Goal: Transaction & Acquisition: Purchase product/service

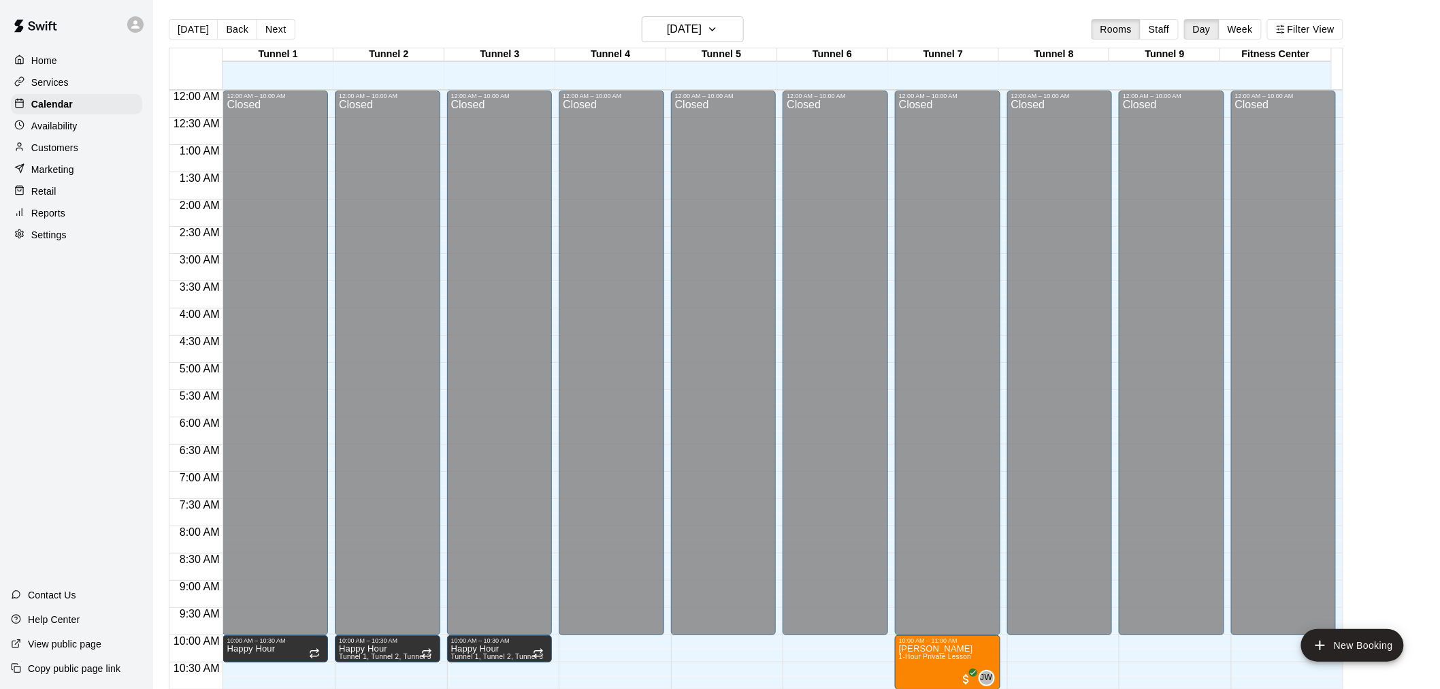
scroll to position [651, 0]
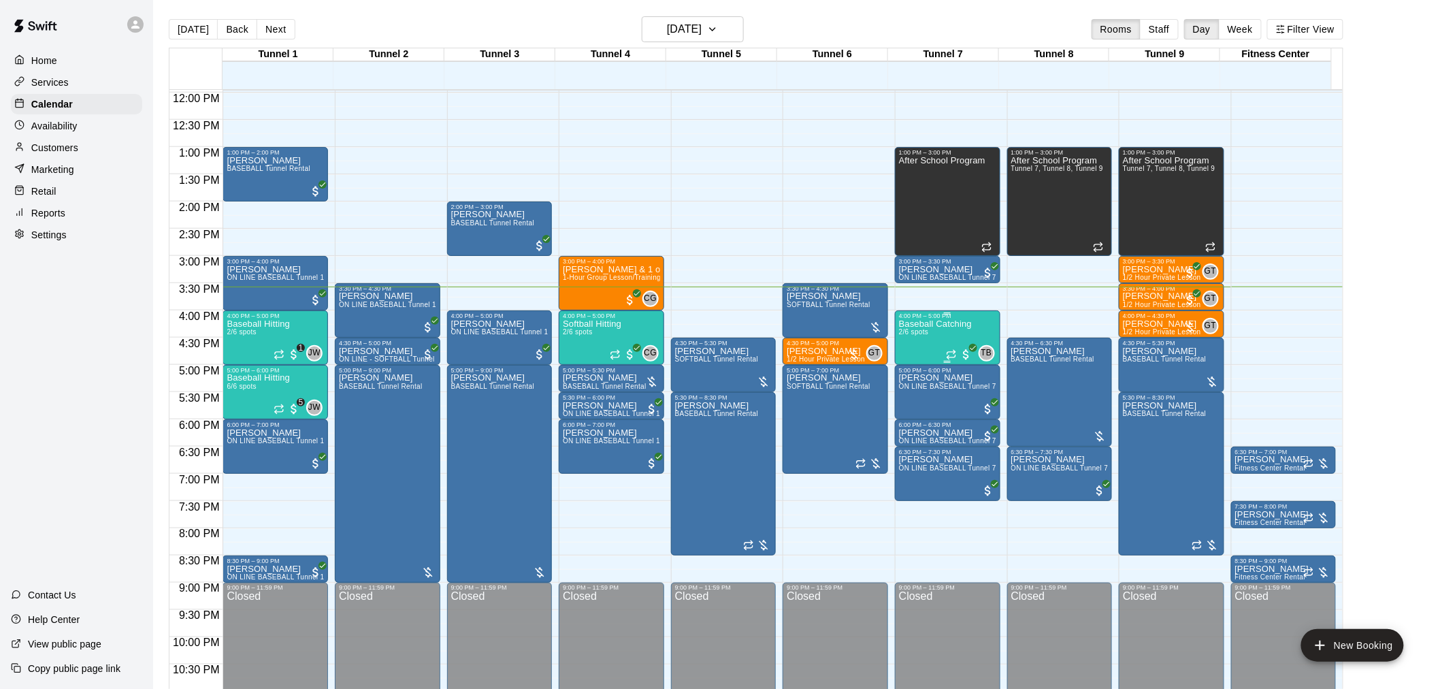
click at [909, 324] on p "Baseball Catching" at bounding box center [935, 324] width 73 height 0
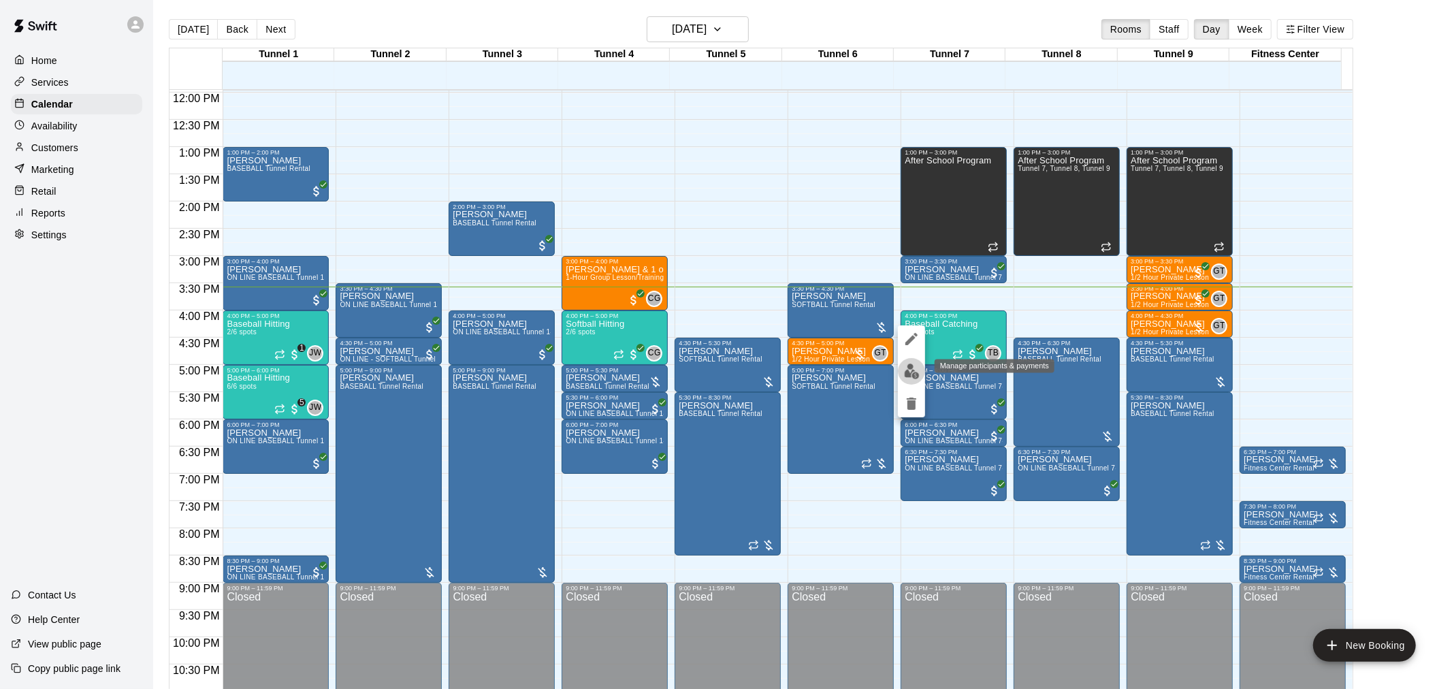
click at [905, 368] on img "edit" at bounding box center [912, 371] width 16 height 16
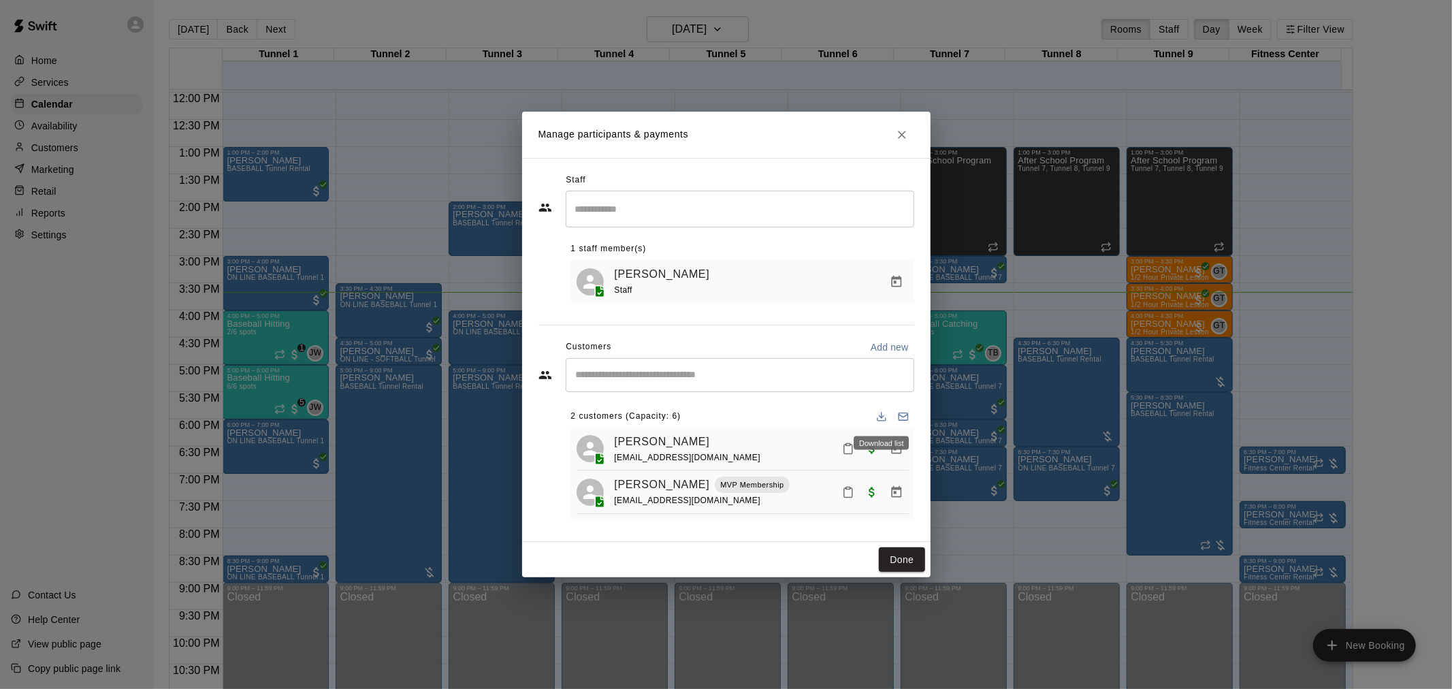
drag, startPoint x: 887, startPoint y: 406, endPoint x: 674, endPoint y: 500, distance: 232.8
click at [674, 500] on span "[EMAIL_ADDRESS][DOMAIN_NAME]" at bounding box center [688, 500] width 146 height 10
click at [896, 565] on button "Done" at bounding box center [902, 559] width 46 height 25
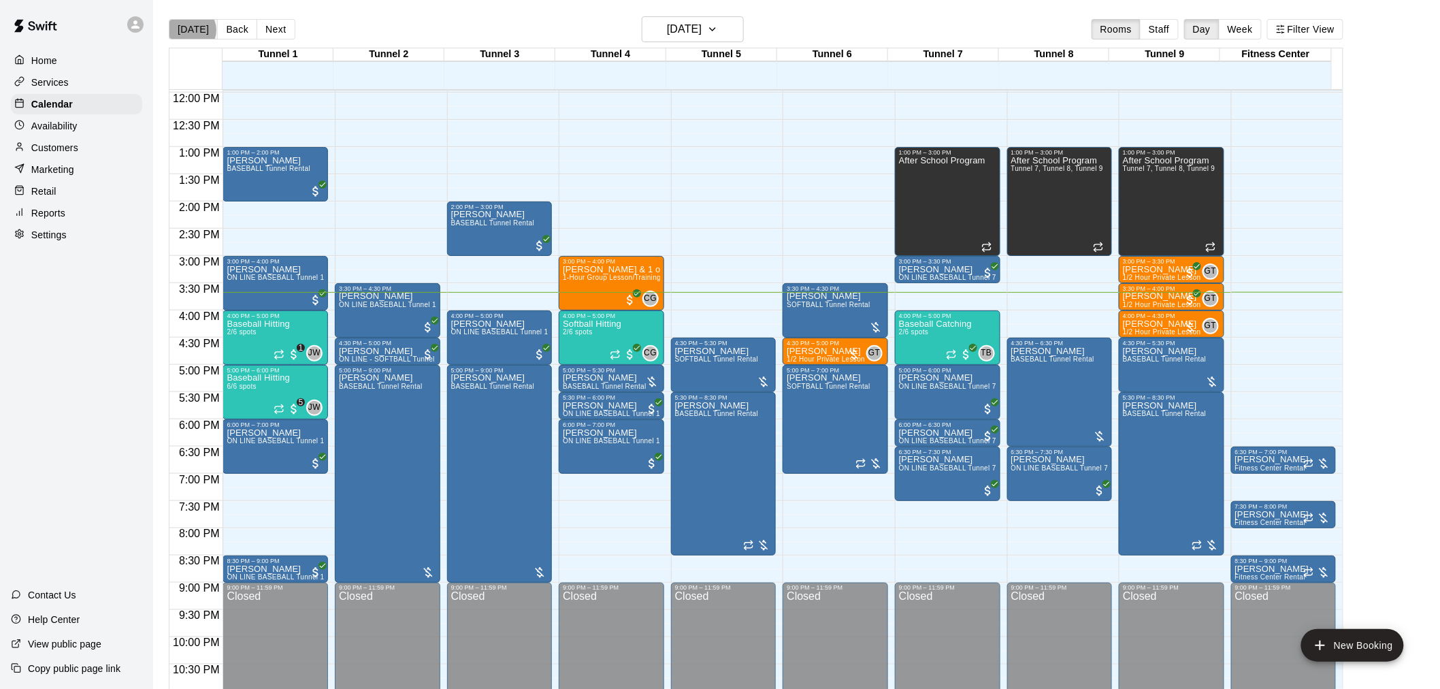
click at [191, 30] on button "[DATE]" at bounding box center [193, 29] width 49 height 20
click at [629, 339] on div "Softball Hitting 2/6 spots CG 0" at bounding box center [611, 663] width 97 height 689
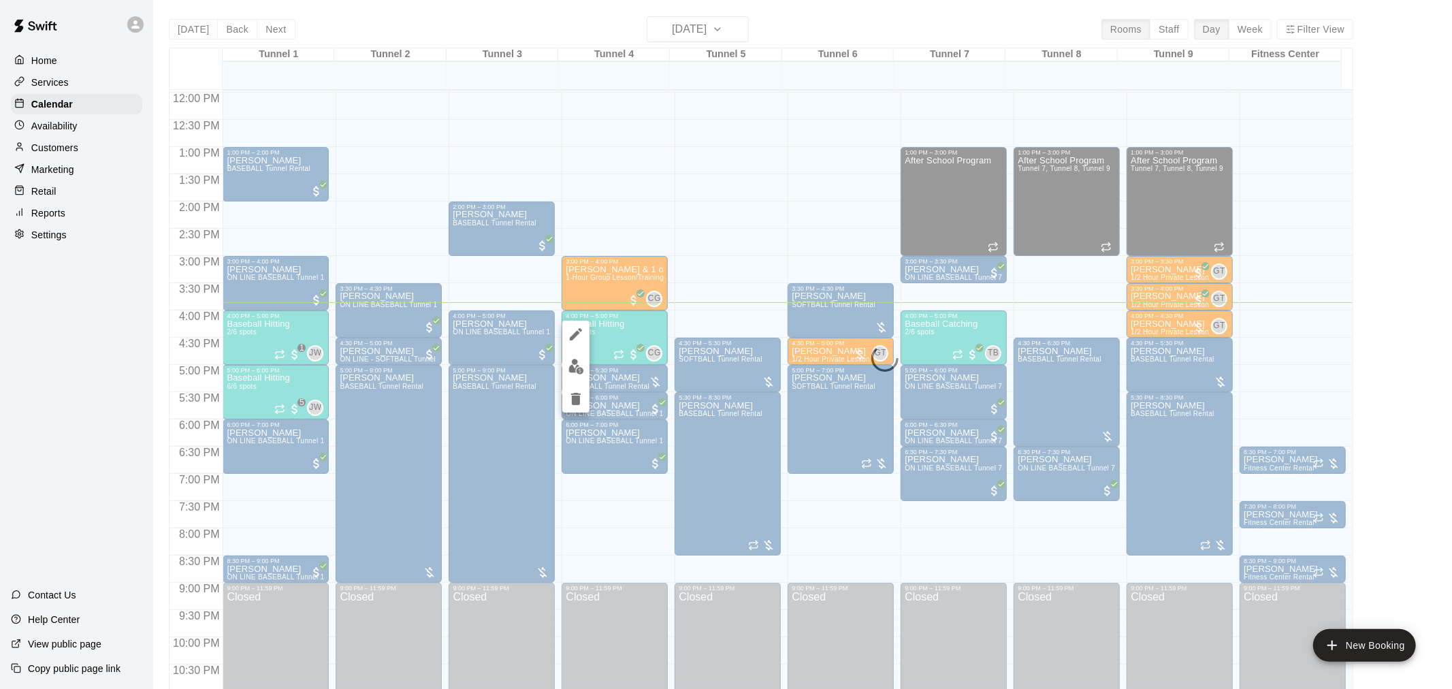
click at [574, 369] on img "edit" at bounding box center [576, 367] width 16 height 16
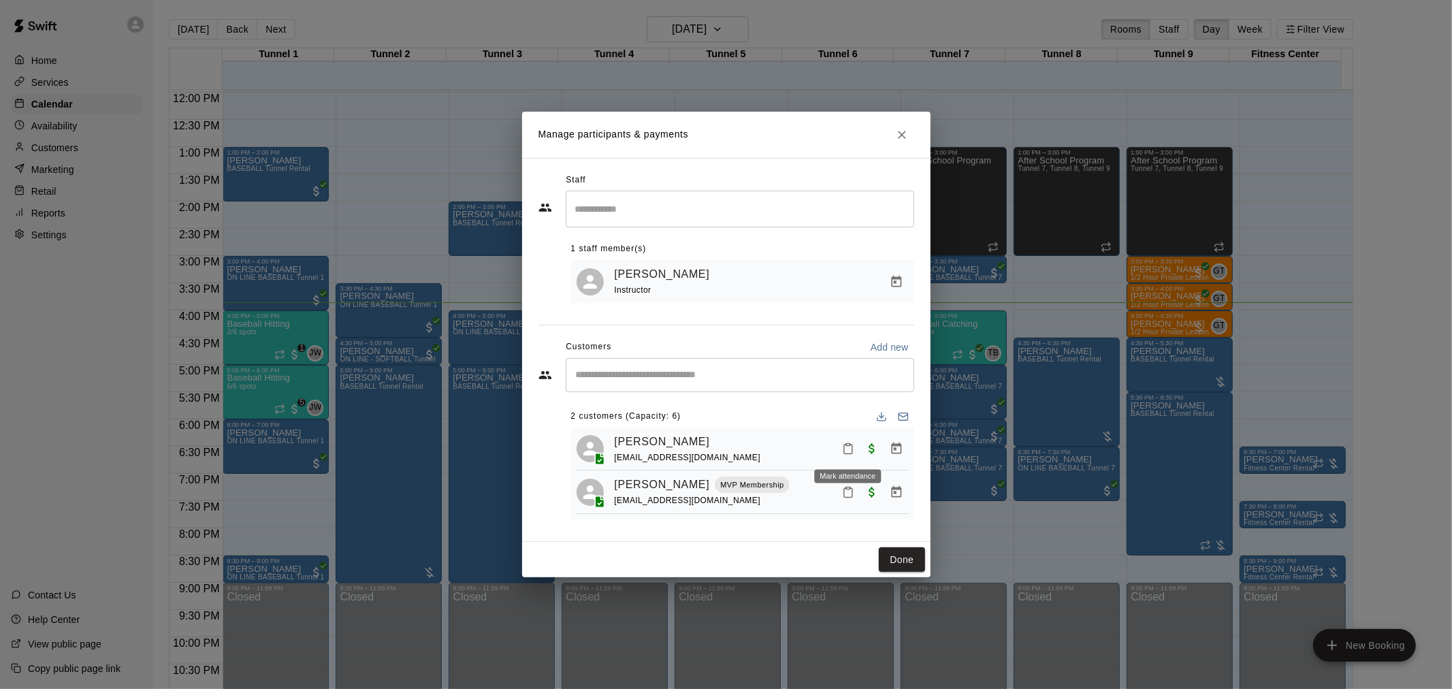
click at [847, 450] on icon "Mark attendance" at bounding box center [848, 448] width 12 height 12
click at [863, 461] on li "[PERSON_NAME] attended" at bounding box center [932, 453] width 159 height 22
click at [887, 561] on button "Done" at bounding box center [902, 559] width 46 height 25
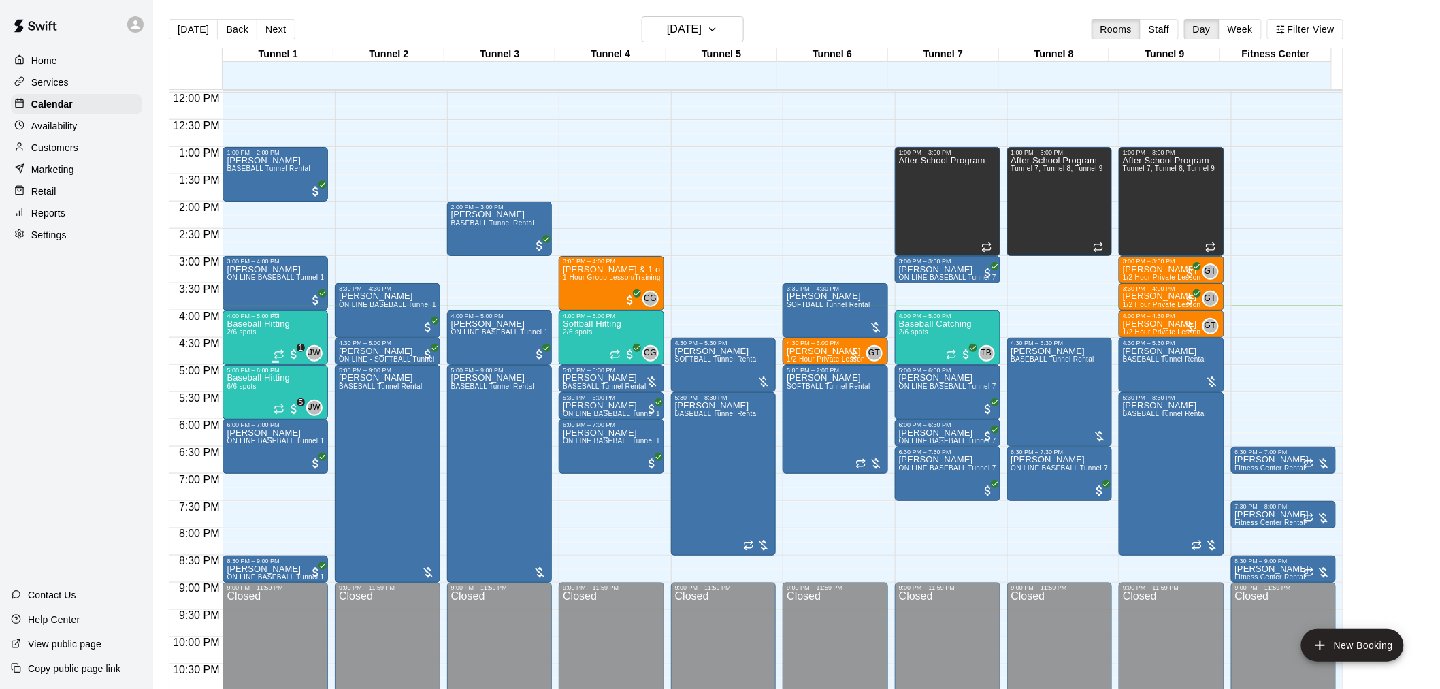
click at [282, 335] on div "Baseball Hitting 2/6 spots" at bounding box center [258, 663] width 63 height 689
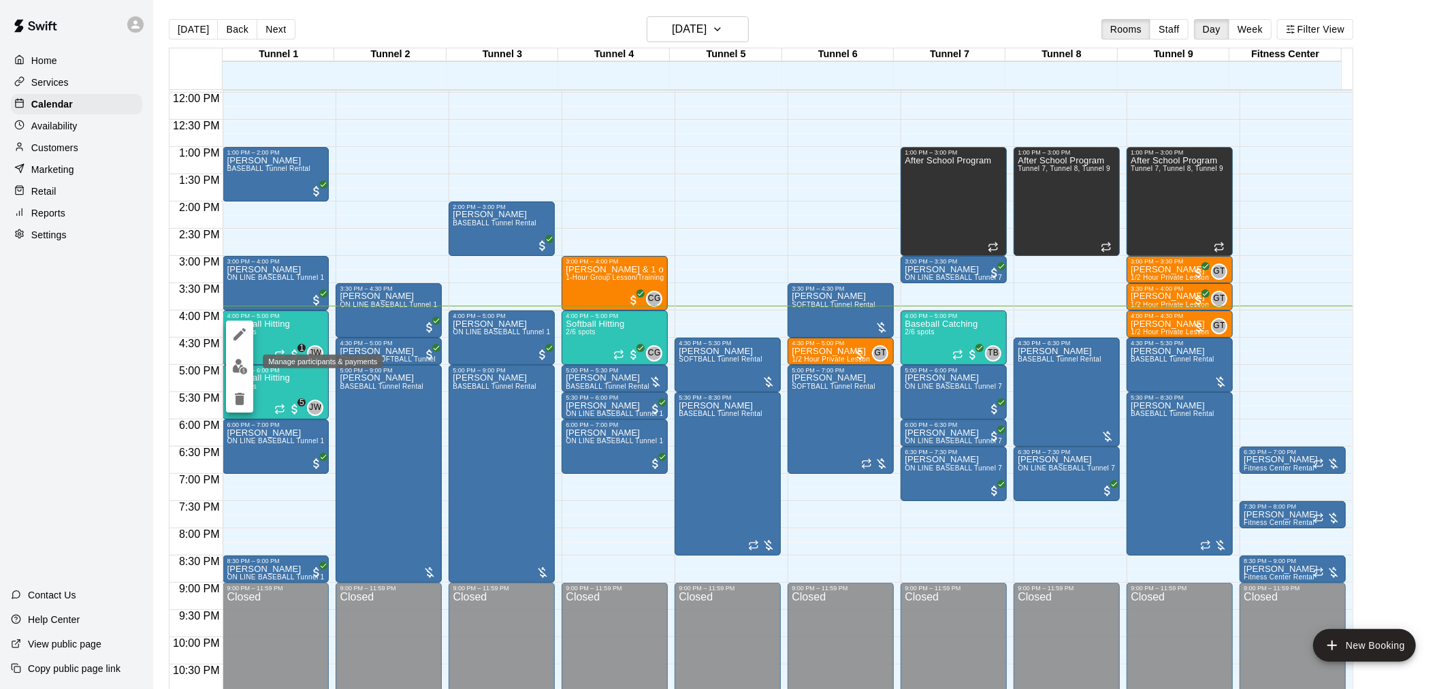
click at [240, 370] on img "edit" at bounding box center [240, 367] width 16 height 16
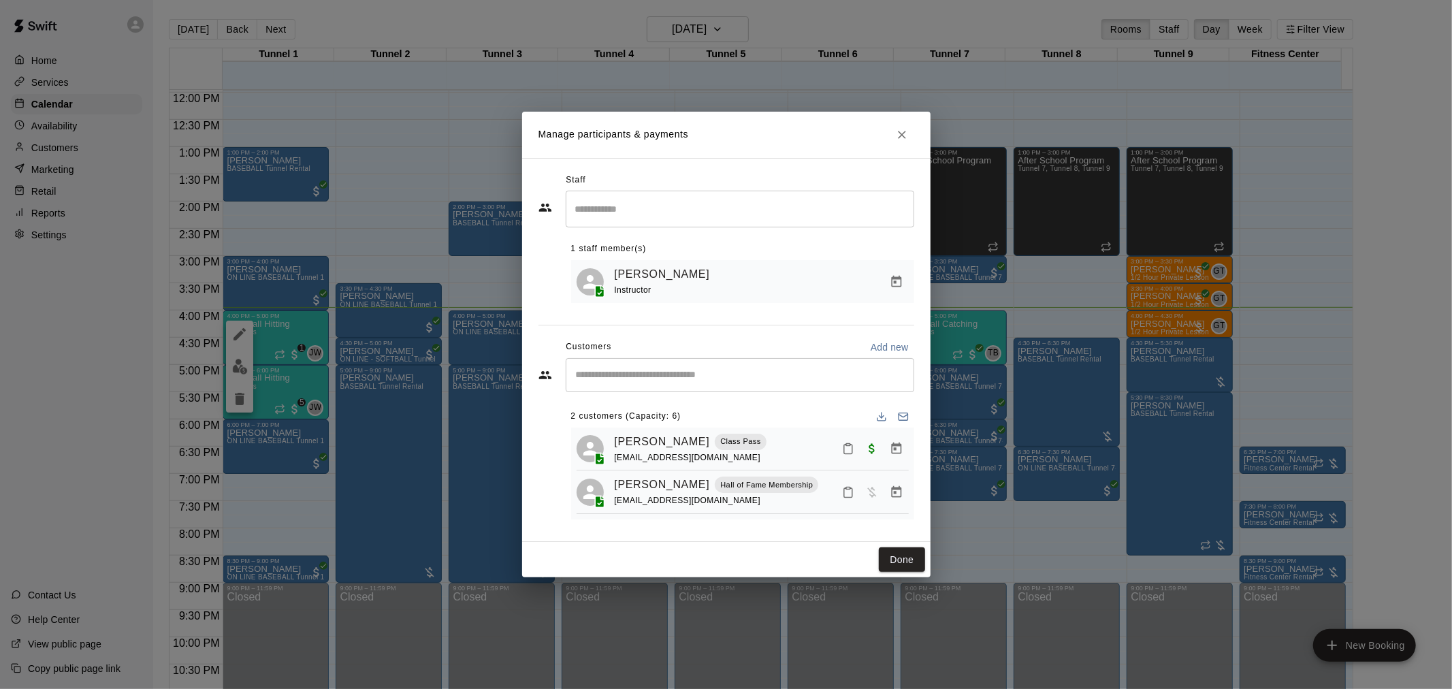
click at [900, 114] on h2 "Manage participants & payments" at bounding box center [726, 135] width 408 height 46
click at [901, 131] on icon "Close" at bounding box center [902, 135] width 8 height 8
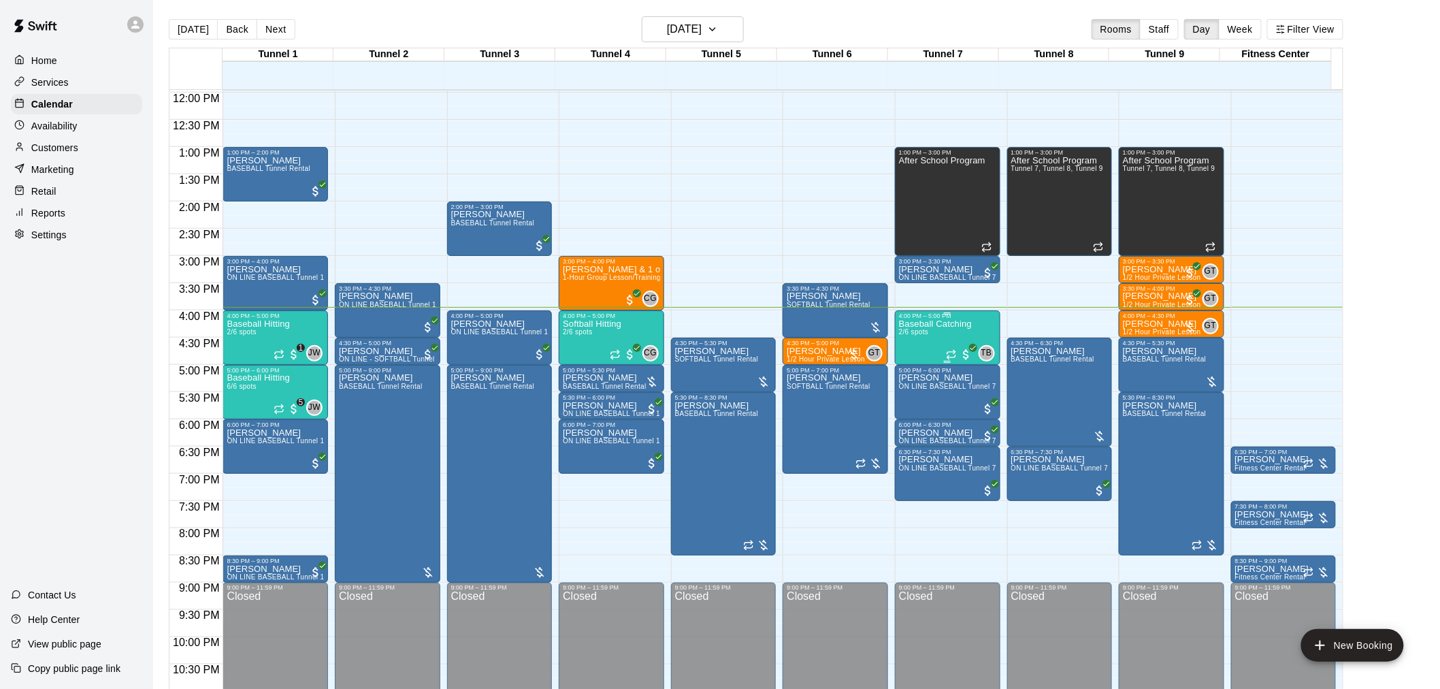
click at [930, 324] on p "Baseball Catching" at bounding box center [935, 324] width 73 height 0
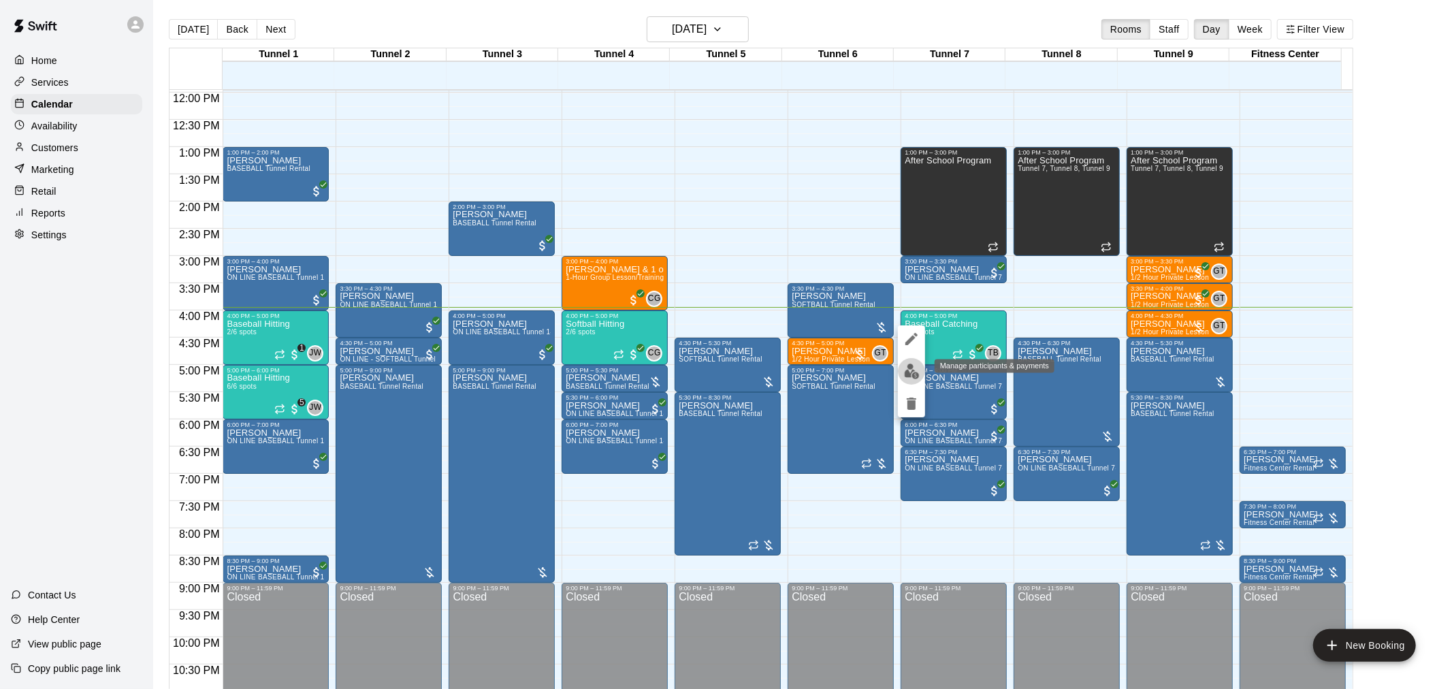
click at [915, 380] on button "edit" at bounding box center [911, 371] width 27 height 27
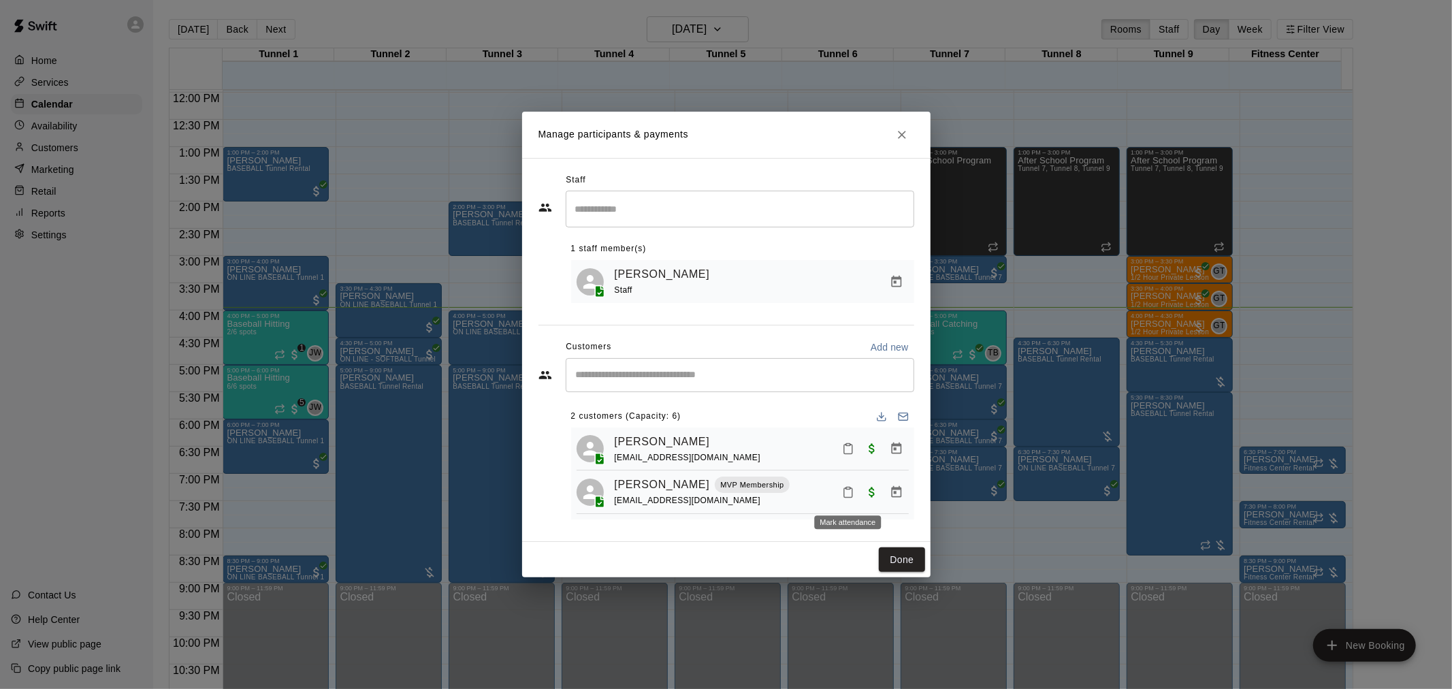
click at [848, 493] on icon "Mark attendance" at bounding box center [848, 492] width 12 height 12
click at [874, 494] on icon at bounding box center [870, 499] width 12 height 12
click at [899, 562] on button "Done" at bounding box center [902, 559] width 46 height 25
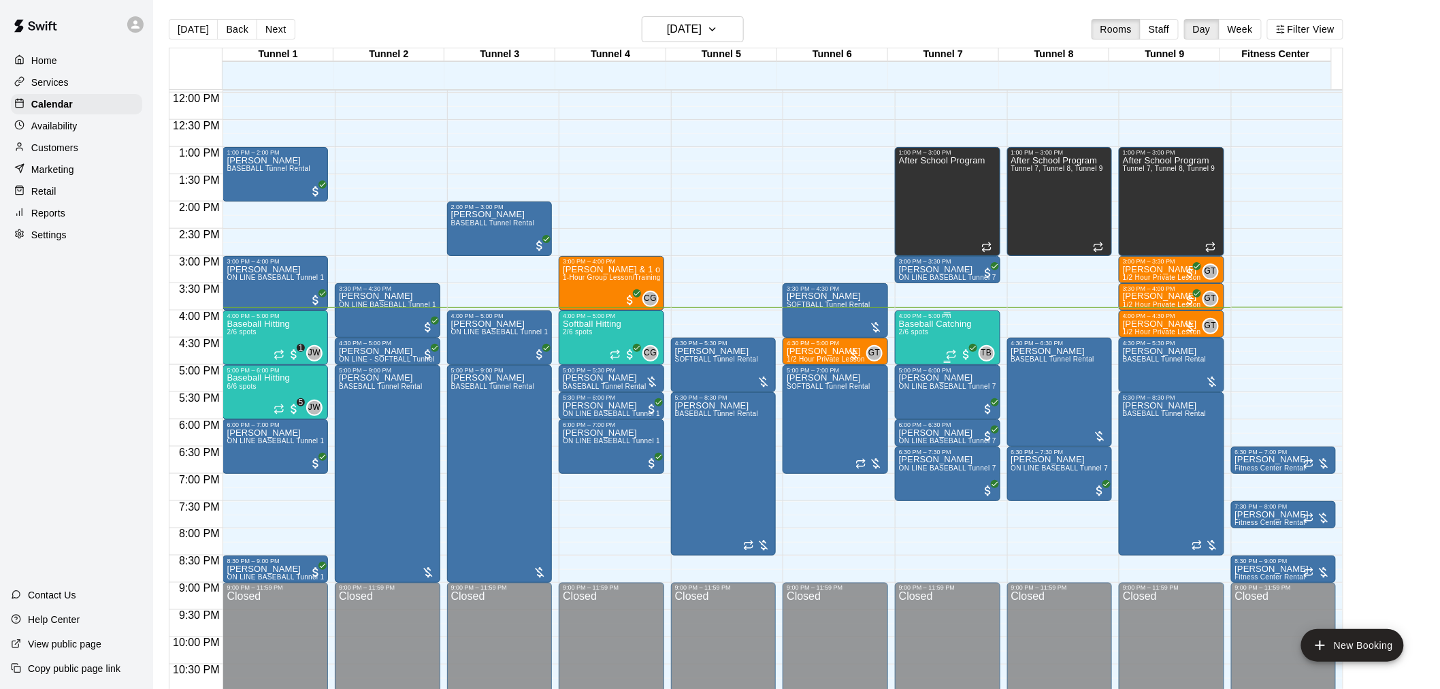
click at [933, 334] on div "Baseball Catching 2/6 spots" at bounding box center [935, 663] width 73 height 689
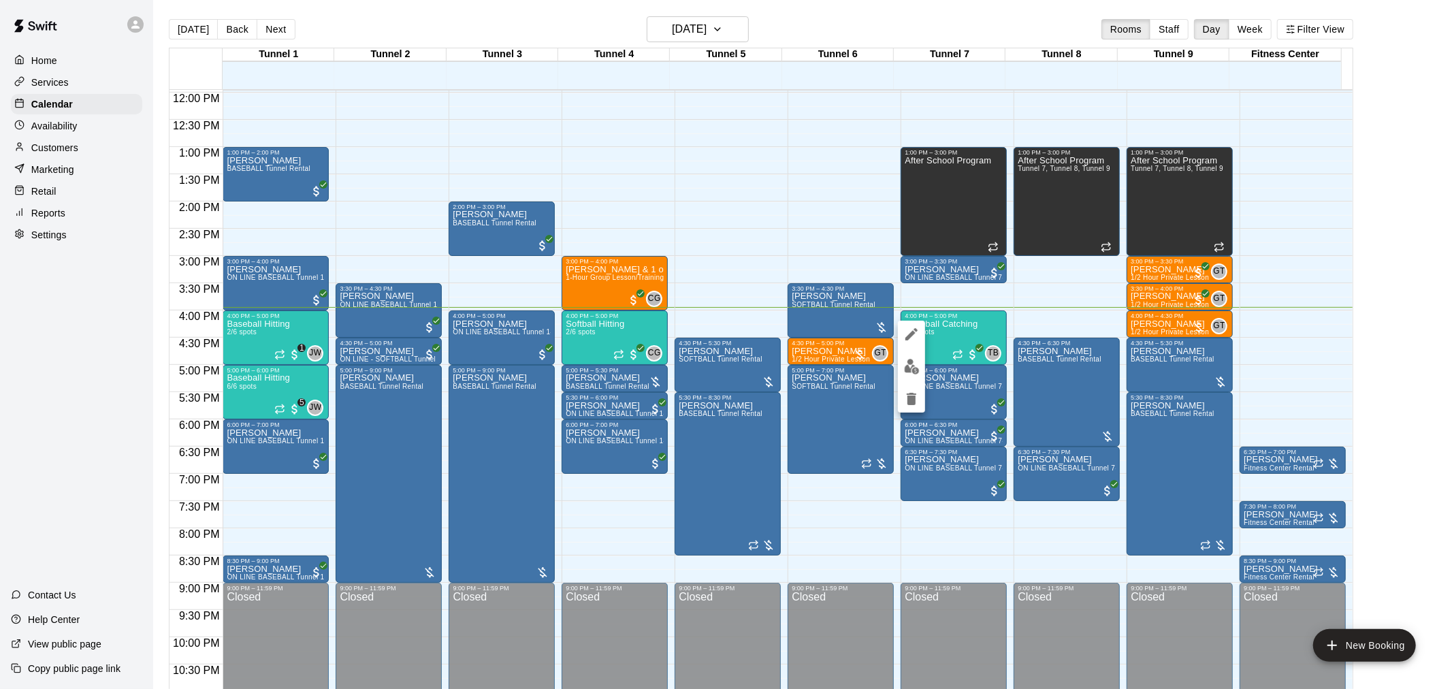
click at [312, 229] on div at bounding box center [726, 344] width 1452 height 689
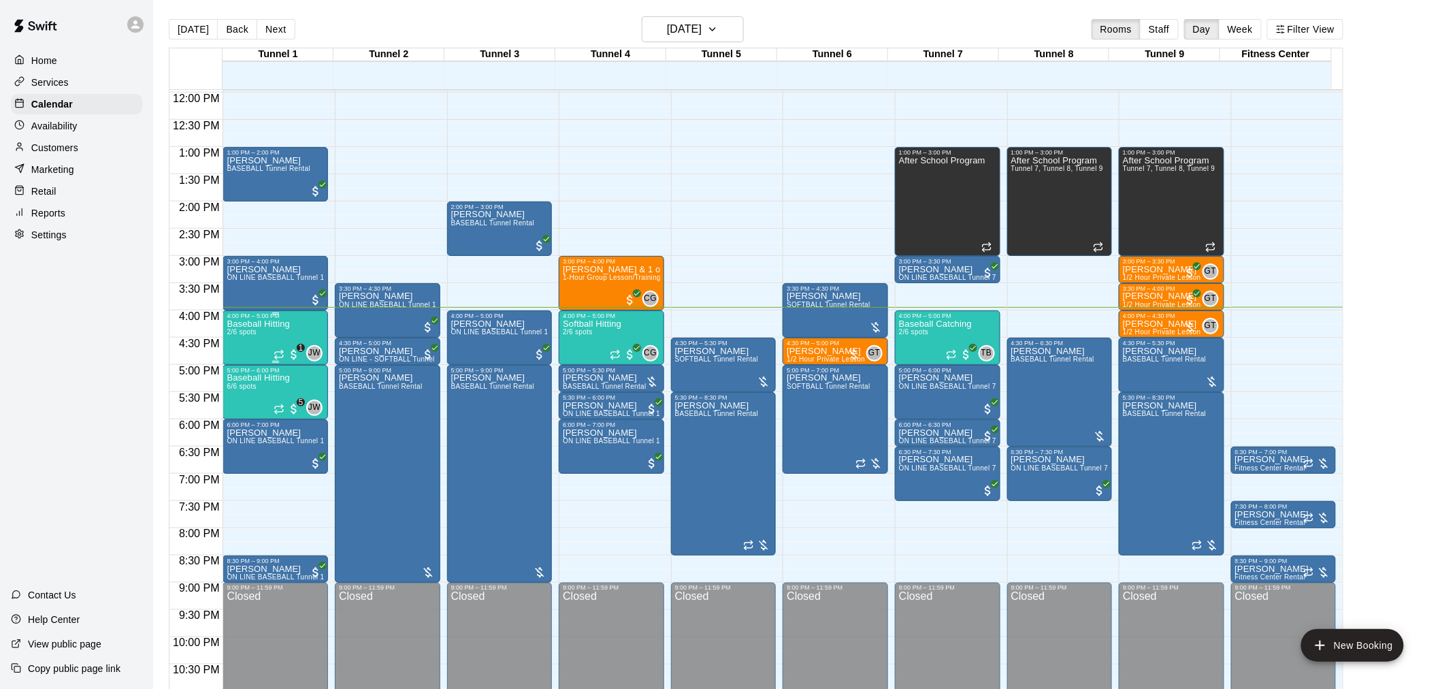
click at [239, 351] on div "Baseball Hitting 2/6 spots" at bounding box center [258, 663] width 63 height 689
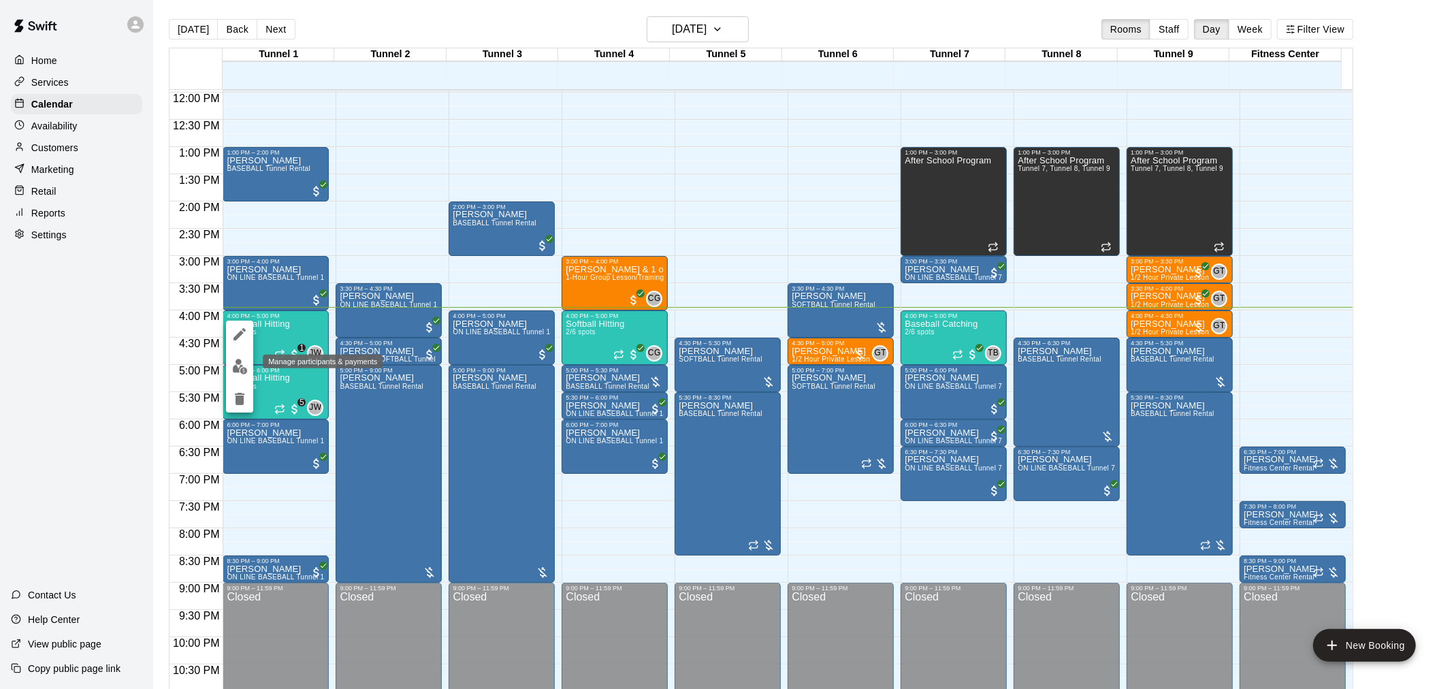
click at [242, 370] on img "edit" at bounding box center [240, 367] width 16 height 16
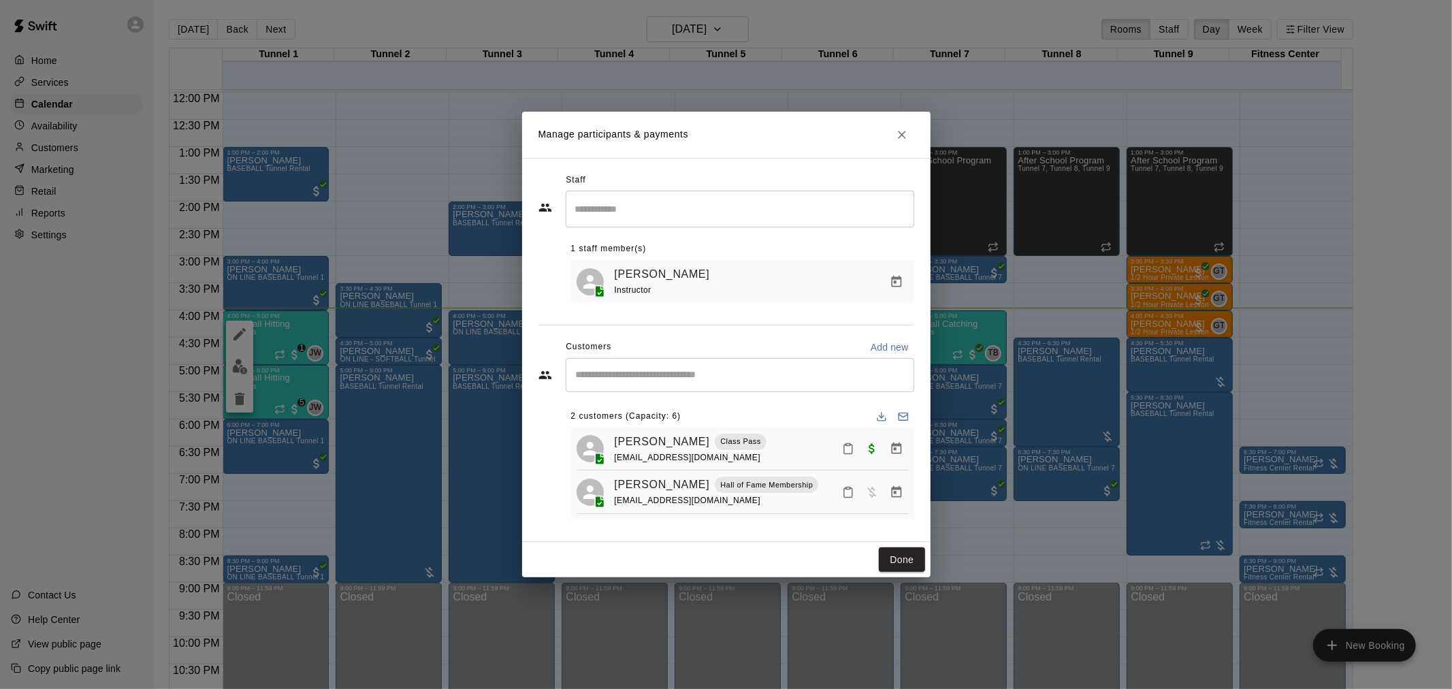
drag, startPoint x: 849, startPoint y: 472, endPoint x: 570, endPoint y: 373, distance: 295.4
click at [572, 373] on input "Start typing to search customers..." at bounding box center [740, 375] width 336 height 14
click at [845, 498] on icon "Mark attendance" at bounding box center [848, 493] width 8 height 10
click at [907, 504] on p "[PERSON_NAME] attended" at bounding box center [943, 501] width 120 height 14
click at [896, 495] on icon "Manage bookings & payment" at bounding box center [897, 492] width 14 height 14
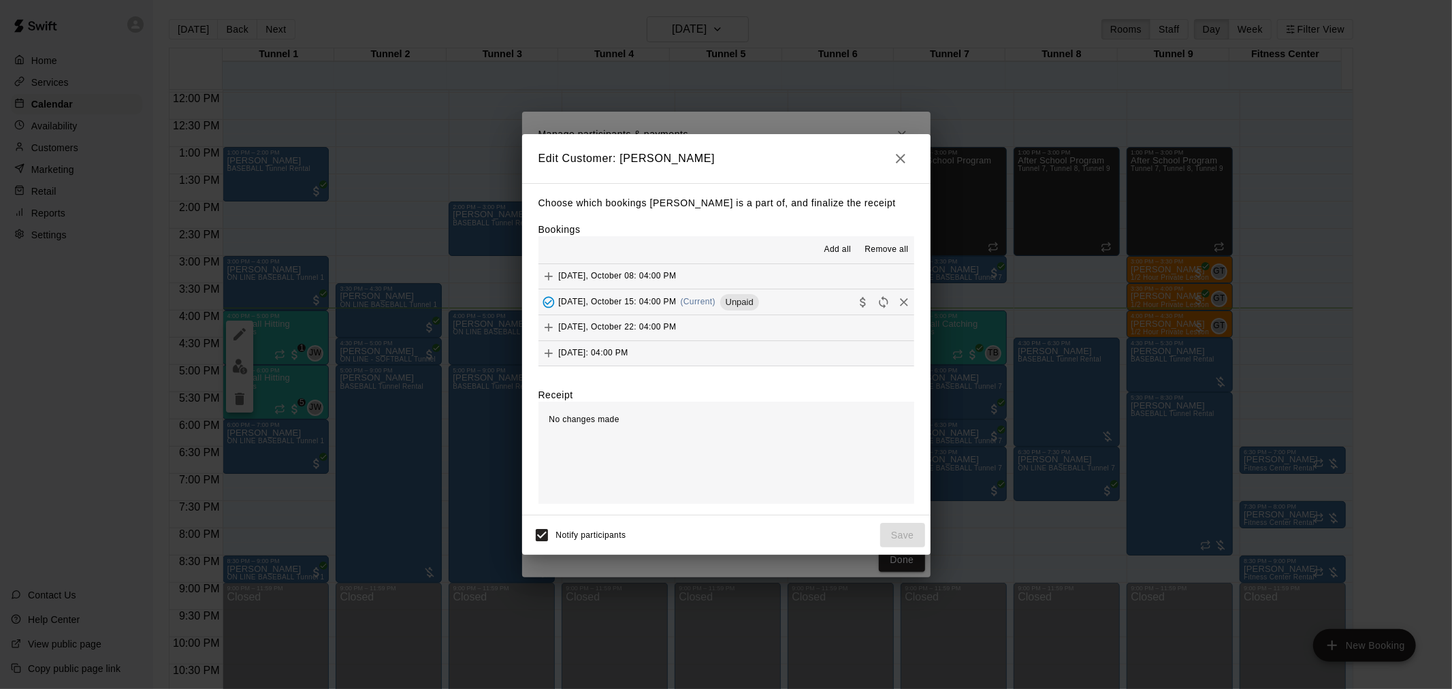
click at [799, 298] on button "[DATE], October 15: 04:00 PM (Current) Unpaid" at bounding box center [726, 301] width 376 height 25
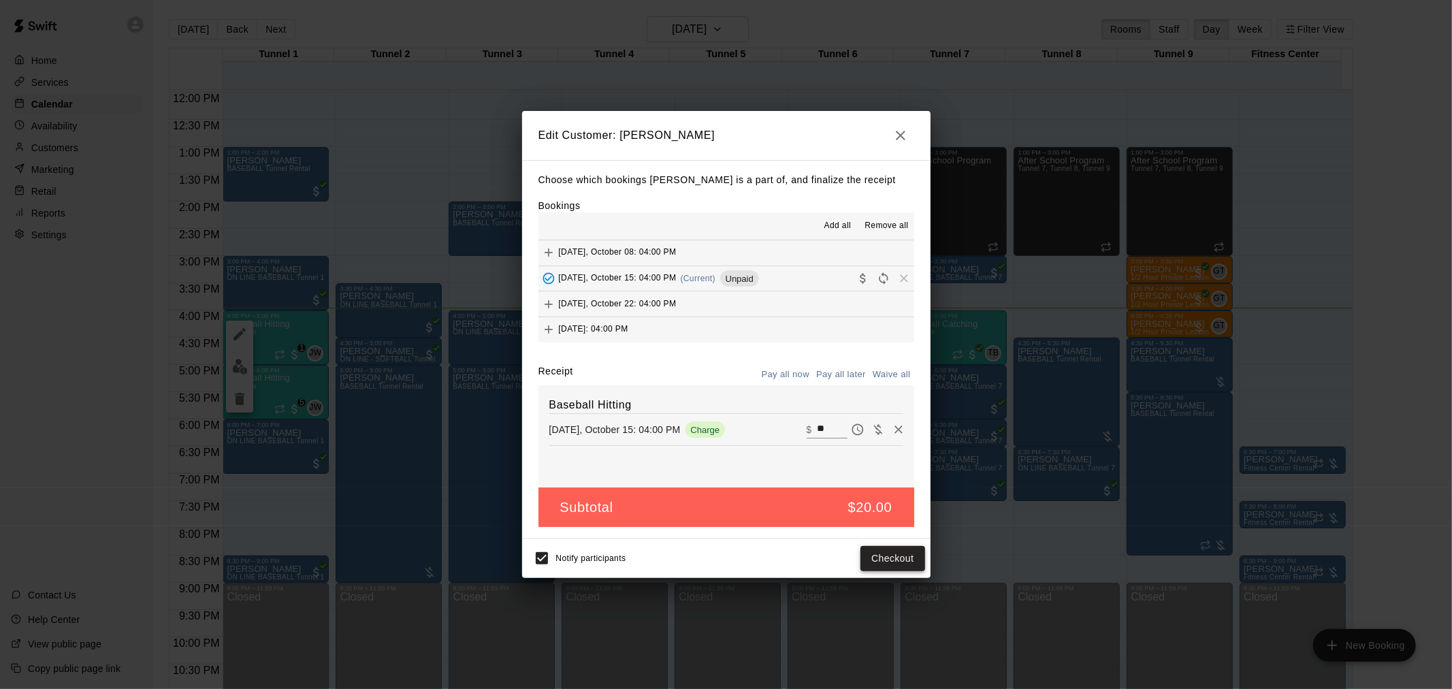
click at [876, 555] on button "Checkout" at bounding box center [892, 558] width 64 height 25
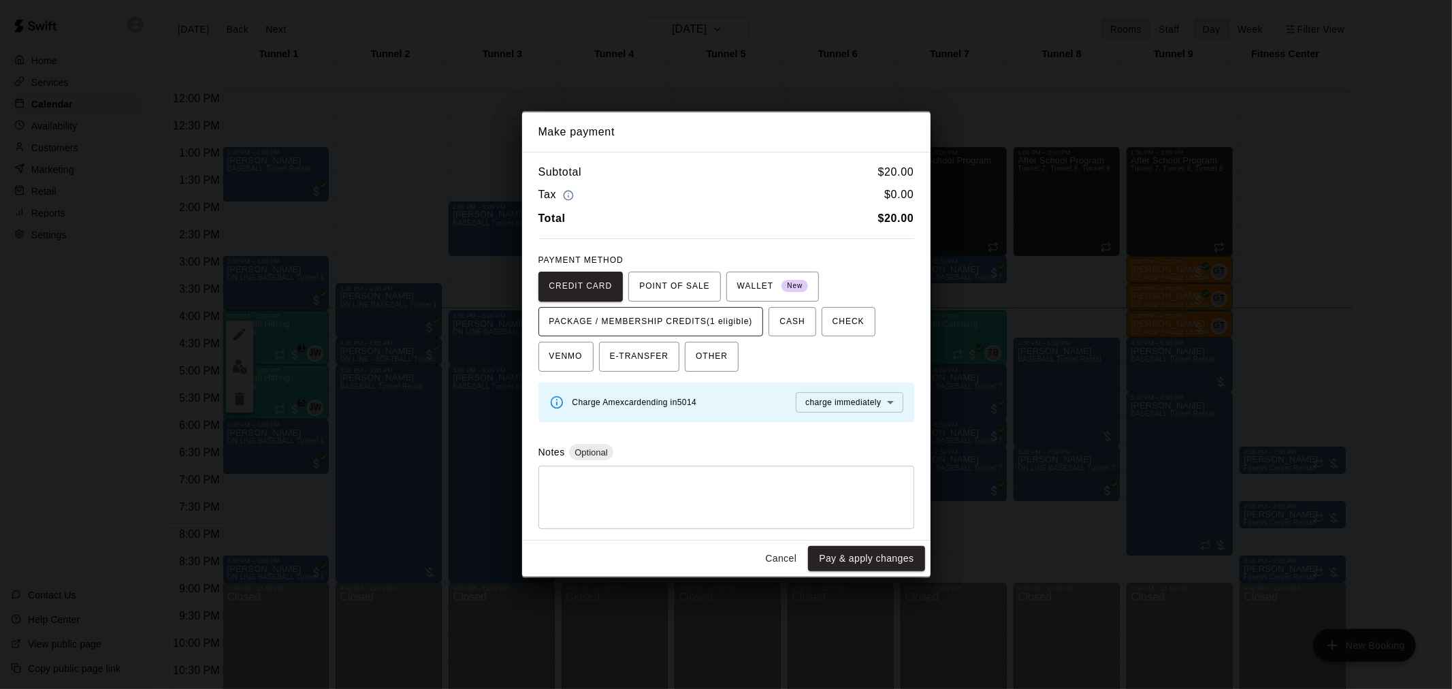
click at [699, 311] on span "PACKAGE / MEMBERSHIP CREDITS (1 eligible)" at bounding box center [651, 322] width 204 height 22
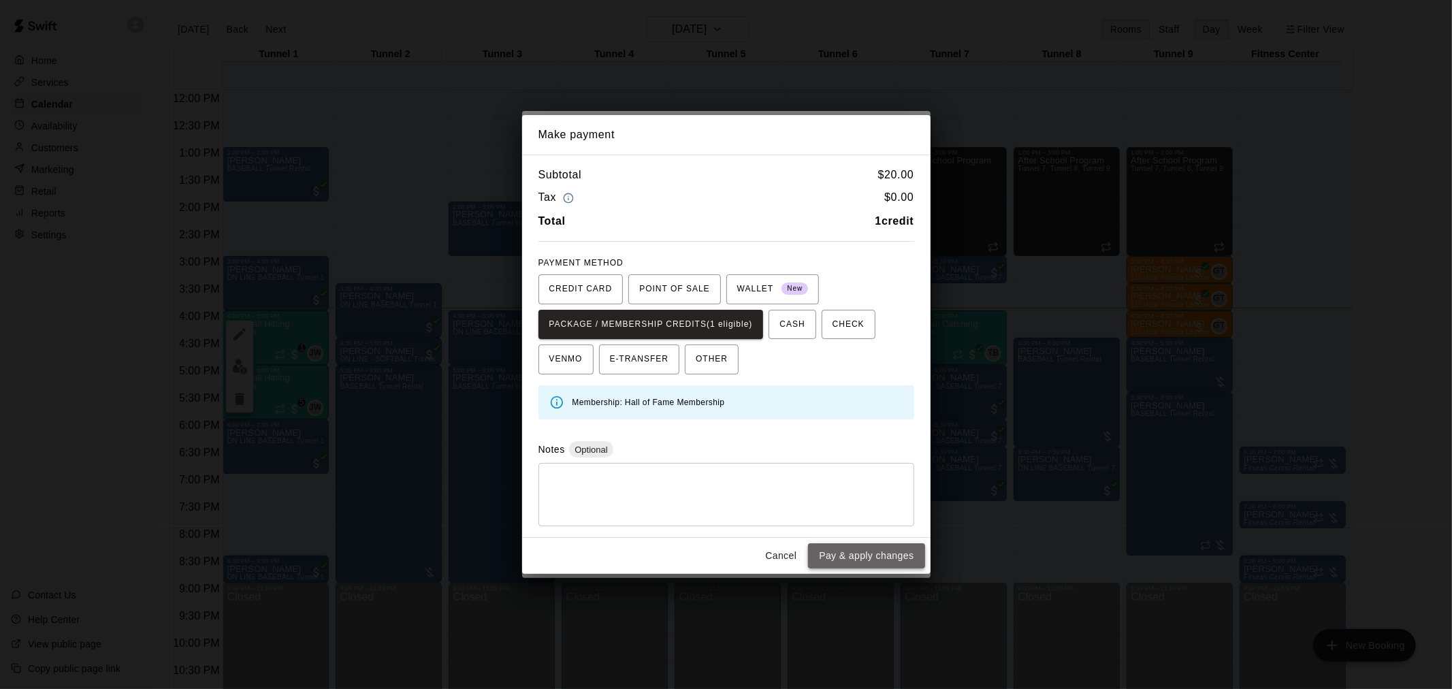
click at [879, 558] on button "Pay & apply changes" at bounding box center [866, 555] width 116 height 25
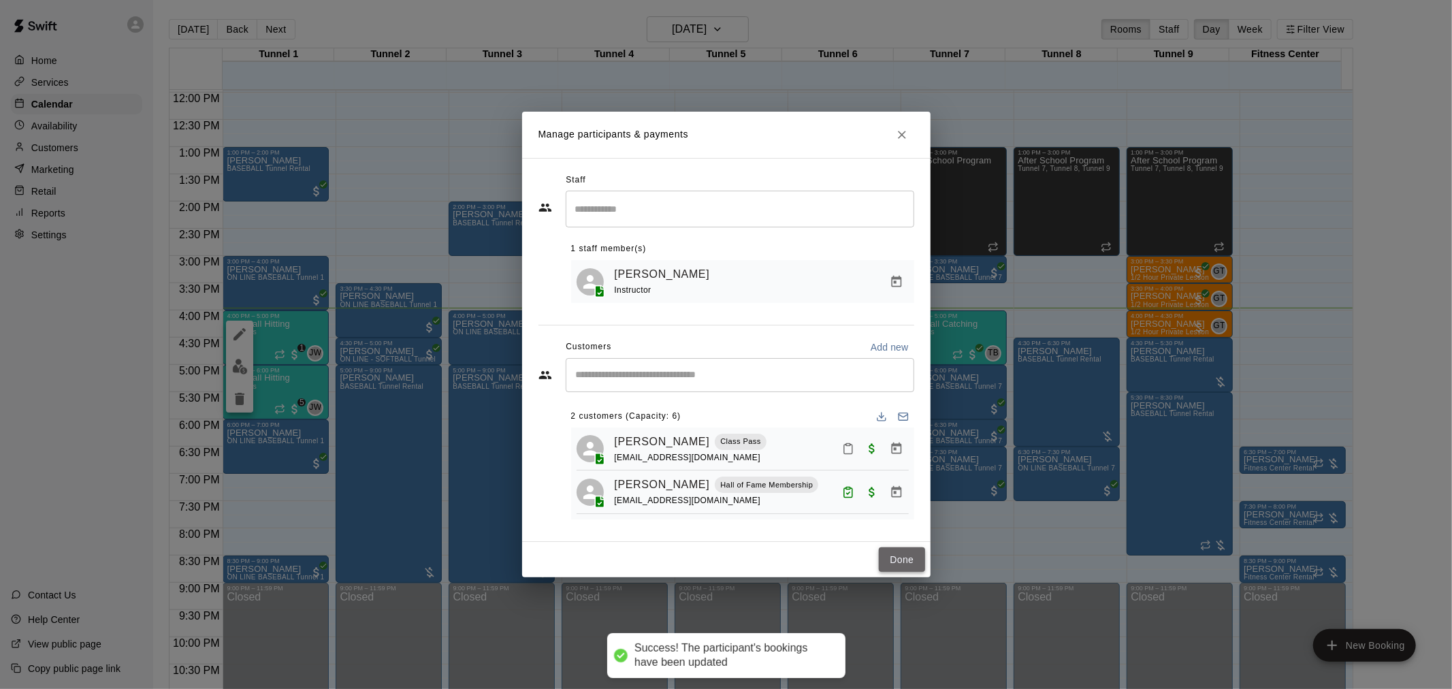
click at [893, 562] on button "Done" at bounding box center [902, 559] width 46 height 25
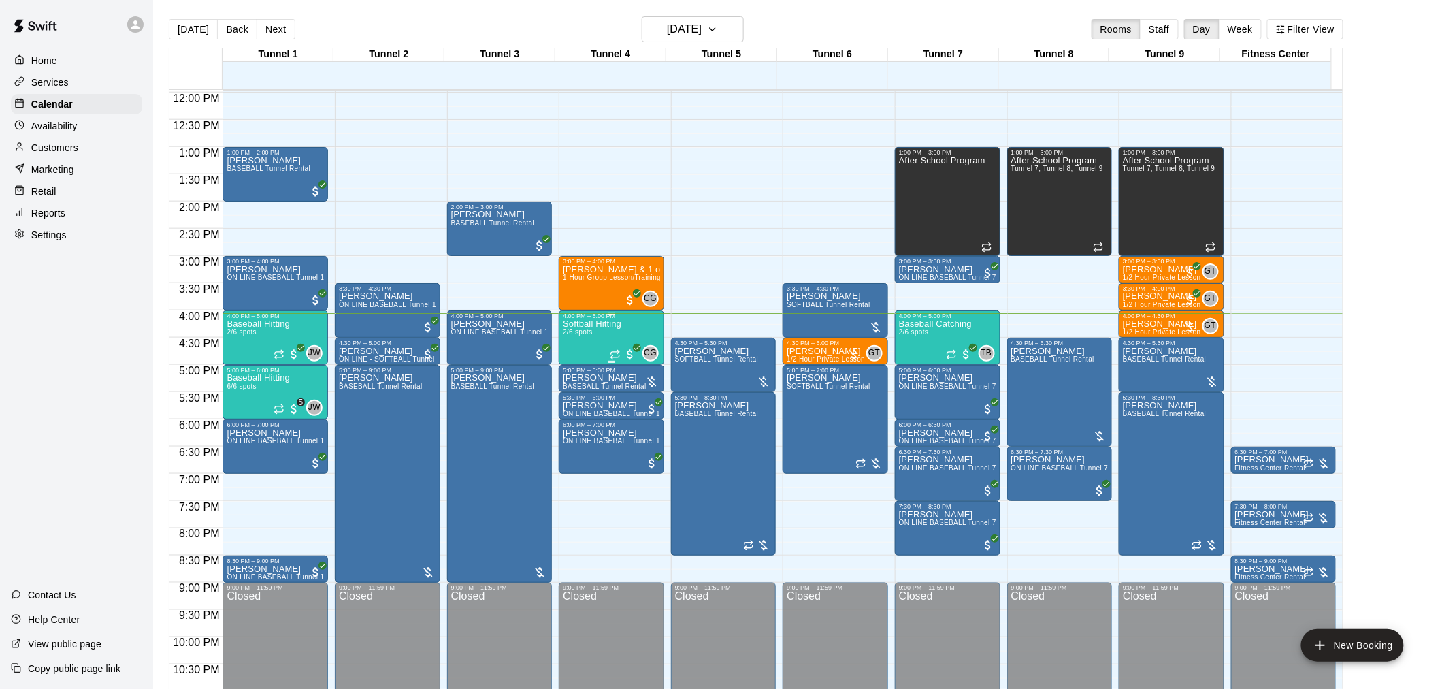
click at [589, 334] on span "2/6 spots" at bounding box center [578, 331] width 30 height 7
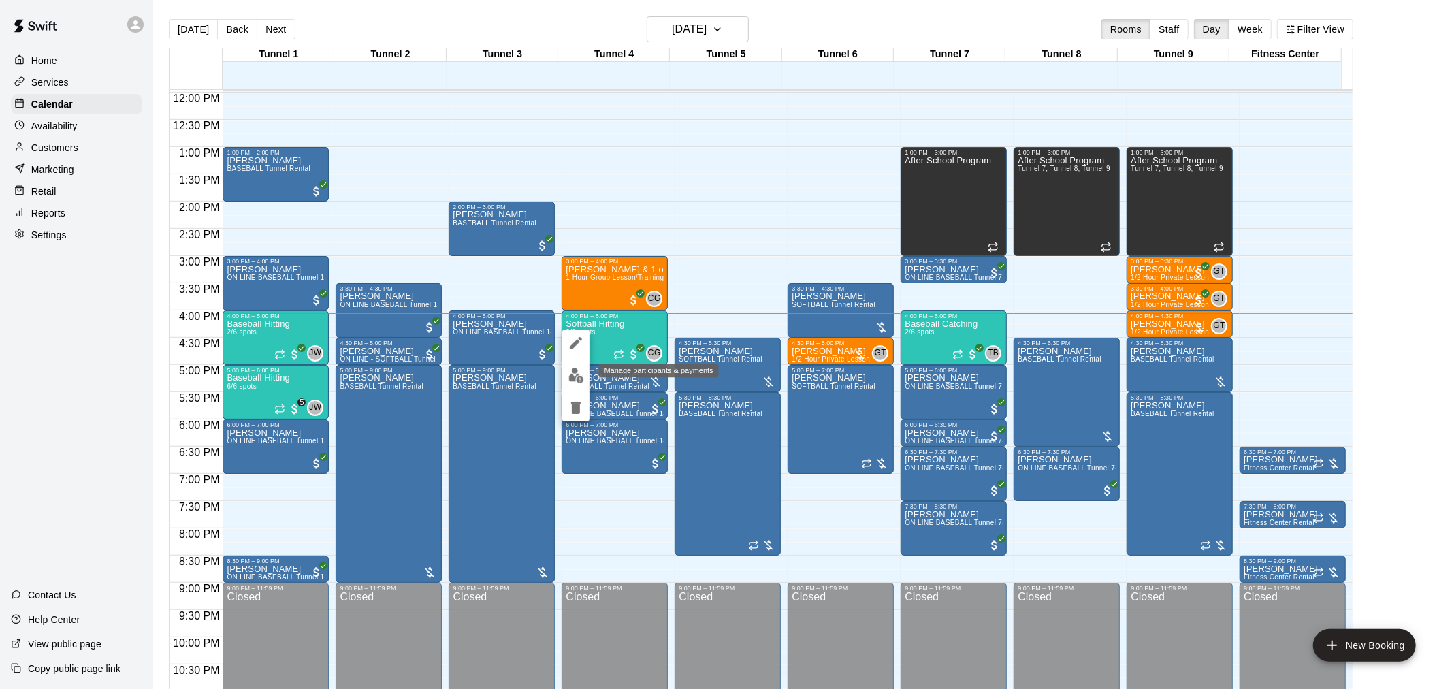
click at [584, 376] on button "edit" at bounding box center [575, 375] width 27 height 27
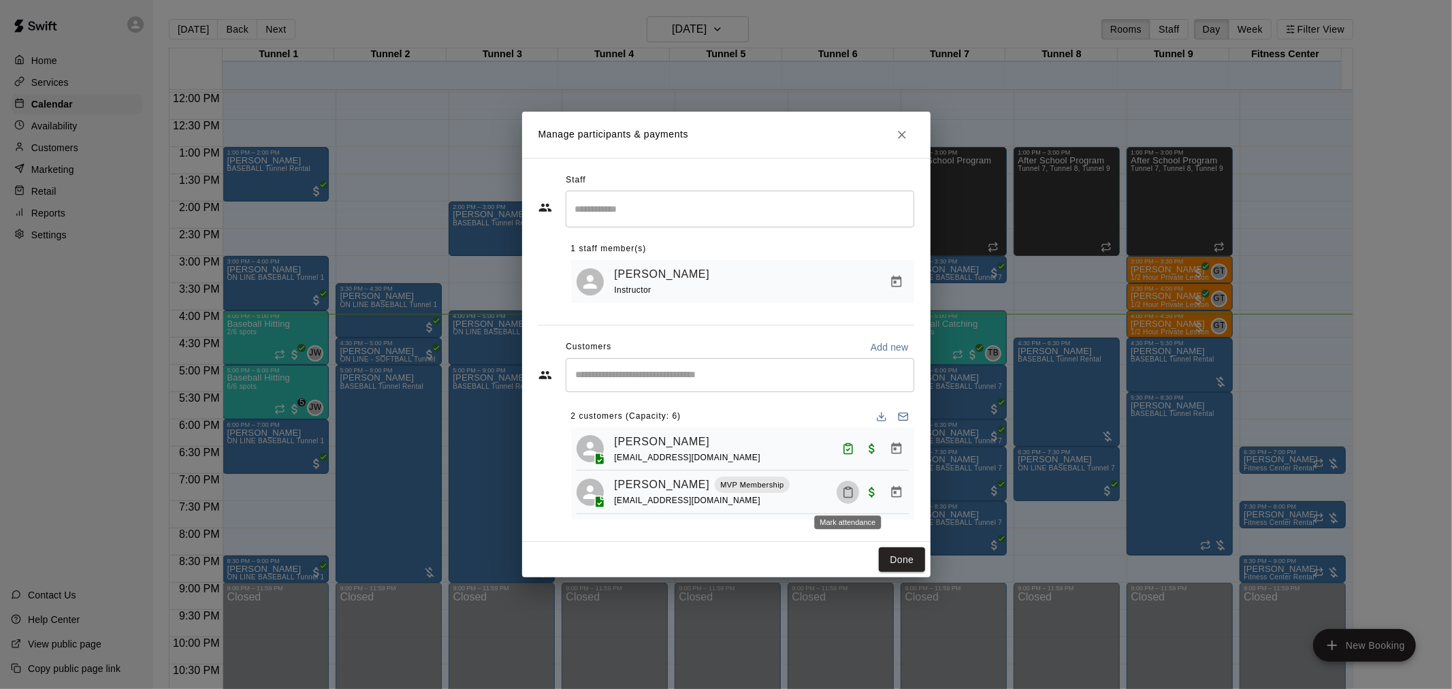
click at [852, 498] on icon "Mark attendance" at bounding box center [848, 493] width 8 height 10
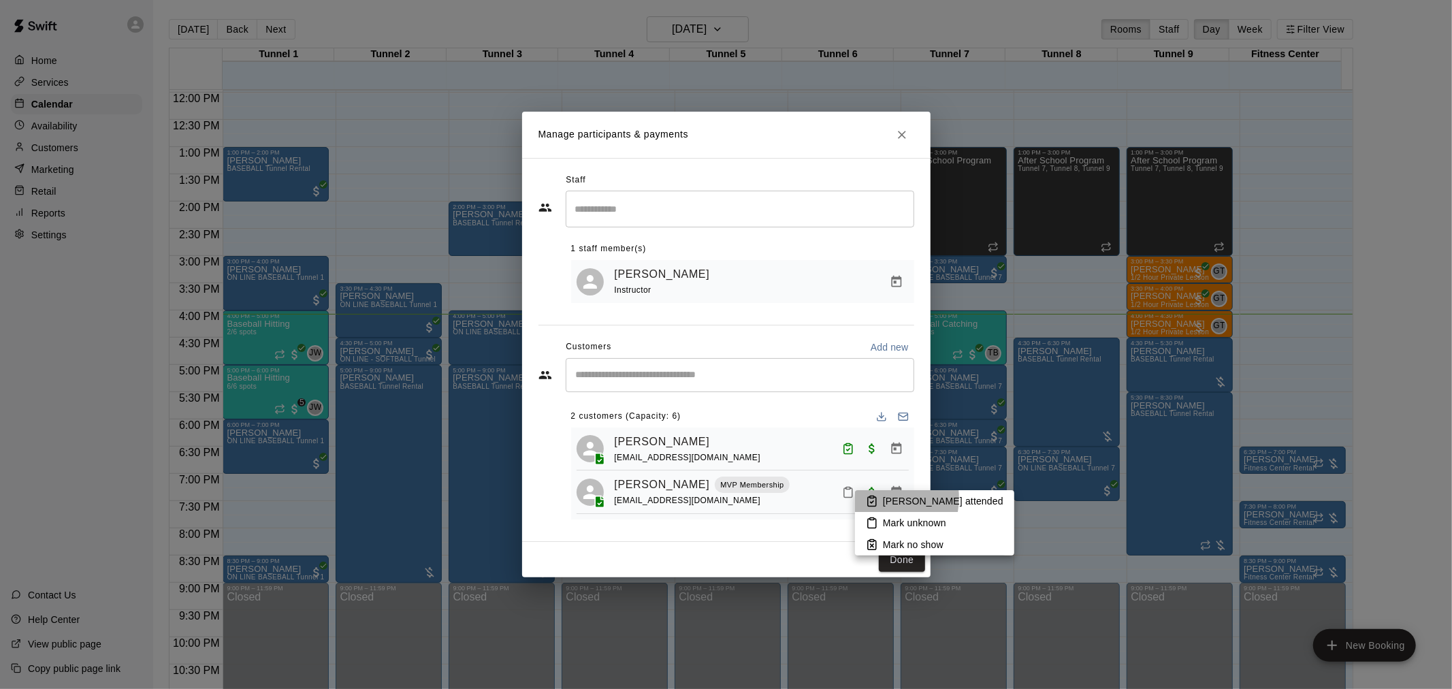
click at [875, 498] on icon at bounding box center [872, 501] width 12 height 12
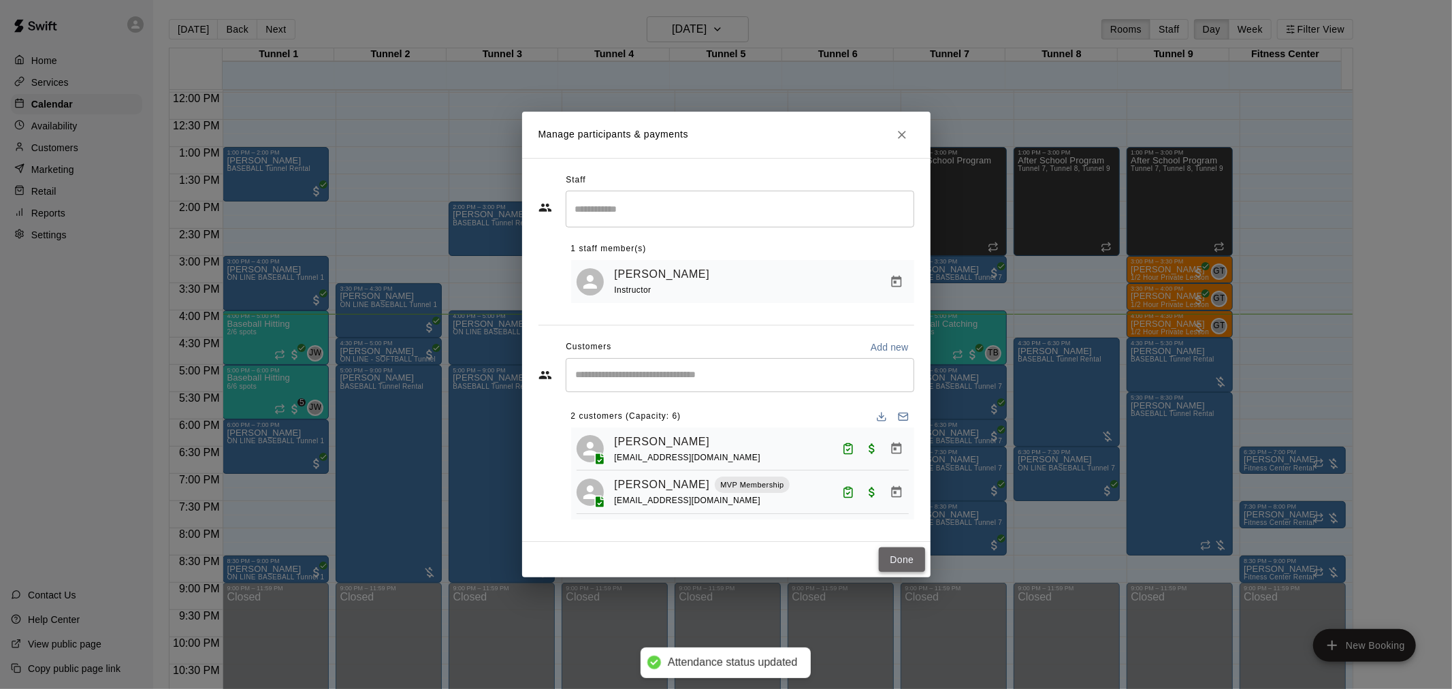
click at [915, 565] on button "Done" at bounding box center [902, 559] width 46 height 25
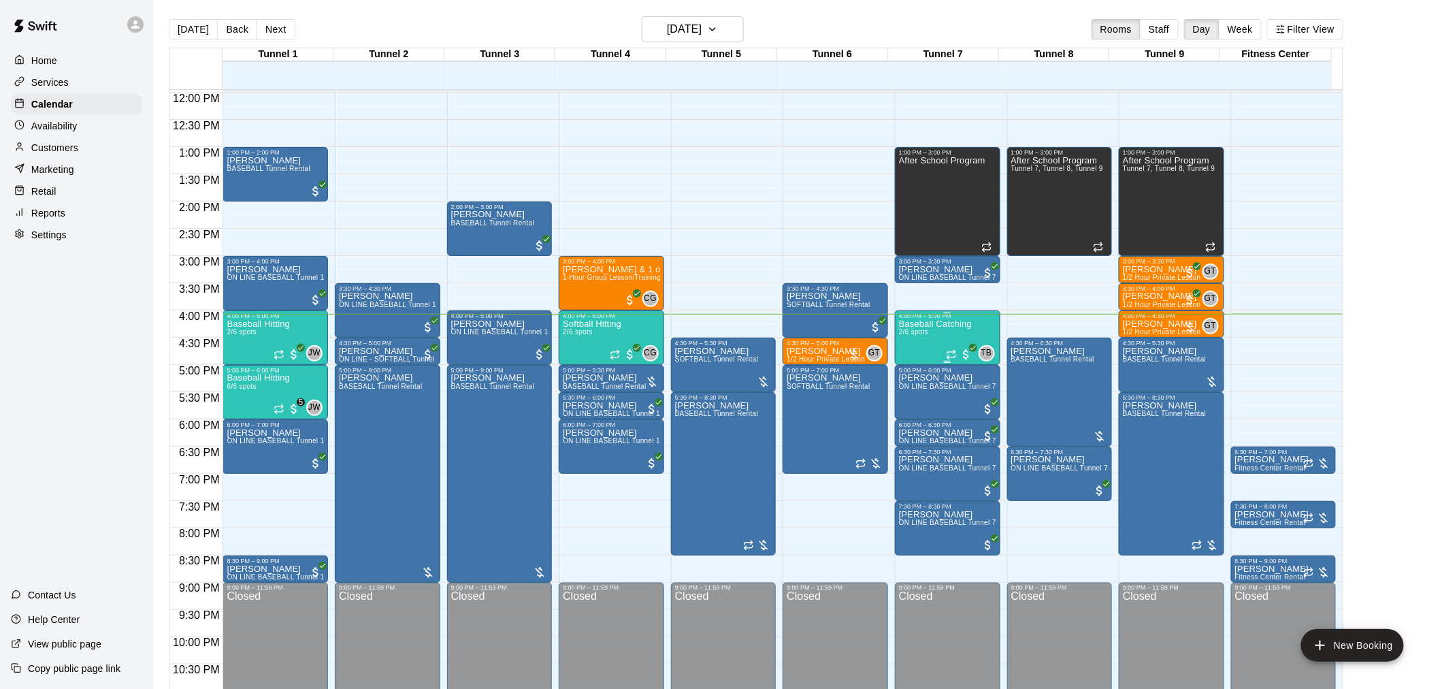
click at [920, 341] on div "Baseball Catching 2/6 spots" at bounding box center [935, 663] width 73 height 689
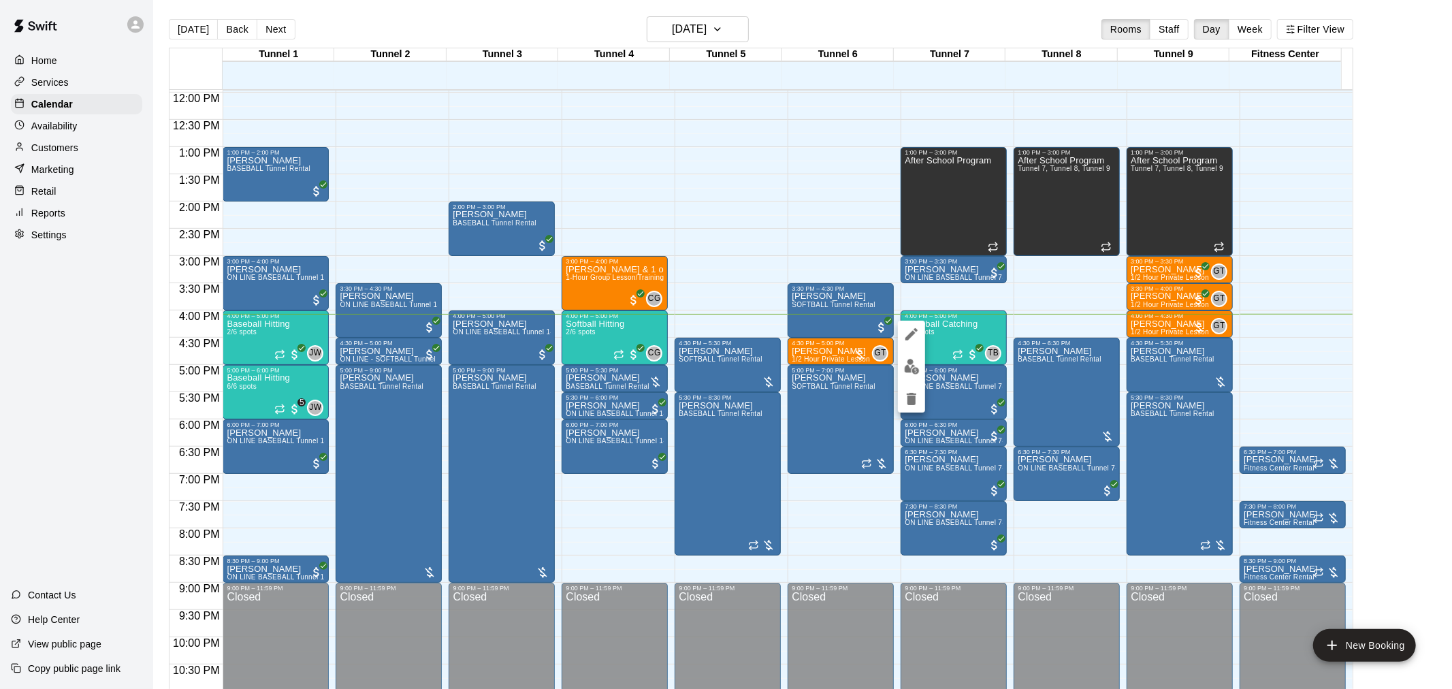
click at [915, 364] on img "edit" at bounding box center [912, 367] width 16 height 16
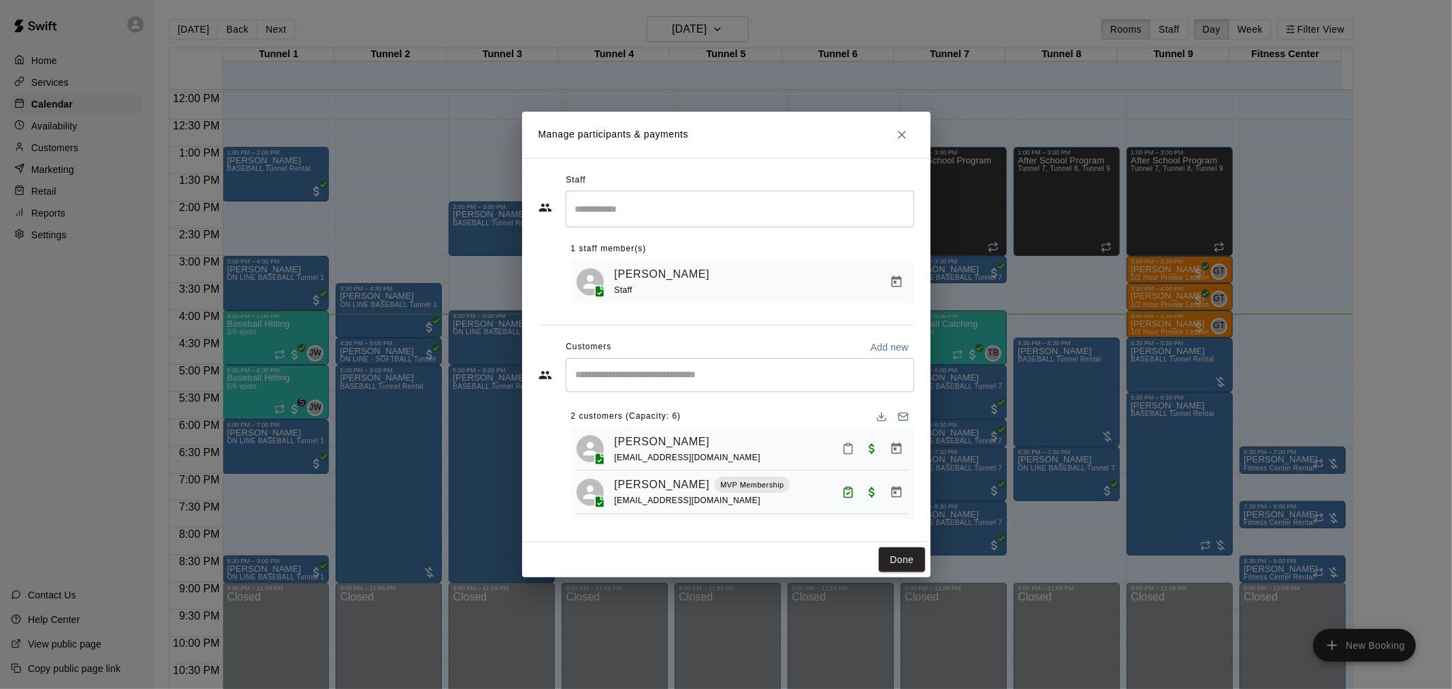
click at [847, 452] on icon "Mark attendance" at bounding box center [848, 448] width 12 height 12
click at [872, 452] on icon at bounding box center [870, 453] width 12 height 12
click at [899, 566] on button "Done" at bounding box center [902, 559] width 46 height 25
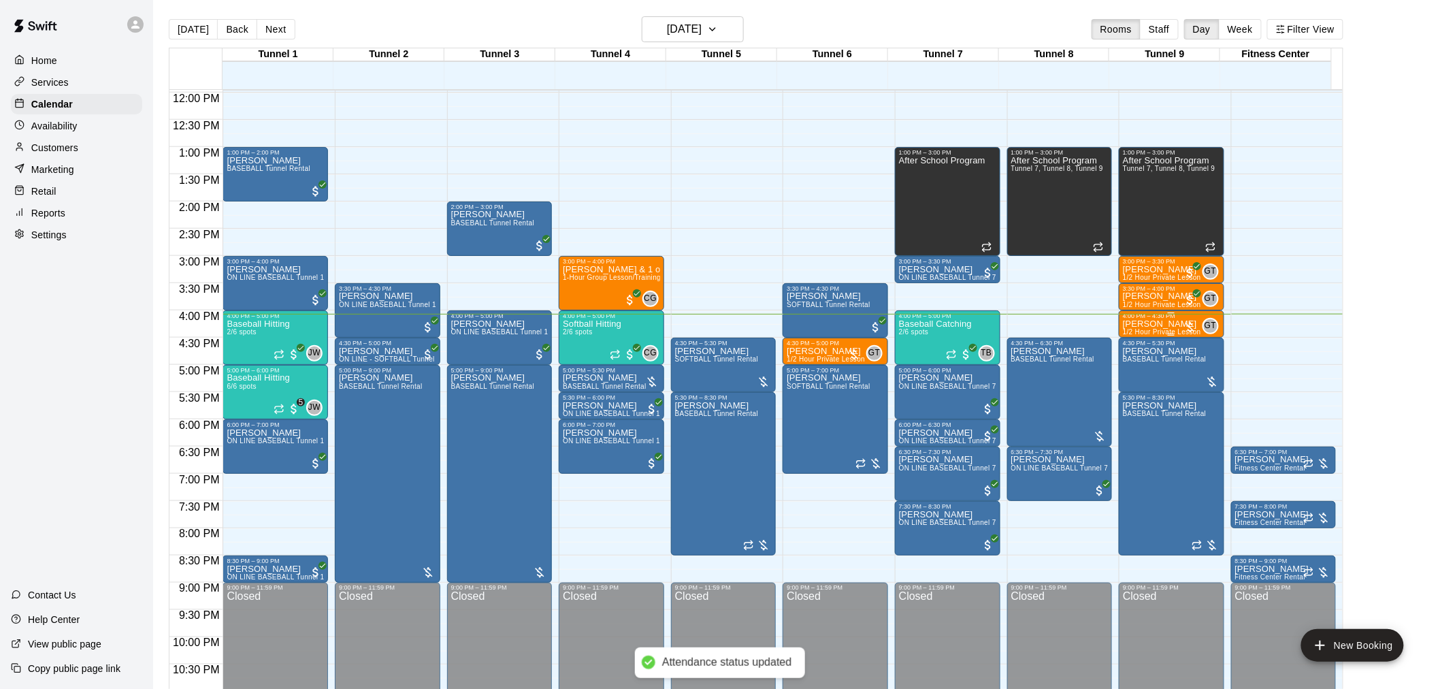
click at [1152, 324] on p "[PERSON_NAME]" at bounding box center [1162, 324] width 78 height 0
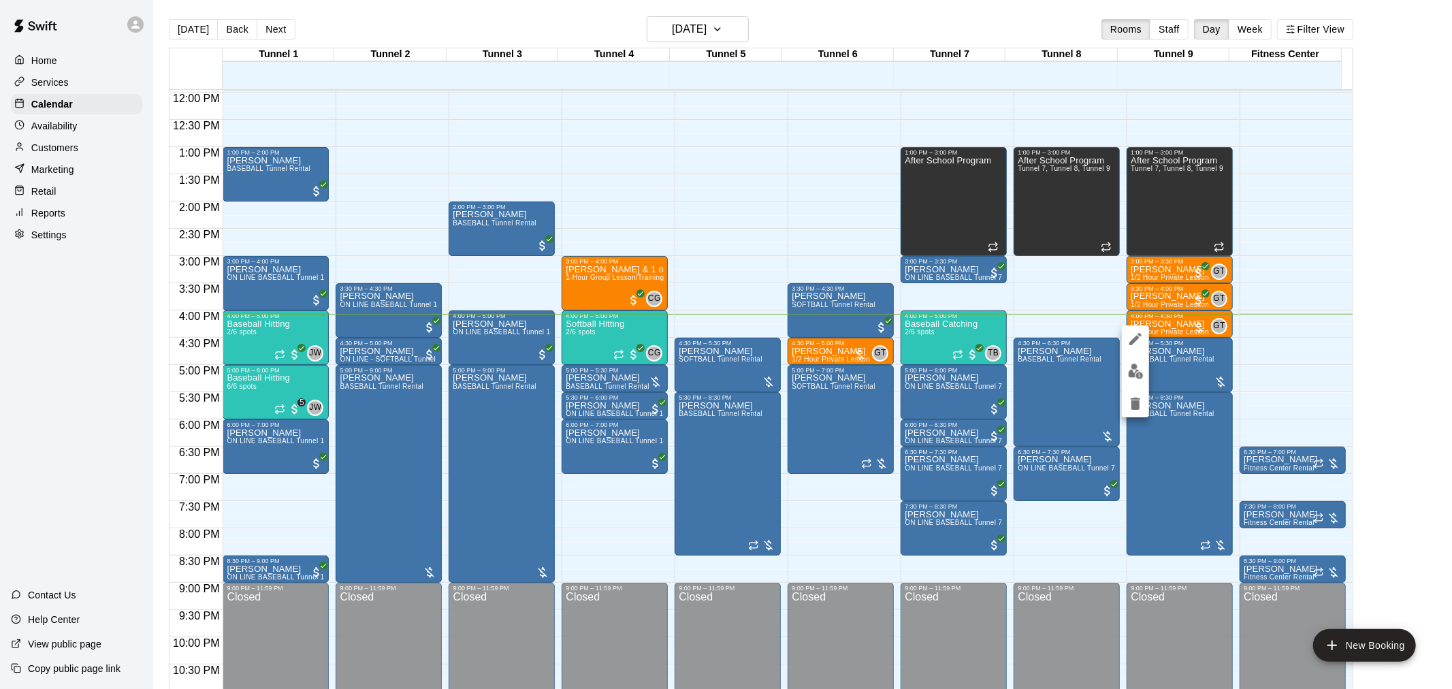
click at [1133, 364] on img "edit" at bounding box center [1136, 371] width 16 height 16
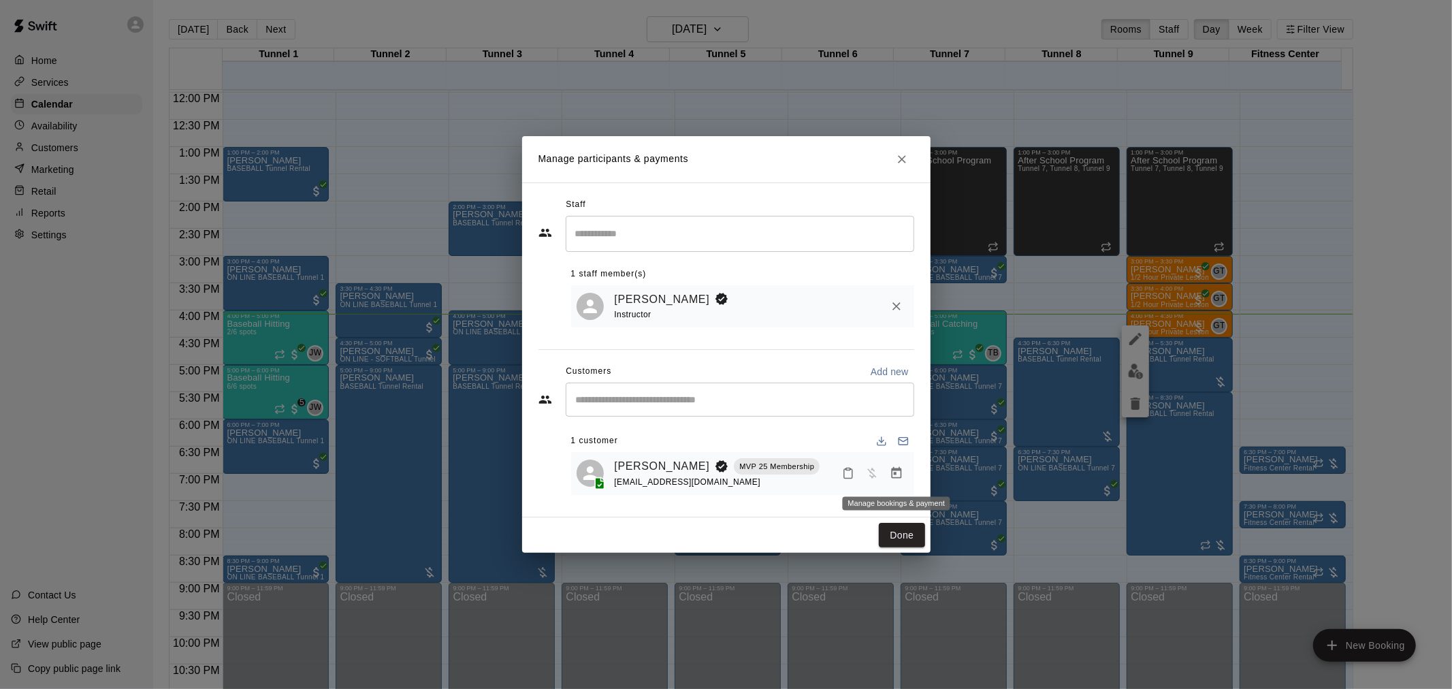
click at [900, 477] on icon "Manage bookings & payment" at bounding box center [896, 473] width 10 height 12
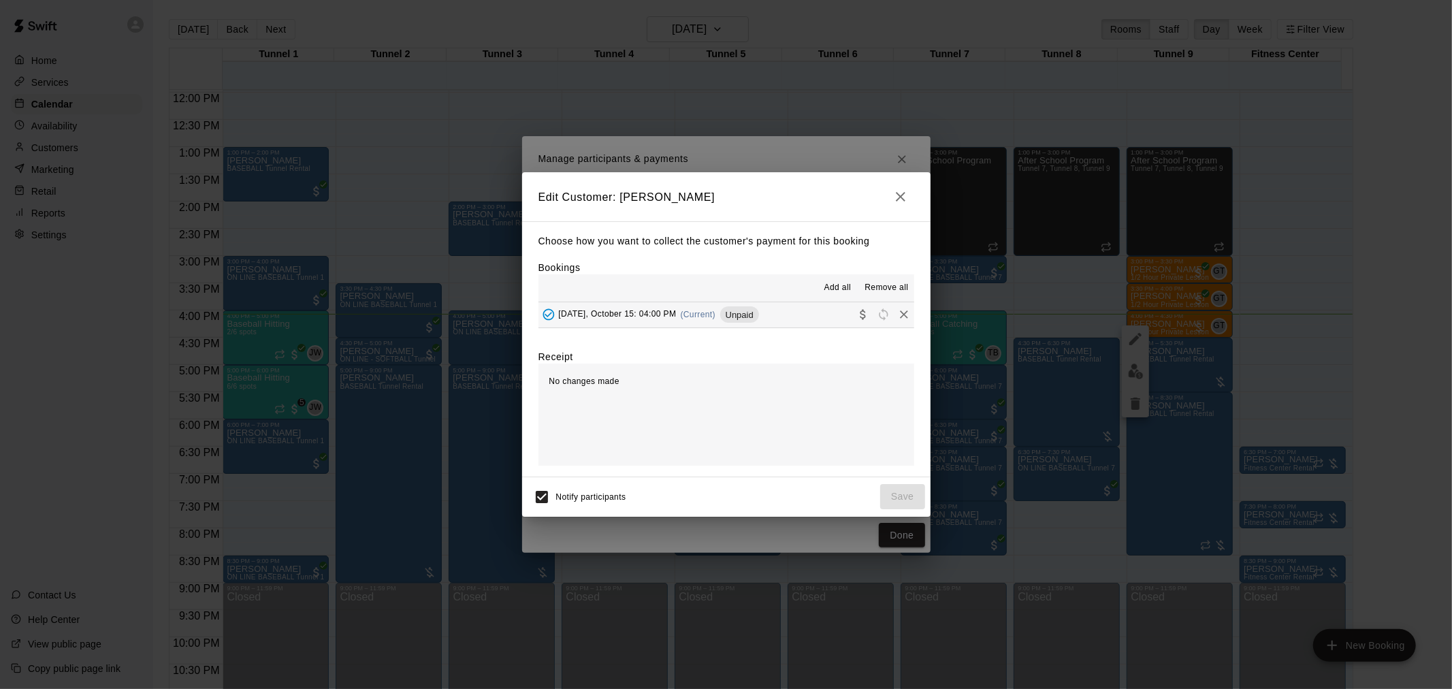
click at [716, 316] on span "(Current)" at bounding box center [698, 315] width 35 height 10
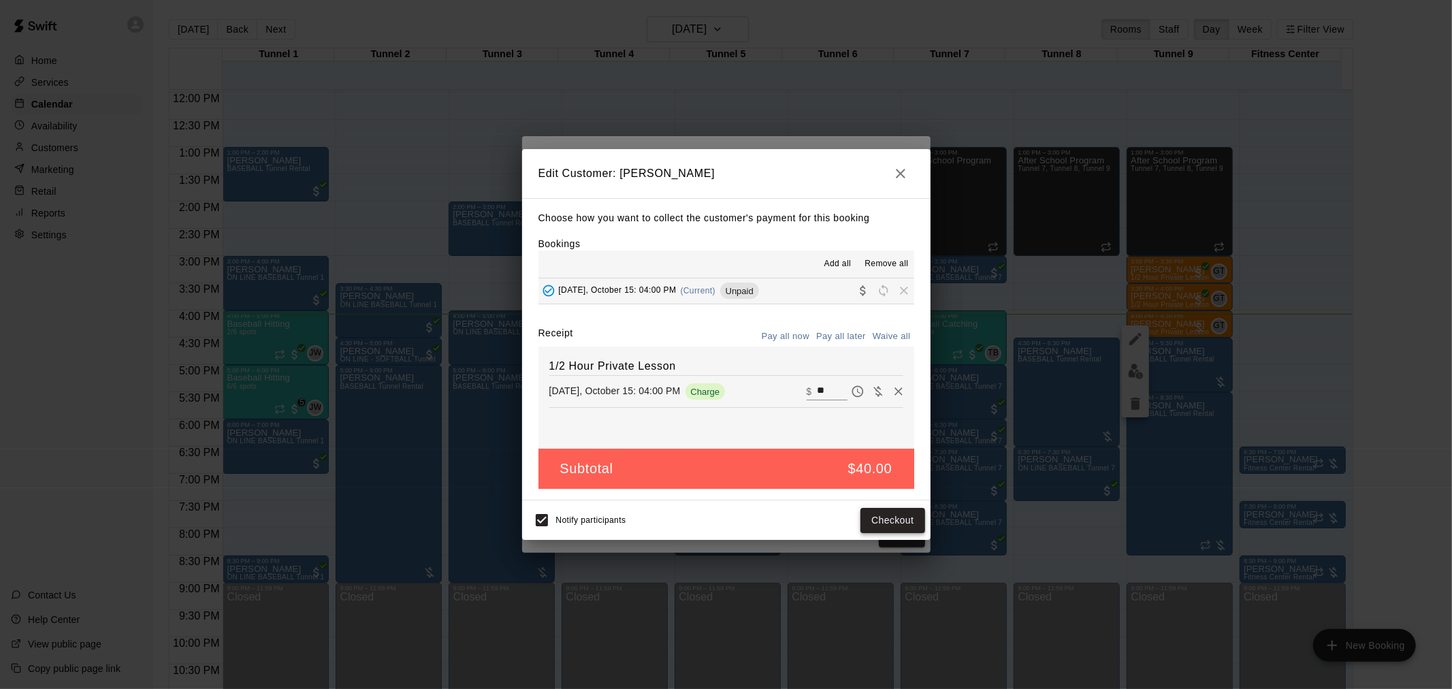
click at [883, 517] on button "Checkout" at bounding box center [892, 520] width 64 height 25
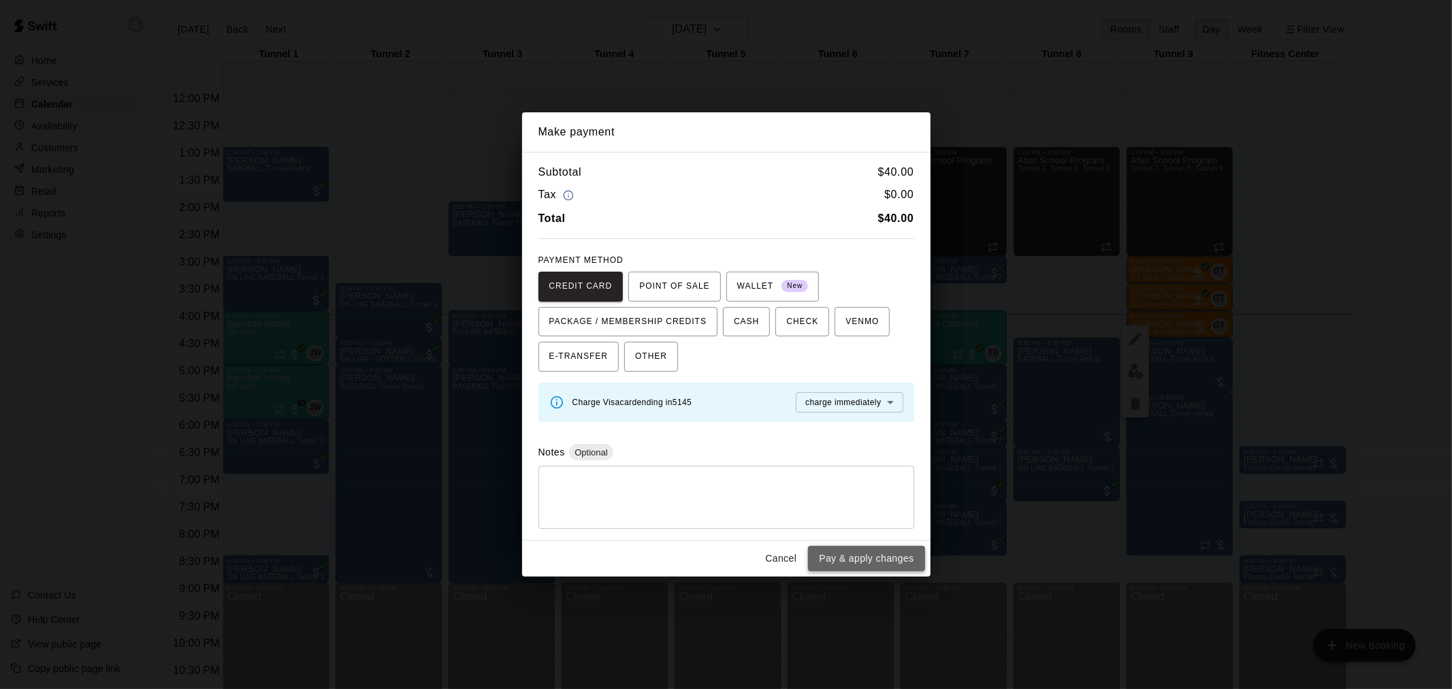
click at [892, 553] on button "Pay & apply changes" at bounding box center [866, 558] width 116 height 25
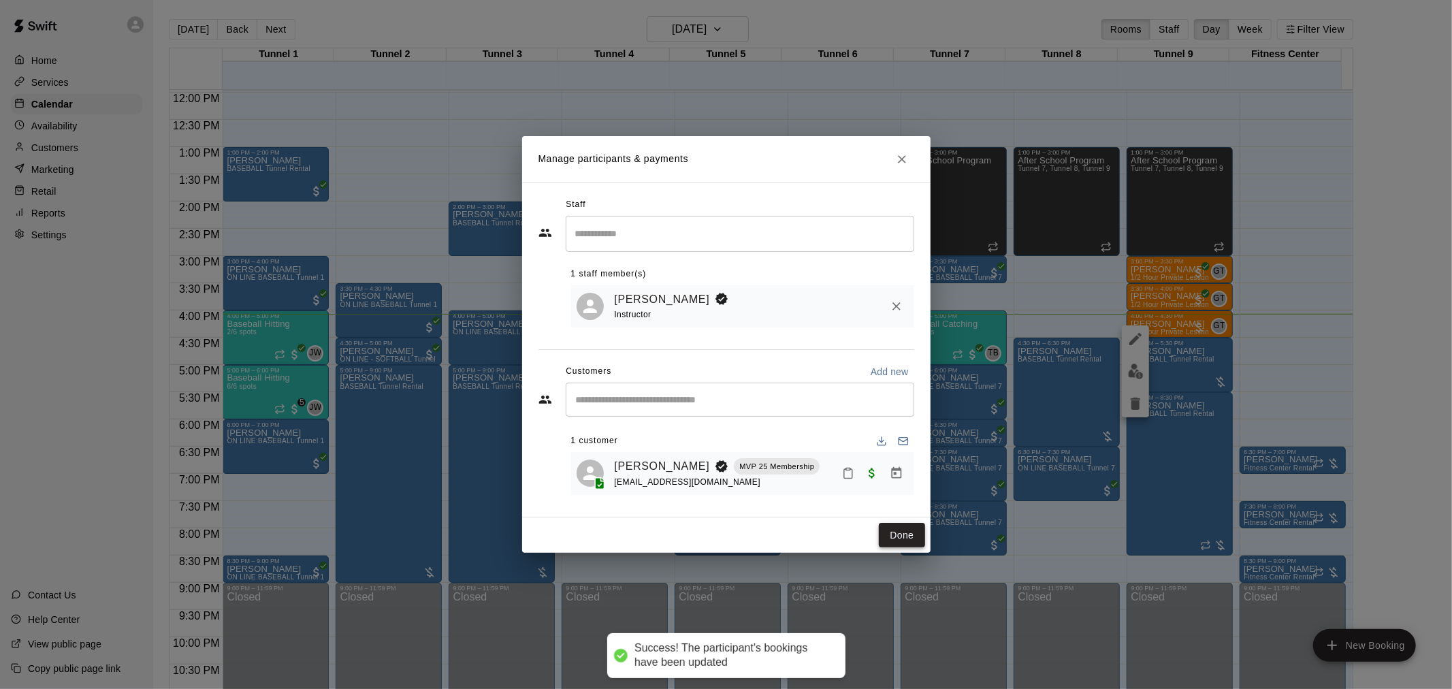
click at [907, 534] on button "Done" at bounding box center [902, 535] width 46 height 25
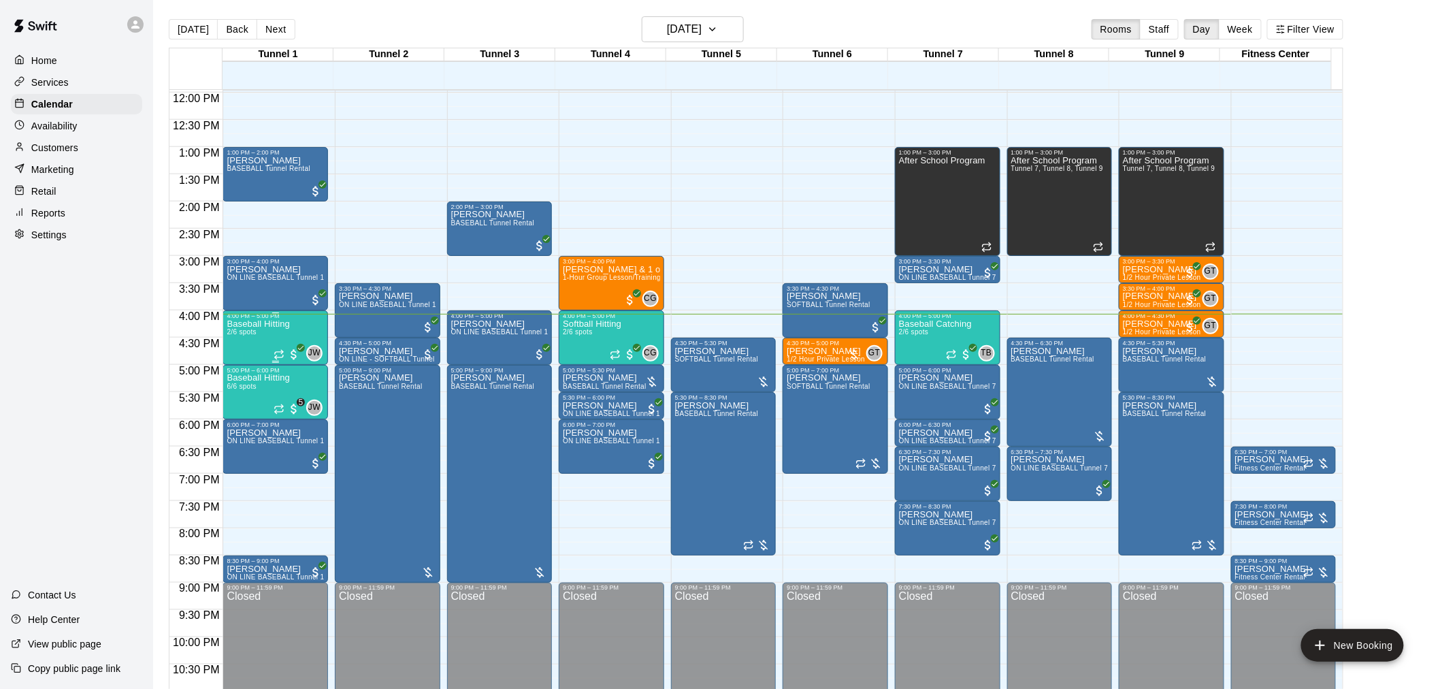
click at [259, 338] on div "Baseball Hitting 2/6 spots" at bounding box center [258, 663] width 63 height 689
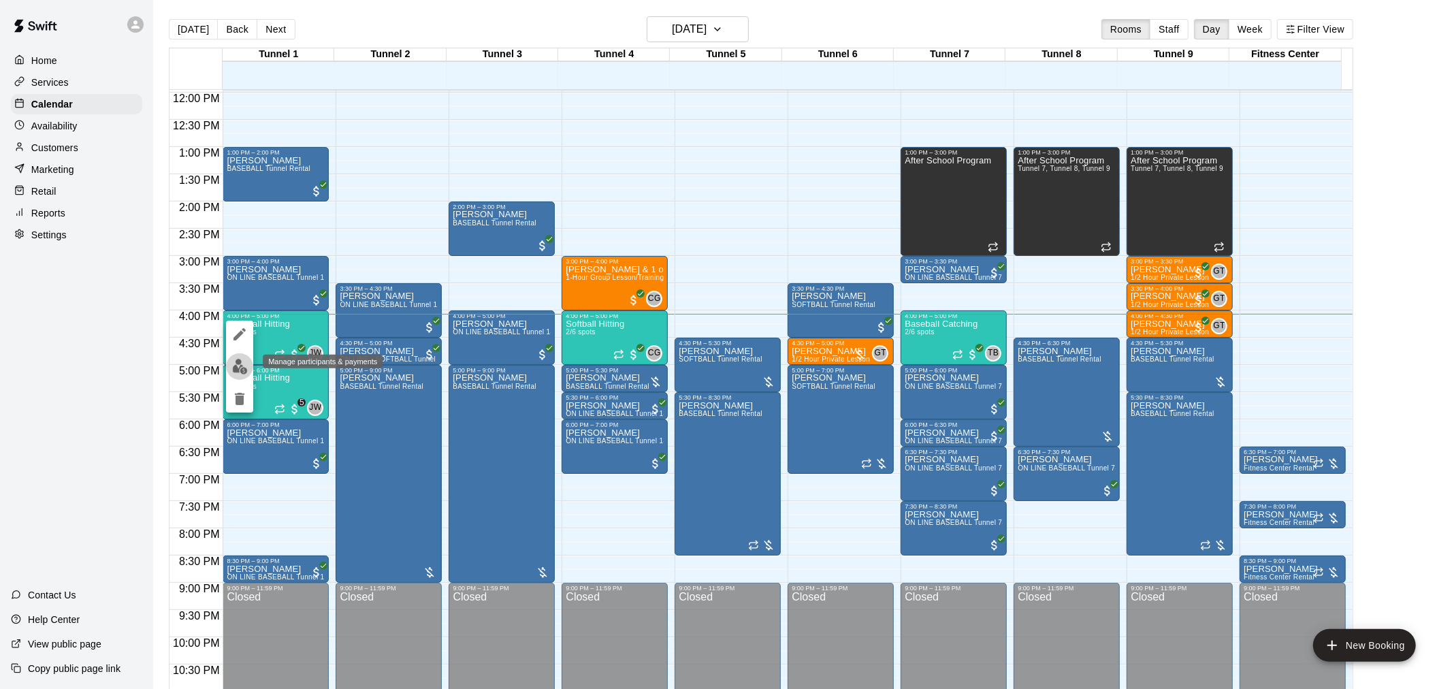
click at [233, 364] on img "edit" at bounding box center [240, 367] width 16 height 16
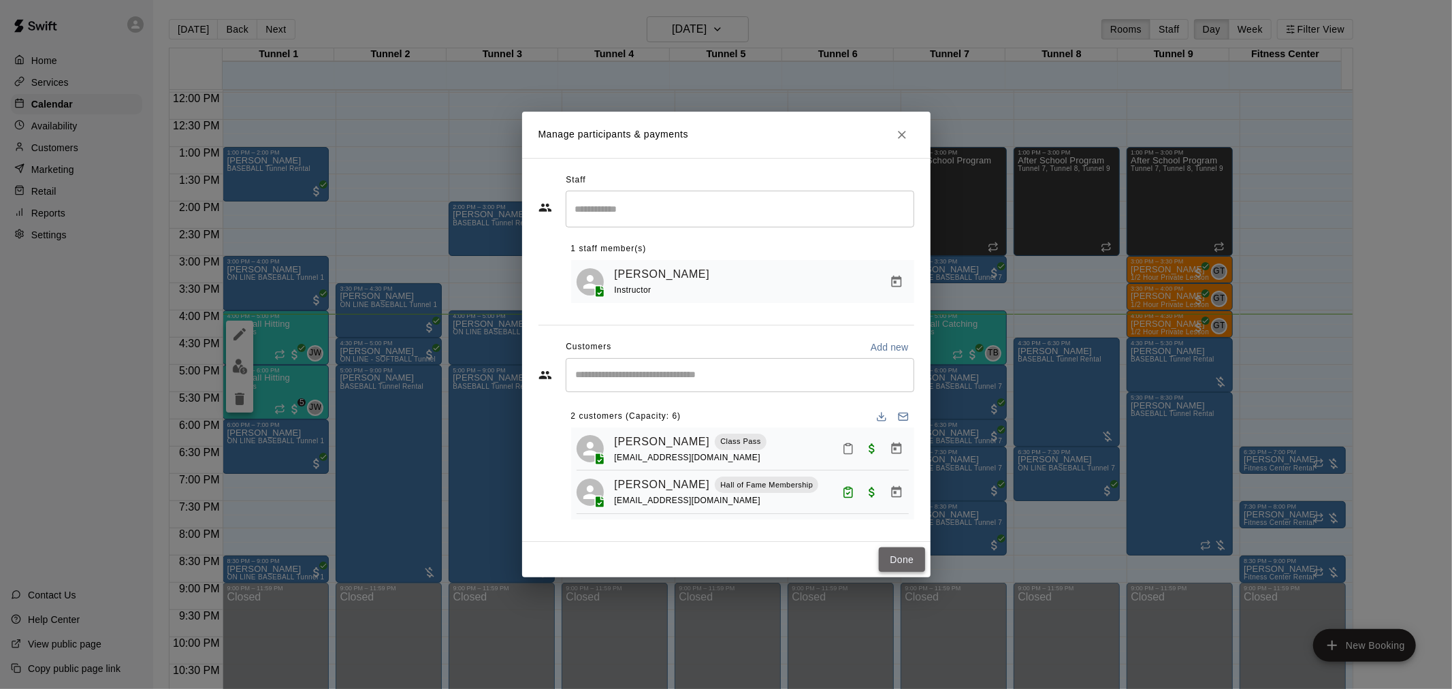
click at [906, 562] on button "Done" at bounding box center [902, 559] width 46 height 25
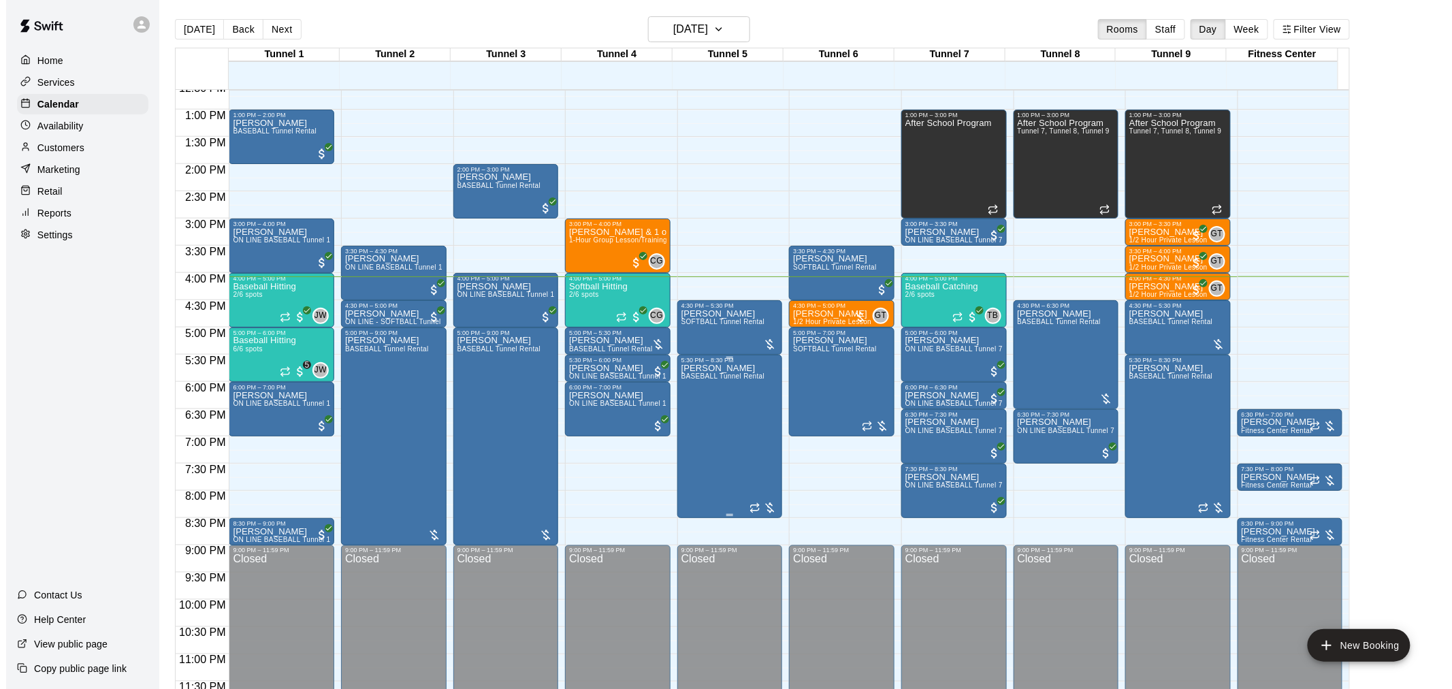
scroll to position [692, 0]
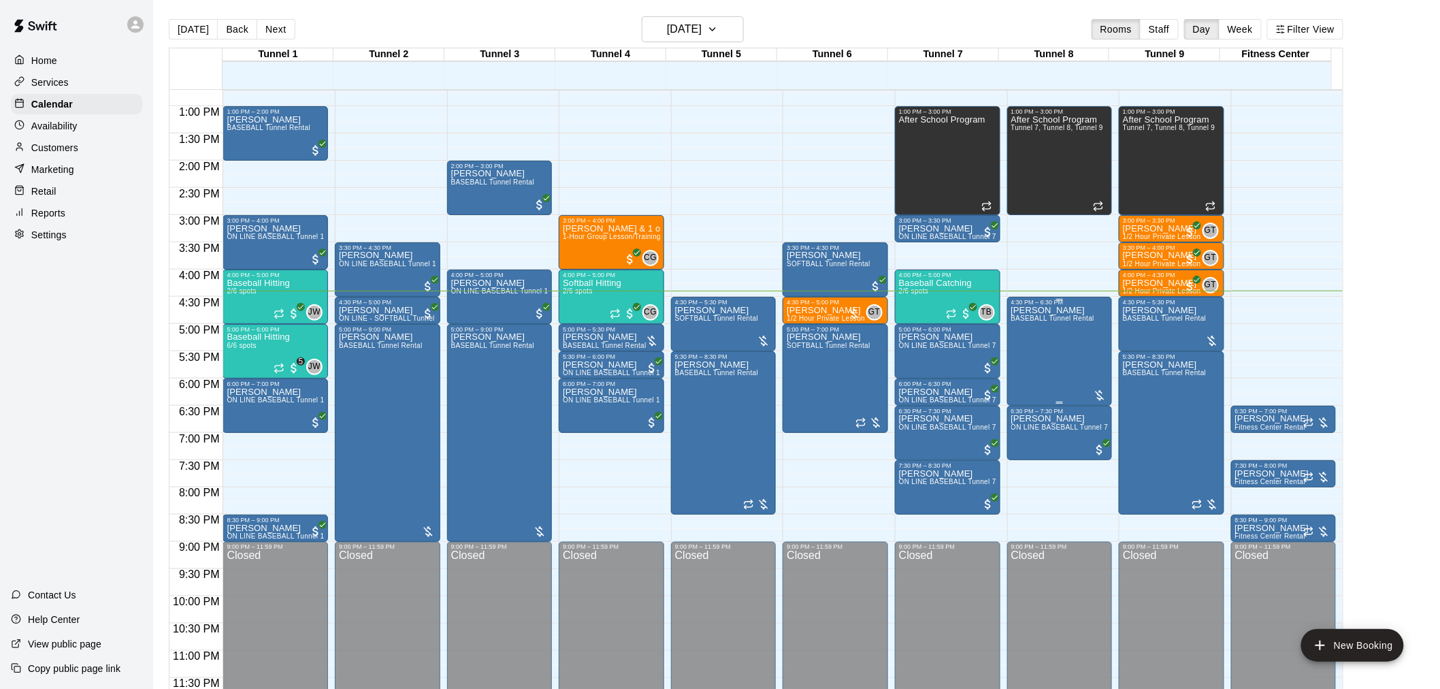
click at [1067, 331] on div "[PERSON_NAME] BASEBALL Tunnel Rental" at bounding box center [1053, 650] width 84 height 689
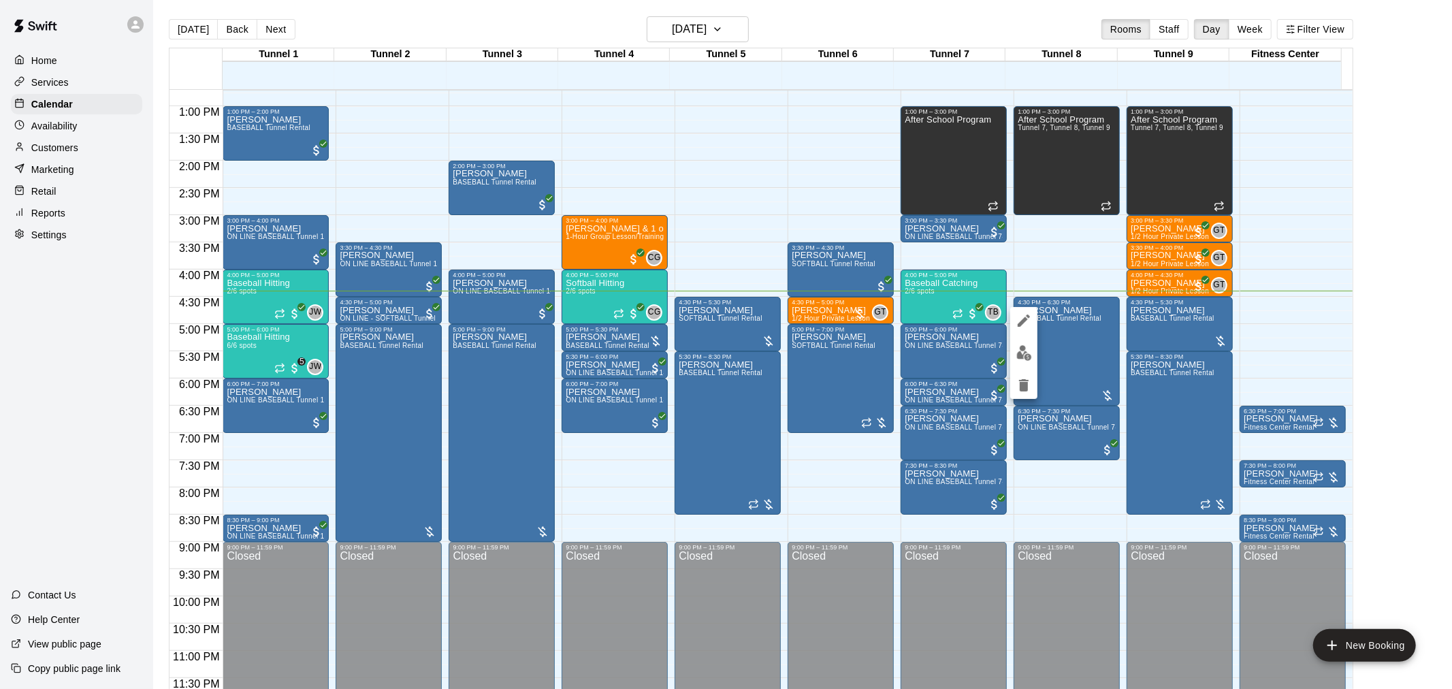
click at [1026, 351] on img "edit" at bounding box center [1024, 353] width 16 height 16
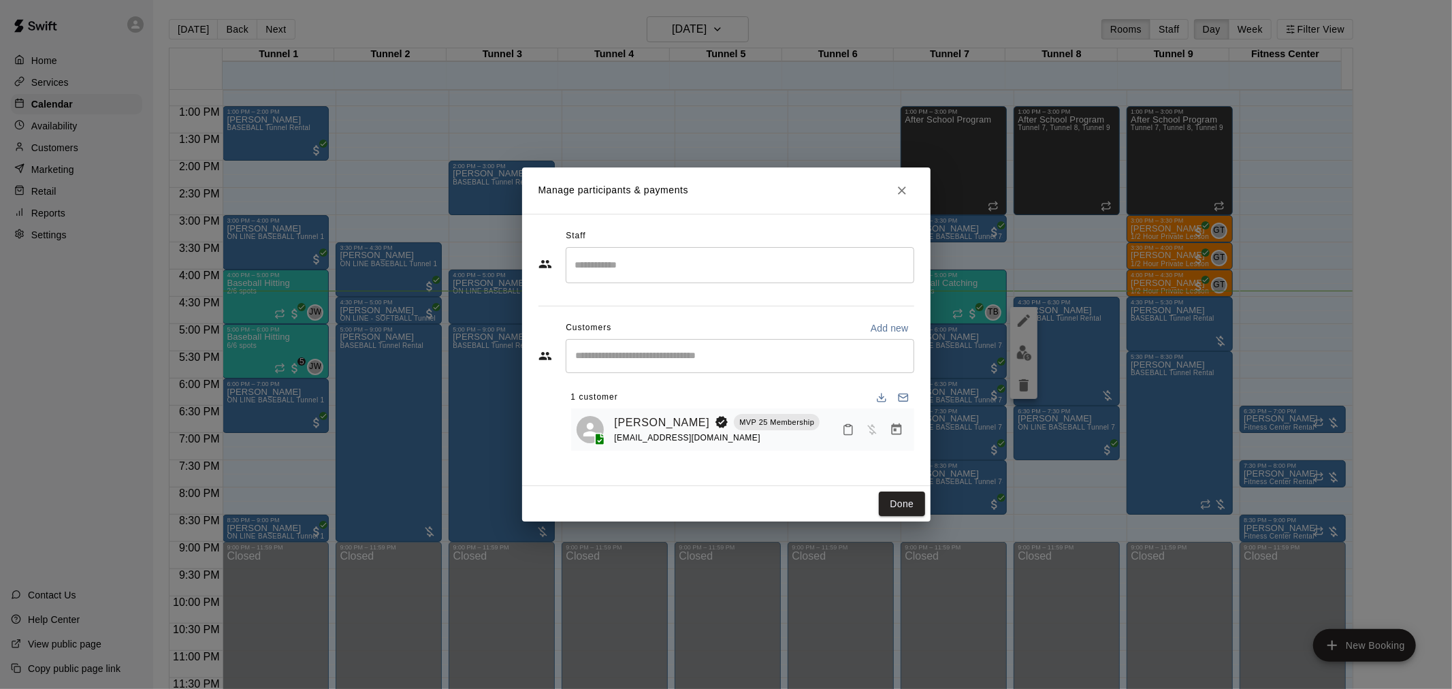
click at [885, 196] on h2 "Manage participants & payments" at bounding box center [726, 190] width 408 height 46
click at [894, 191] on button "Close" at bounding box center [902, 190] width 25 height 25
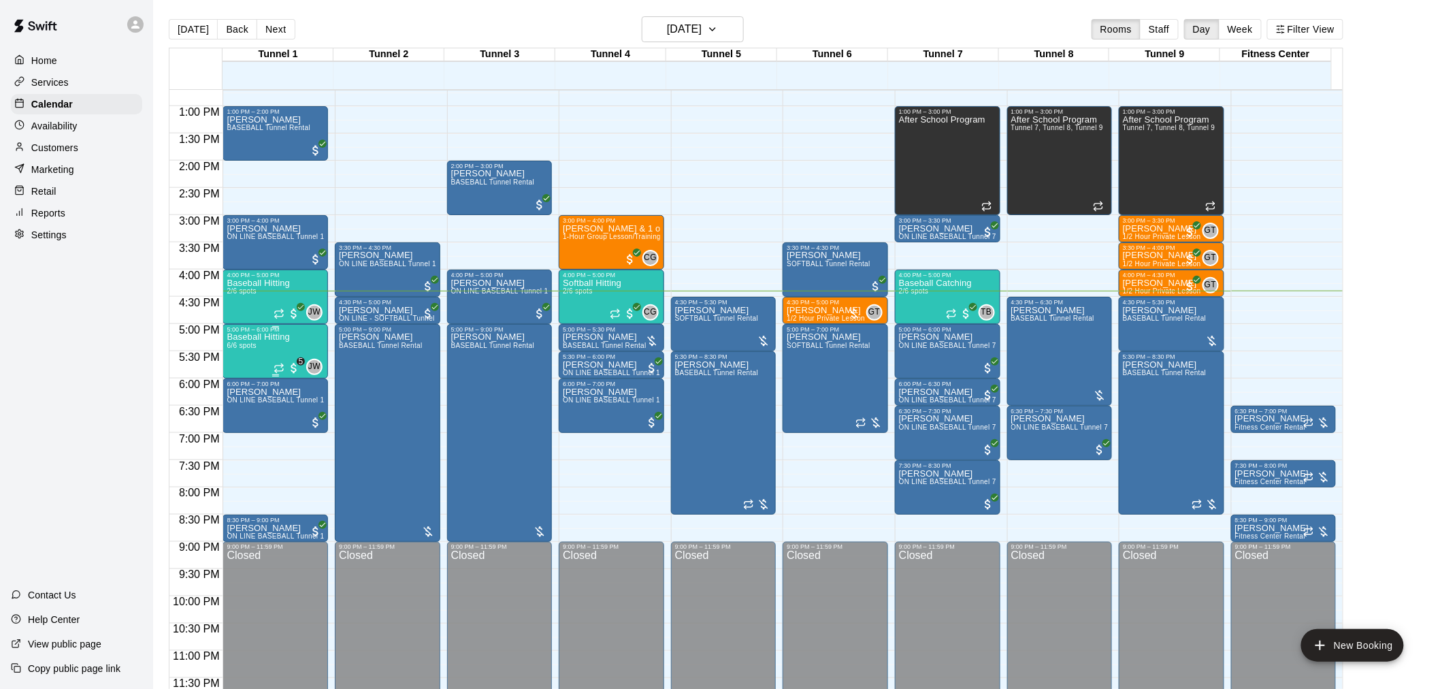
click at [281, 347] on div "Baseball Hitting 6/6 spots" at bounding box center [258, 677] width 63 height 689
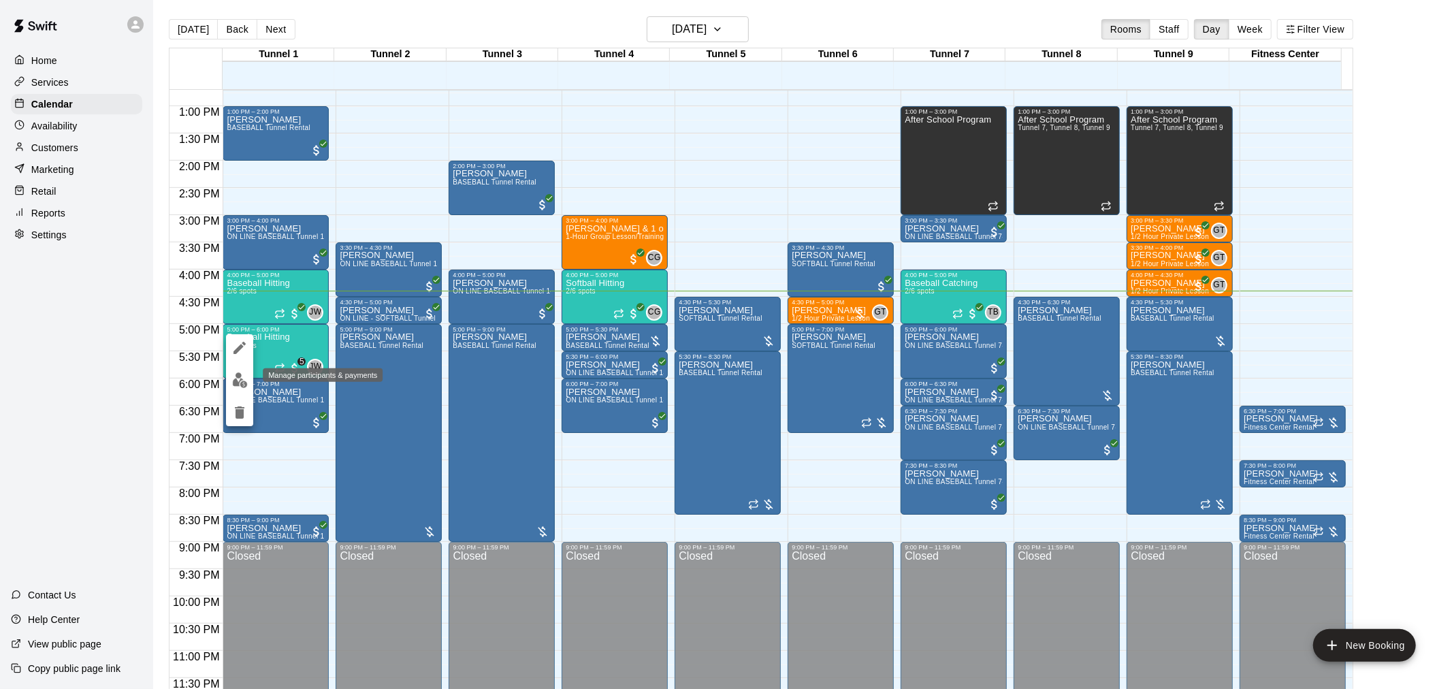
click at [240, 379] on img "edit" at bounding box center [240, 380] width 16 height 16
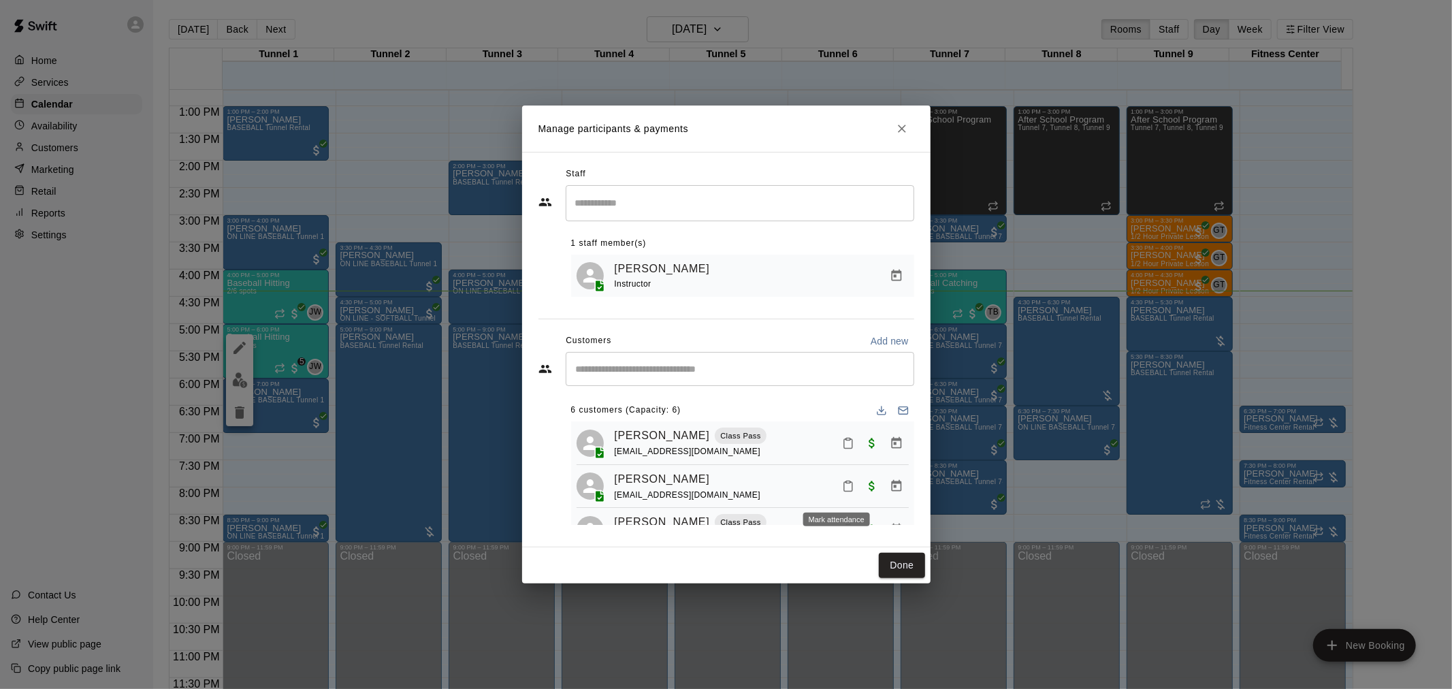
click at [844, 491] on icon "Mark attendance" at bounding box center [848, 487] width 8 height 10
click at [864, 495] on icon at bounding box center [860, 498] width 8 height 10
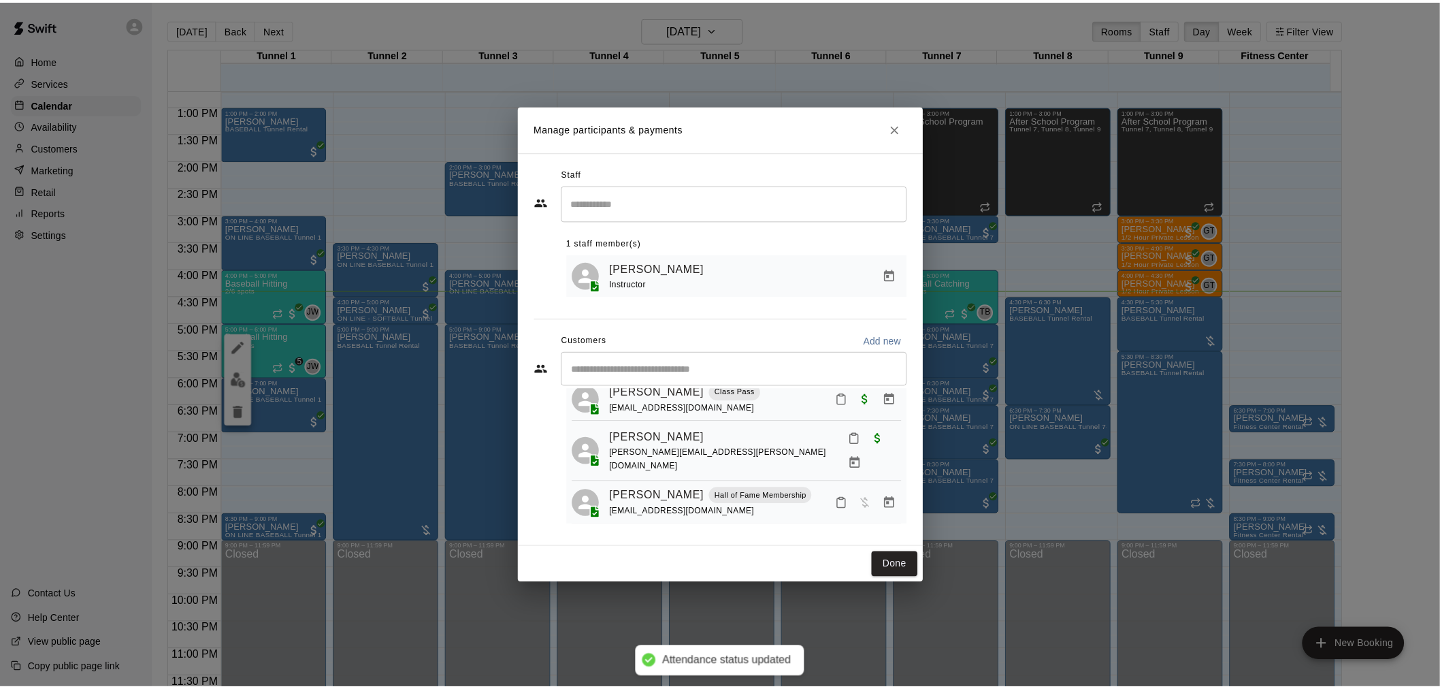
scroll to position [176, 0]
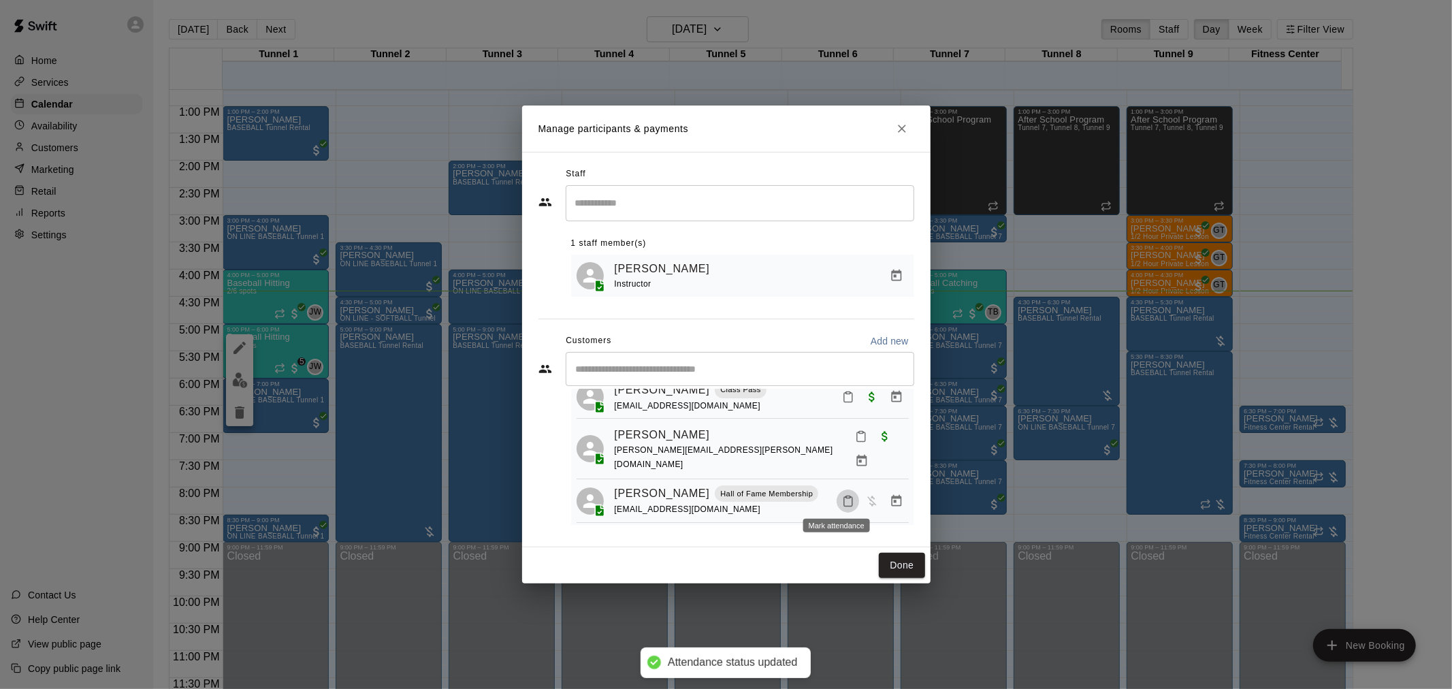
click at [836, 499] on button "Mark attendance" at bounding box center [847, 500] width 23 height 23
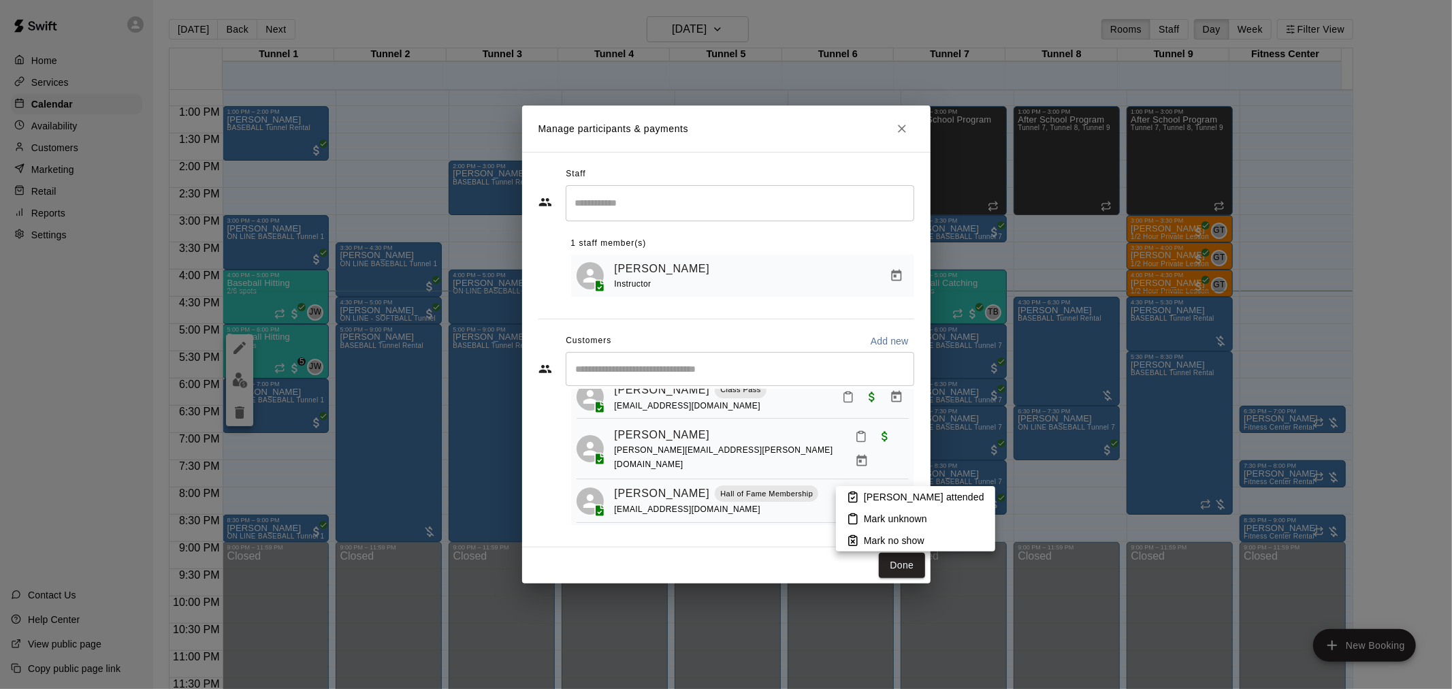
click at [854, 494] on icon at bounding box center [853, 497] width 12 height 12
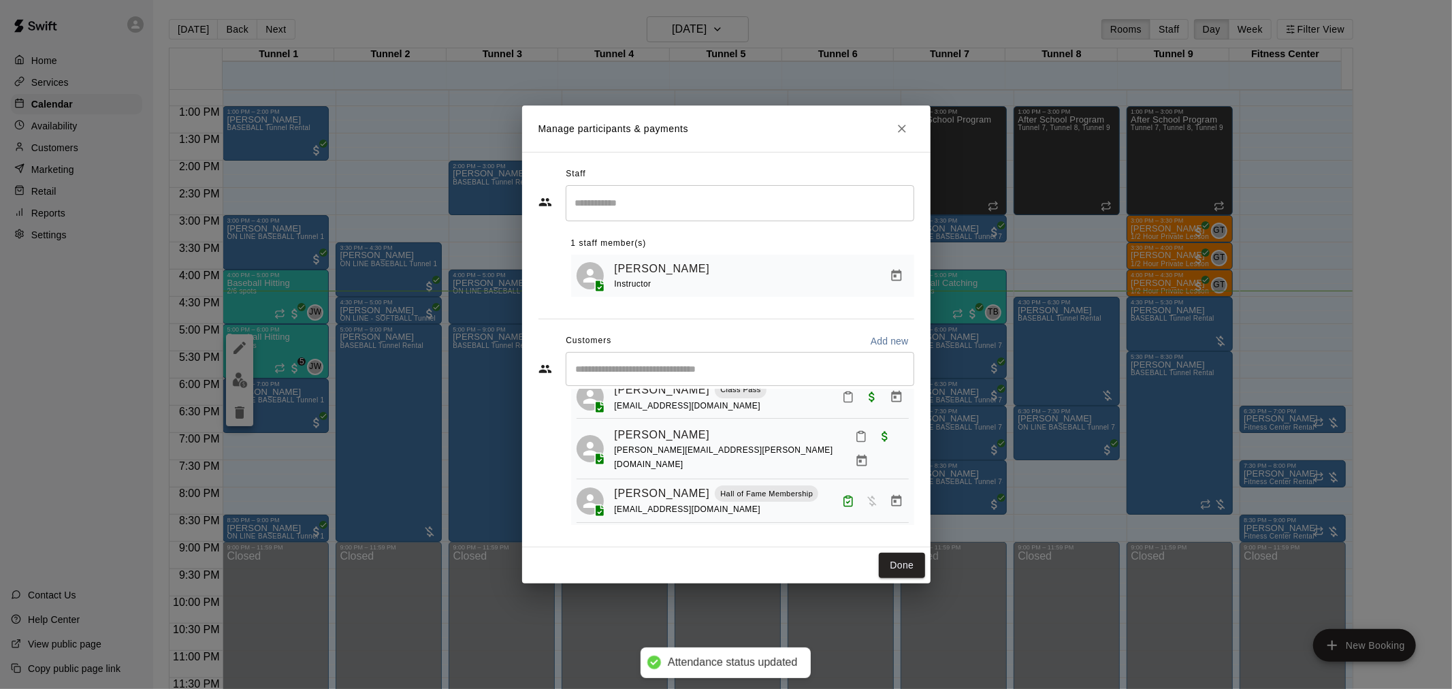
click at [891, 502] on icon "Manage bookings & payment" at bounding box center [896, 500] width 10 height 12
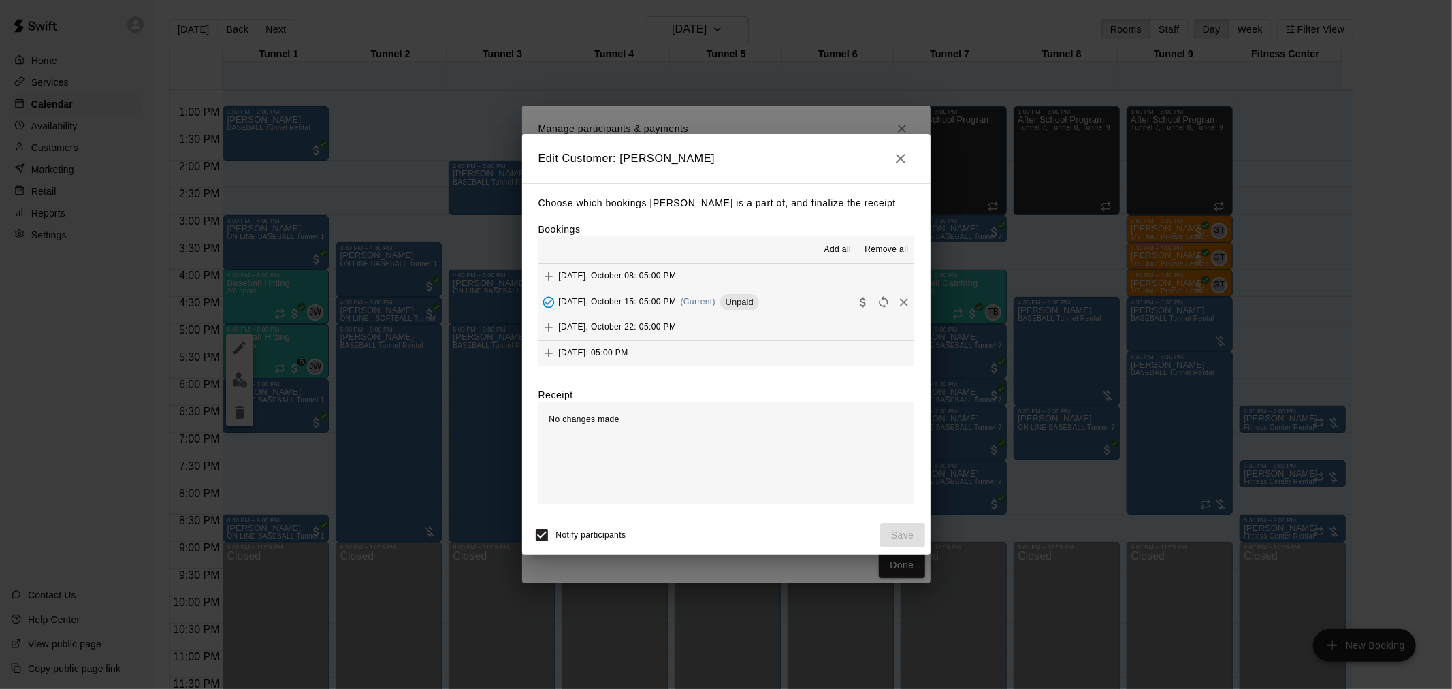
click at [746, 302] on span "Unpaid" at bounding box center [739, 302] width 39 height 10
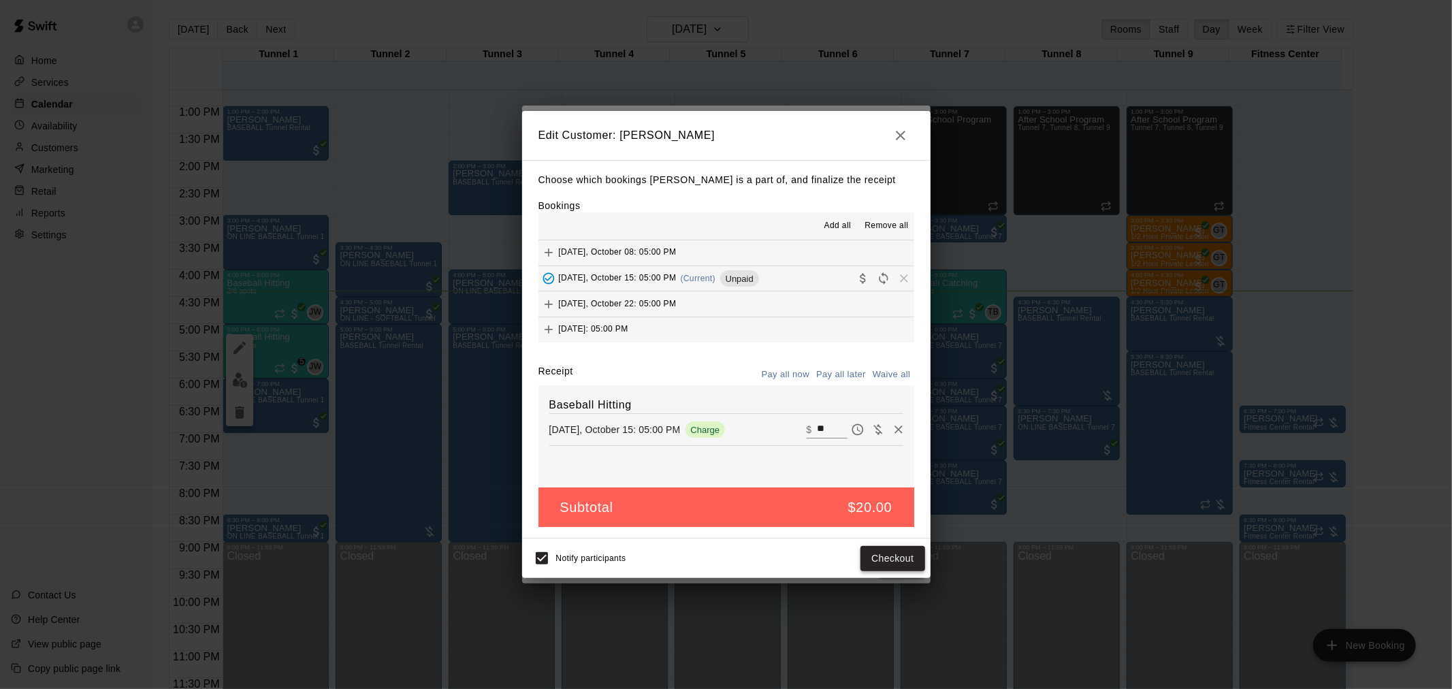
click at [890, 559] on button "Checkout" at bounding box center [892, 558] width 64 height 25
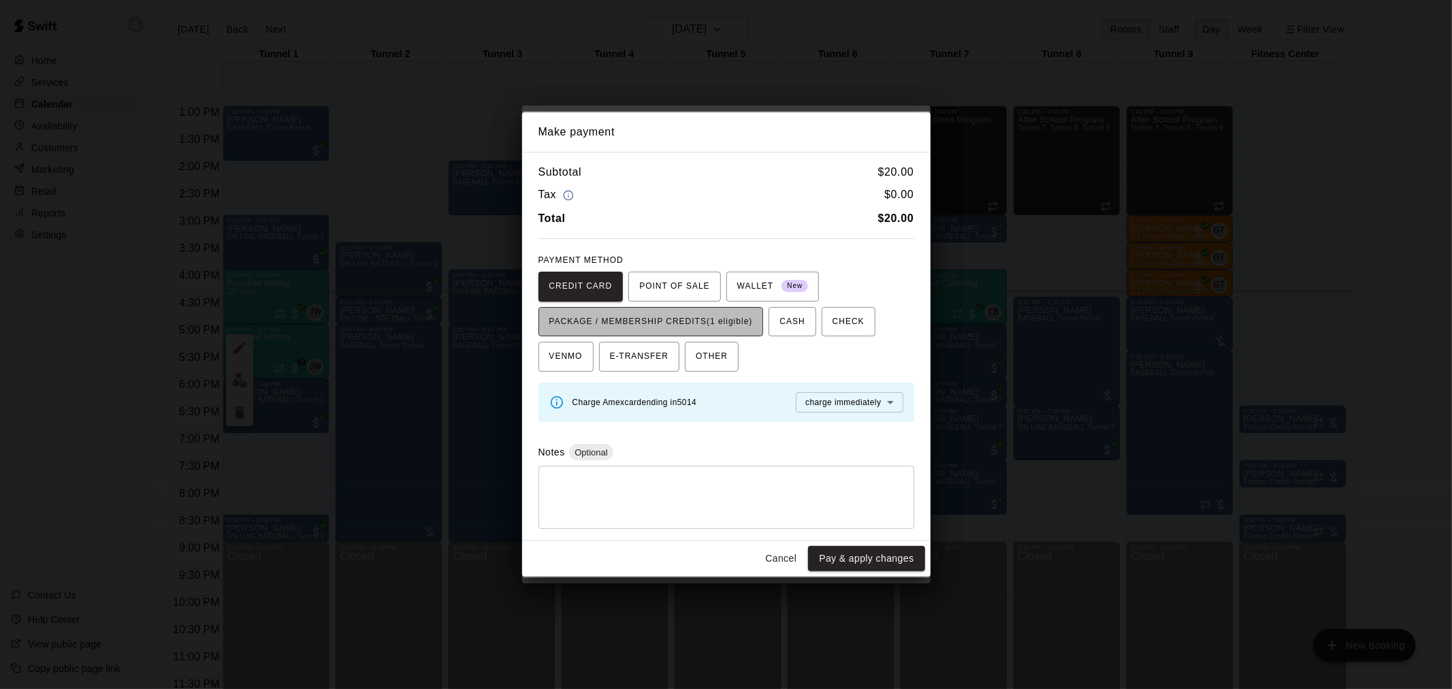
click at [698, 327] on span "PACKAGE / MEMBERSHIP CREDITS (1 eligible)" at bounding box center [651, 322] width 204 height 22
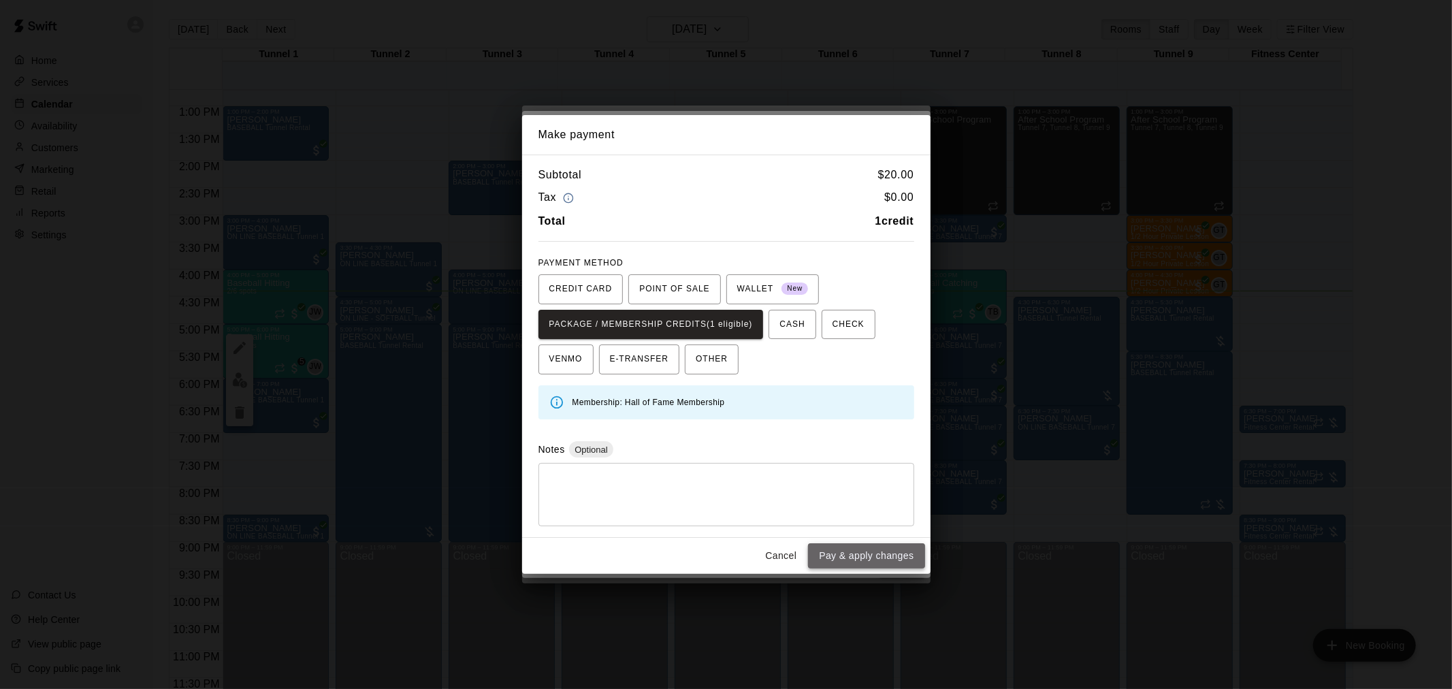
click at [893, 553] on button "Pay & apply changes" at bounding box center [866, 555] width 116 height 25
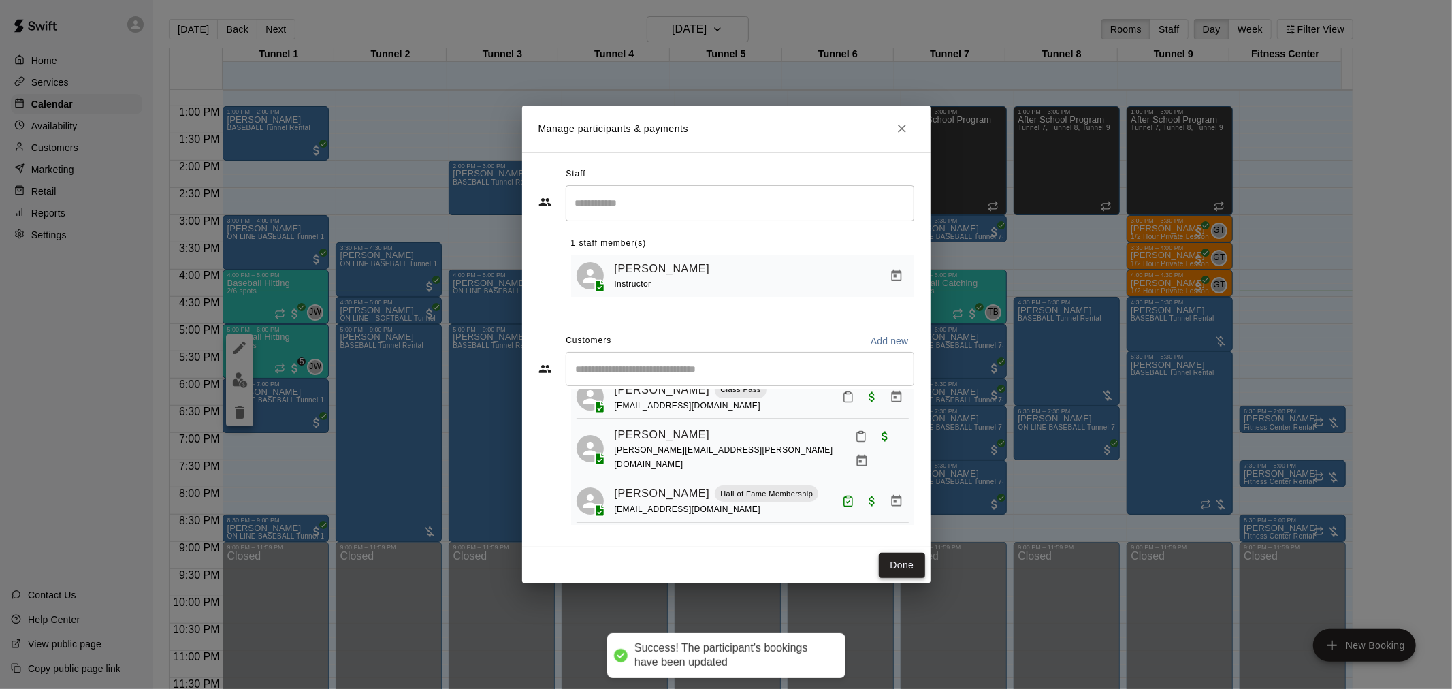
click at [894, 568] on button "Done" at bounding box center [902, 565] width 46 height 25
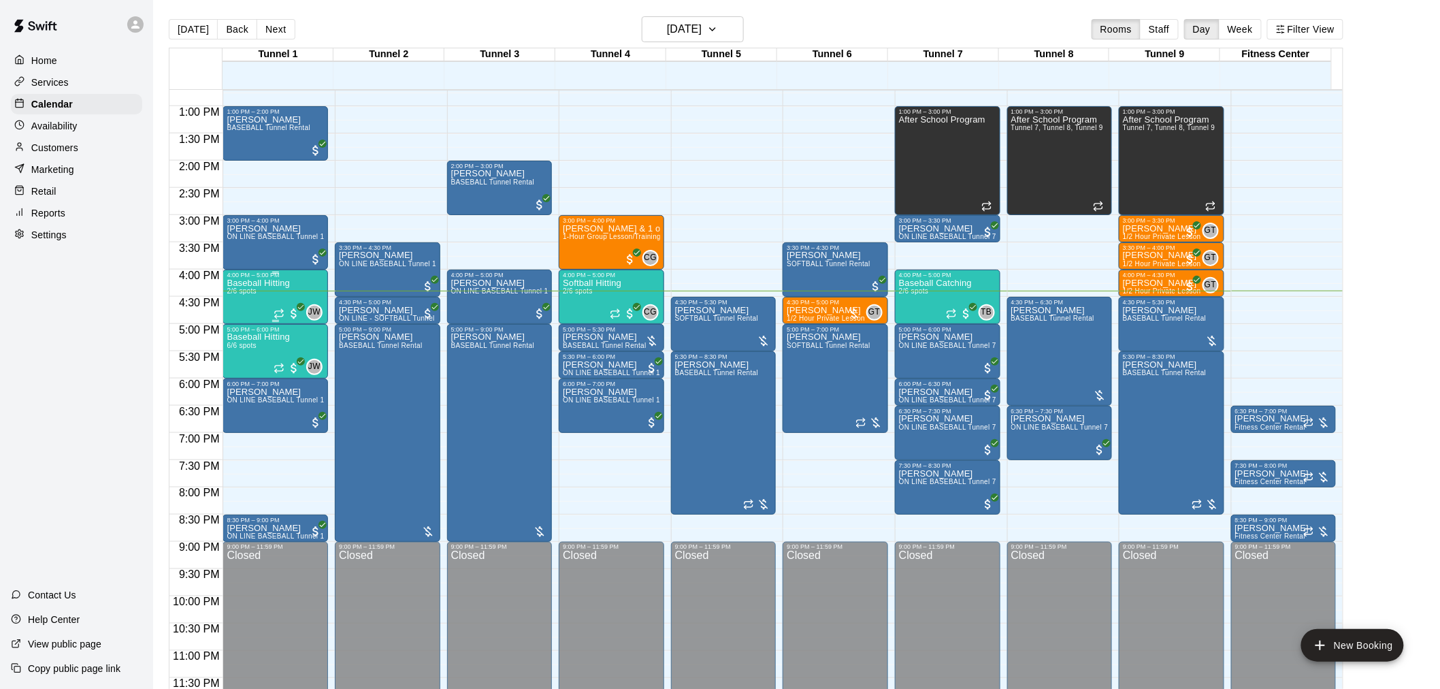
click at [280, 304] on div "JW 0" at bounding box center [298, 312] width 49 height 16
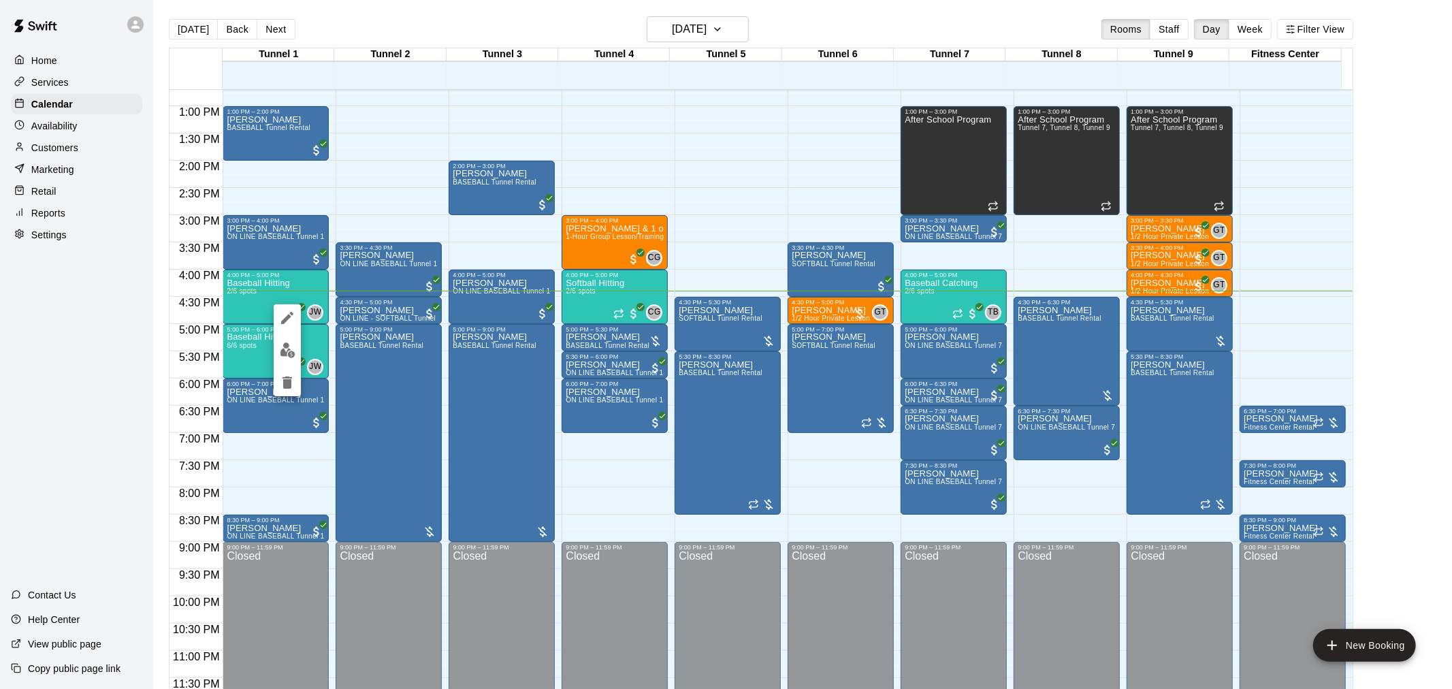
click at [287, 349] on img "edit" at bounding box center [288, 350] width 16 height 16
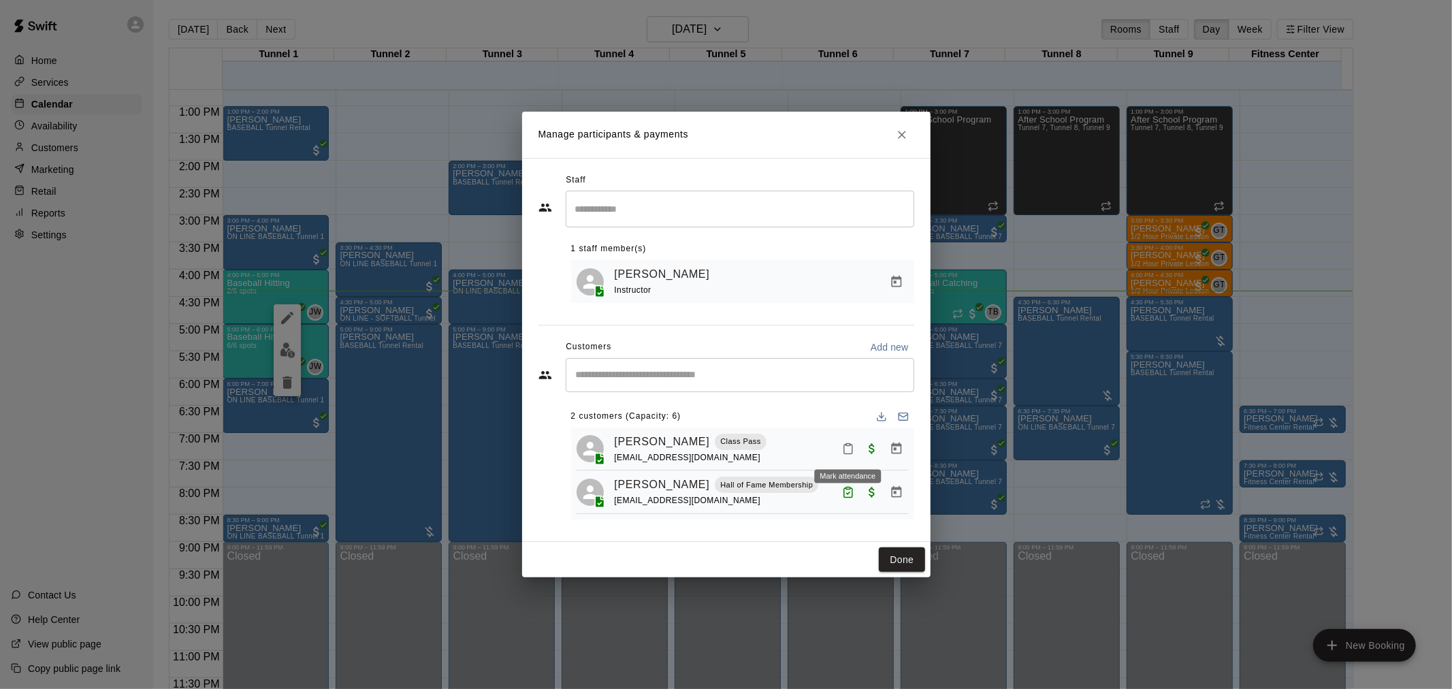
click at [852, 448] on icon "Mark attendance" at bounding box center [848, 449] width 8 height 10
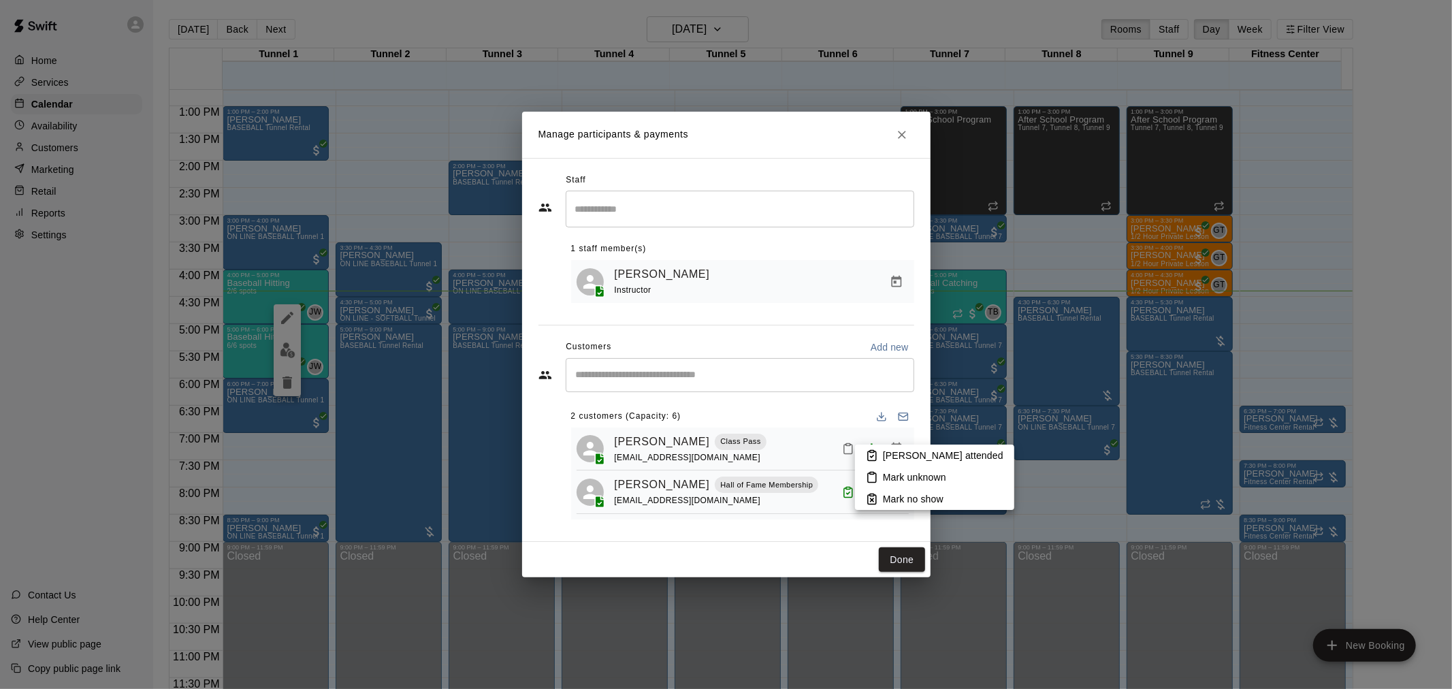
click at [892, 449] on p "[PERSON_NAME] attended" at bounding box center [943, 456] width 120 height 14
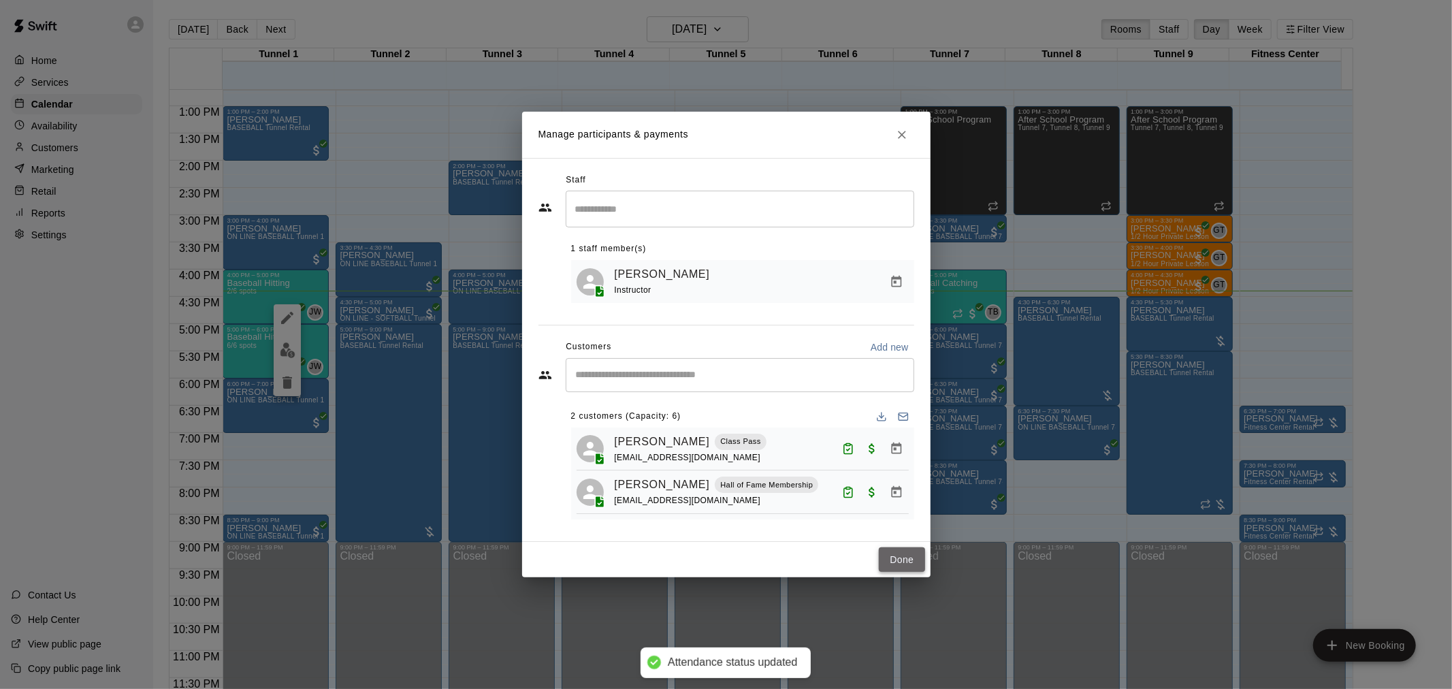
click at [892, 562] on button "Done" at bounding box center [902, 559] width 46 height 25
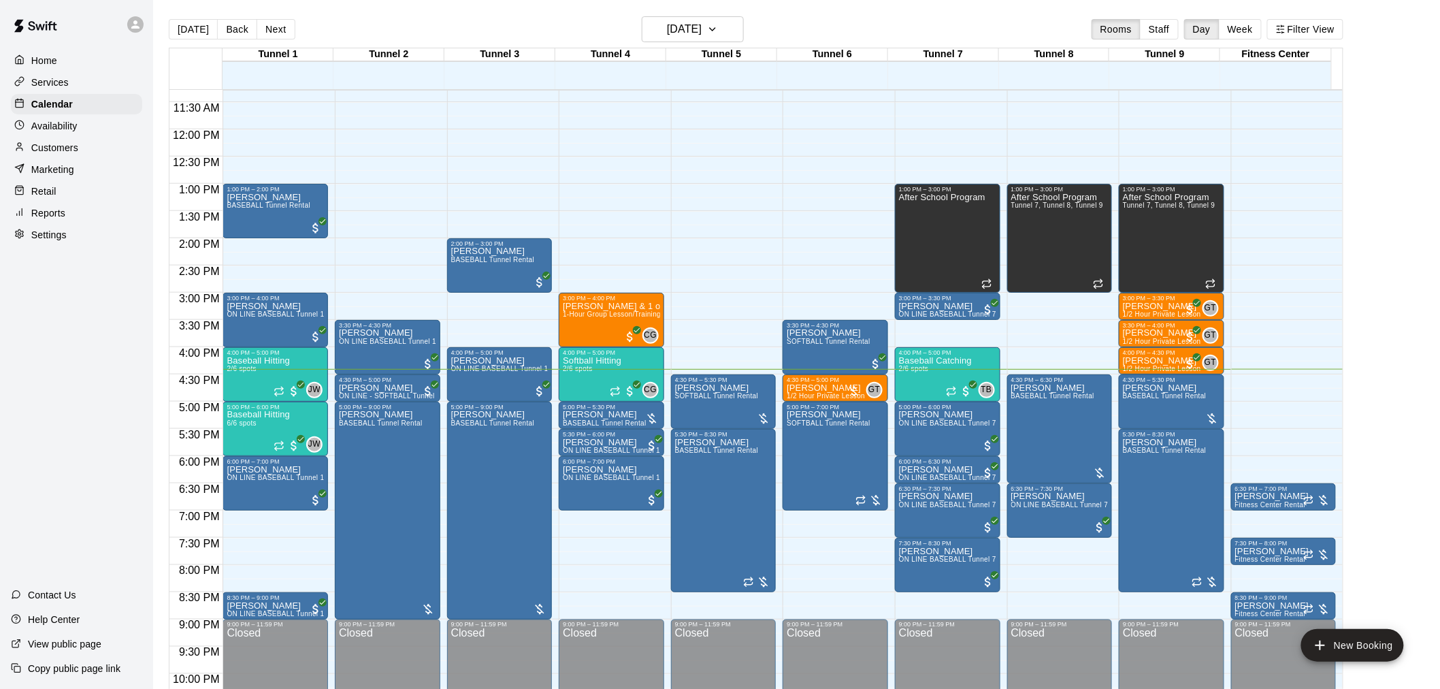
scroll to position [692, 0]
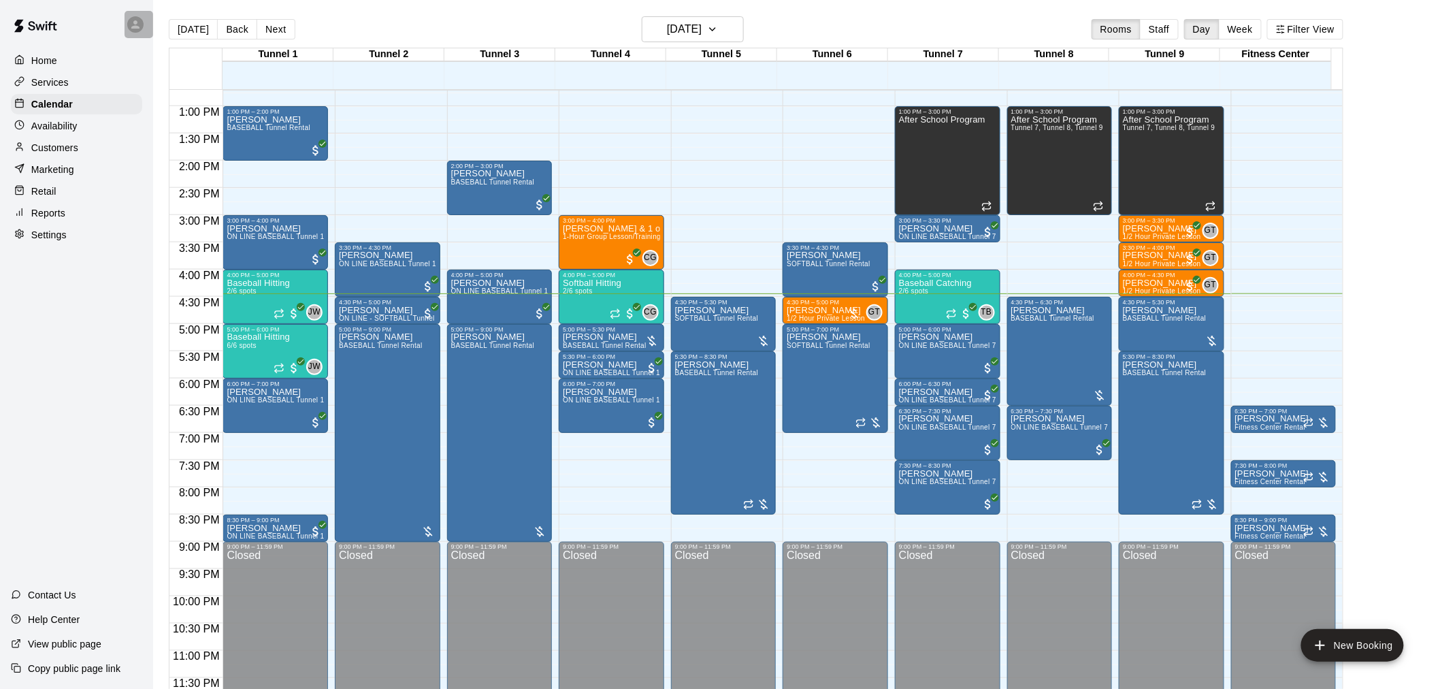
click at [138, 18] on icon at bounding box center [135, 24] width 12 height 12
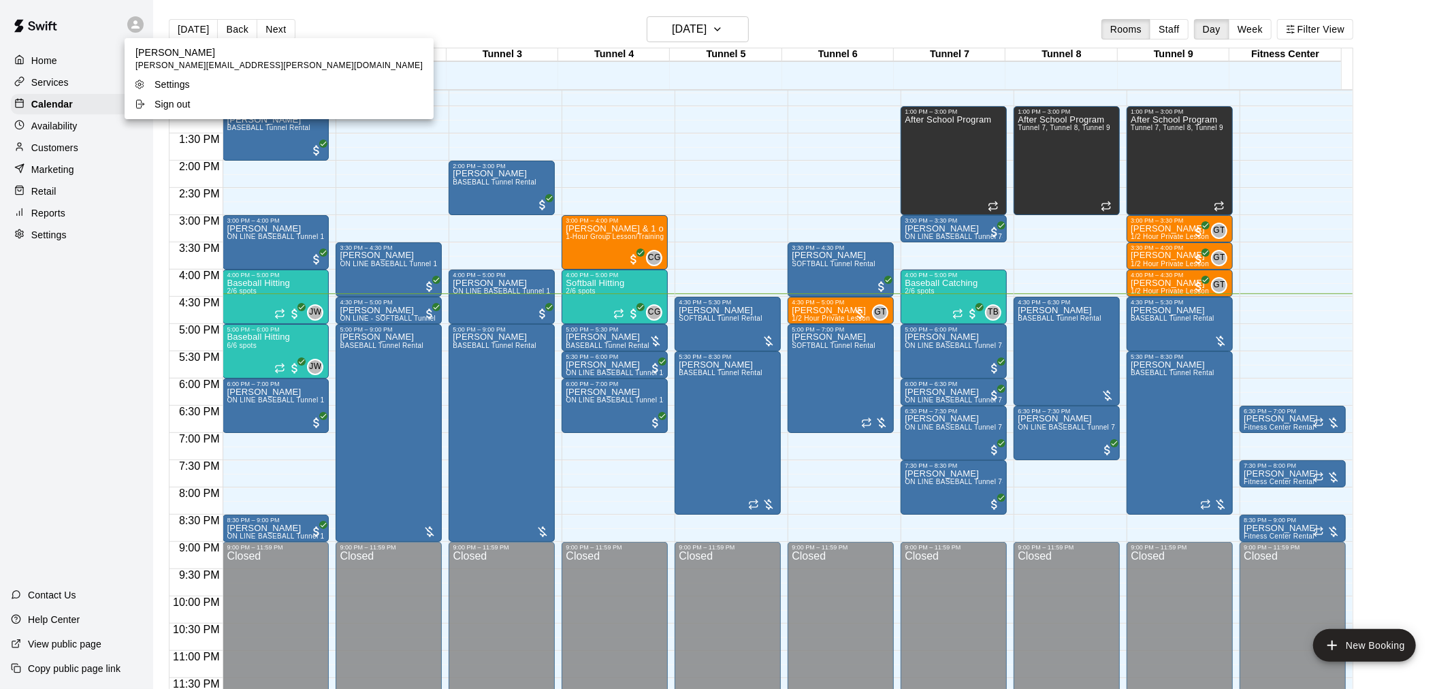
click at [114, 22] on div at bounding box center [726, 344] width 1452 height 689
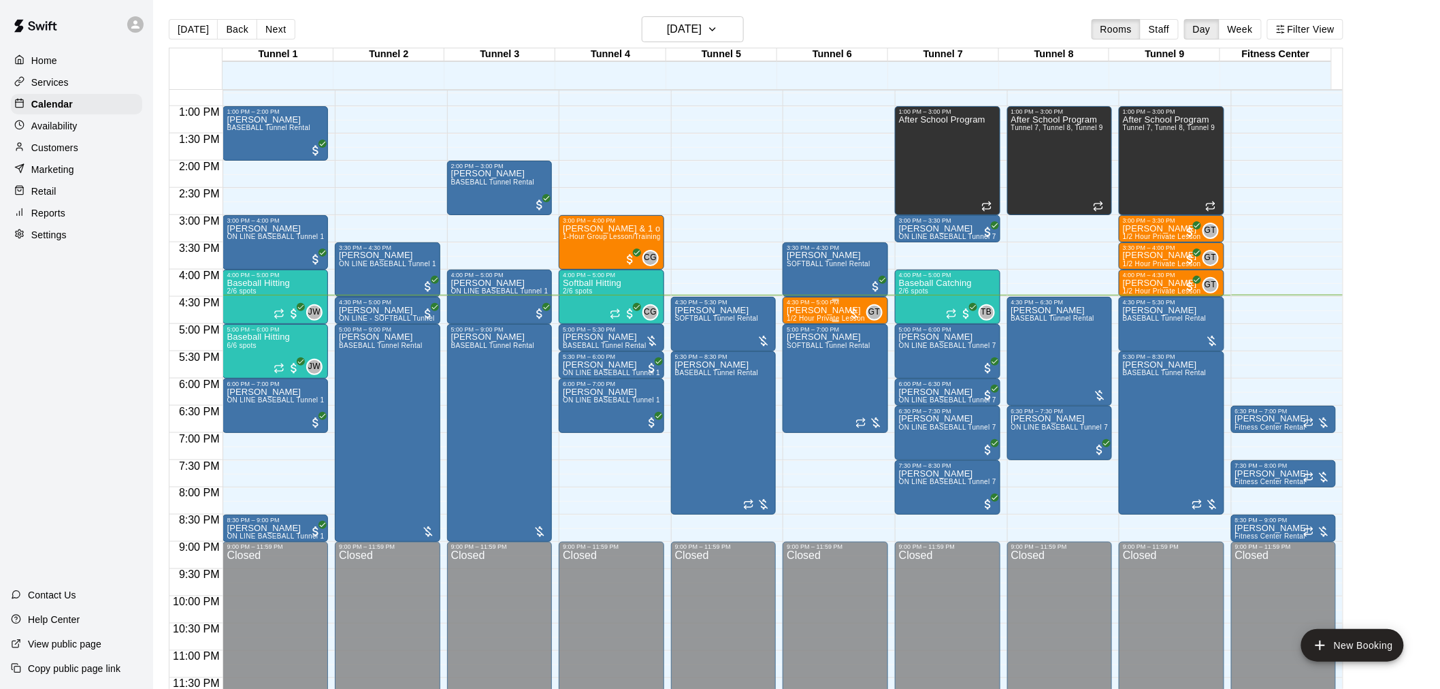
click at [854, 314] on div at bounding box center [854, 314] width 14 height 14
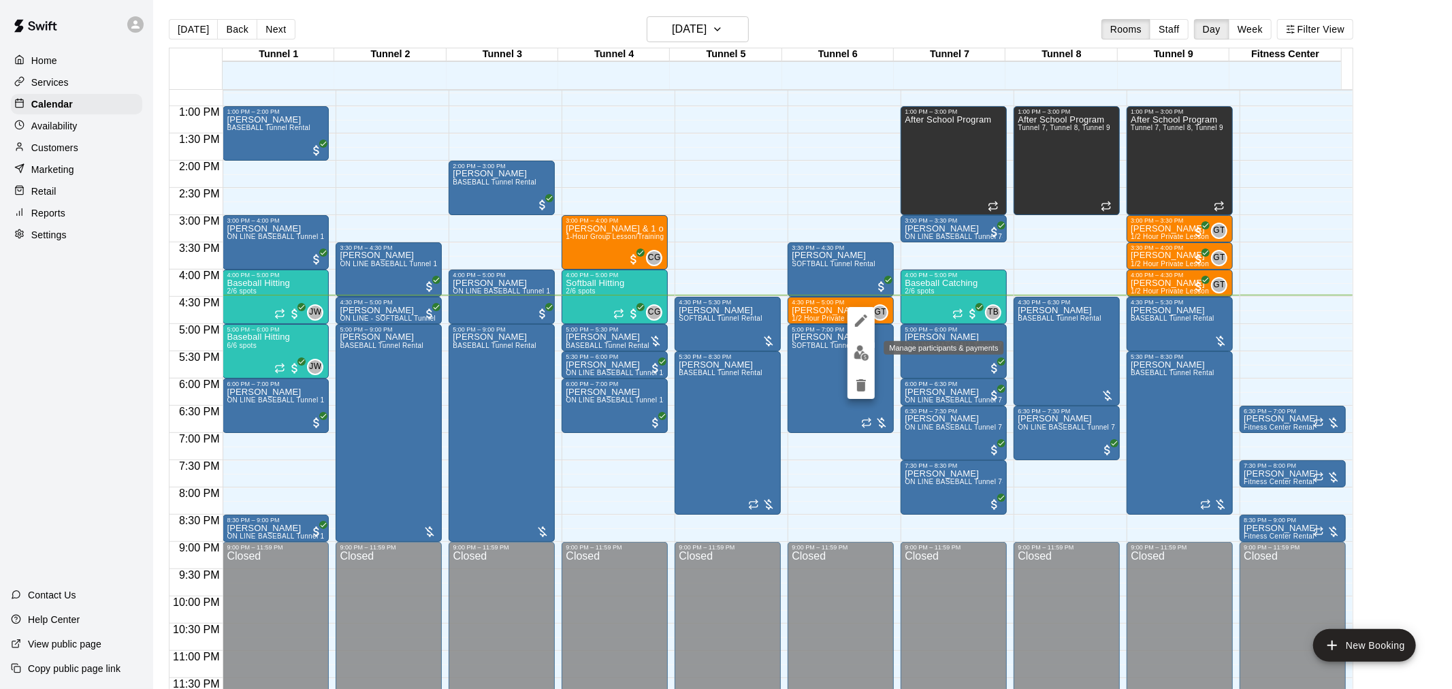
click at [858, 342] on button "edit" at bounding box center [860, 353] width 27 height 27
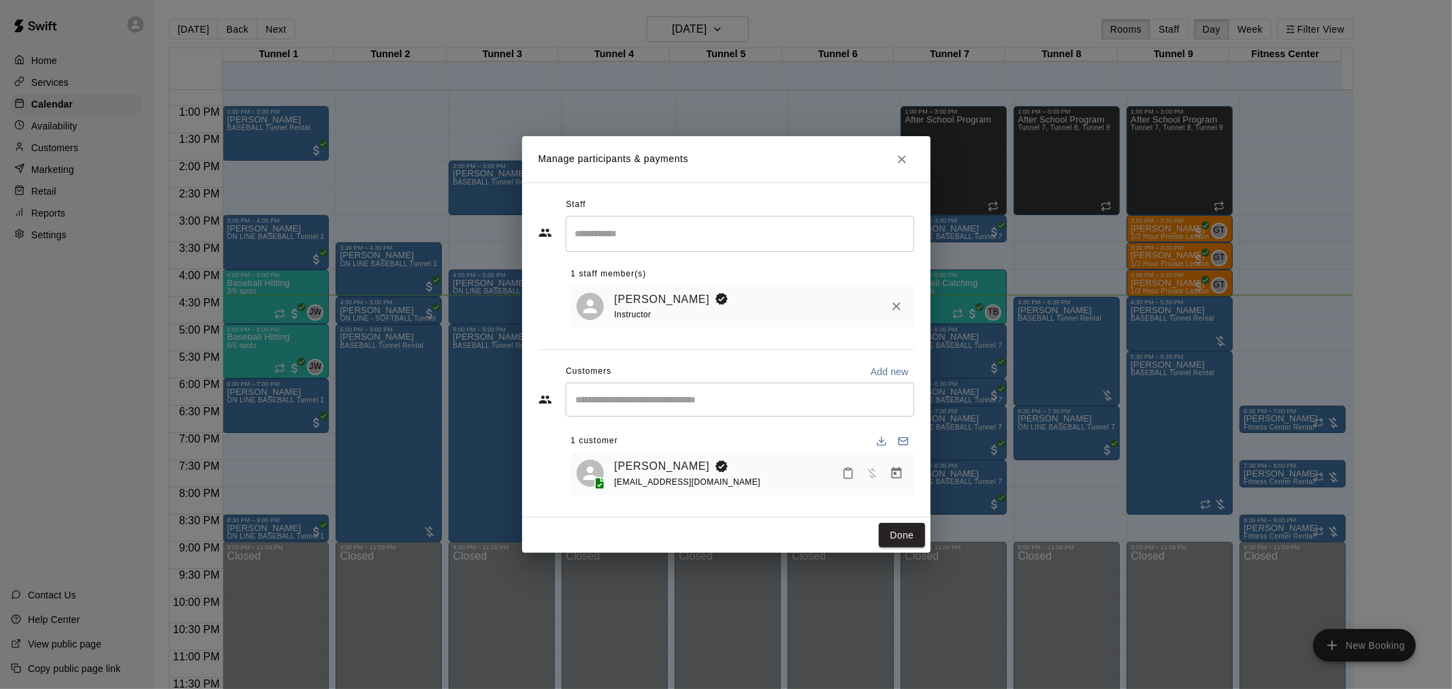
click at [898, 470] on icon "Manage bookings & payment" at bounding box center [896, 473] width 10 height 12
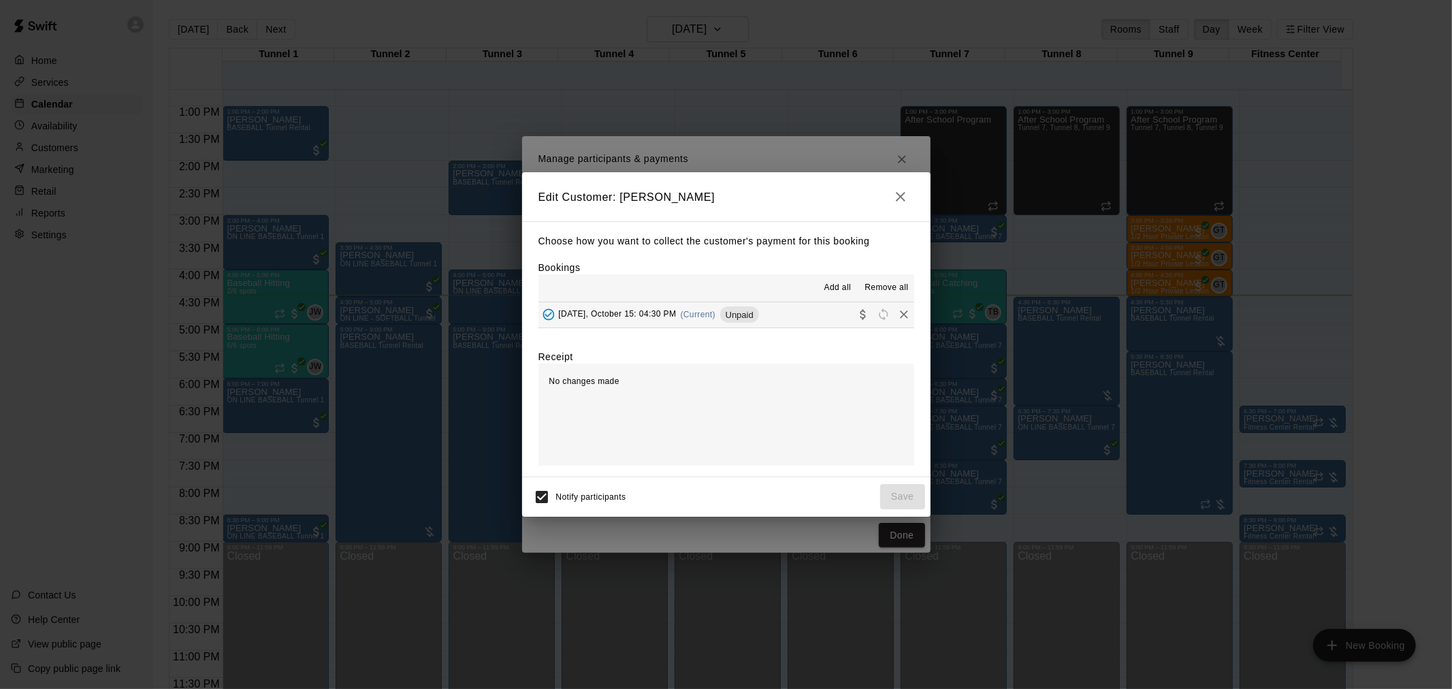
click at [733, 316] on div "[DATE], October 15: 04:30 PM (Current) Unpaid" at bounding box center [648, 314] width 221 height 20
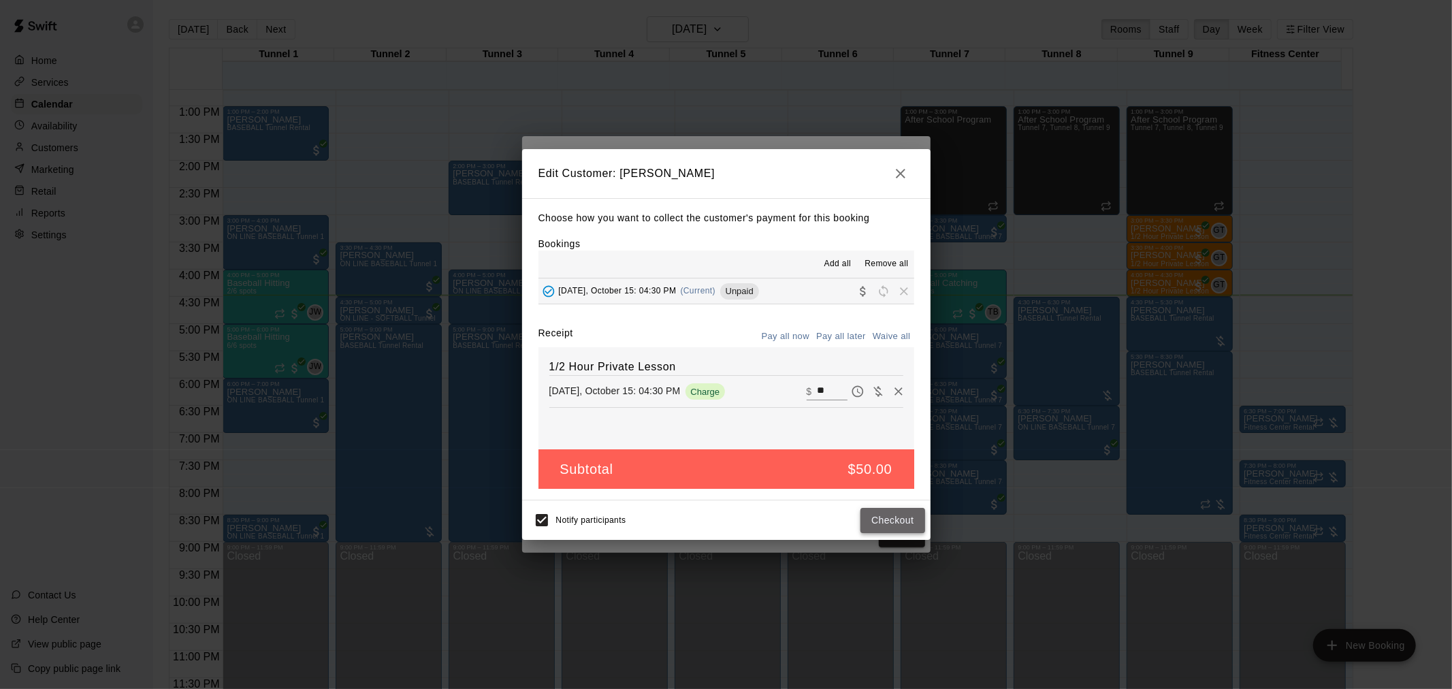
click at [911, 523] on button "Checkout" at bounding box center [892, 520] width 64 height 25
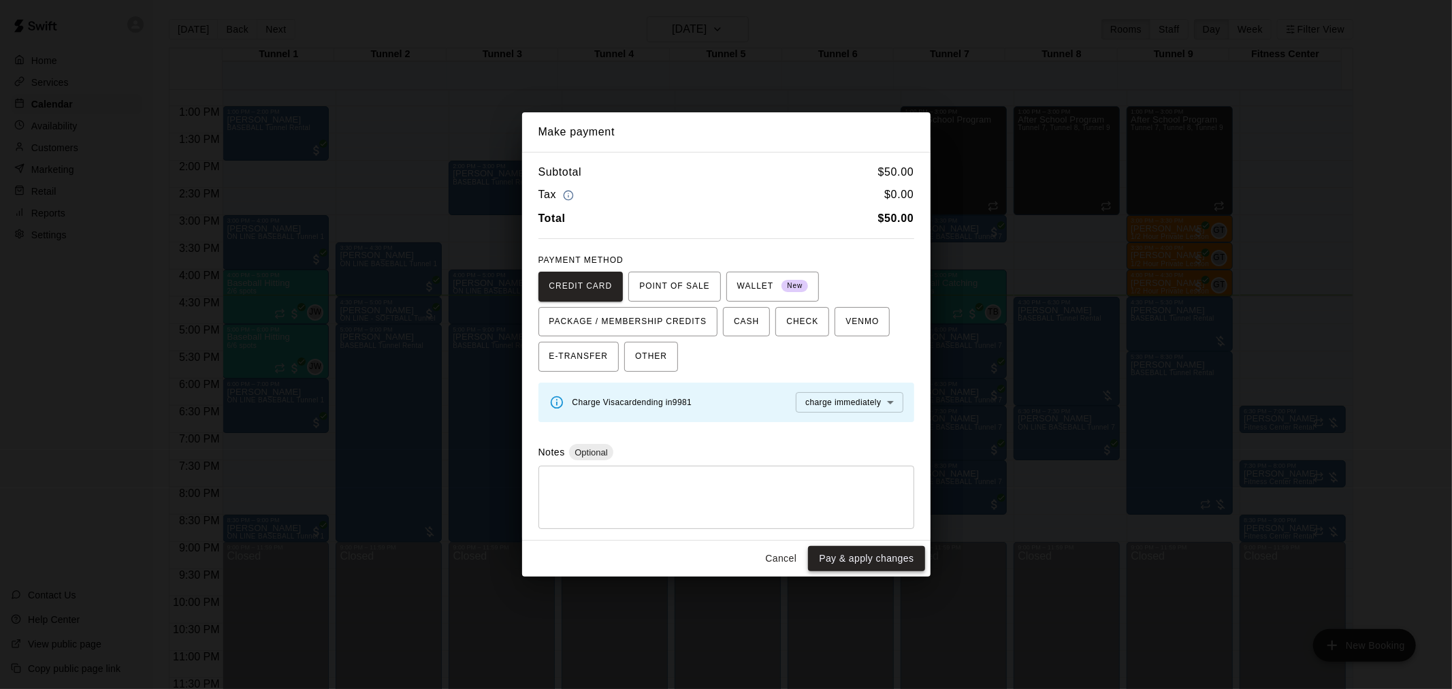
click at [851, 549] on button "Pay & apply changes" at bounding box center [866, 558] width 116 height 25
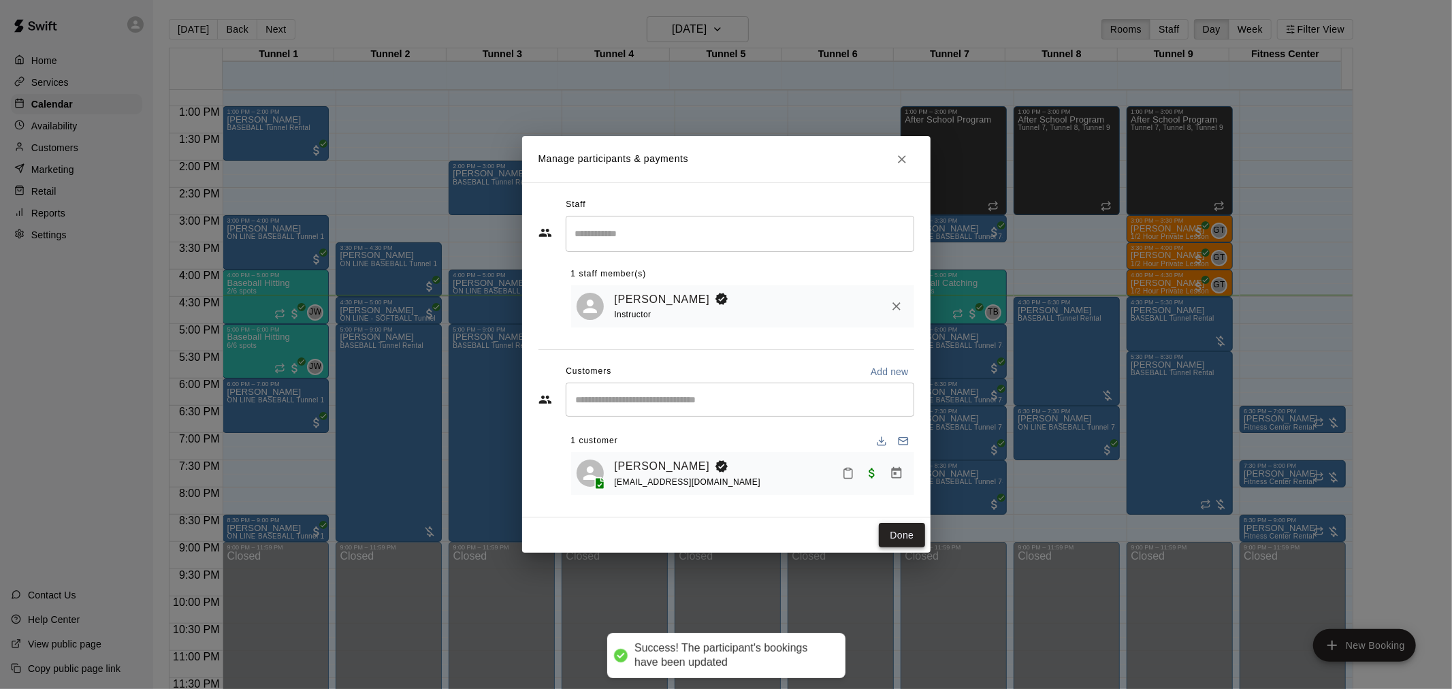
click at [909, 536] on button "Done" at bounding box center [902, 535] width 46 height 25
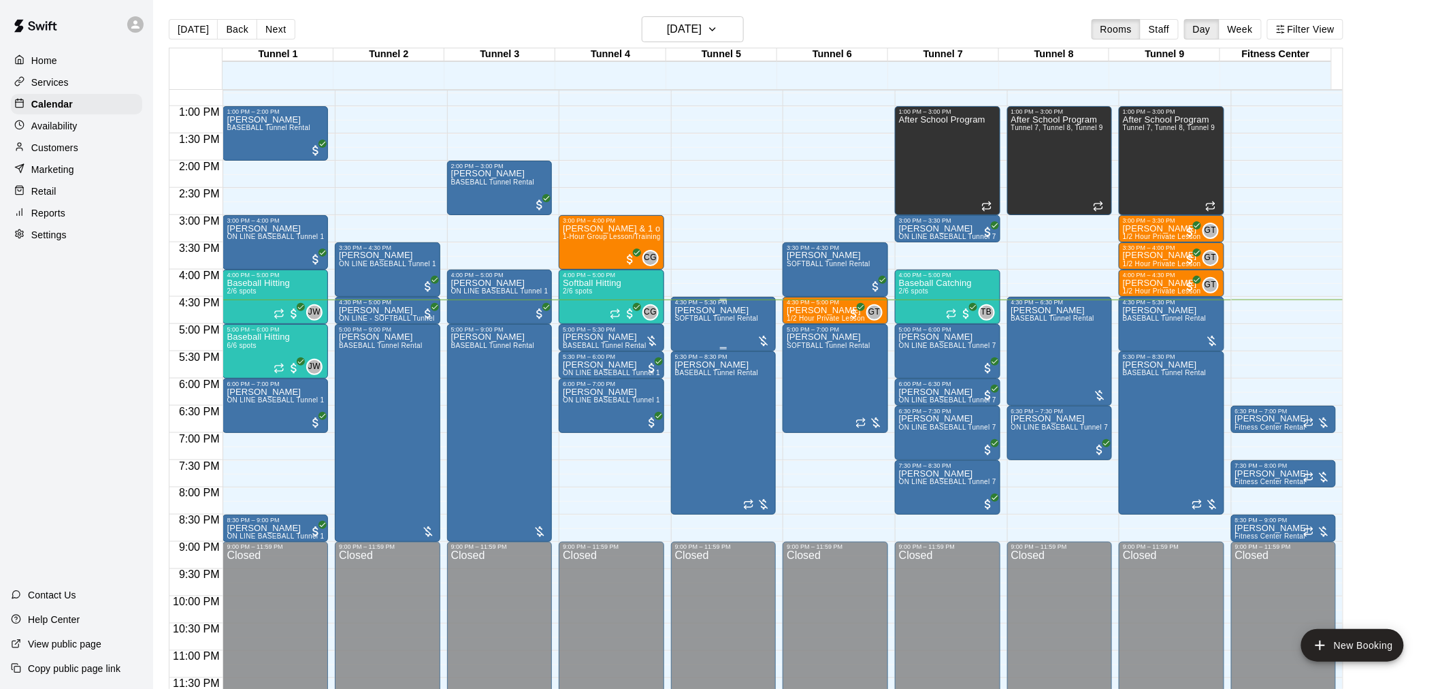
click at [696, 318] on span "SOFTBALL Tunnel Rental" at bounding box center [717, 317] width 84 height 7
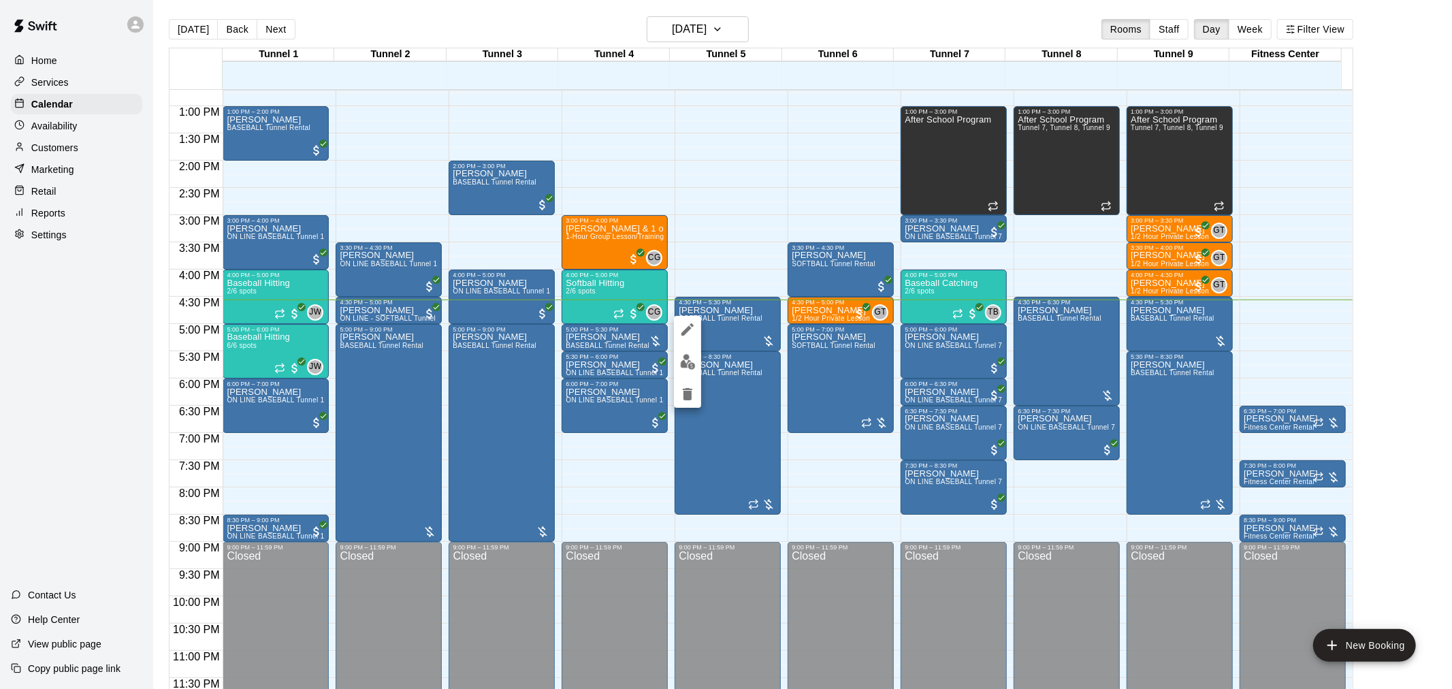
click at [687, 362] on img "edit" at bounding box center [688, 362] width 16 height 16
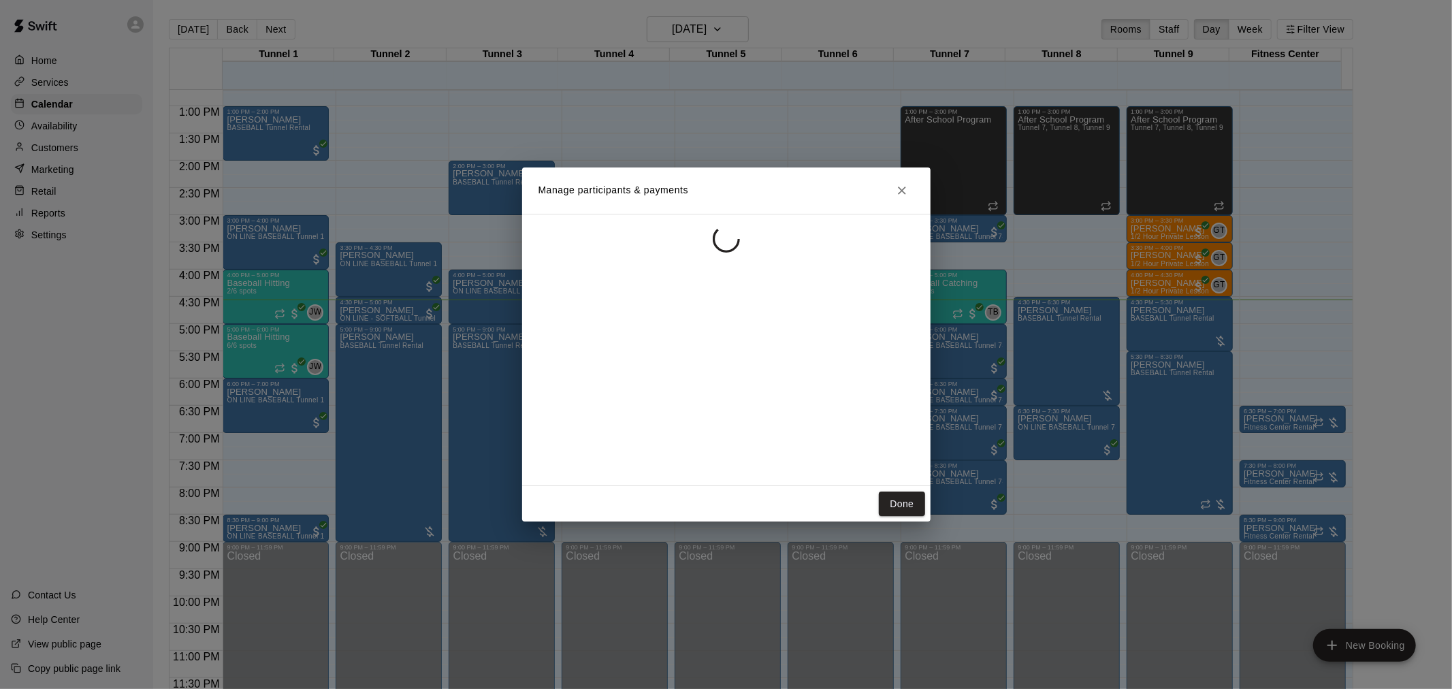
drag, startPoint x: 904, startPoint y: 427, endPoint x: 974, endPoint y: 444, distance: 72.1
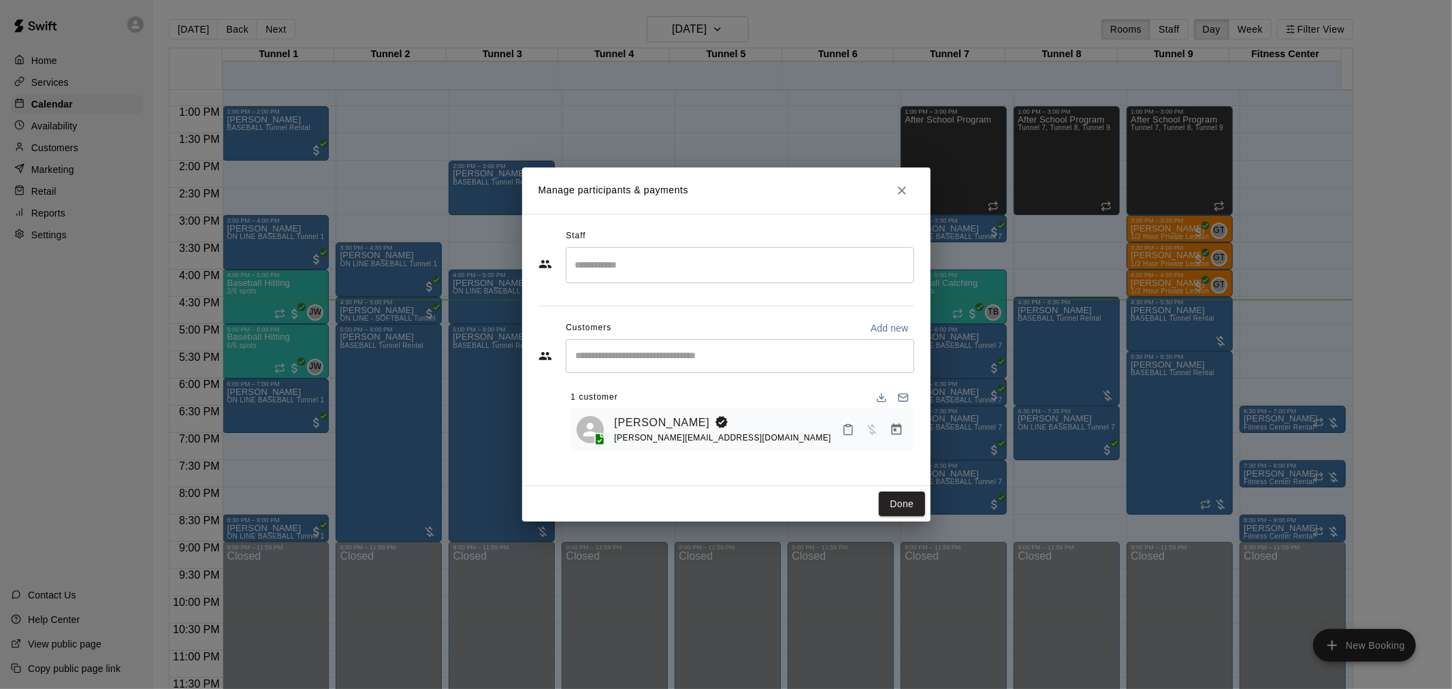
drag, startPoint x: 974, startPoint y: 444, endPoint x: 888, endPoint y: 438, distance: 86.7
click at [889, 438] on button "Manage bookings & payment" at bounding box center [896, 429] width 25 height 25
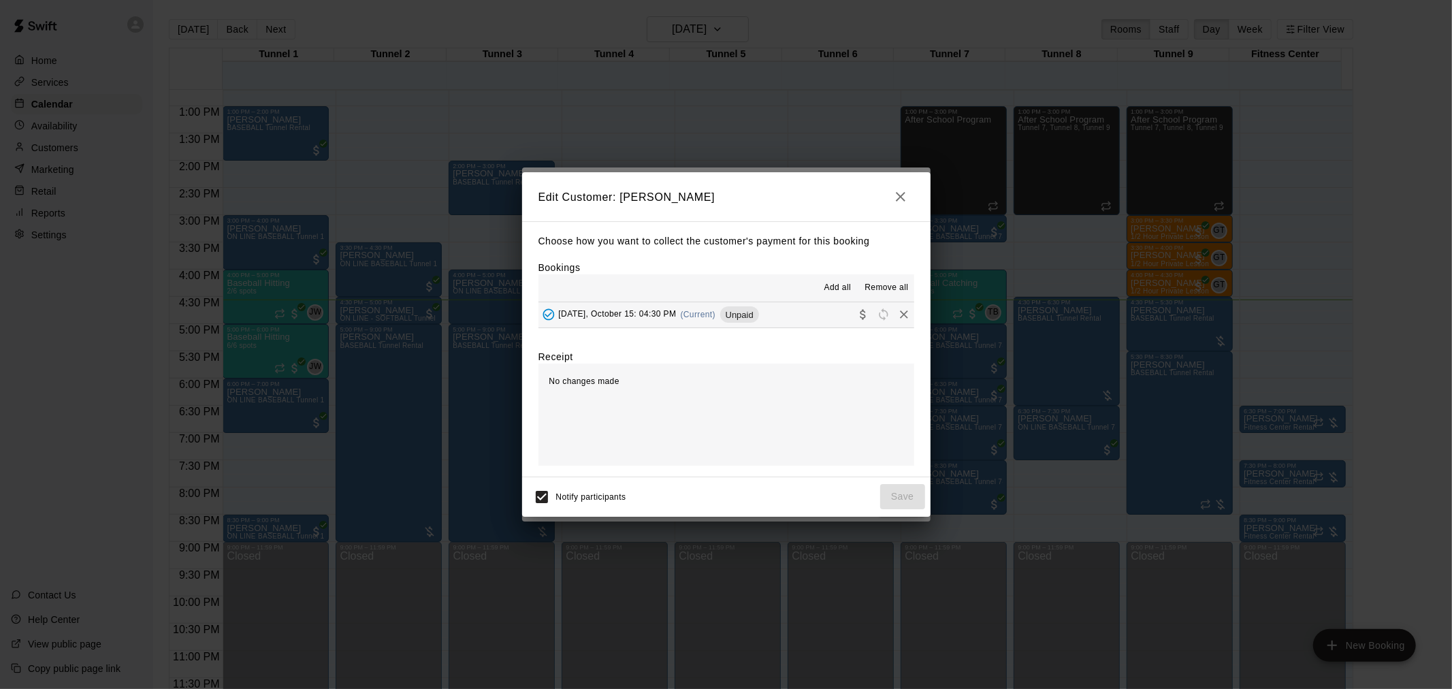
click at [679, 321] on div "[DATE], October 15: 04:30 PM (Current) Unpaid" at bounding box center [648, 314] width 221 height 20
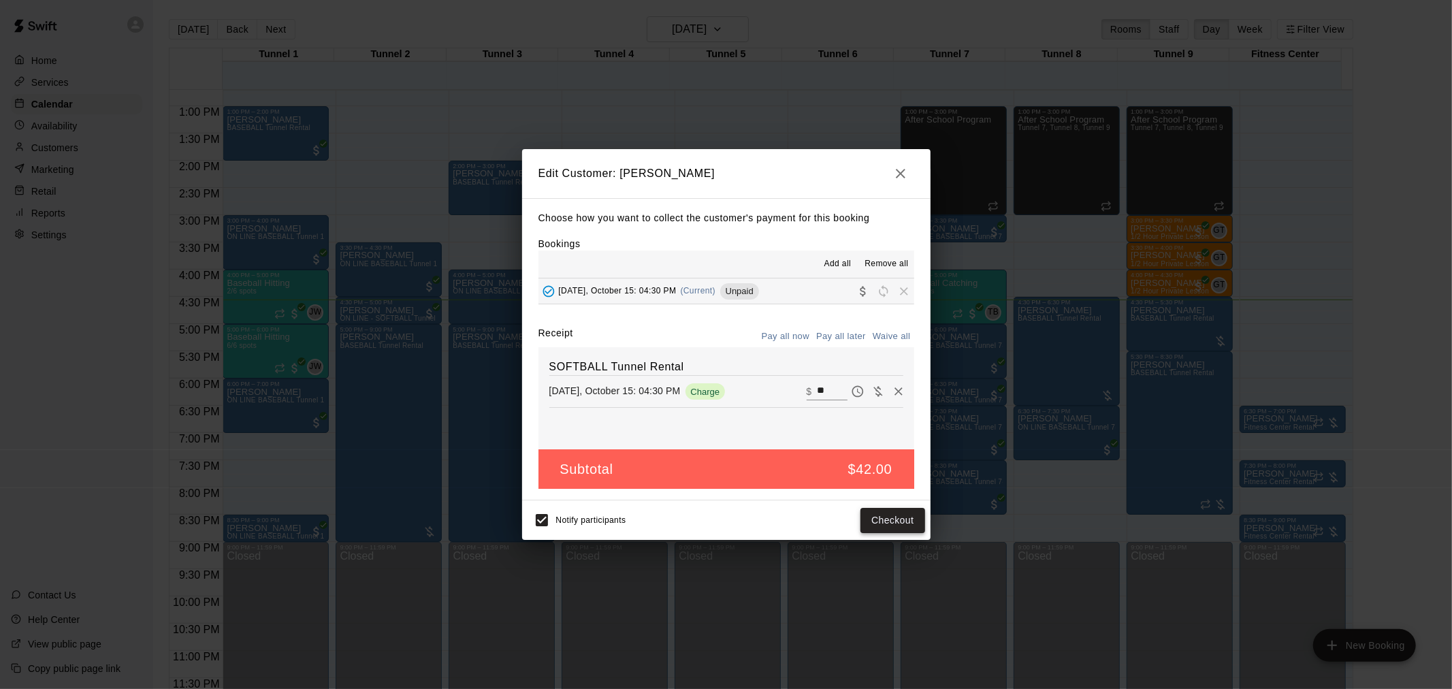
click at [883, 521] on button "Checkout" at bounding box center [892, 520] width 64 height 25
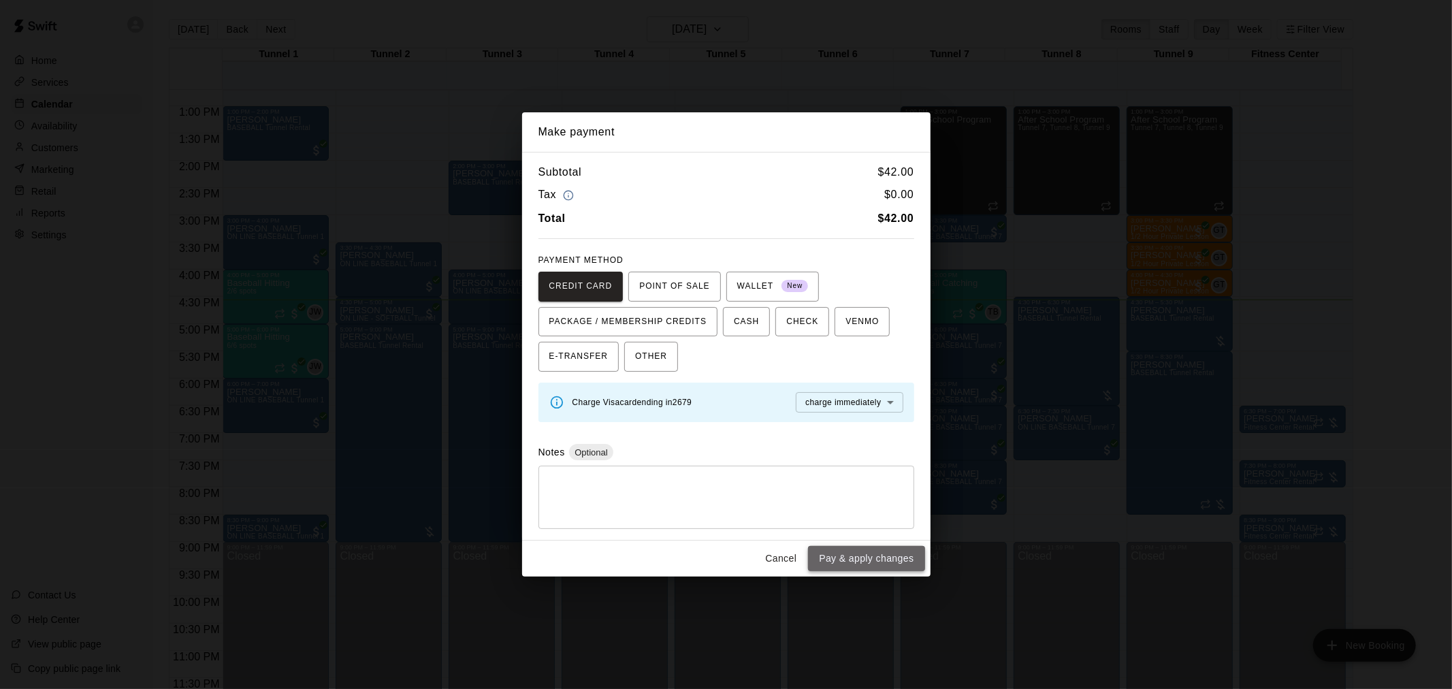
click at [869, 556] on button "Pay & apply changes" at bounding box center [866, 558] width 116 height 25
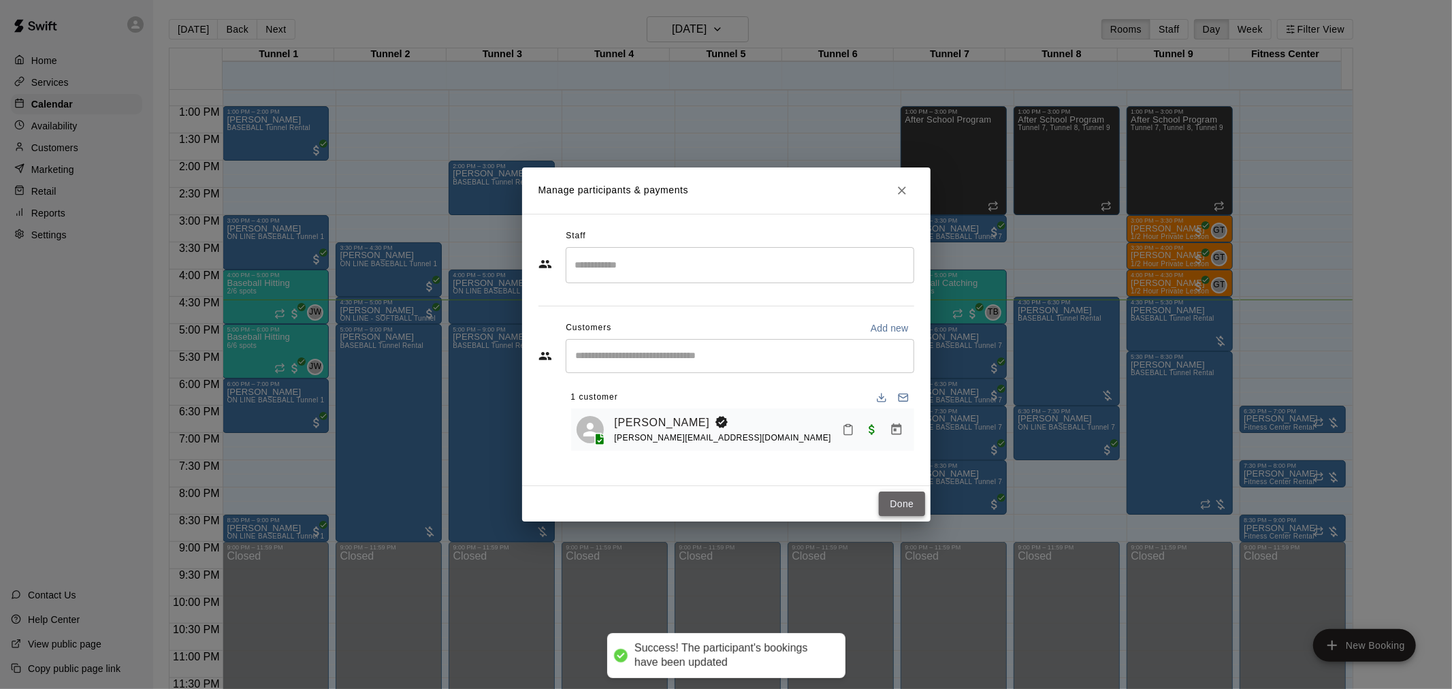
click at [896, 498] on button "Done" at bounding box center [902, 503] width 46 height 25
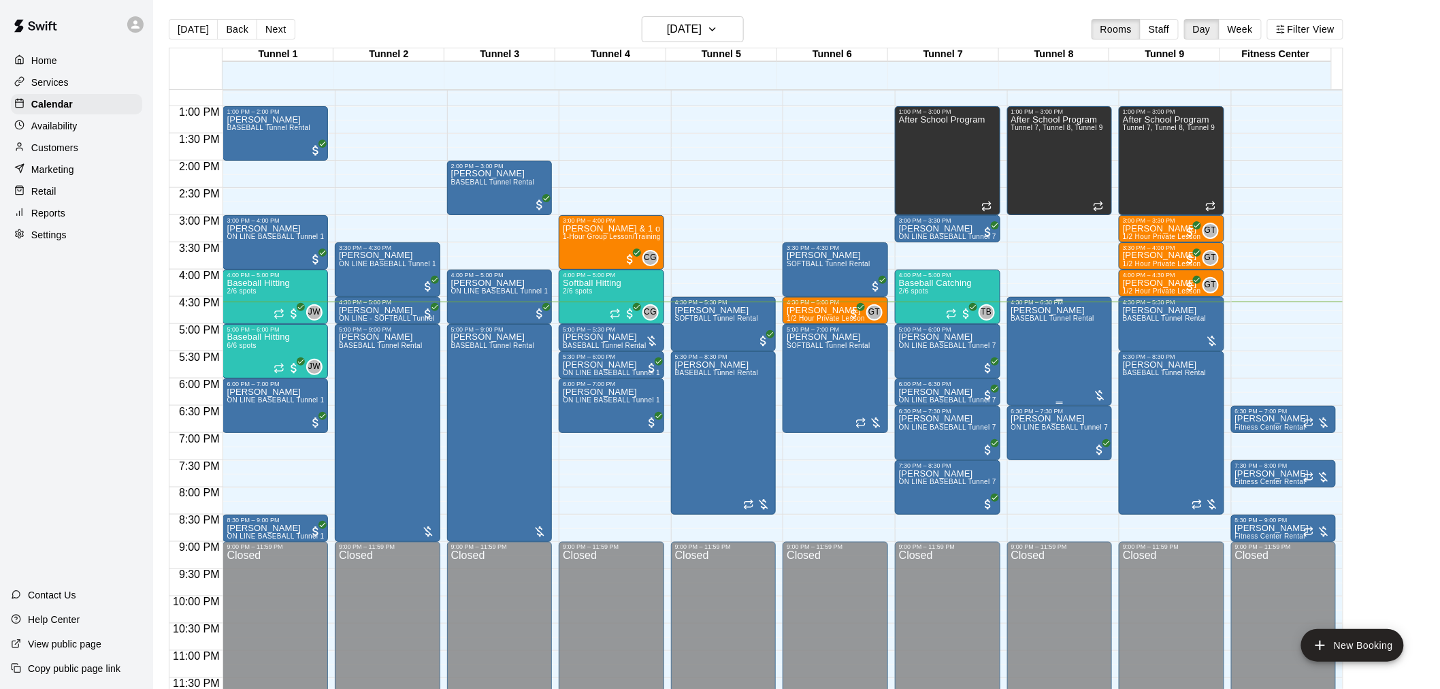
click at [1060, 335] on div "[PERSON_NAME] BASEBALL Tunnel Rental" at bounding box center [1053, 650] width 84 height 689
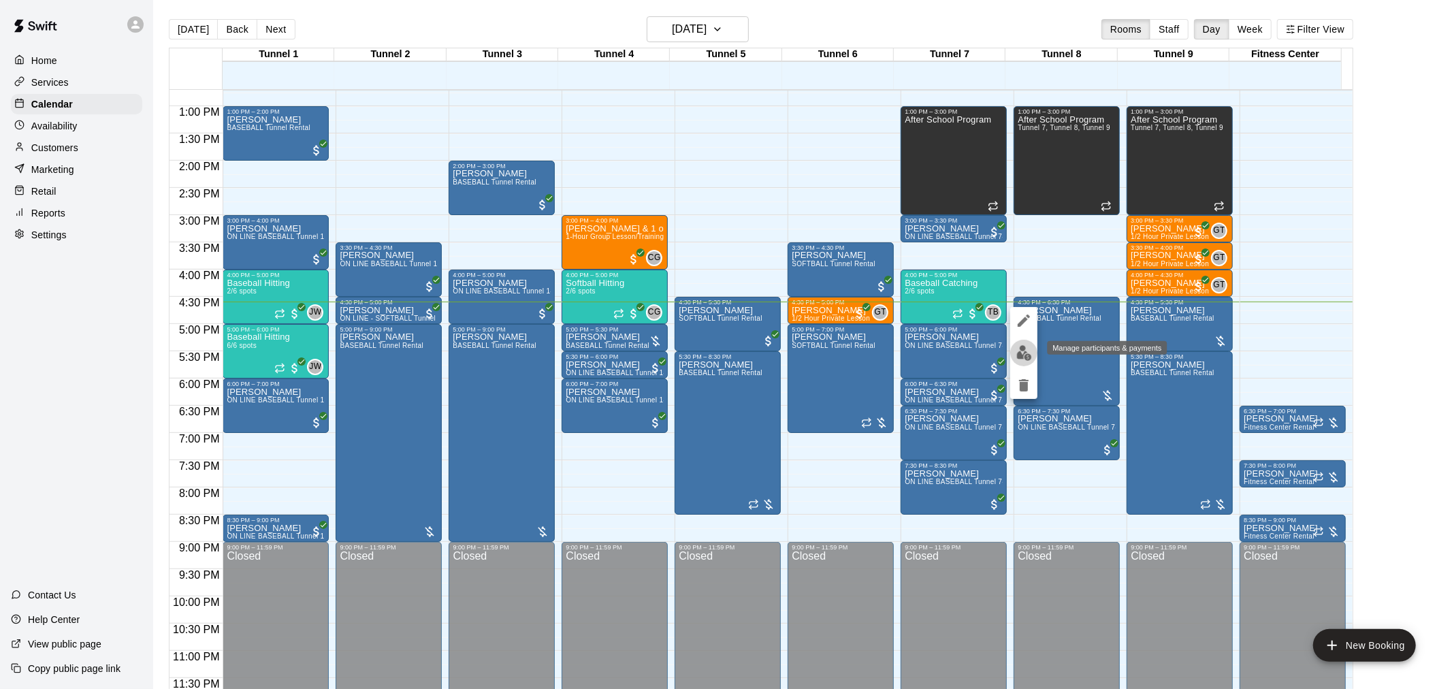
click at [1032, 350] on button "edit" at bounding box center [1023, 353] width 27 height 27
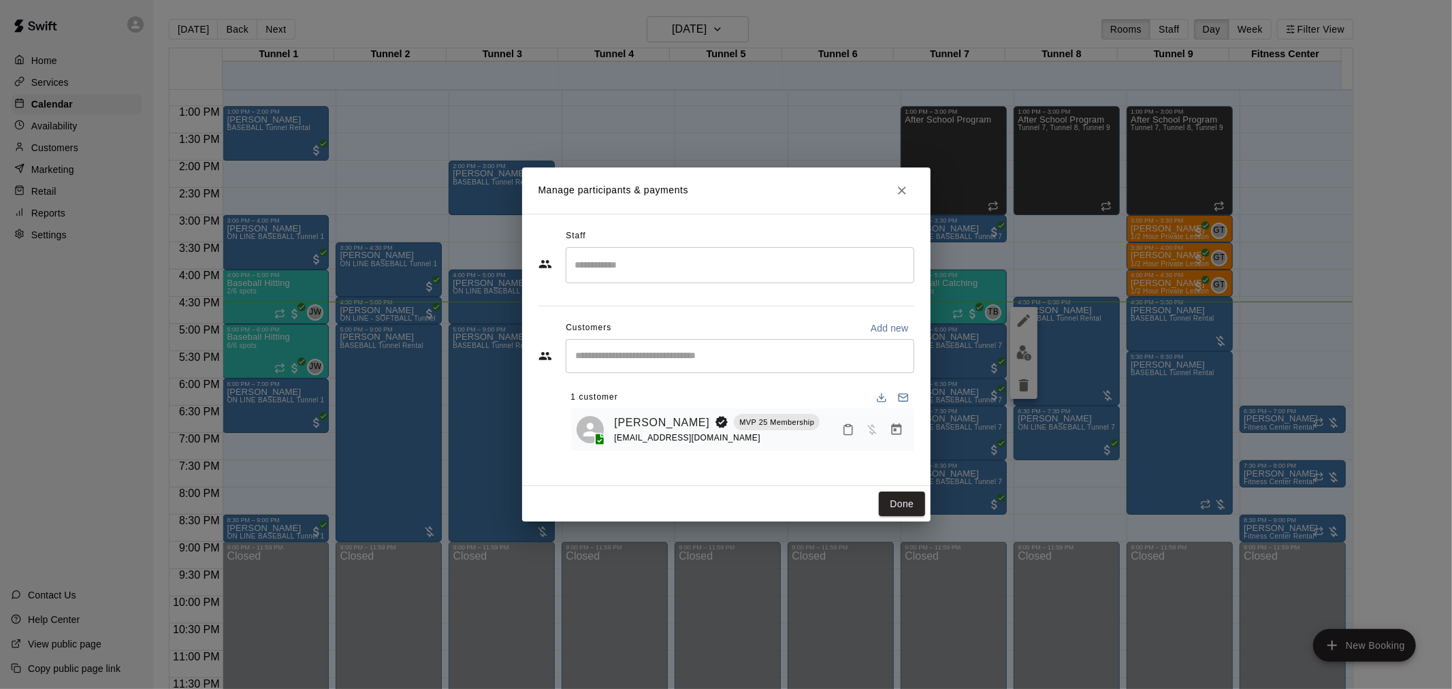
click at [895, 439] on button "Manage bookings & payment" at bounding box center [896, 429] width 25 height 25
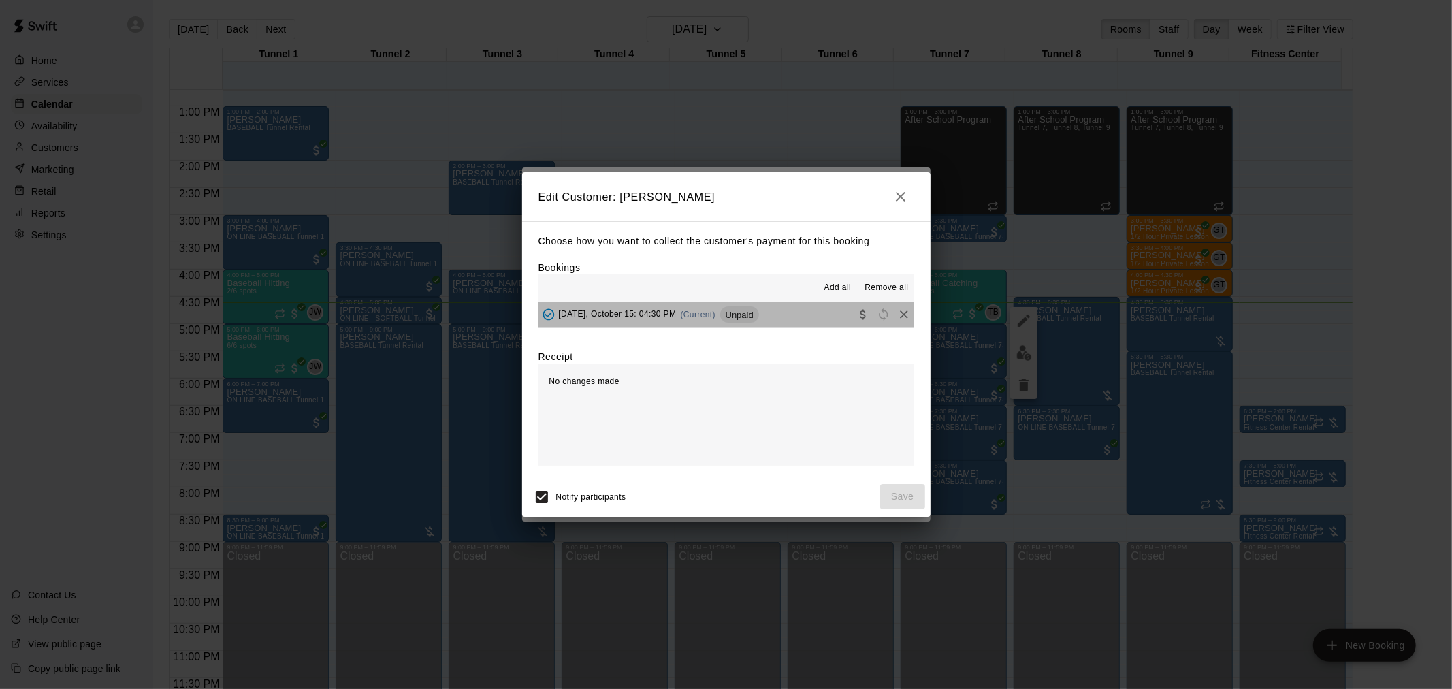
click at [753, 308] on div "Unpaid" at bounding box center [739, 314] width 39 height 16
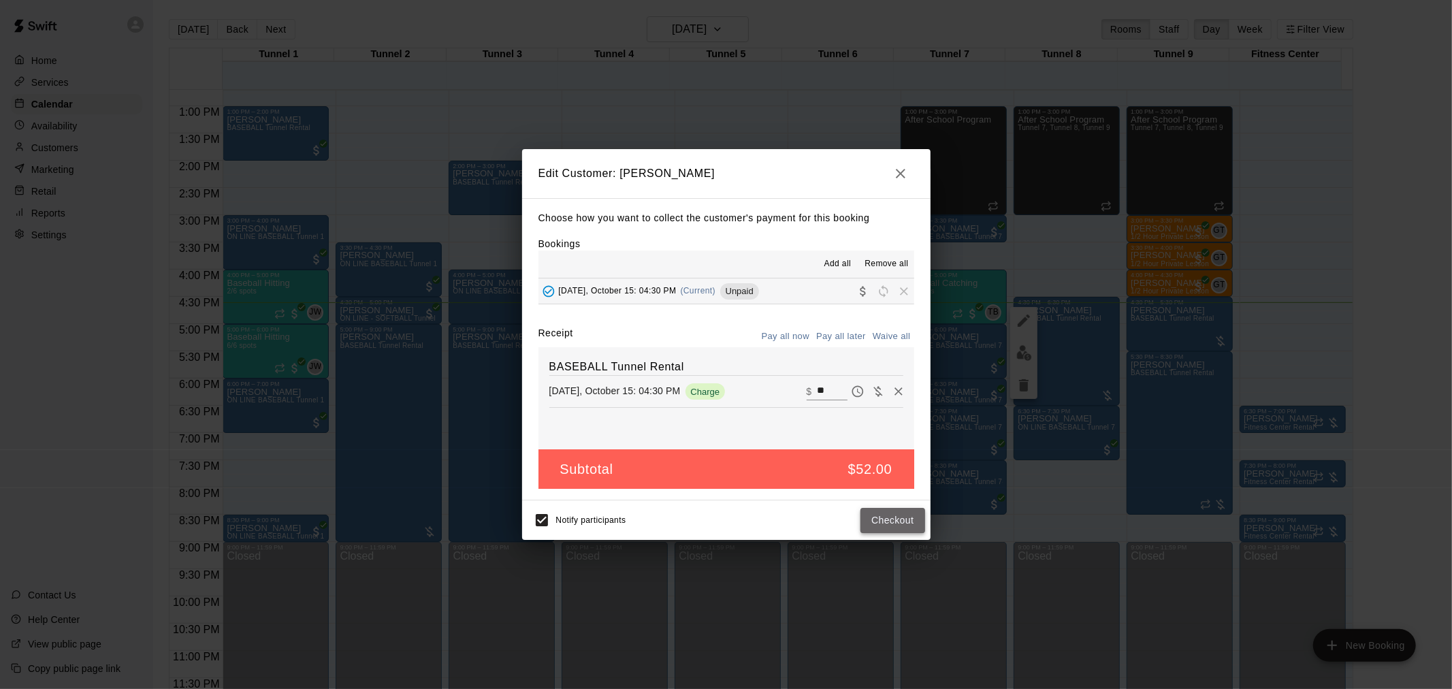
click at [897, 511] on button "Checkout" at bounding box center [892, 520] width 64 height 25
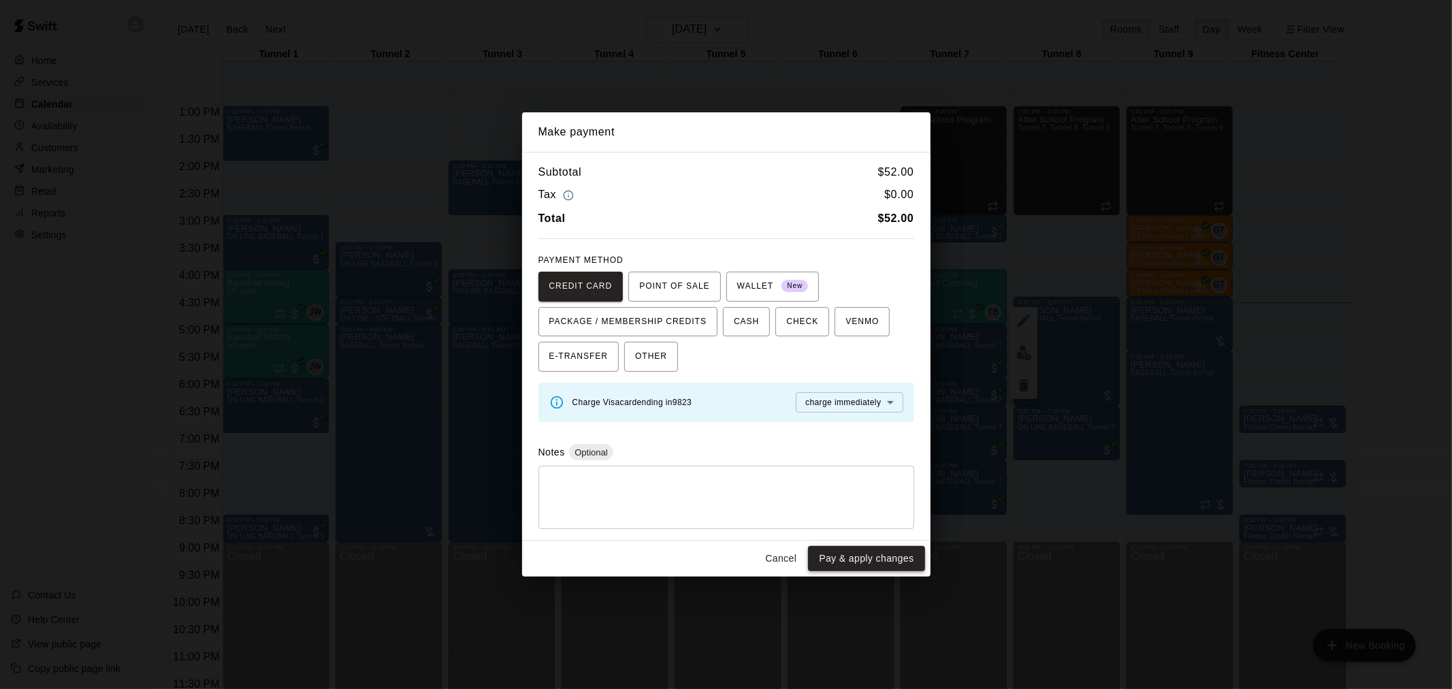
click at [873, 560] on button "Pay & apply changes" at bounding box center [866, 558] width 116 height 25
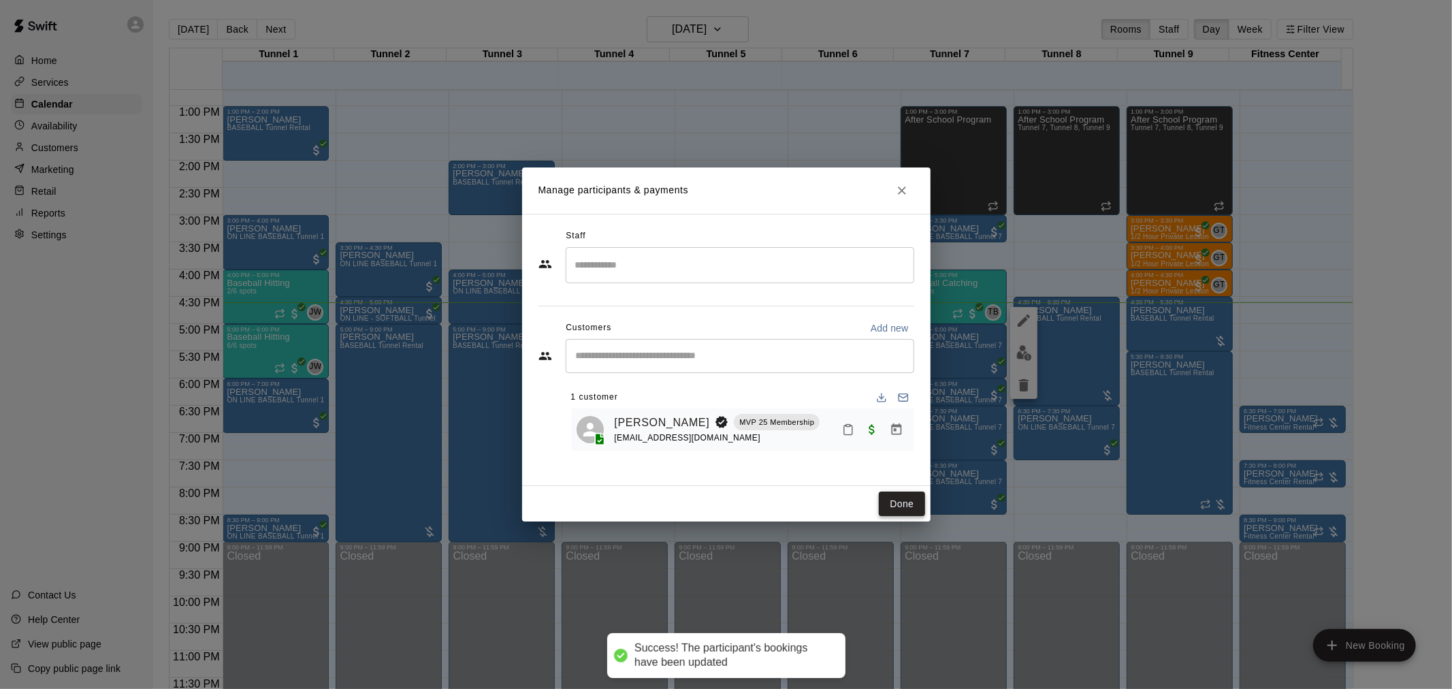
click at [913, 500] on button "Done" at bounding box center [902, 503] width 46 height 25
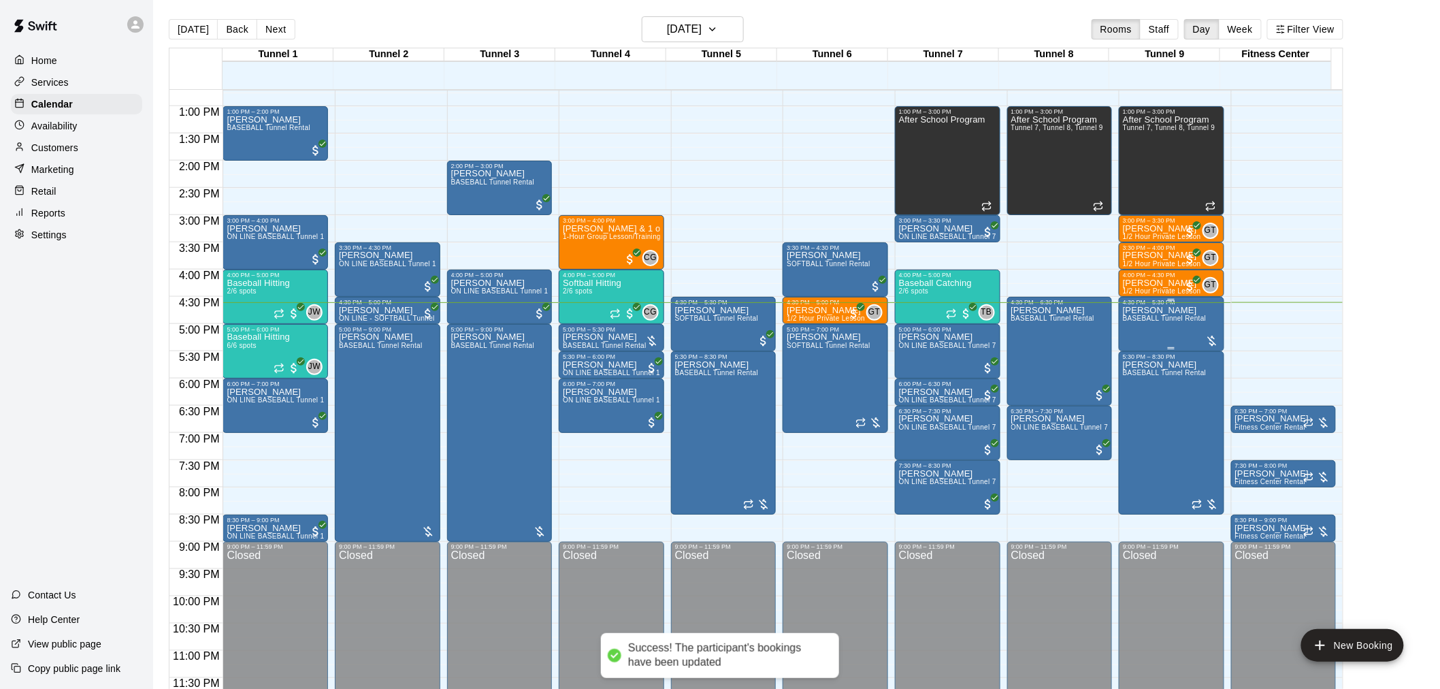
click at [1148, 327] on div "[PERSON_NAME] BASEBALL Tunnel Rental" at bounding box center [1165, 650] width 84 height 689
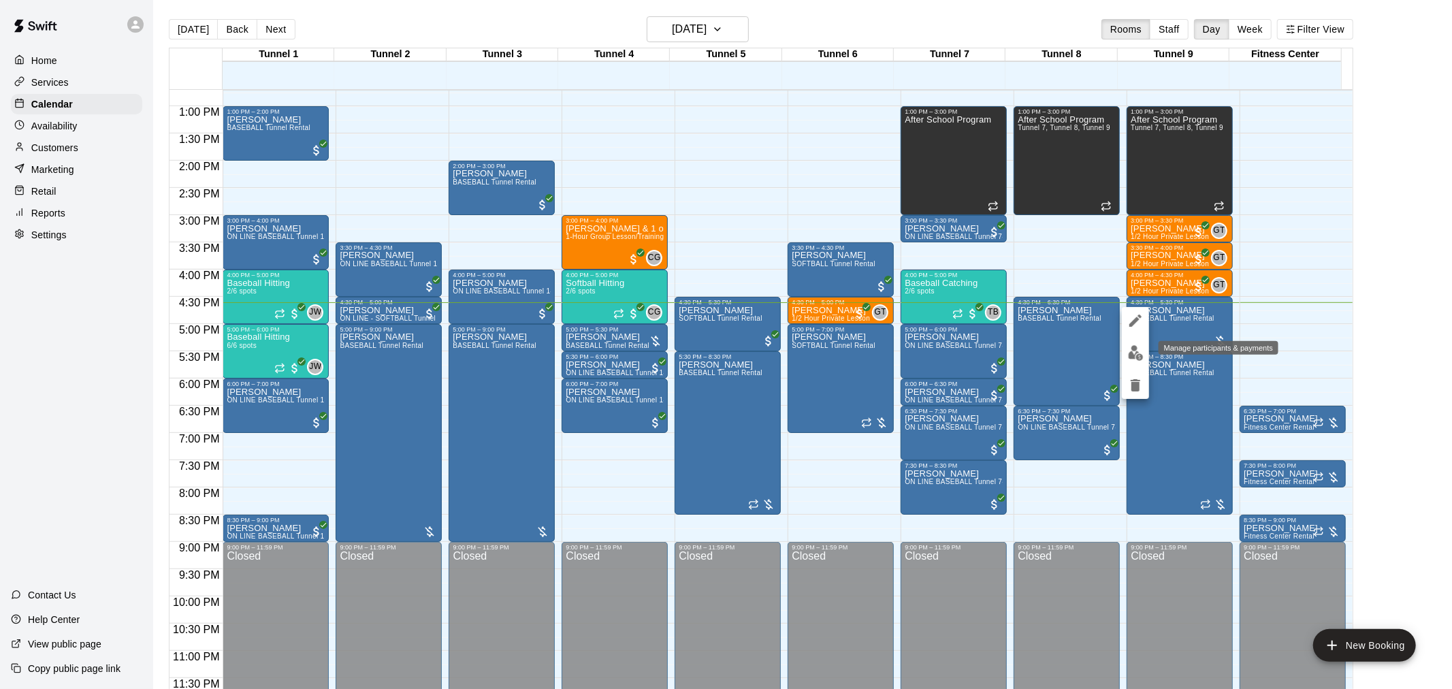
click at [1137, 350] on img "edit" at bounding box center [1136, 353] width 16 height 16
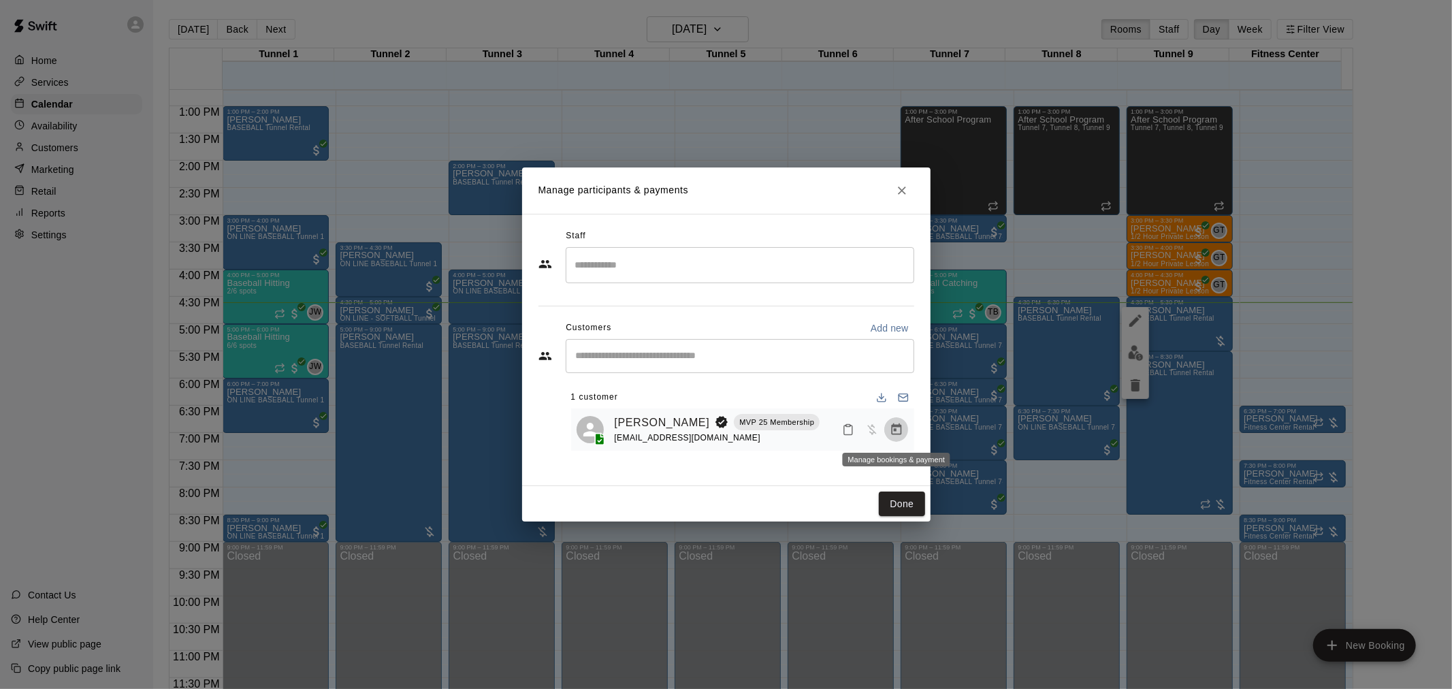
click at [901, 436] on icon "Manage bookings & payment" at bounding box center [897, 430] width 14 height 14
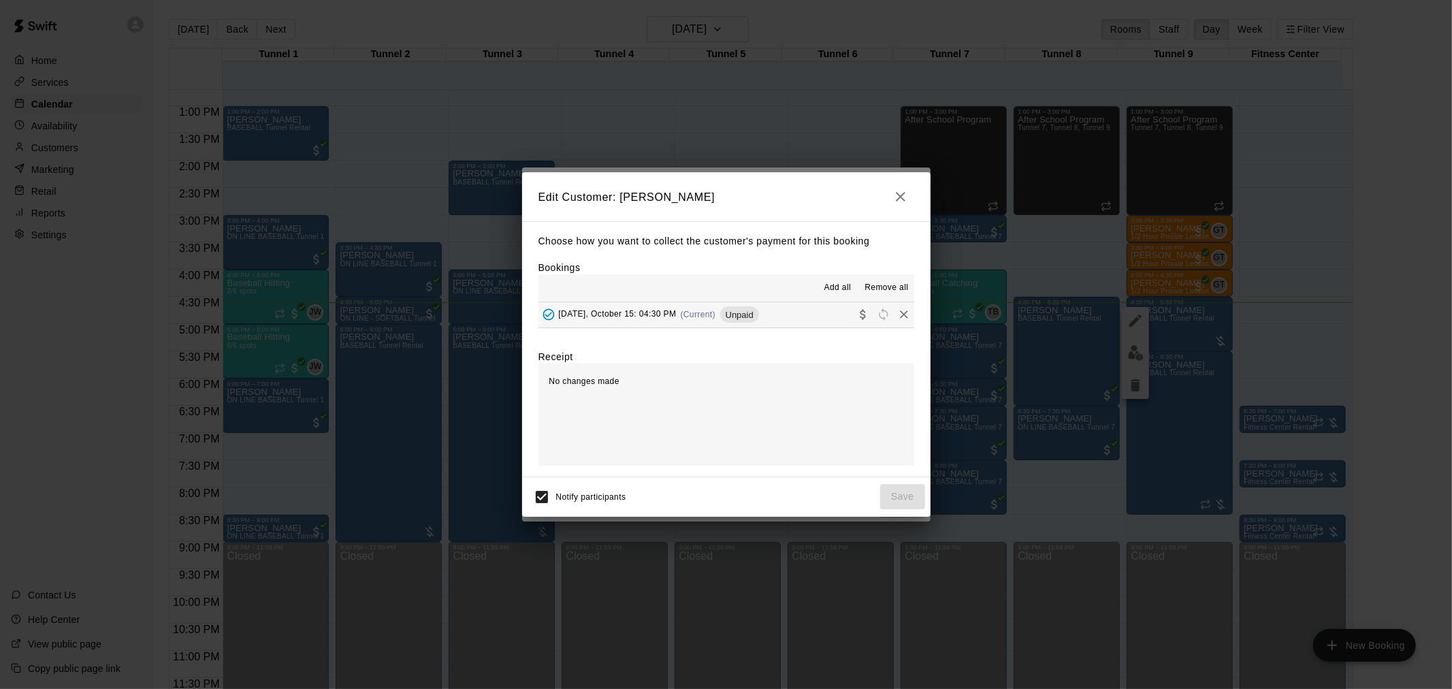
click at [759, 310] on span "Unpaid" at bounding box center [739, 315] width 39 height 10
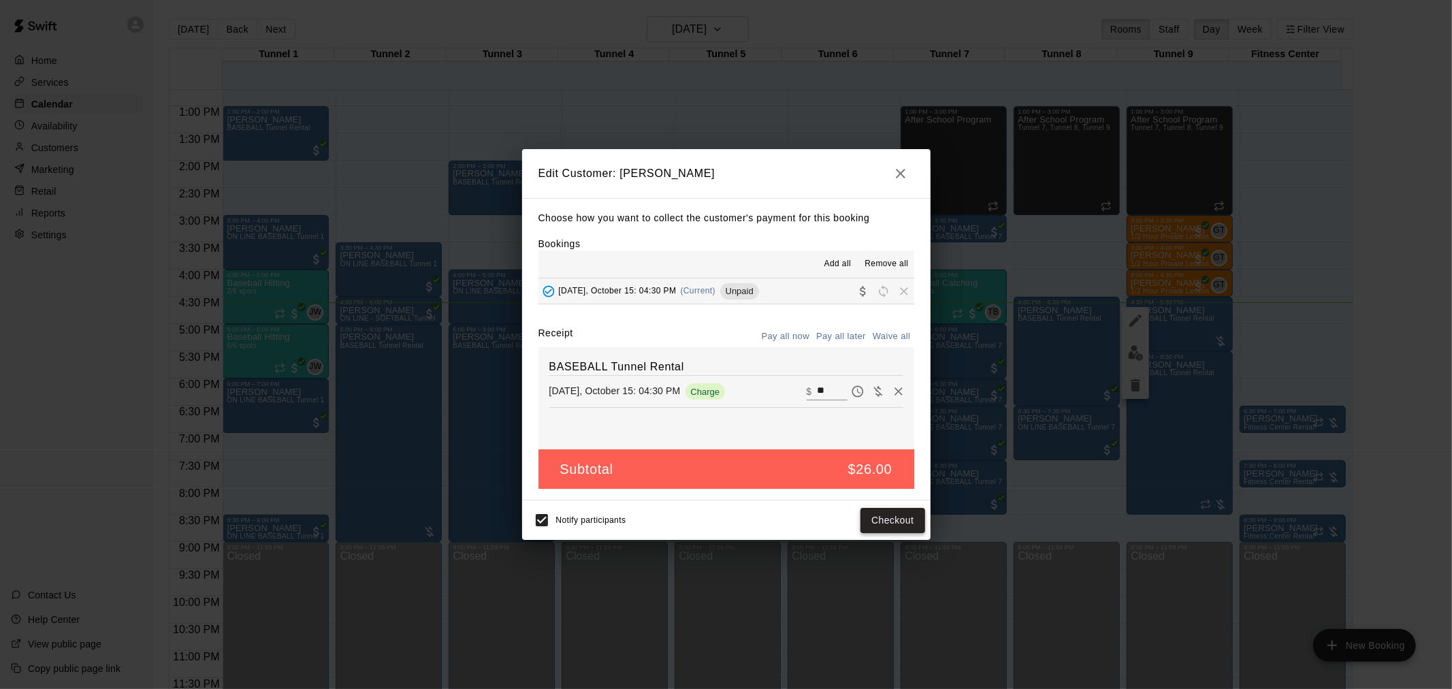
click at [914, 525] on button "Checkout" at bounding box center [892, 520] width 64 height 25
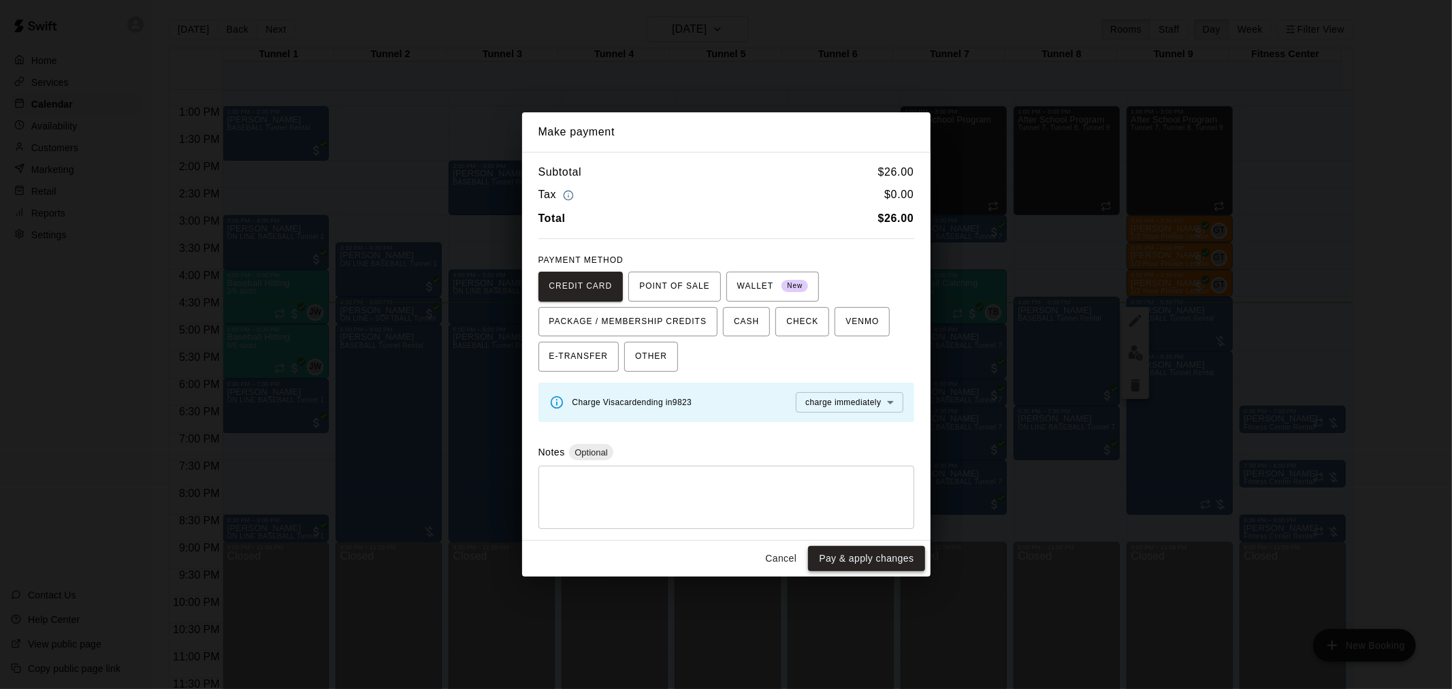
click at [889, 568] on button "Pay & apply changes" at bounding box center [866, 558] width 116 height 25
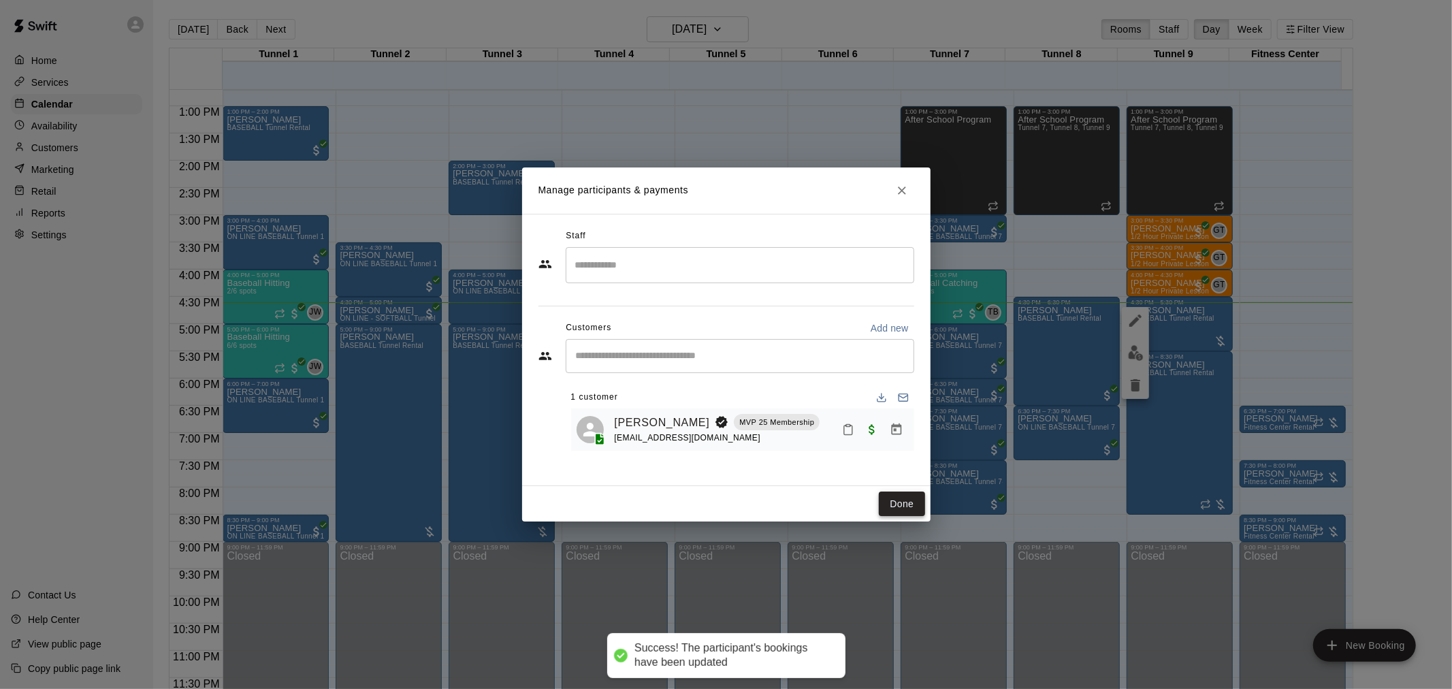
click at [907, 501] on button "Done" at bounding box center [902, 503] width 46 height 25
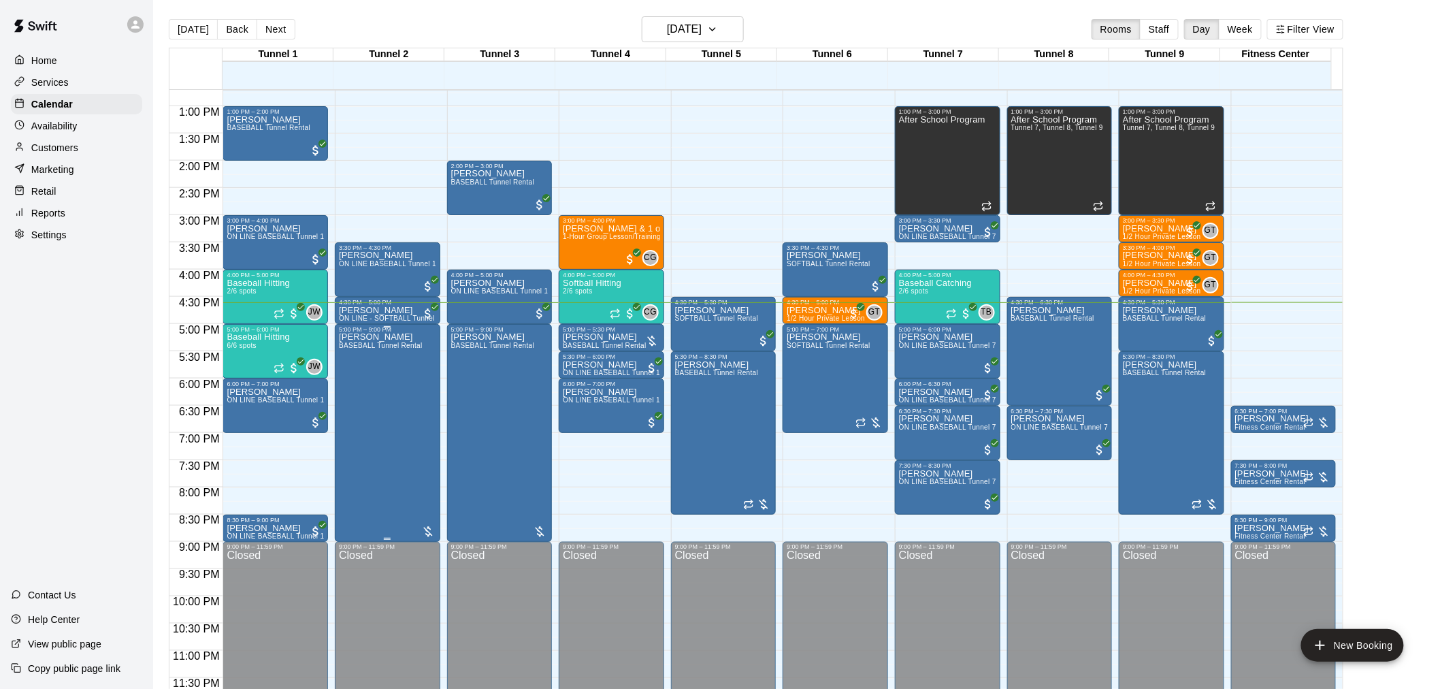
click at [372, 396] on div "[PERSON_NAME] BASEBALL Tunnel Rental" at bounding box center [381, 677] width 84 height 689
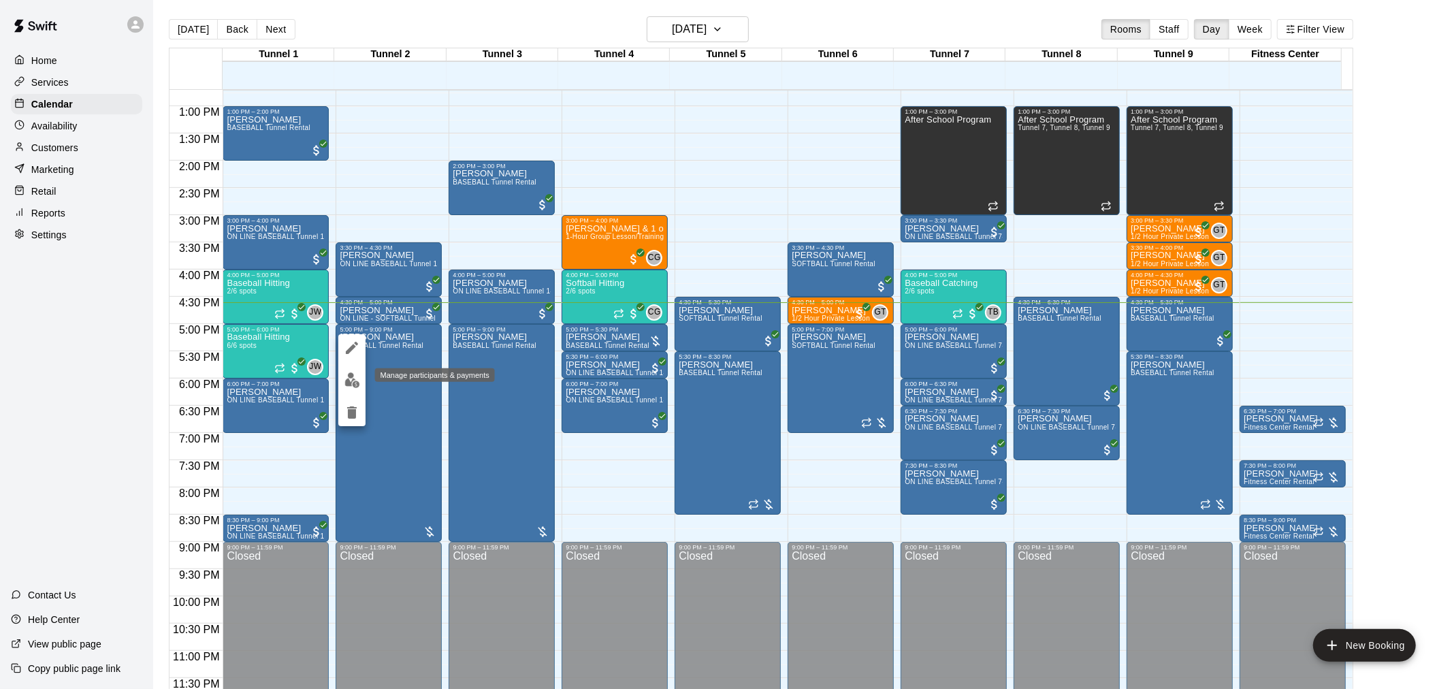
click at [345, 380] on img "edit" at bounding box center [352, 380] width 16 height 16
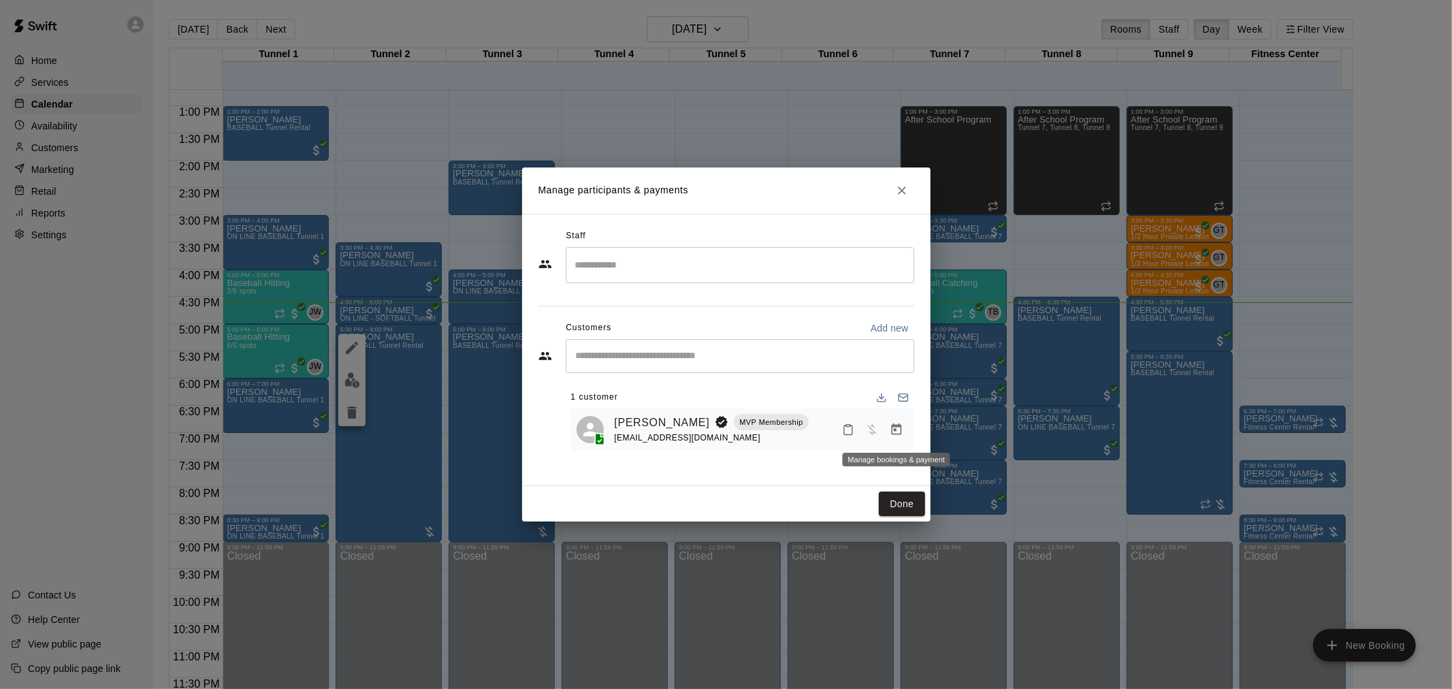
click at [898, 430] on icon "Manage bookings & payment" at bounding box center [897, 430] width 14 height 14
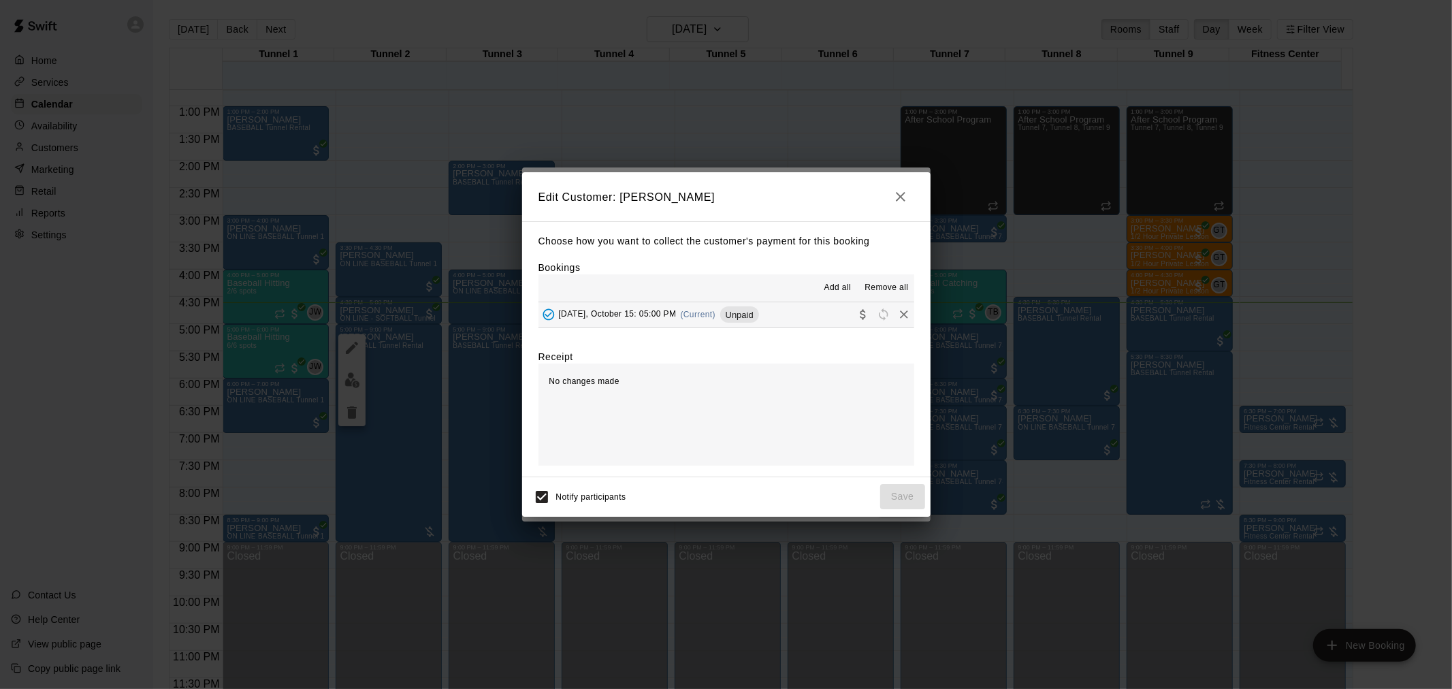
click at [716, 315] on span "(Current)" at bounding box center [698, 315] width 35 height 10
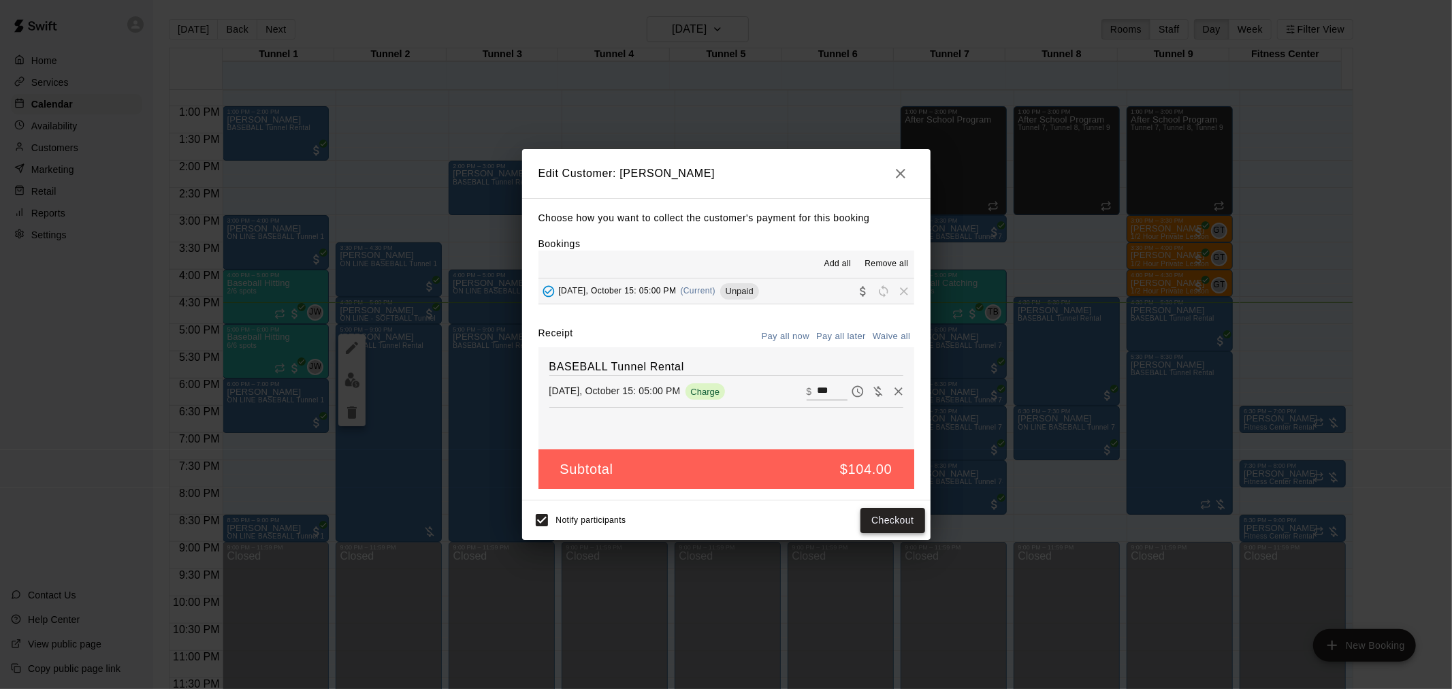
click at [900, 518] on button "Checkout" at bounding box center [892, 520] width 64 height 25
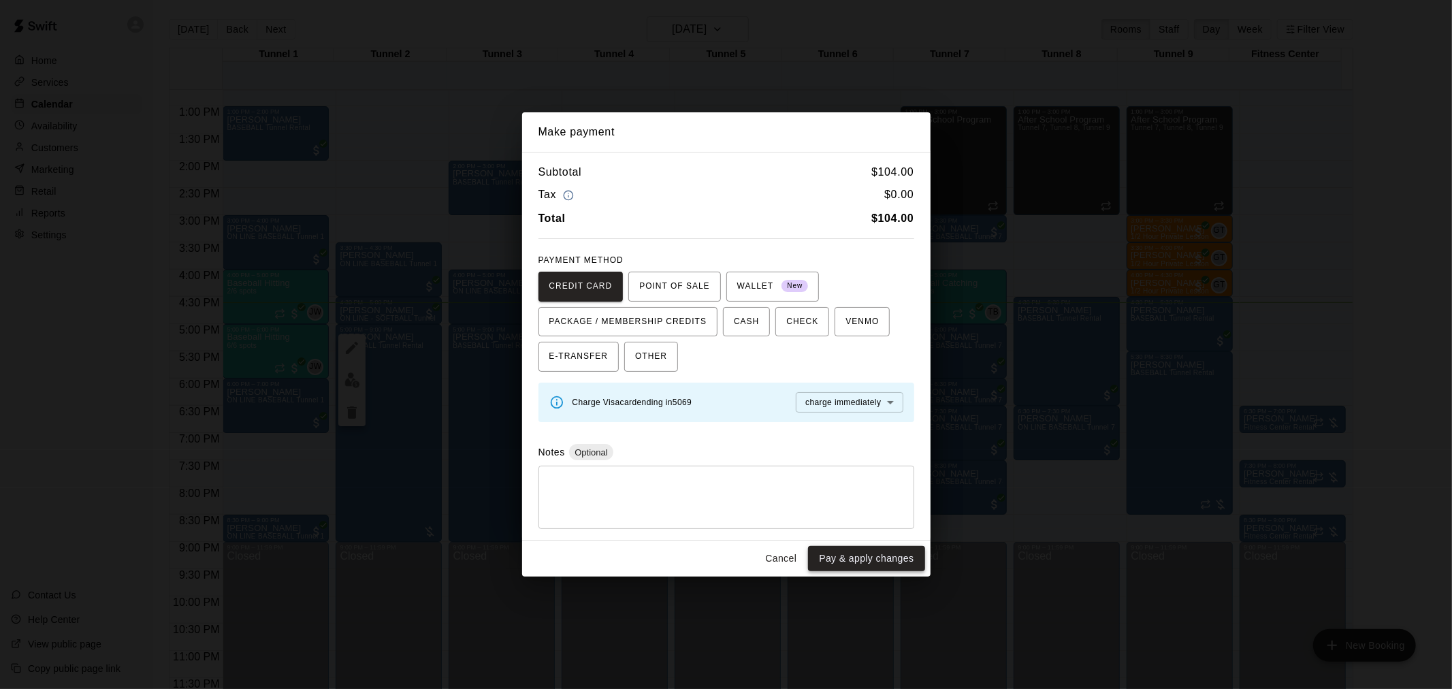
click at [868, 568] on button "Pay & apply changes" at bounding box center [866, 558] width 116 height 25
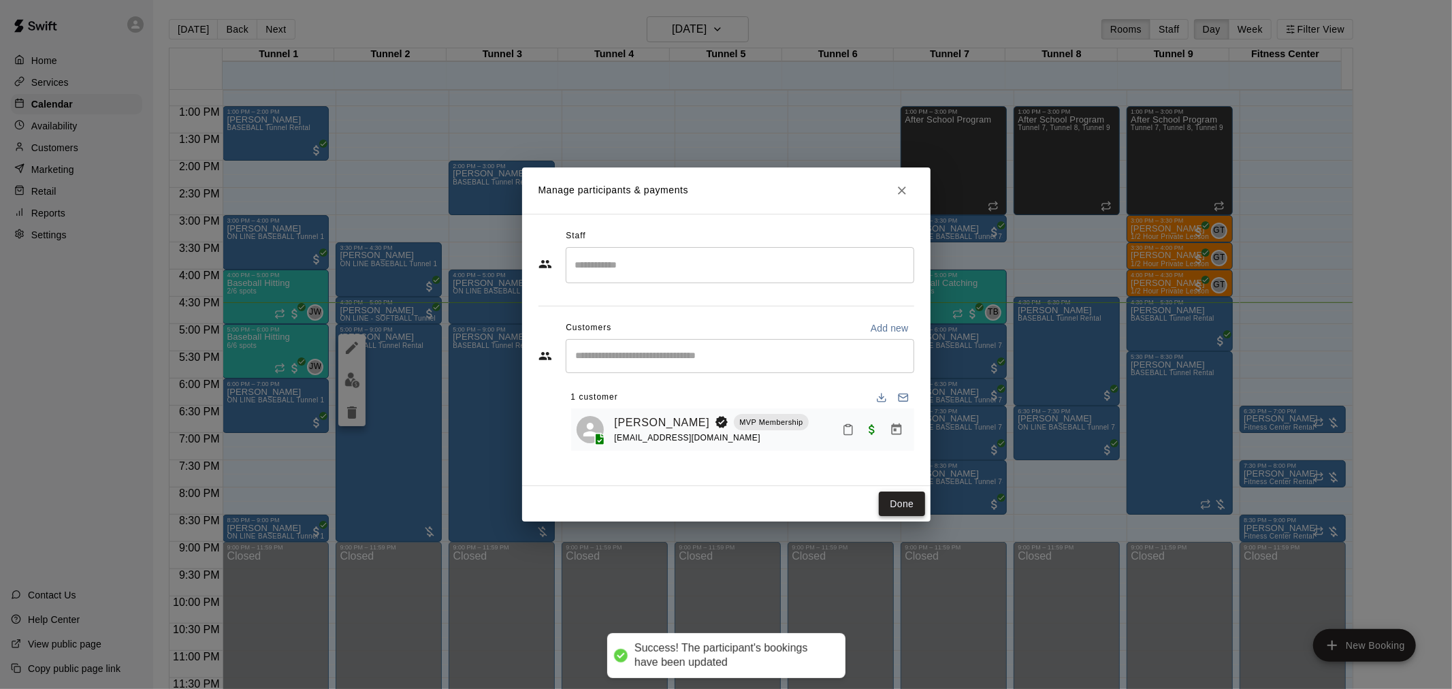
click at [896, 507] on button "Done" at bounding box center [902, 503] width 46 height 25
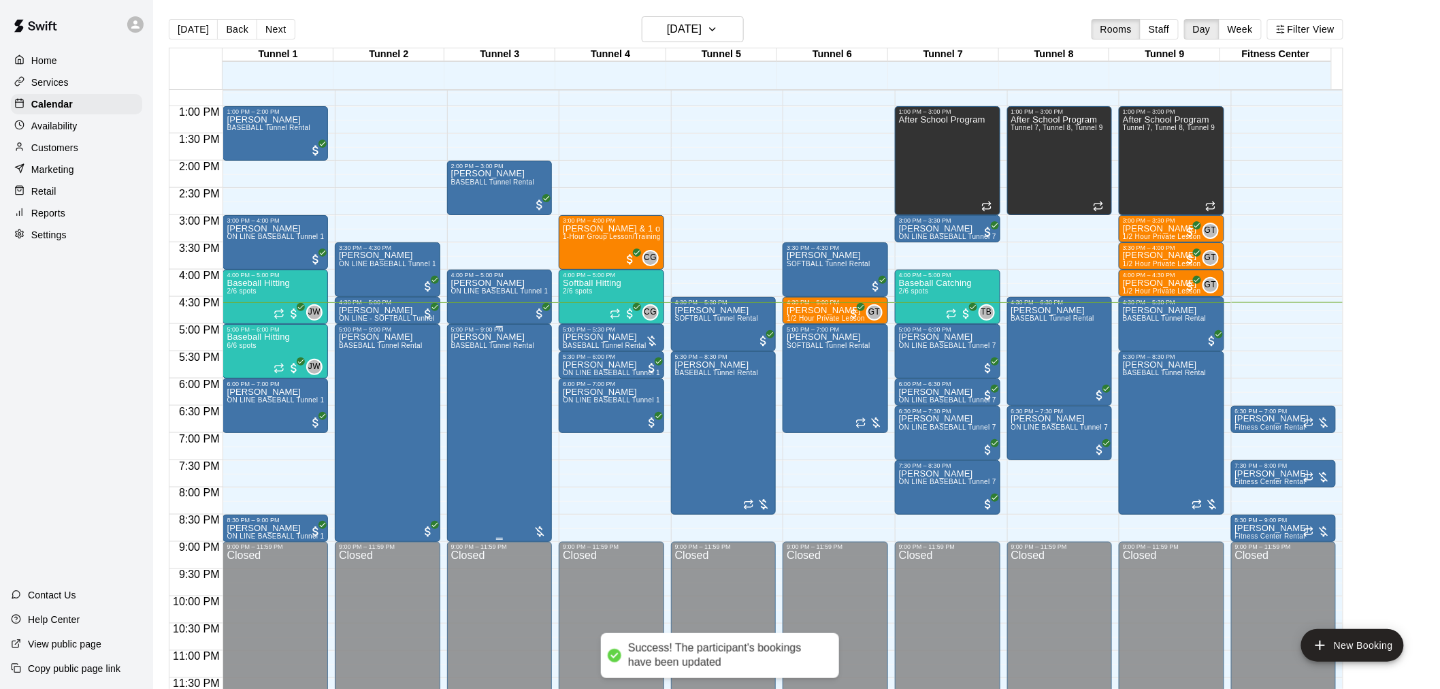
click at [487, 430] on div "[PERSON_NAME] BASEBALL Tunnel Rental" at bounding box center [493, 677] width 84 height 689
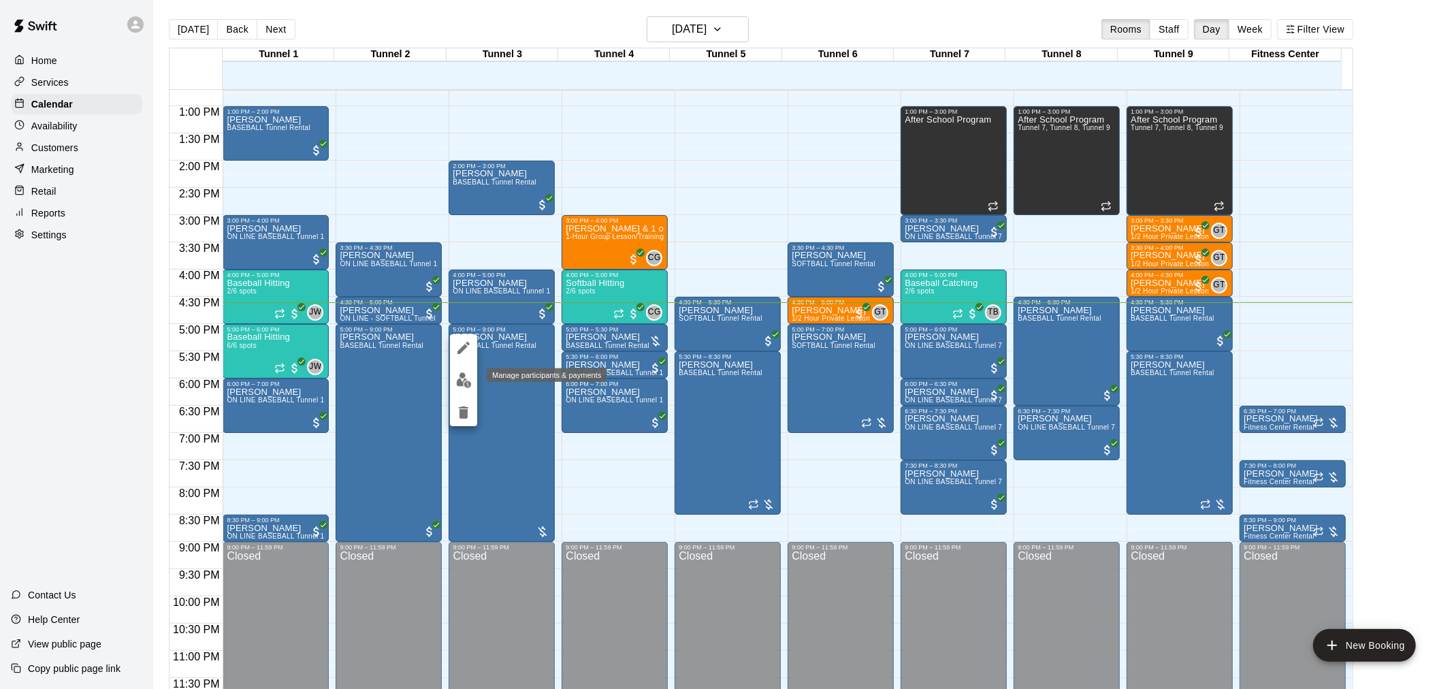
click at [464, 382] on img "edit" at bounding box center [464, 380] width 16 height 16
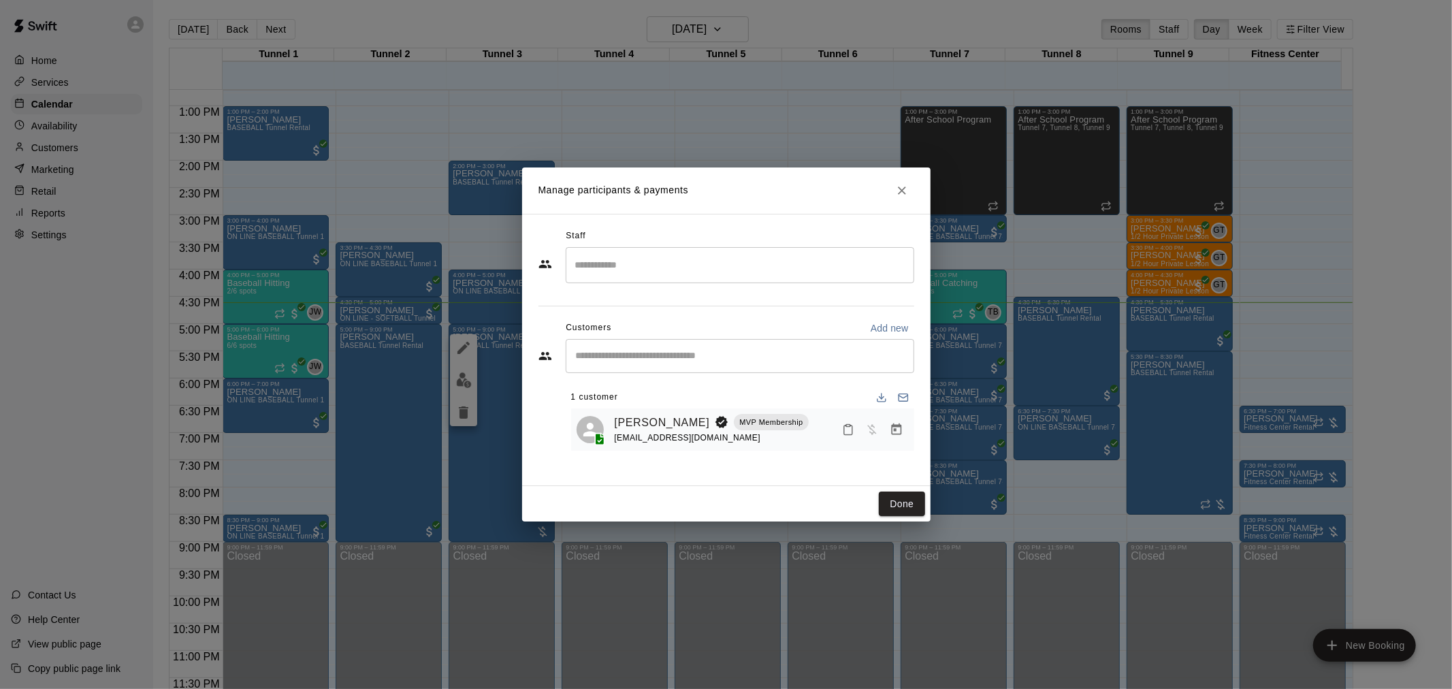
click at [885, 432] on button "Manage bookings & payment" at bounding box center [896, 429] width 25 height 25
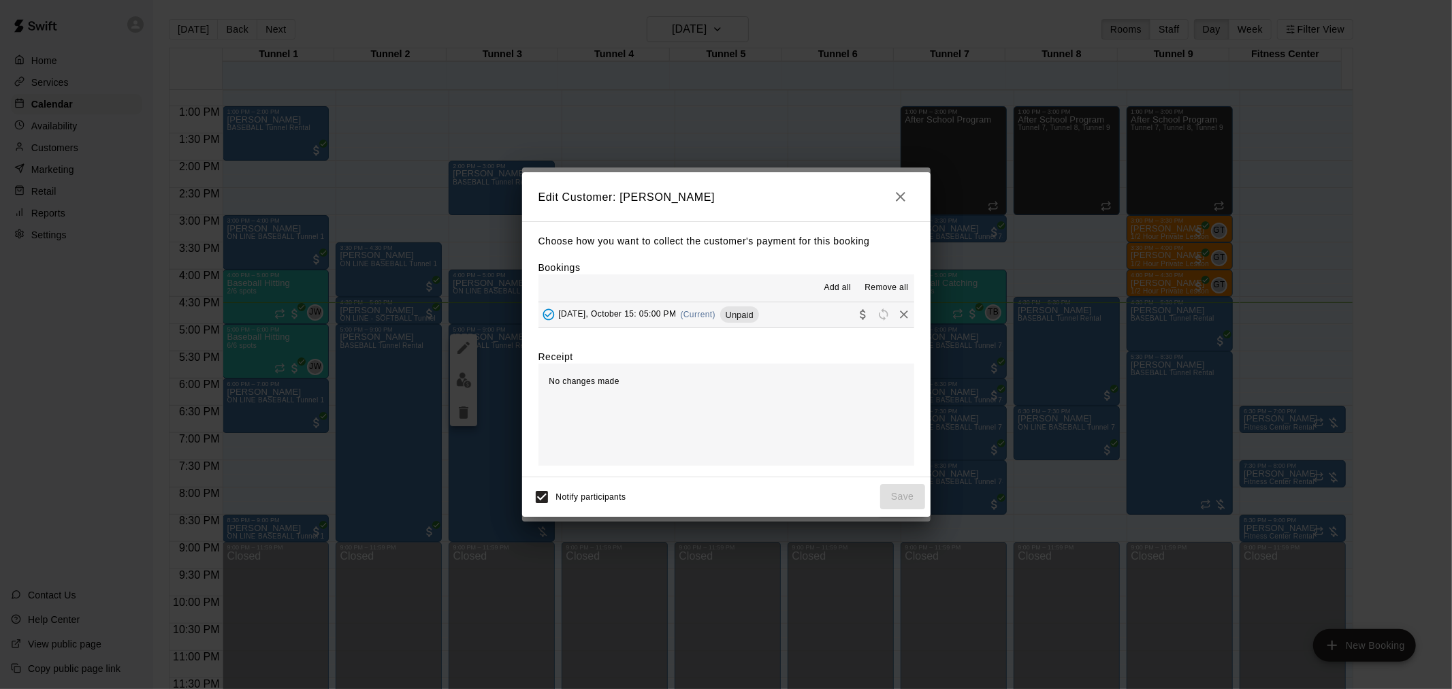
click at [698, 305] on div "[DATE], October 15: 05:00 PM (Current) Unpaid" at bounding box center [648, 314] width 221 height 20
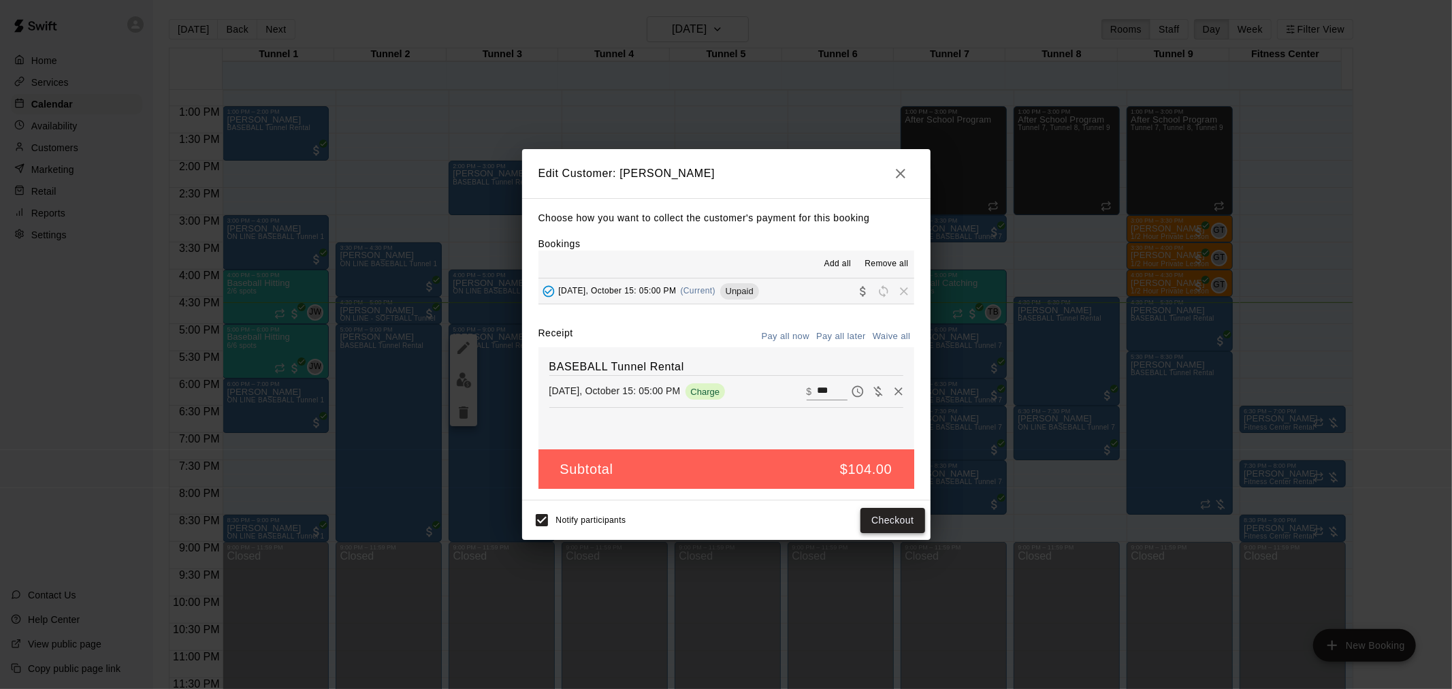
click at [894, 523] on button "Checkout" at bounding box center [892, 520] width 64 height 25
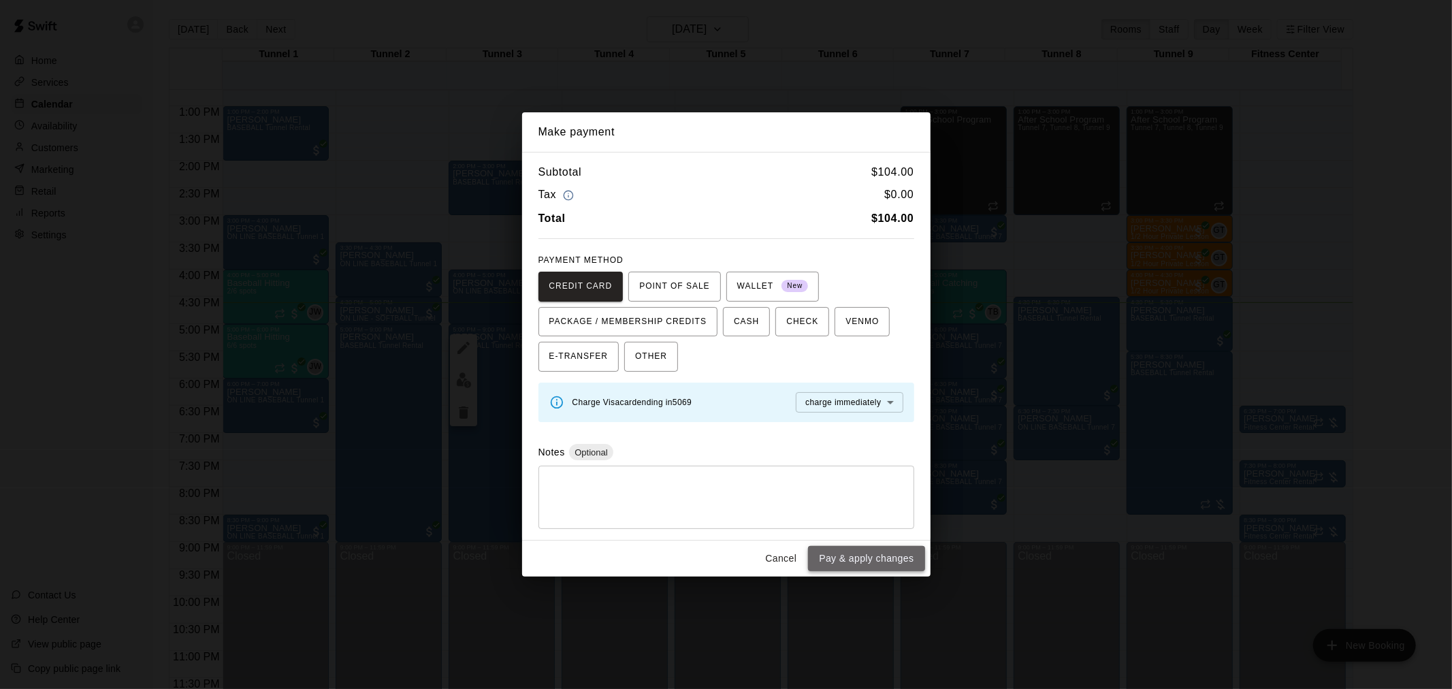
click at [865, 556] on button "Pay & apply changes" at bounding box center [866, 558] width 116 height 25
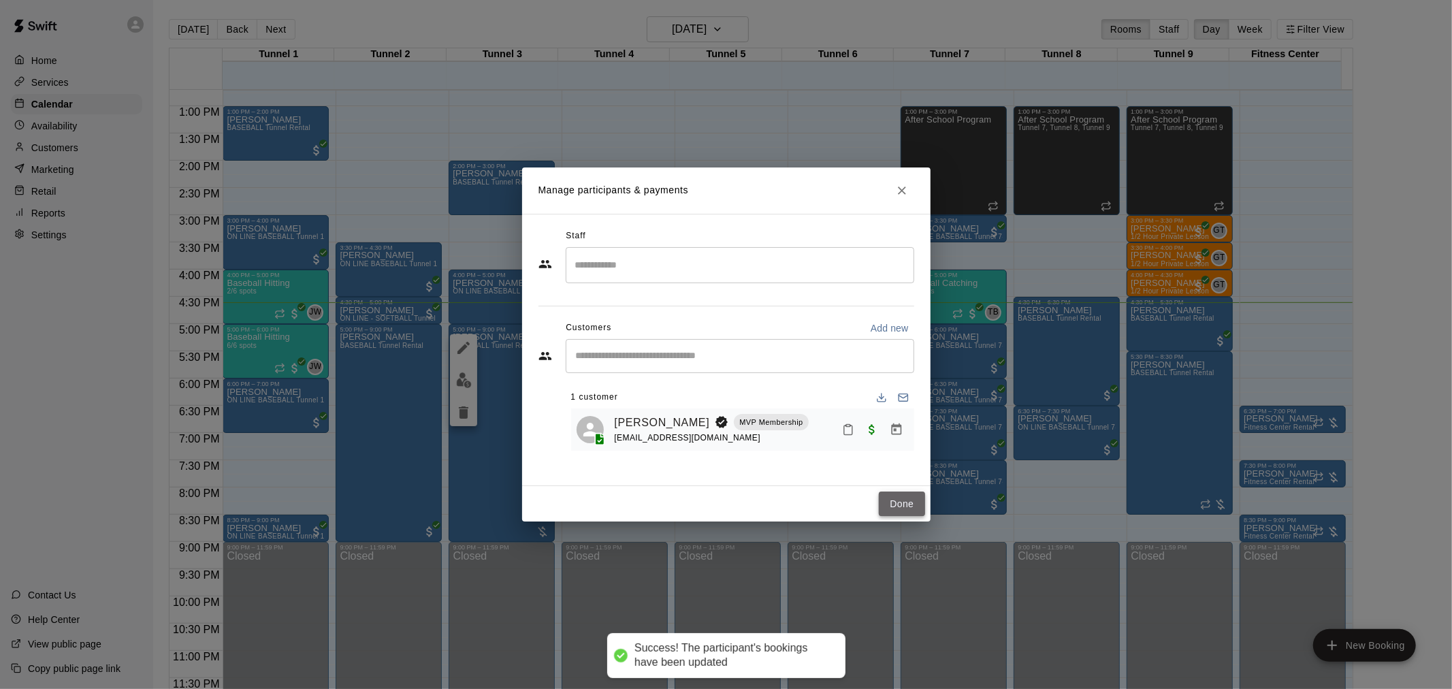
click at [896, 506] on button "Done" at bounding box center [902, 503] width 46 height 25
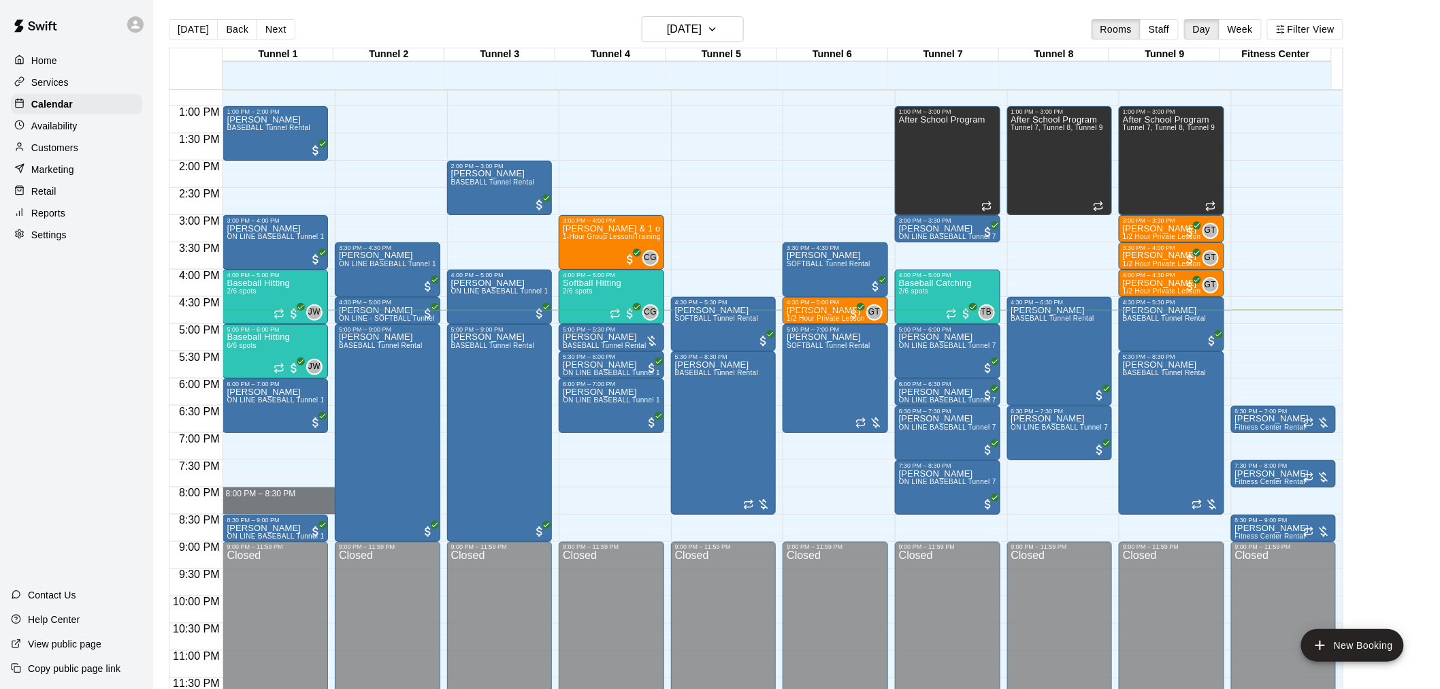
drag, startPoint x: 274, startPoint y: 493, endPoint x: 275, endPoint y: 501, distance: 7.5
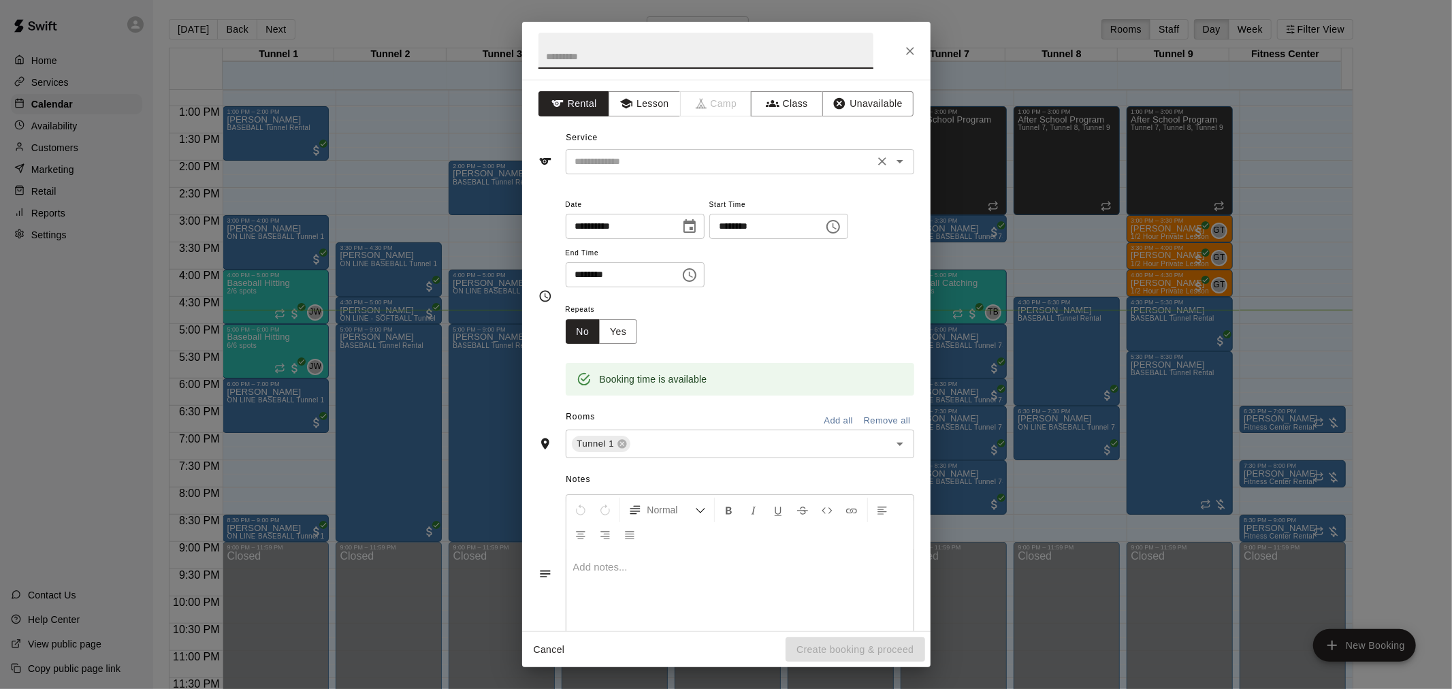
click at [667, 152] on div "​" at bounding box center [740, 161] width 348 height 25
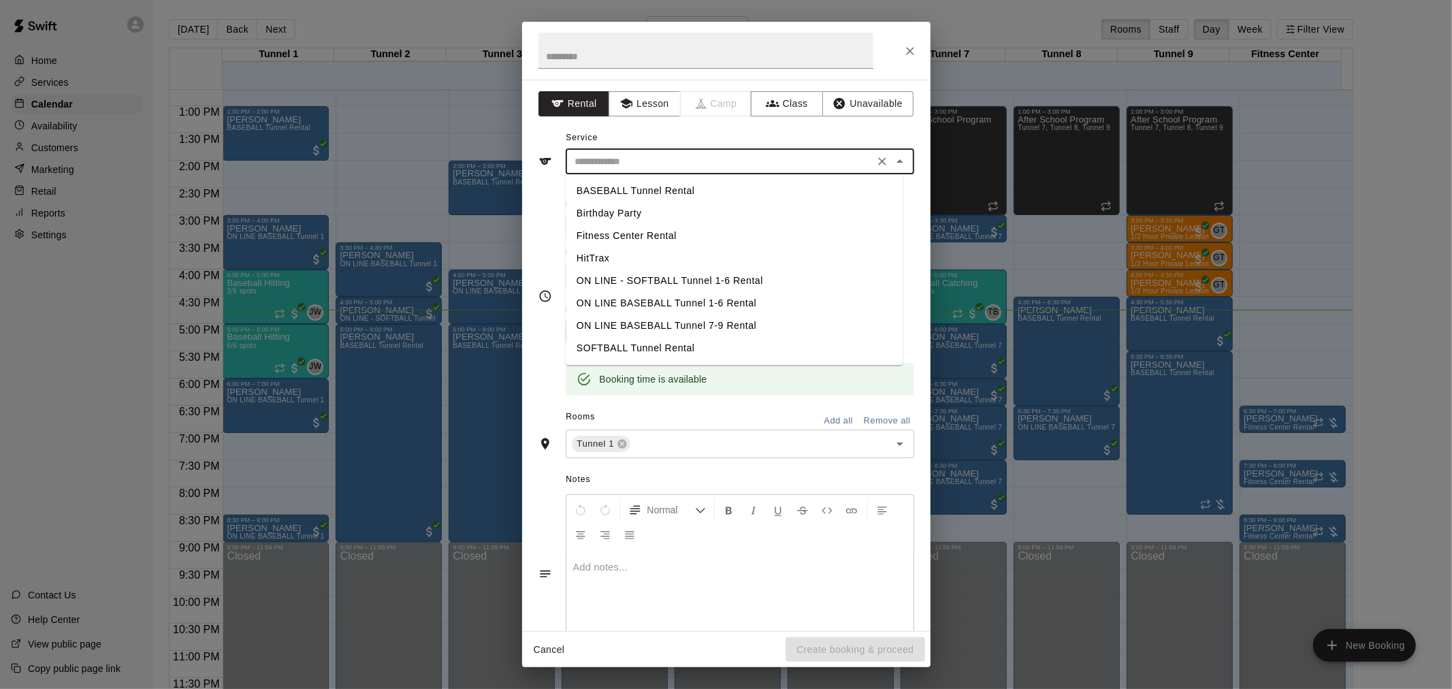
click at [638, 338] on li "SOFTBALL Tunnel Rental" at bounding box center [734, 348] width 337 height 22
type input "**********"
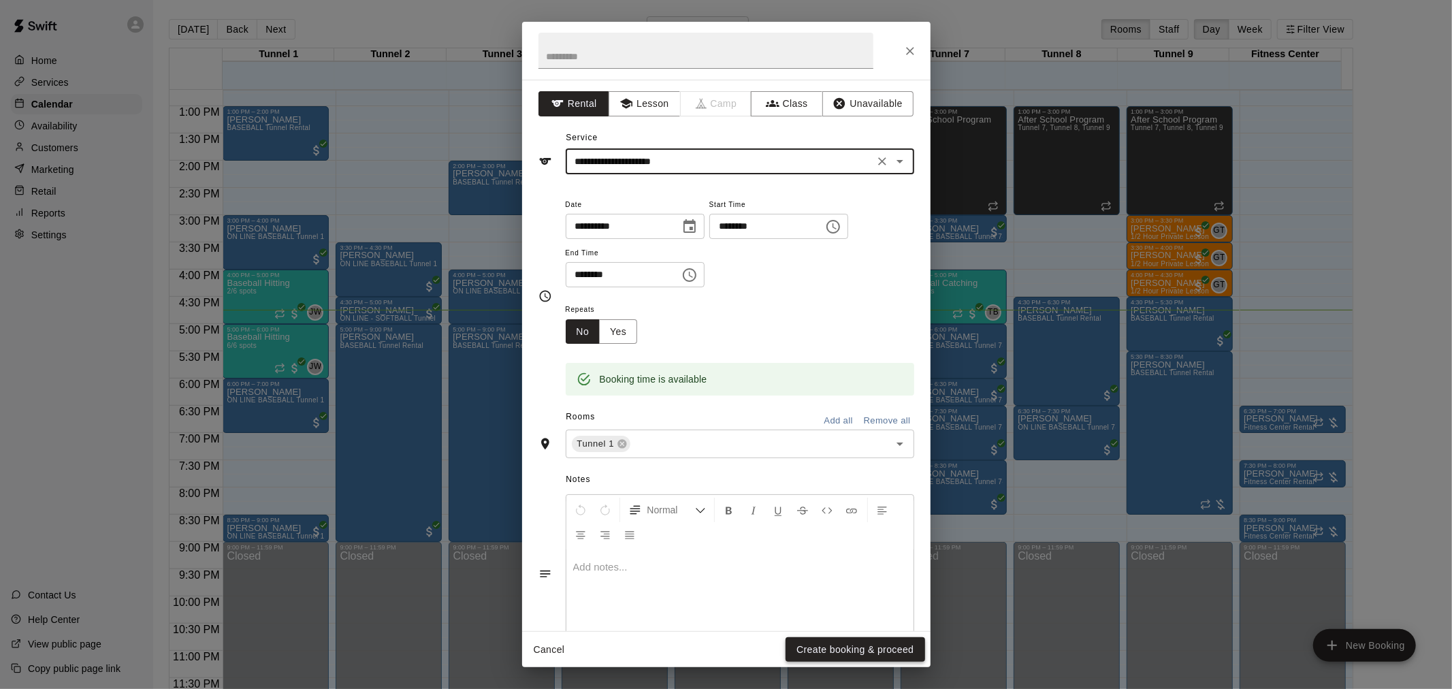
click at [847, 647] on button "Create booking & proceed" at bounding box center [854, 649] width 139 height 25
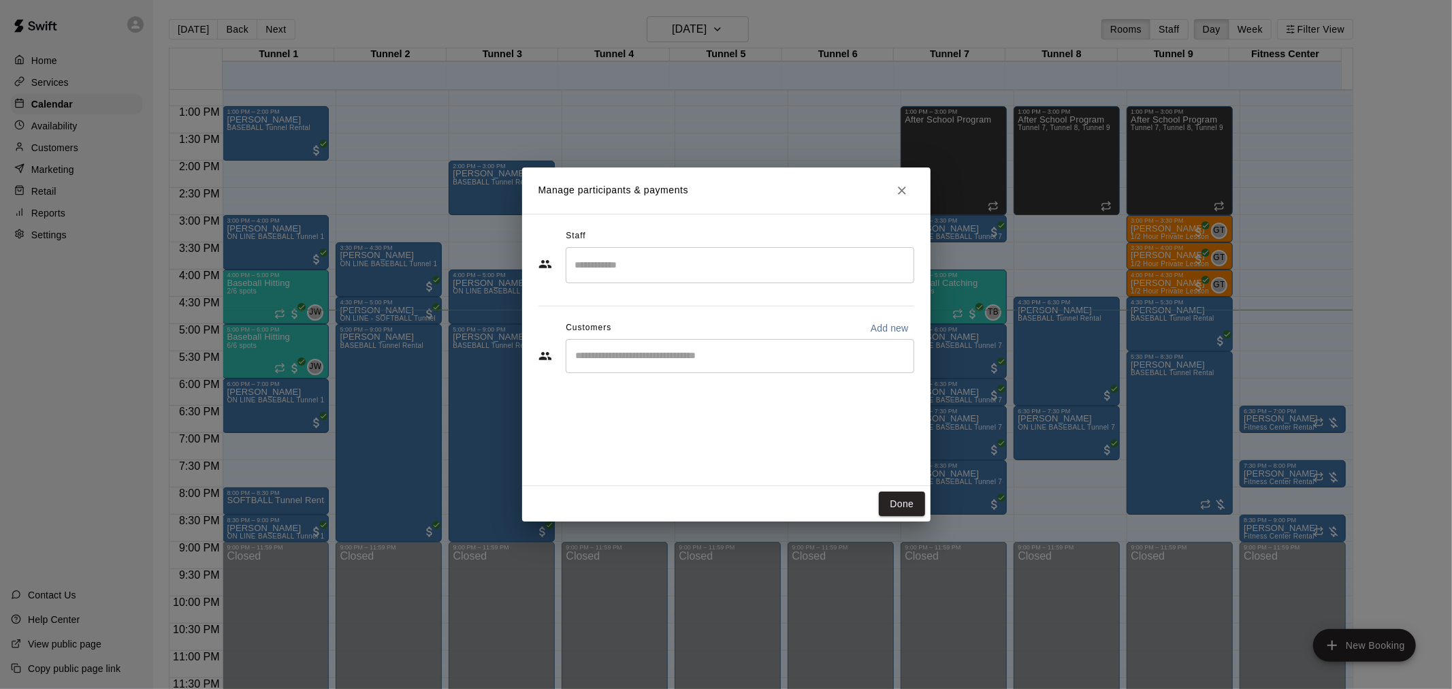
click at [643, 351] on input "Start typing to search customers..." at bounding box center [740, 356] width 336 height 14
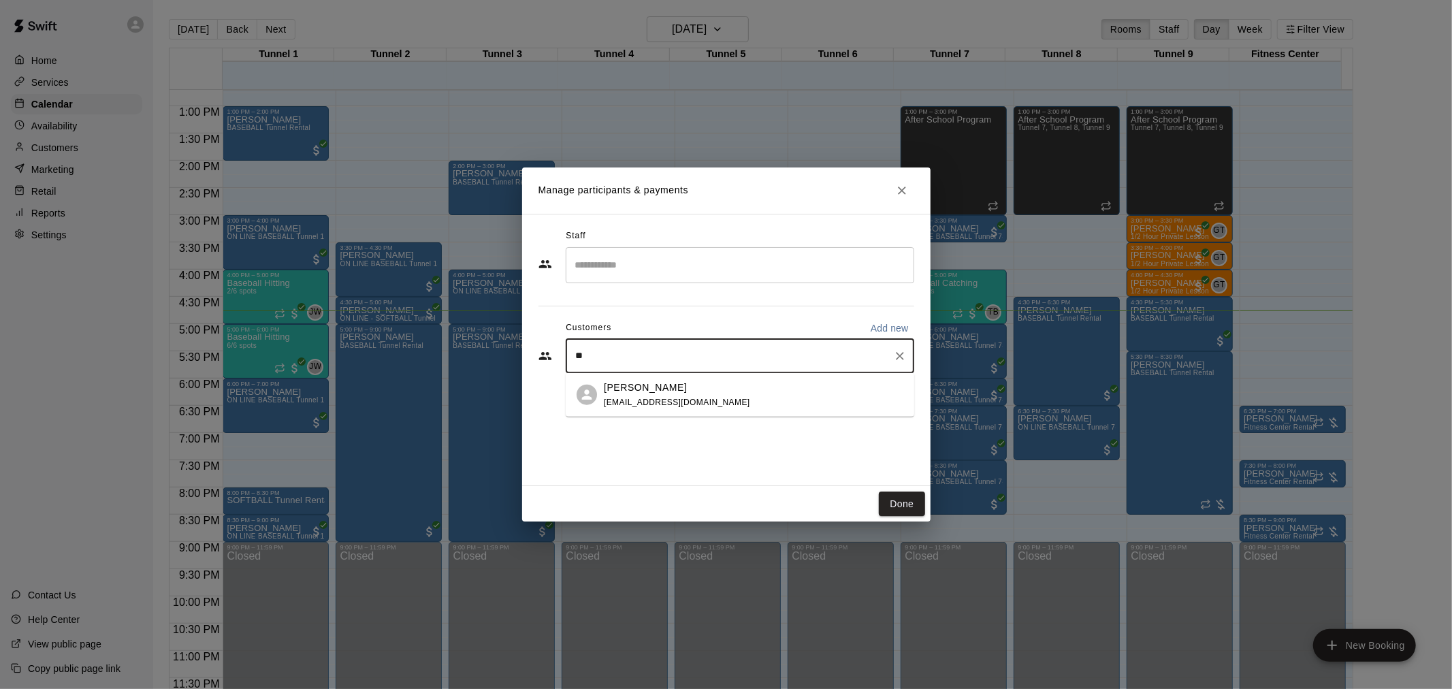
type input "***"
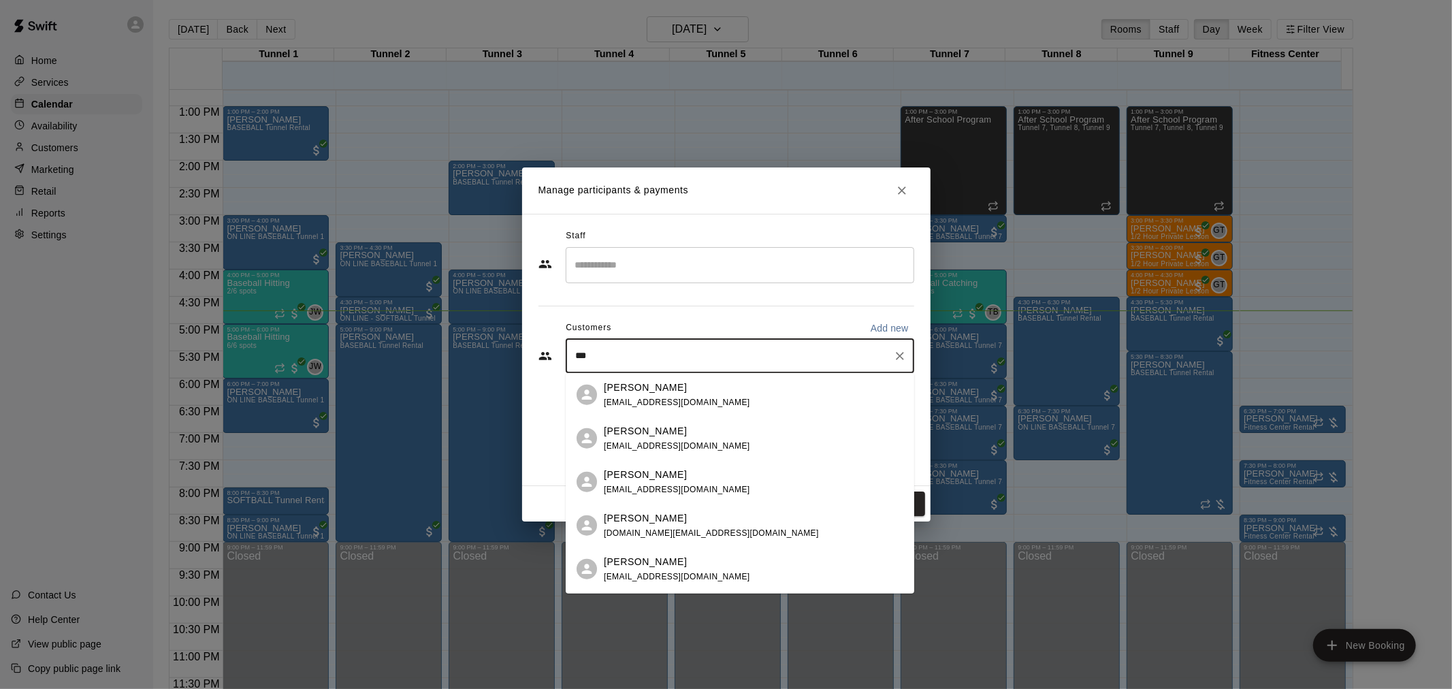
click at [643, 436] on p "[PERSON_NAME]" at bounding box center [645, 430] width 83 height 14
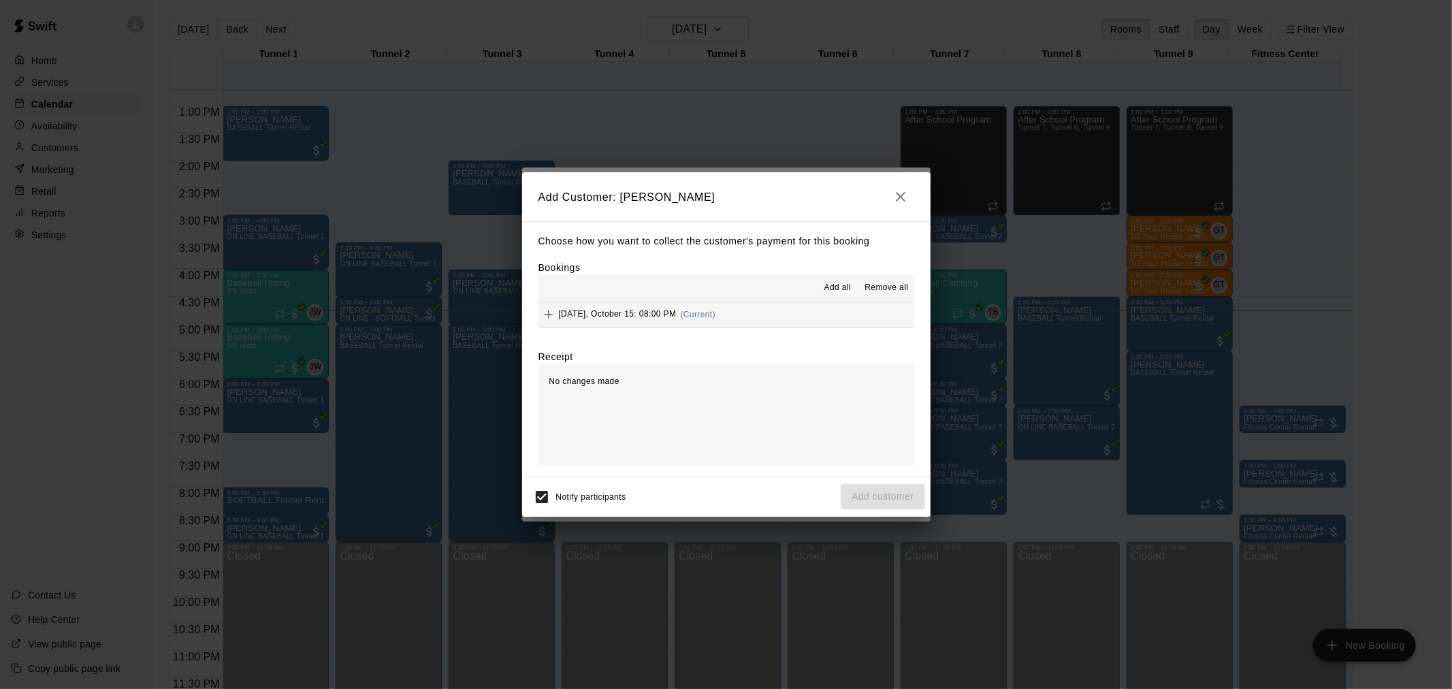
click at [733, 327] on button "[DATE], October 15: 08:00 PM (Current)" at bounding box center [726, 314] width 376 height 25
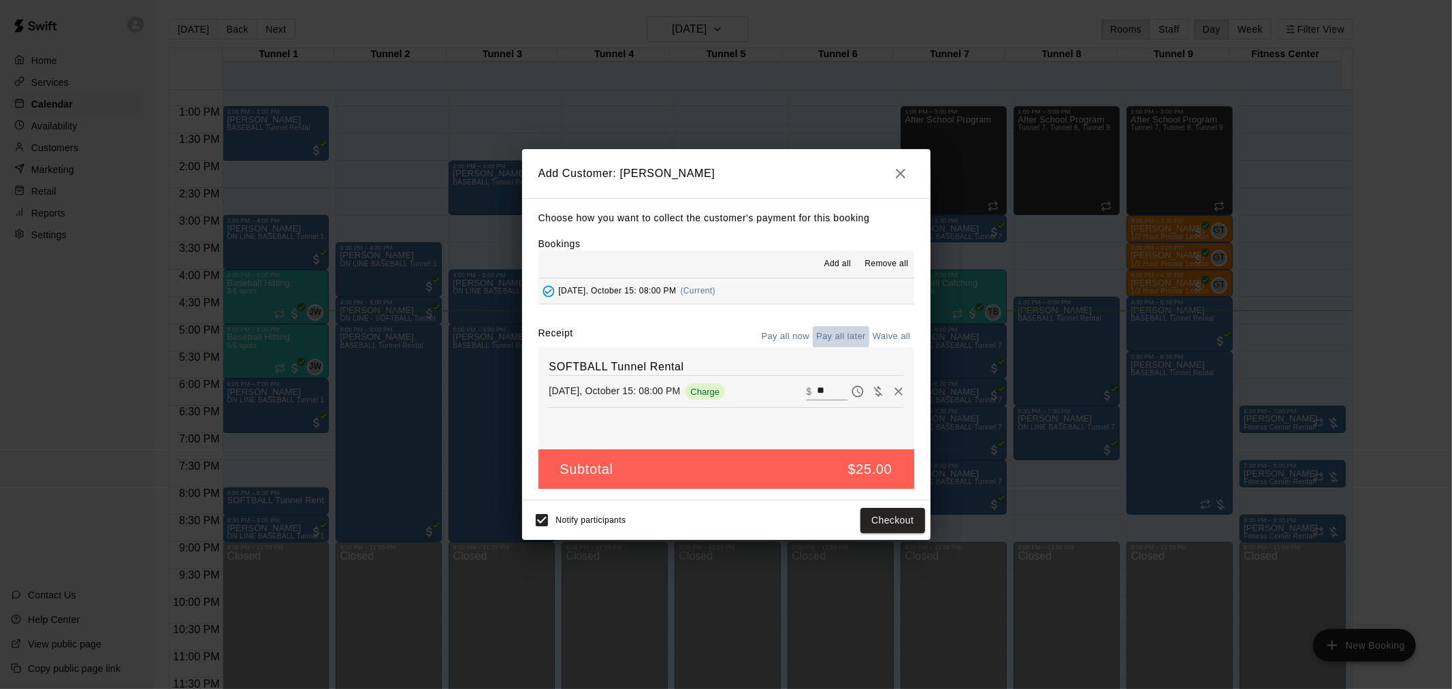
click at [847, 336] on button "Pay all later" at bounding box center [841, 336] width 56 height 21
click at [883, 522] on button "Add customer" at bounding box center [883, 520] width 84 height 25
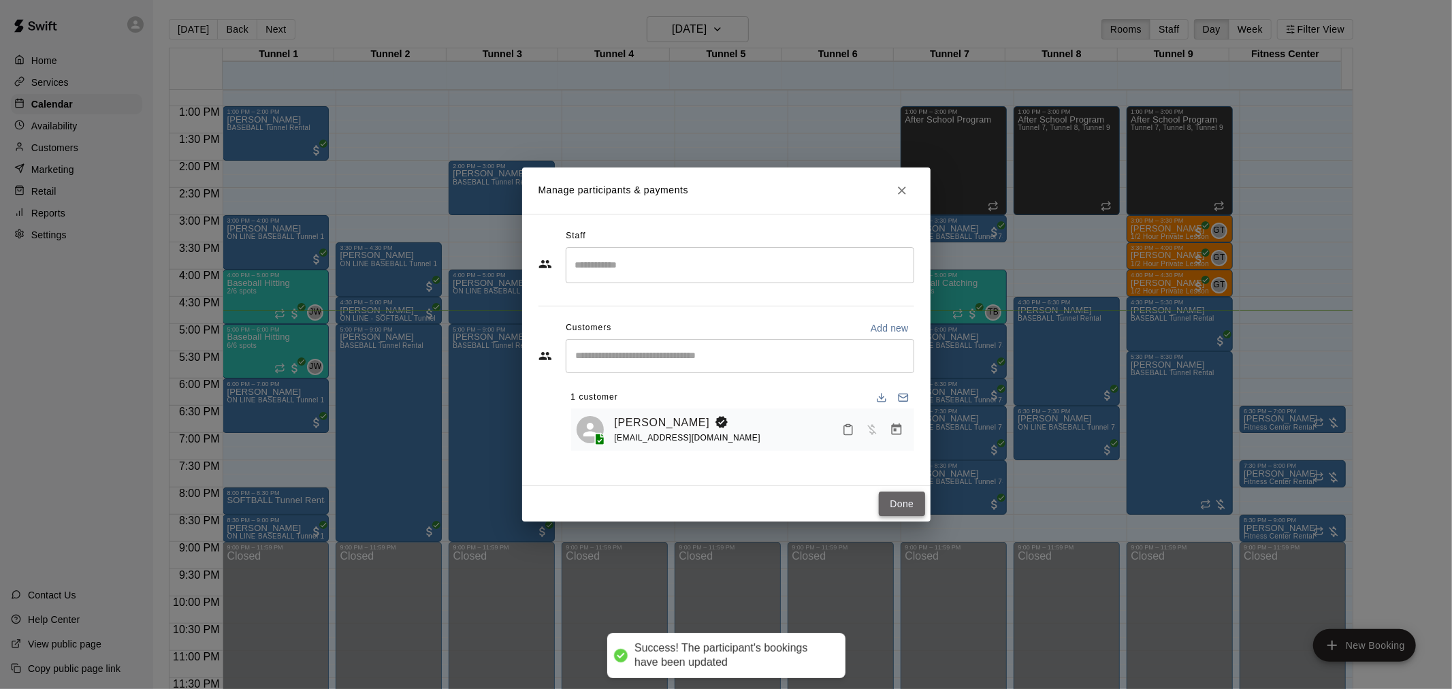
click at [915, 504] on button "Done" at bounding box center [902, 503] width 46 height 25
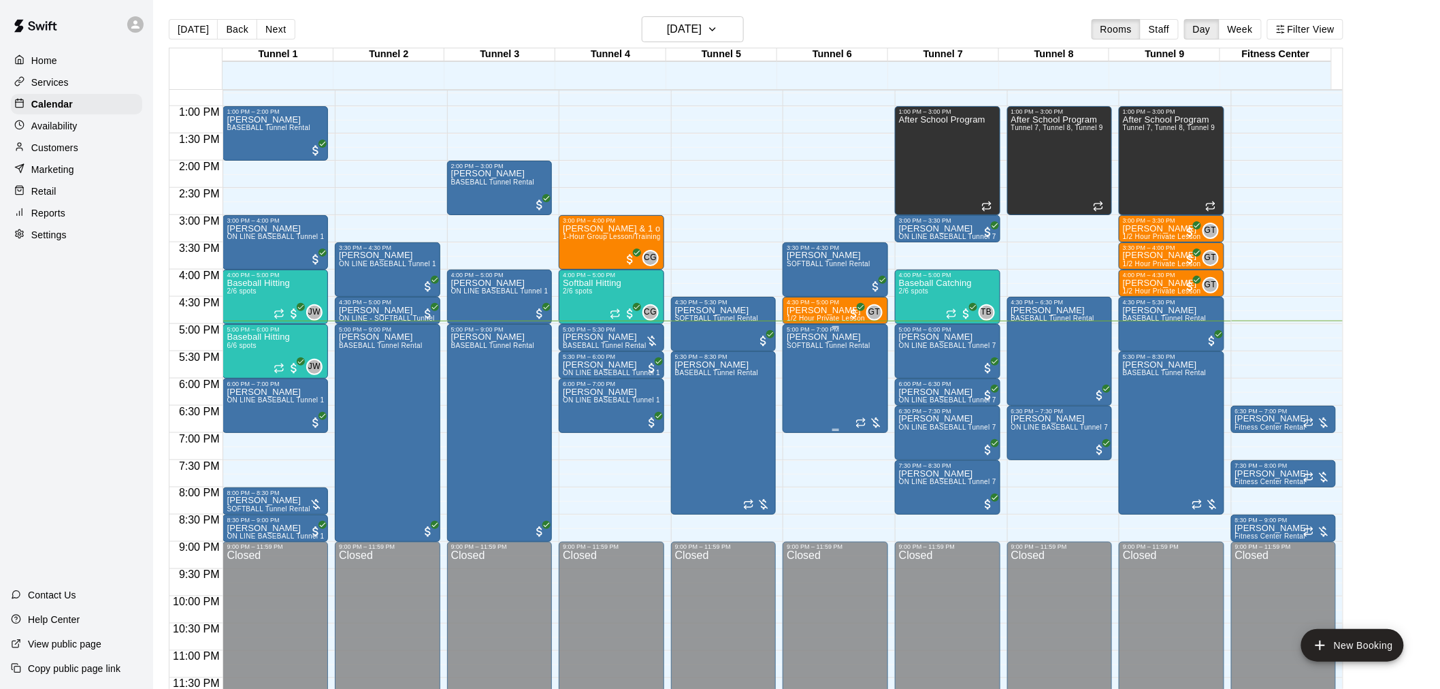
click at [846, 356] on div "[PERSON_NAME] SOFTBALL Tunnel Rental" at bounding box center [829, 677] width 84 height 689
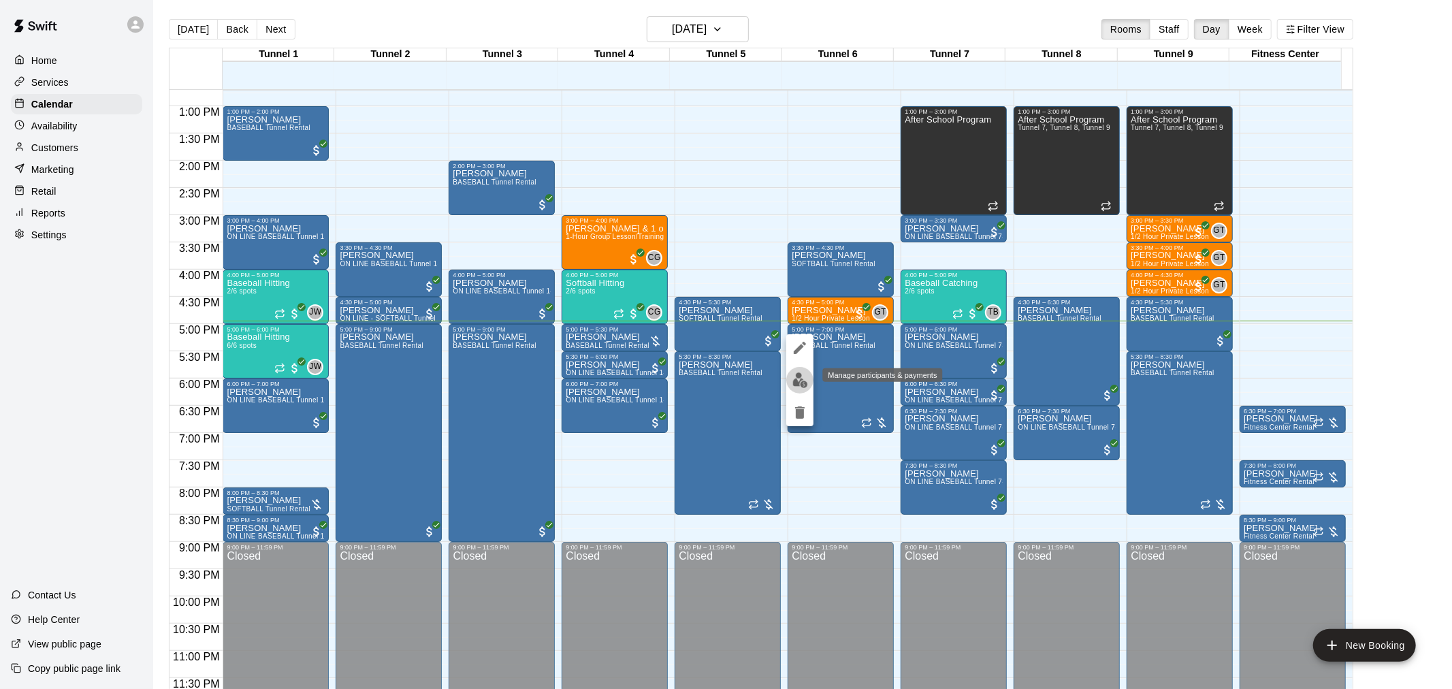
click at [808, 382] on button "edit" at bounding box center [799, 380] width 27 height 27
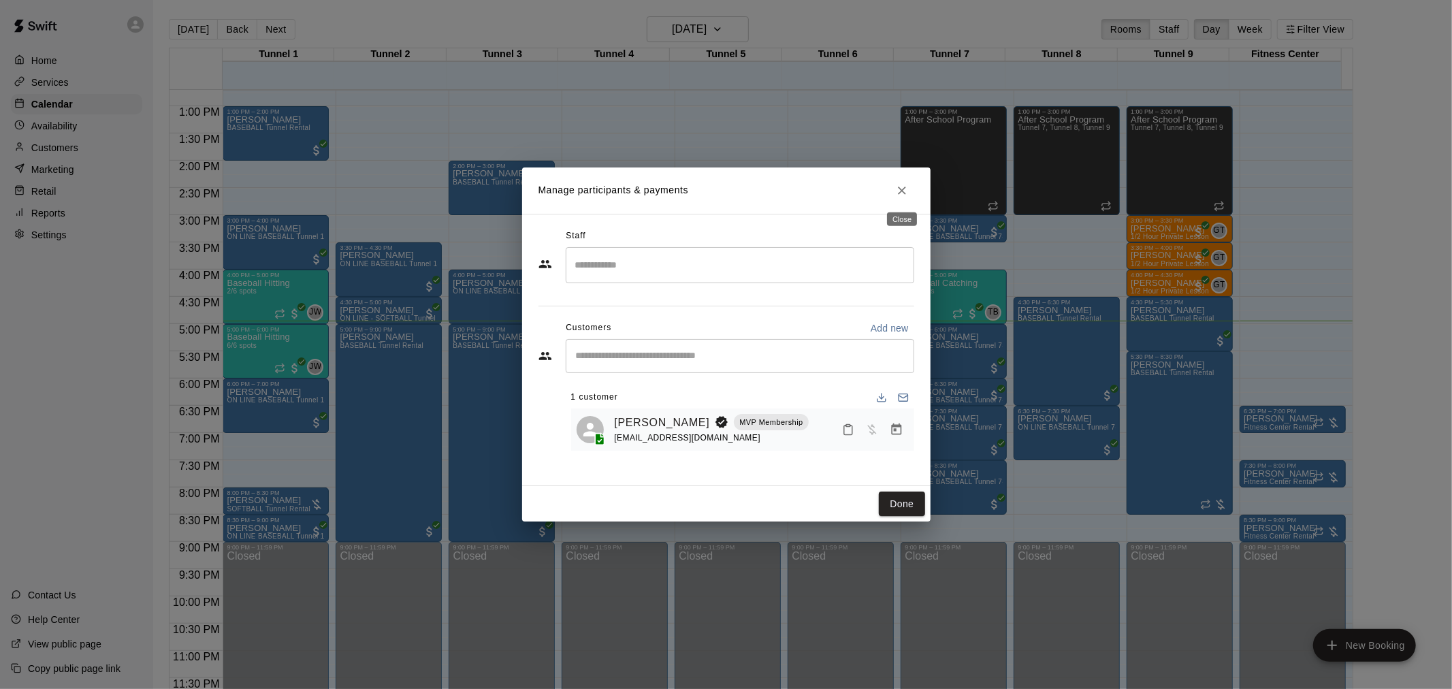
click at [904, 195] on icon "Close" at bounding box center [902, 191] width 14 height 14
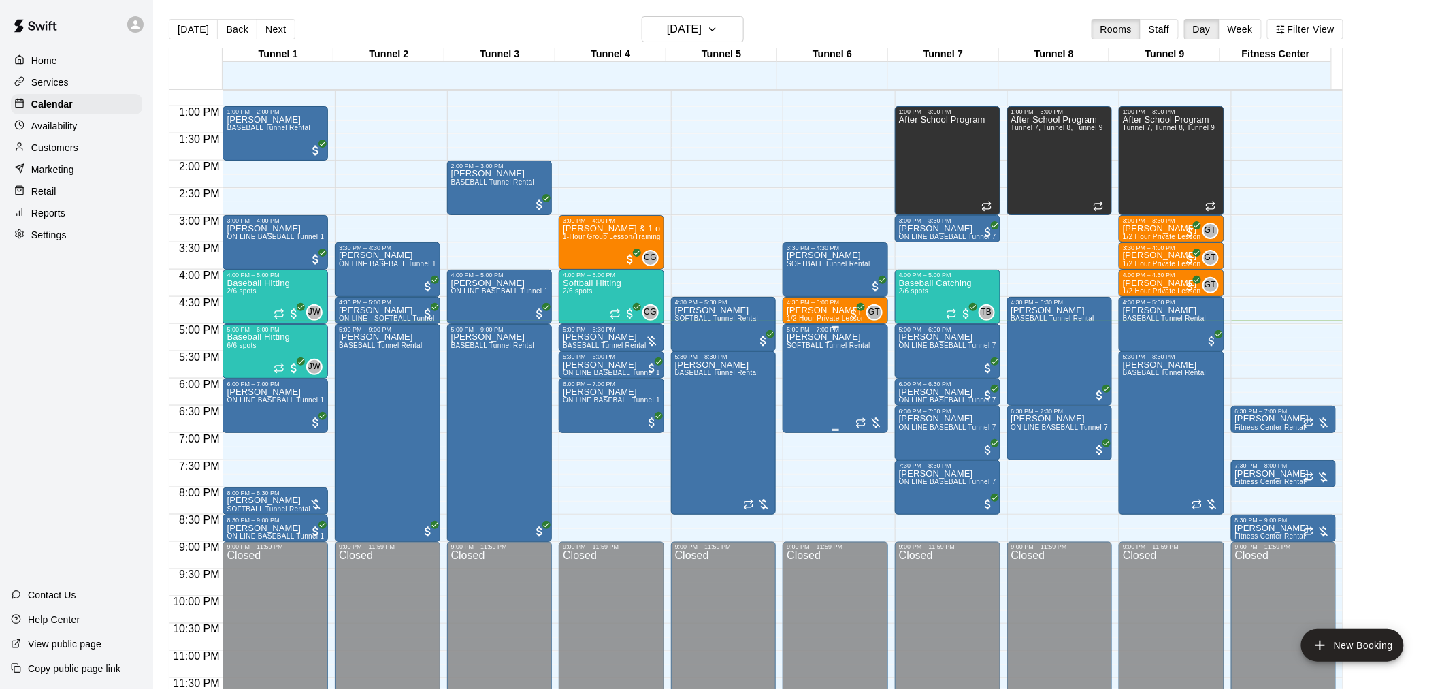
click at [834, 373] on div "[PERSON_NAME] SOFTBALL Tunnel Rental" at bounding box center [829, 677] width 84 height 689
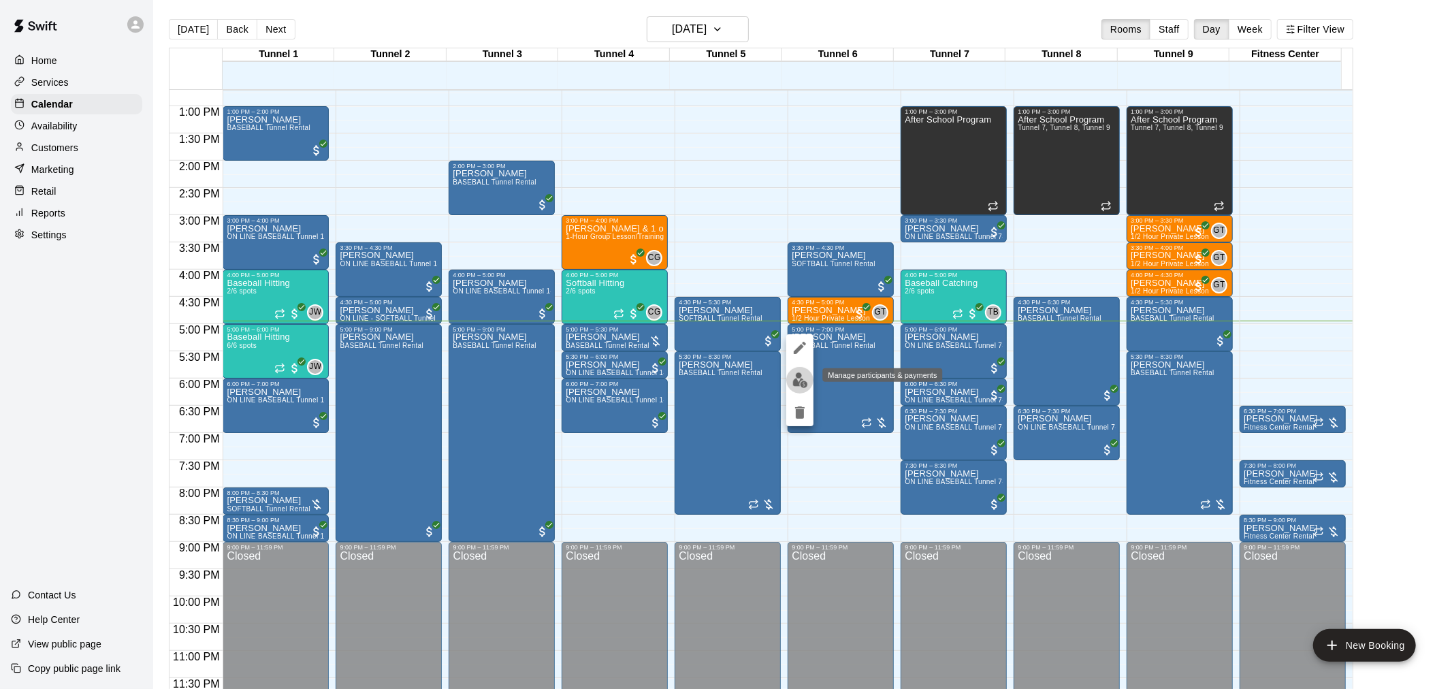
click at [804, 381] on img "edit" at bounding box center [800, 380] width 16 height 16
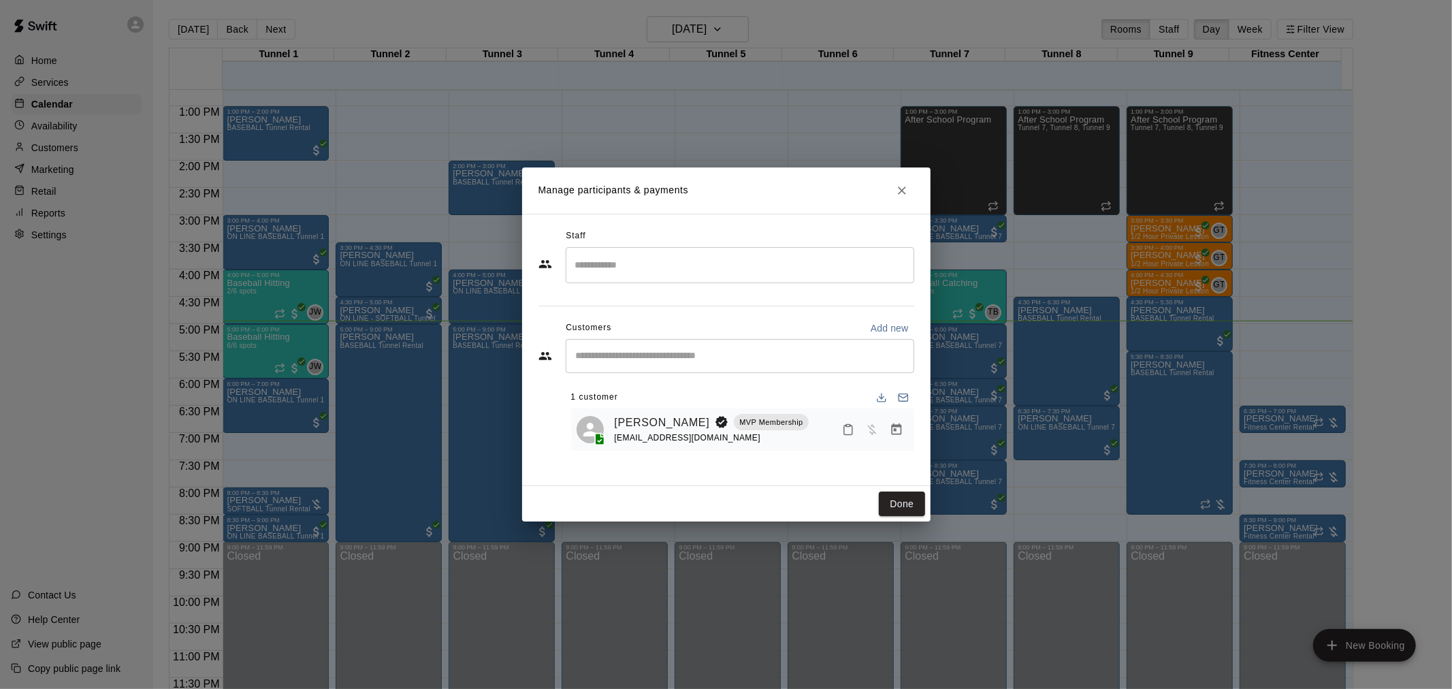
click at [892, 439] on button "Manage bookings & payment" at bounding box center [896, 429] width 25 height 25
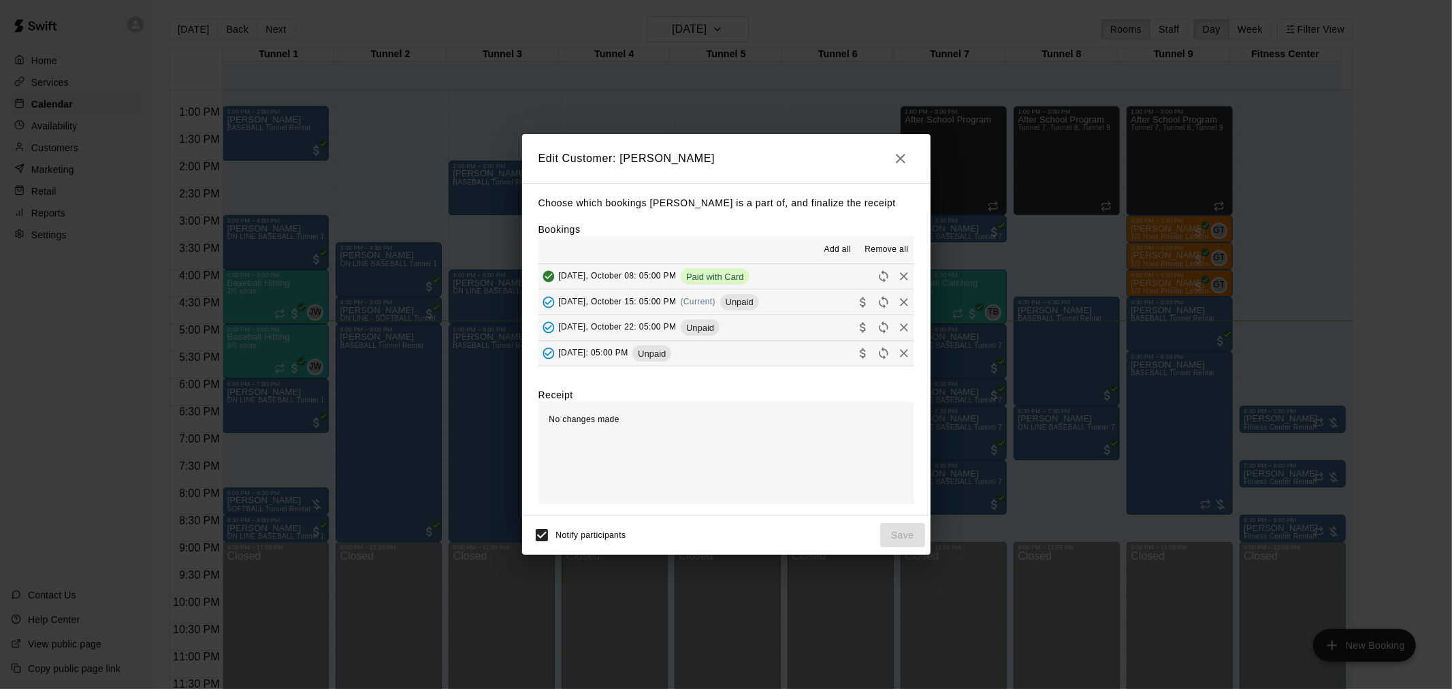
click at [716, 301] on span "(Current)" at bounding box center [698, 302] width 35 height 10
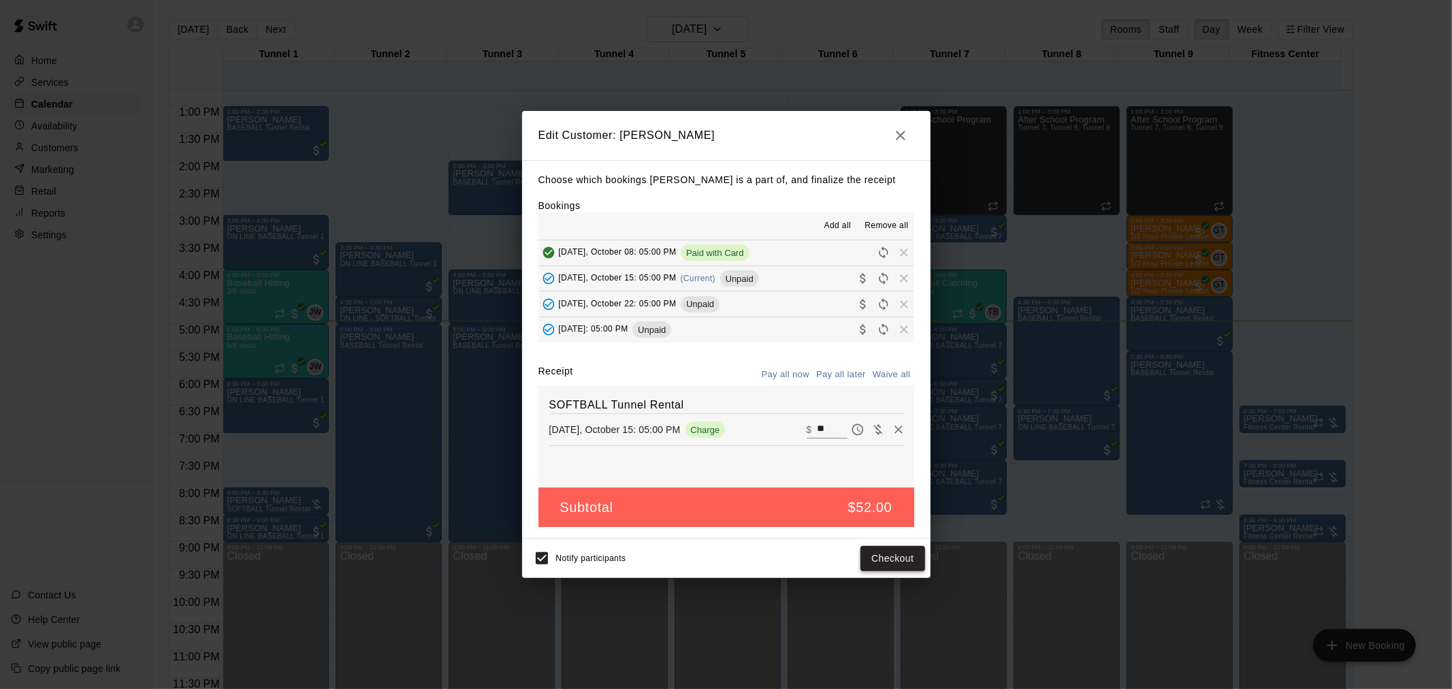
click at [893, 552] on button "Checkout" at bounding box center [892, 558] width 64 height 25
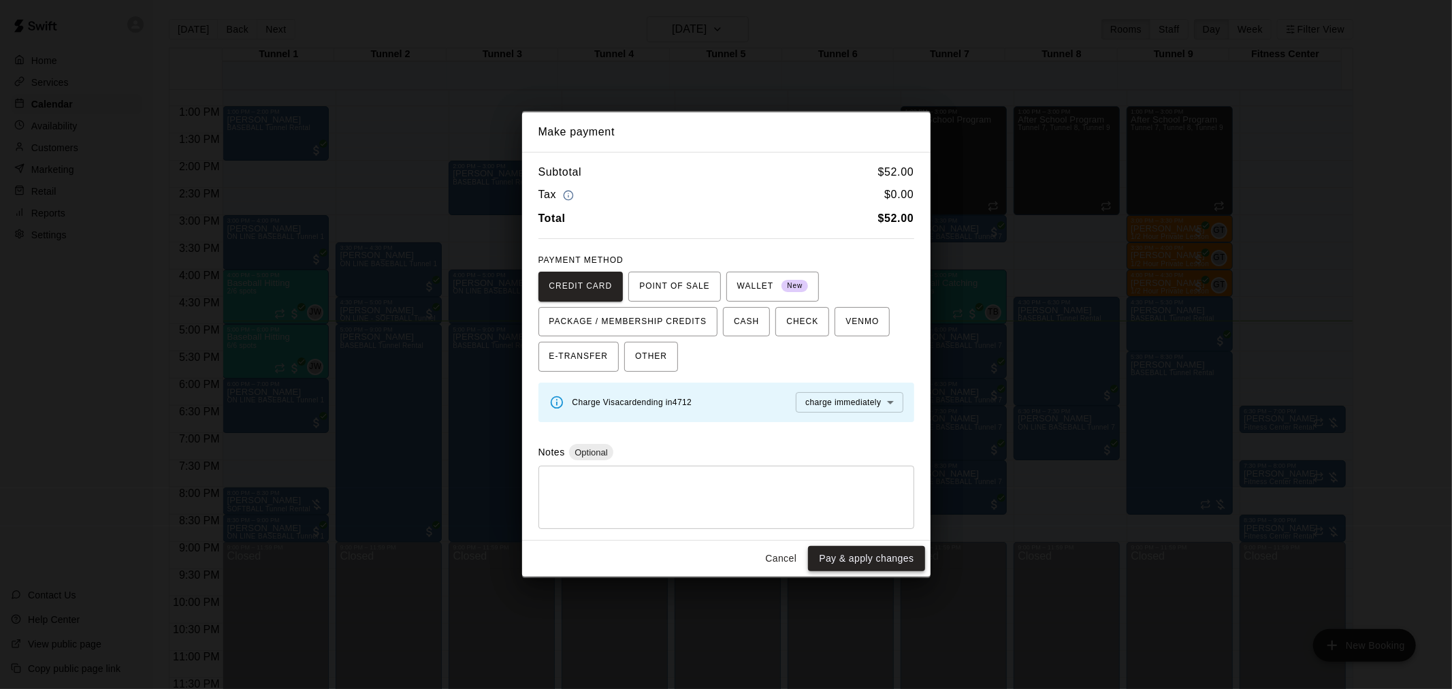
click at [863, 559] on button "Pay & apply changes" at bounding box center [866, 558] width 116 height 25
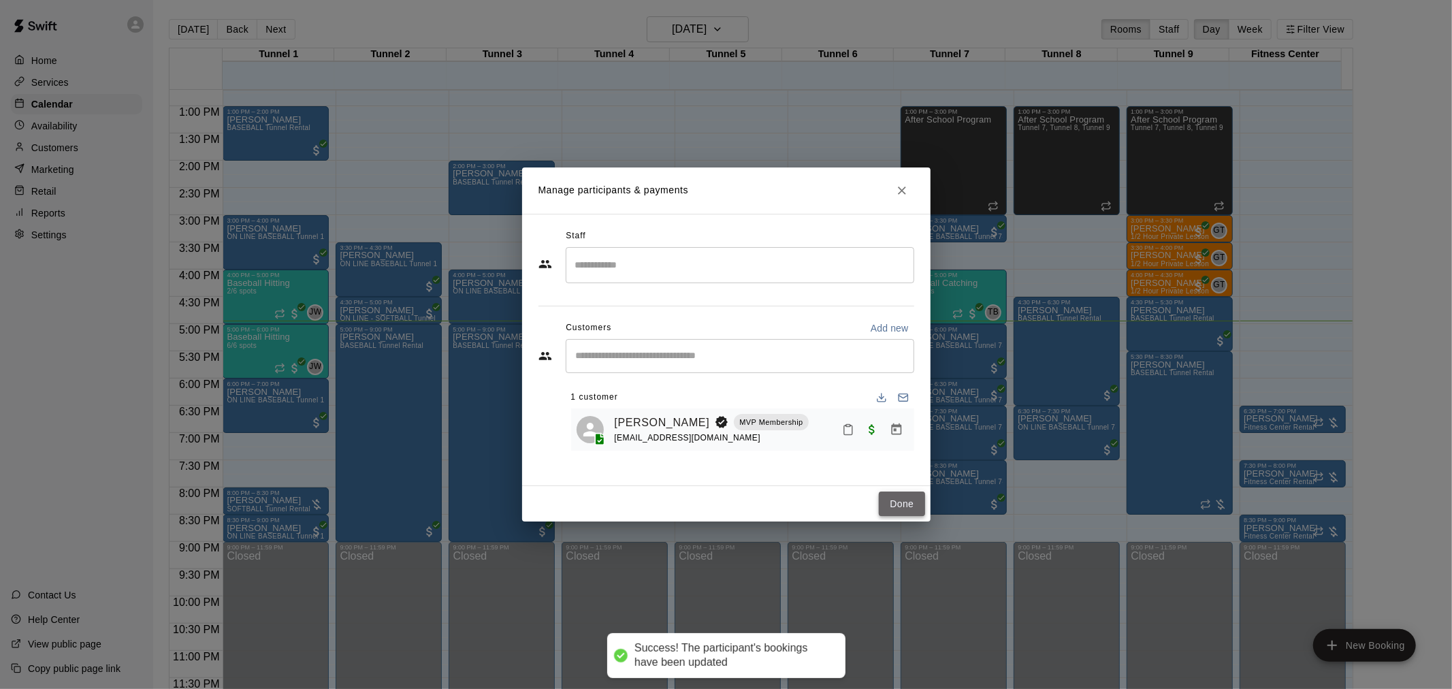
click at [898, 495] on button "Done" at bounding box center [902, 503] width 46 height 25
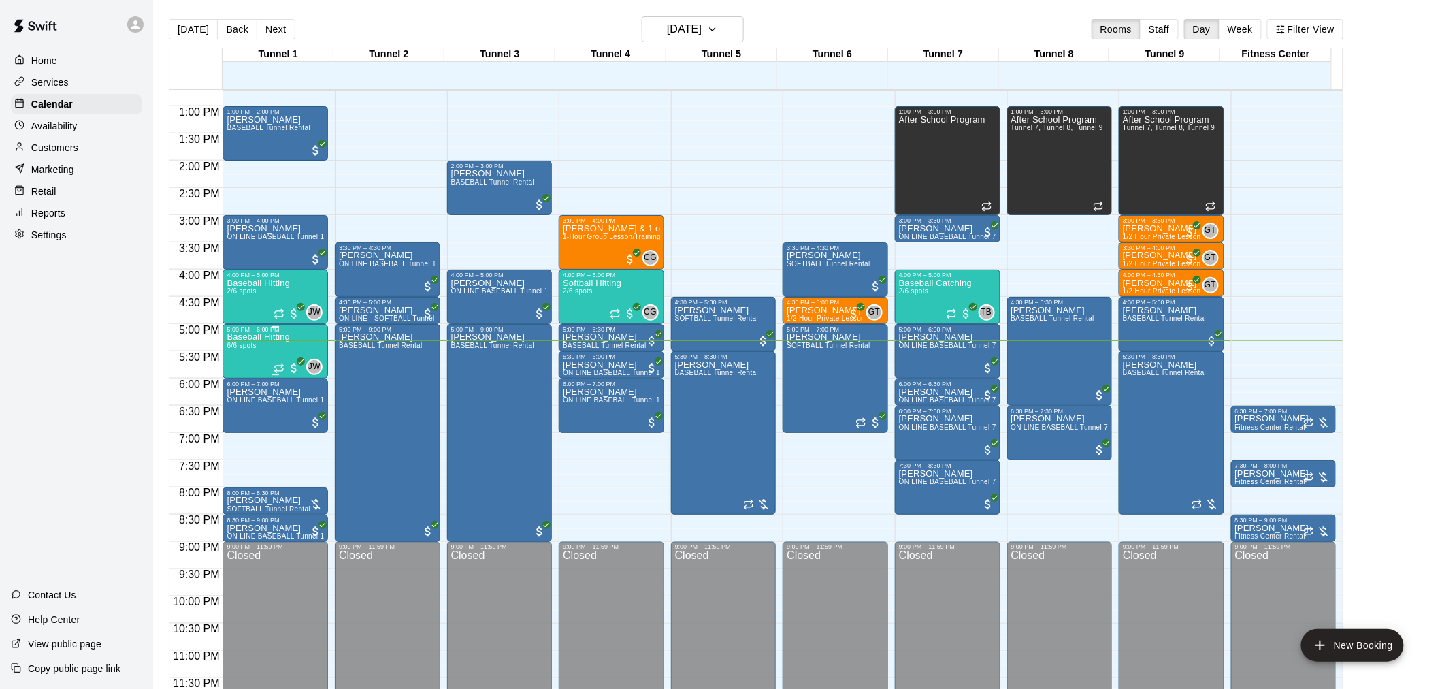
click at [274, 356] on div "Baseball Hitting 6/6 spots" at bounding box center [258, 677] width 63 height 689
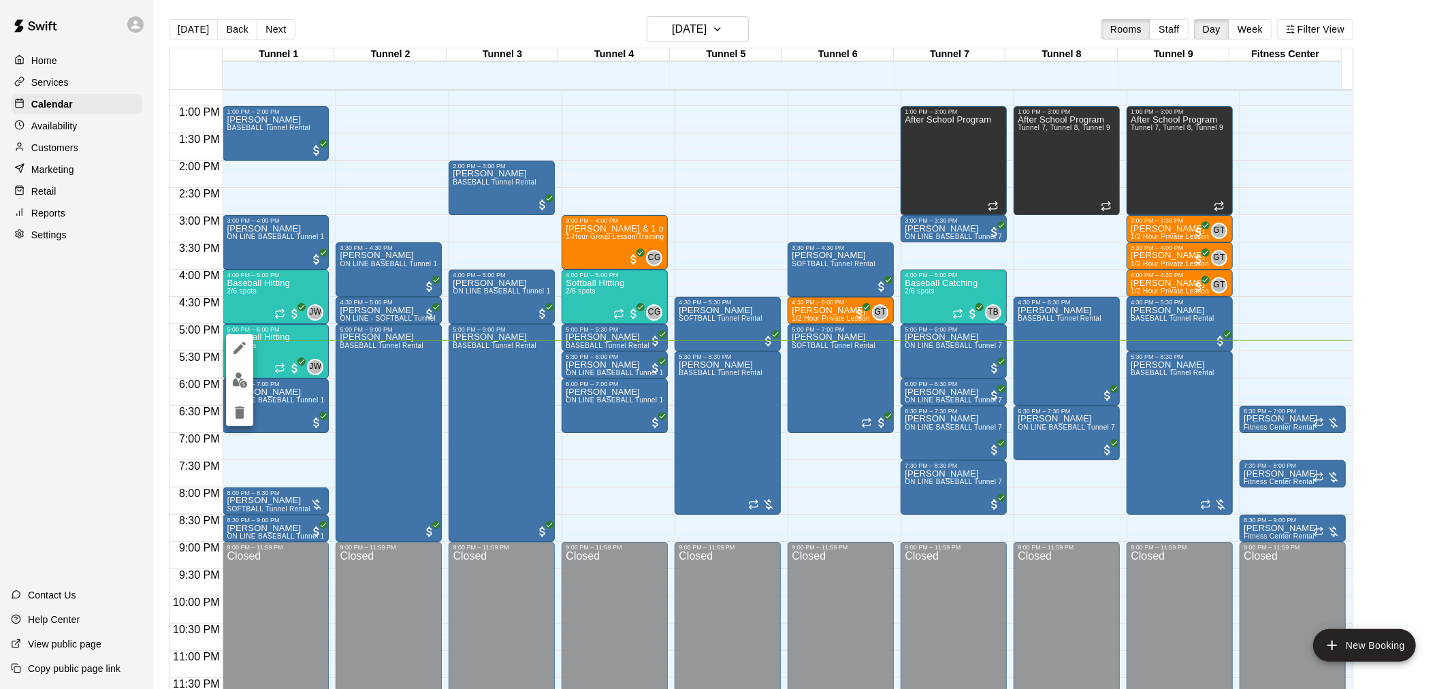
click at [248, 383] on button "edit" at bounding box center [239, 380] width 27 height 27
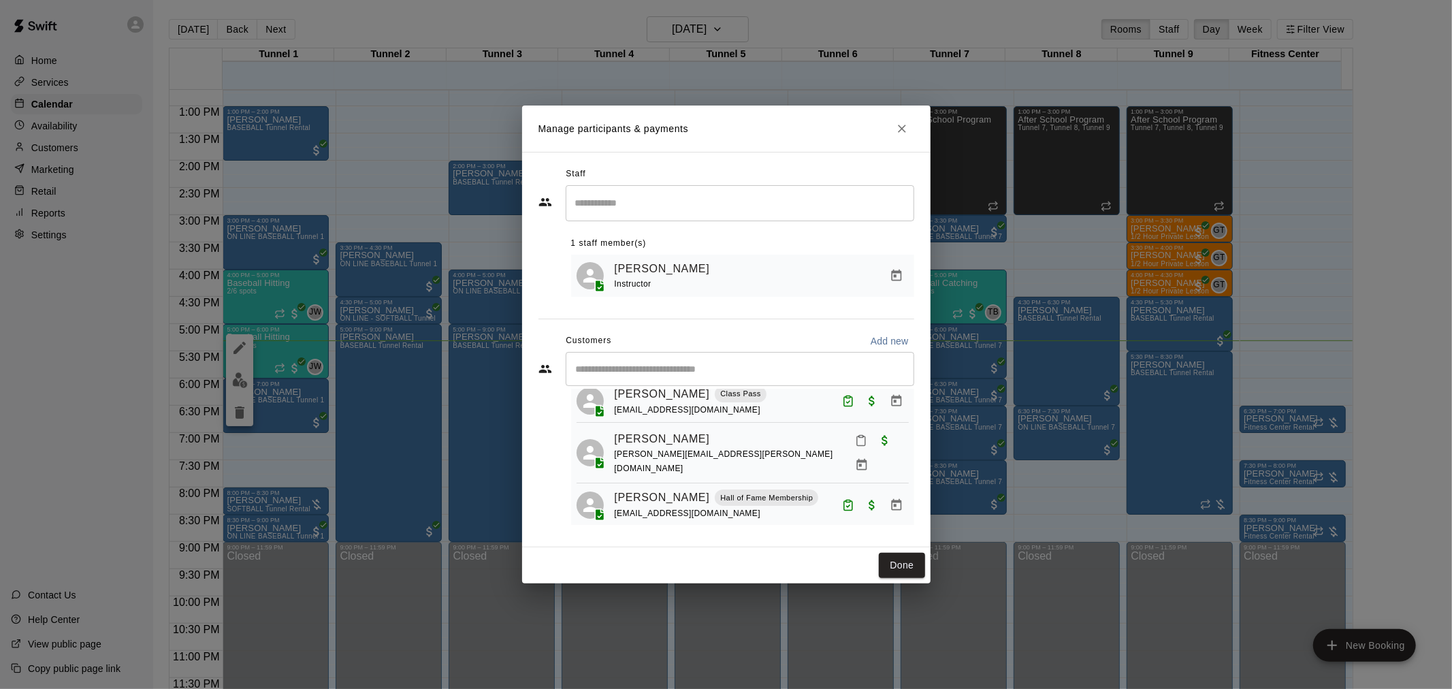
scroll to position [176, 0]
click at [887, 564] on button "Done" at bounding box center [902, 565] width 46 height 25
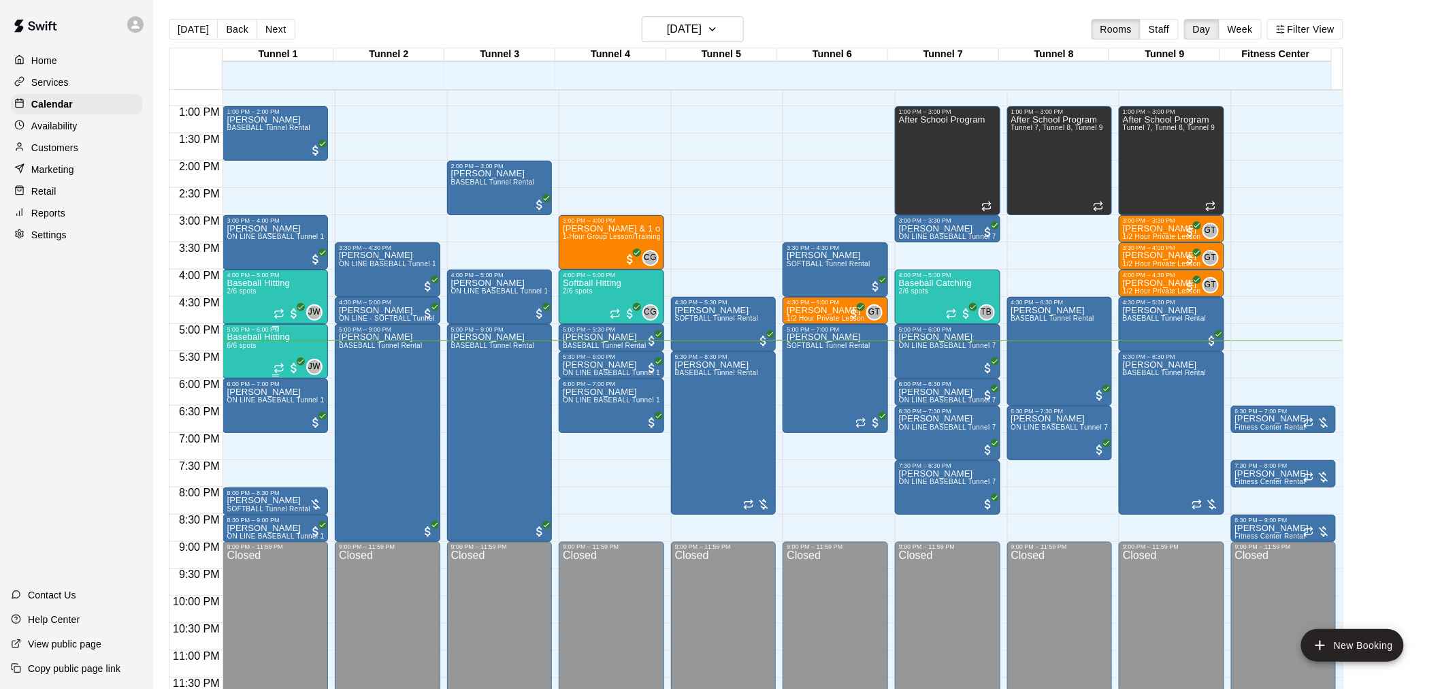
click at [256, 357] on div "Baseball Hitting 6/6 spots" at bounding box center [258, 677] width 63 height 689
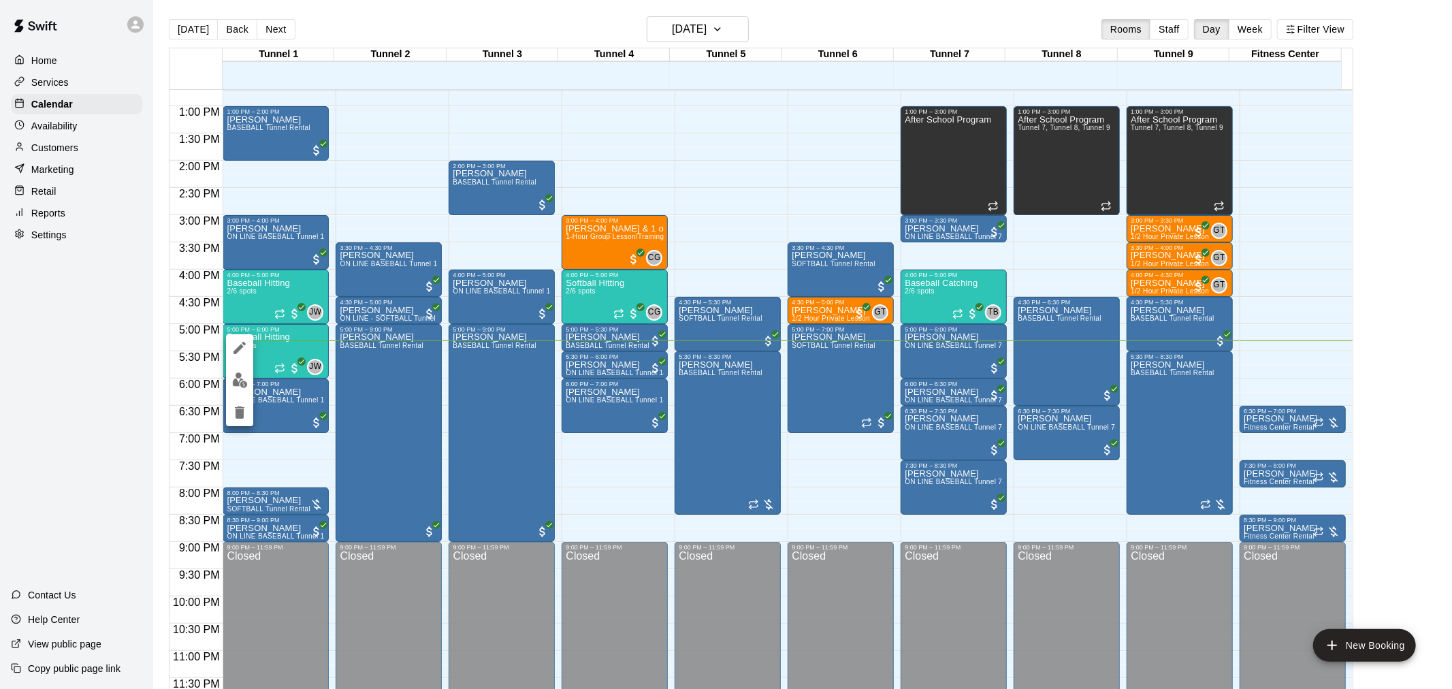
click at [240, 393] on div at bounding box center [239, 380] width 27 height 92
click at [240, 388] on button "edit" at bounding box center [239, 380] width 27 height 27
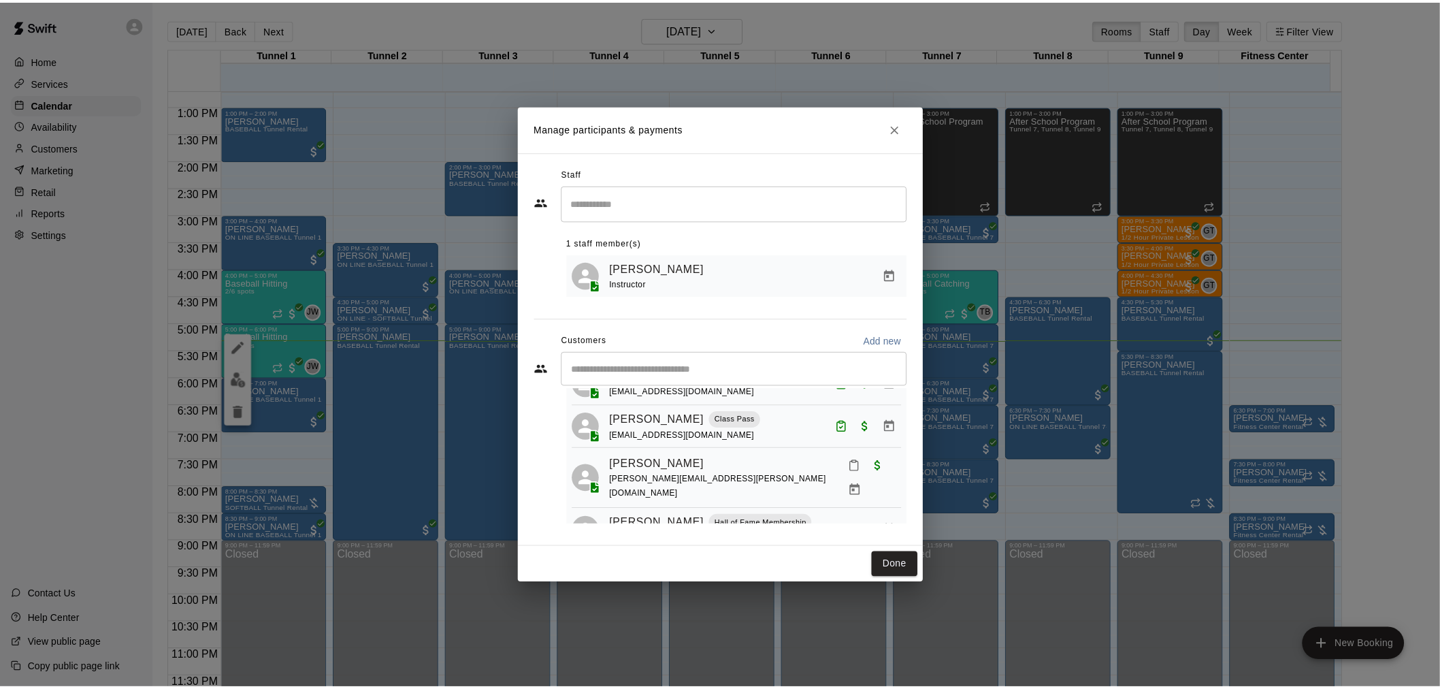
scroll to position [151, 0]
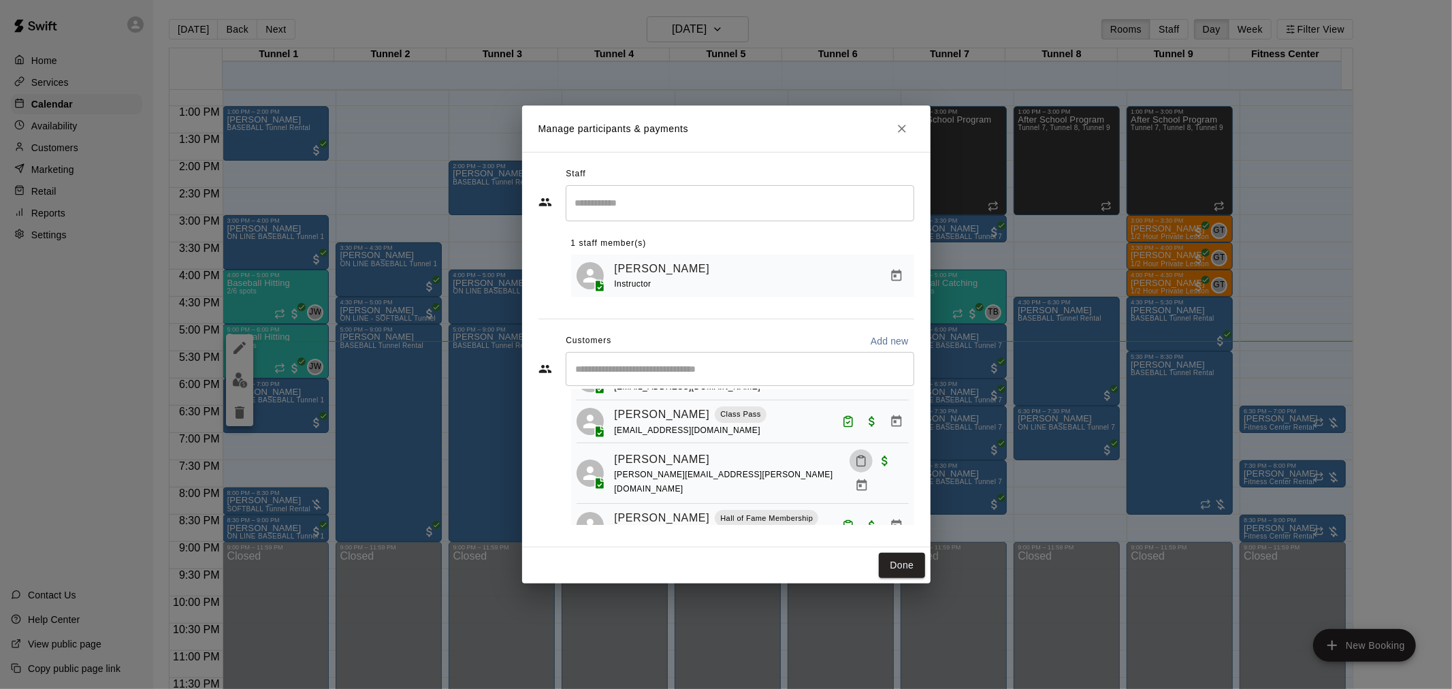
click at [849, 472] on button "Mark attendance" at bounding box center [860, 460] width 23 height 23
click at [849, 479] on icon at bounding box center [853, 476] width 12 height 12
drag, startPoint x: 881, startPoint y: 558, endPoint x: 667, endPoint y: 515, distance: 218.0
click at [881, 558] on button "Done" at bounding box center [902, 565] width 46 height 25
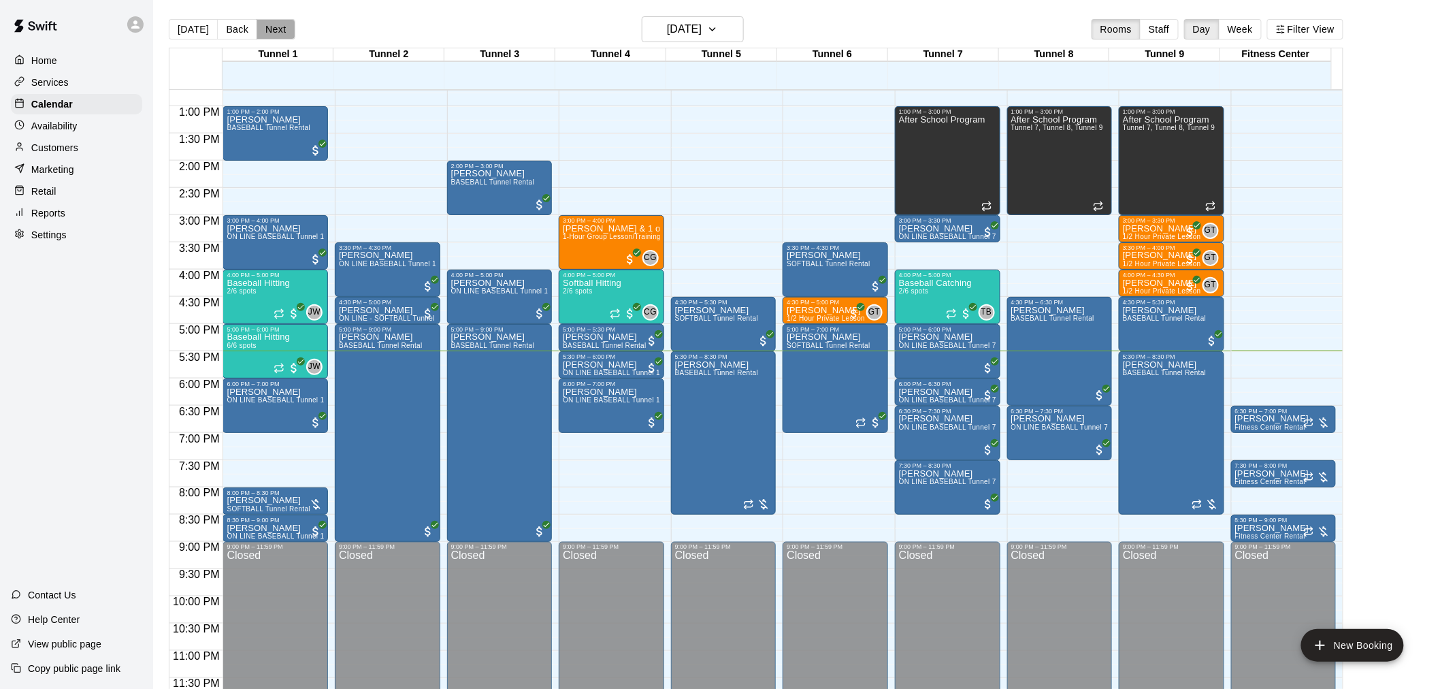
click at [265, 29] on button "Next" at bounding box center [276, 29] width 38 height 20
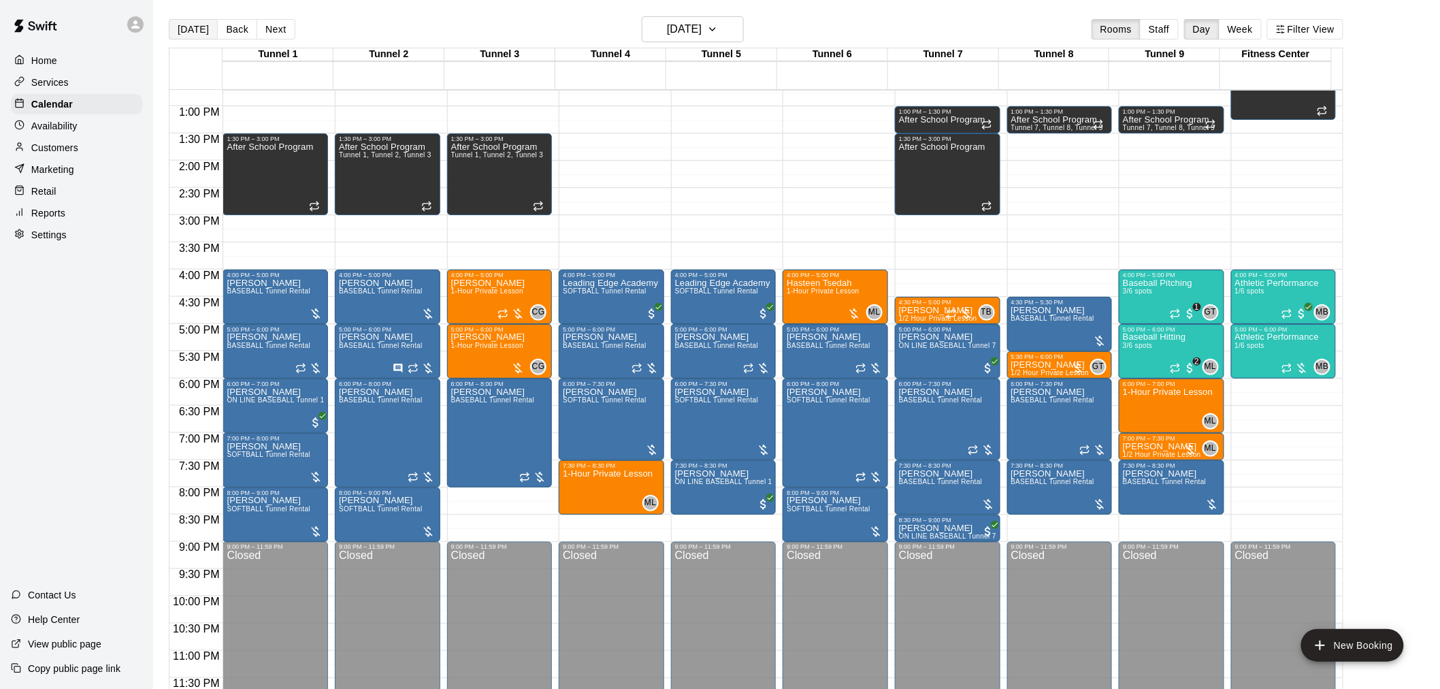
click at [206, 32] on button "[DATE]" at bounding box center [193, 29] width 49 height 20
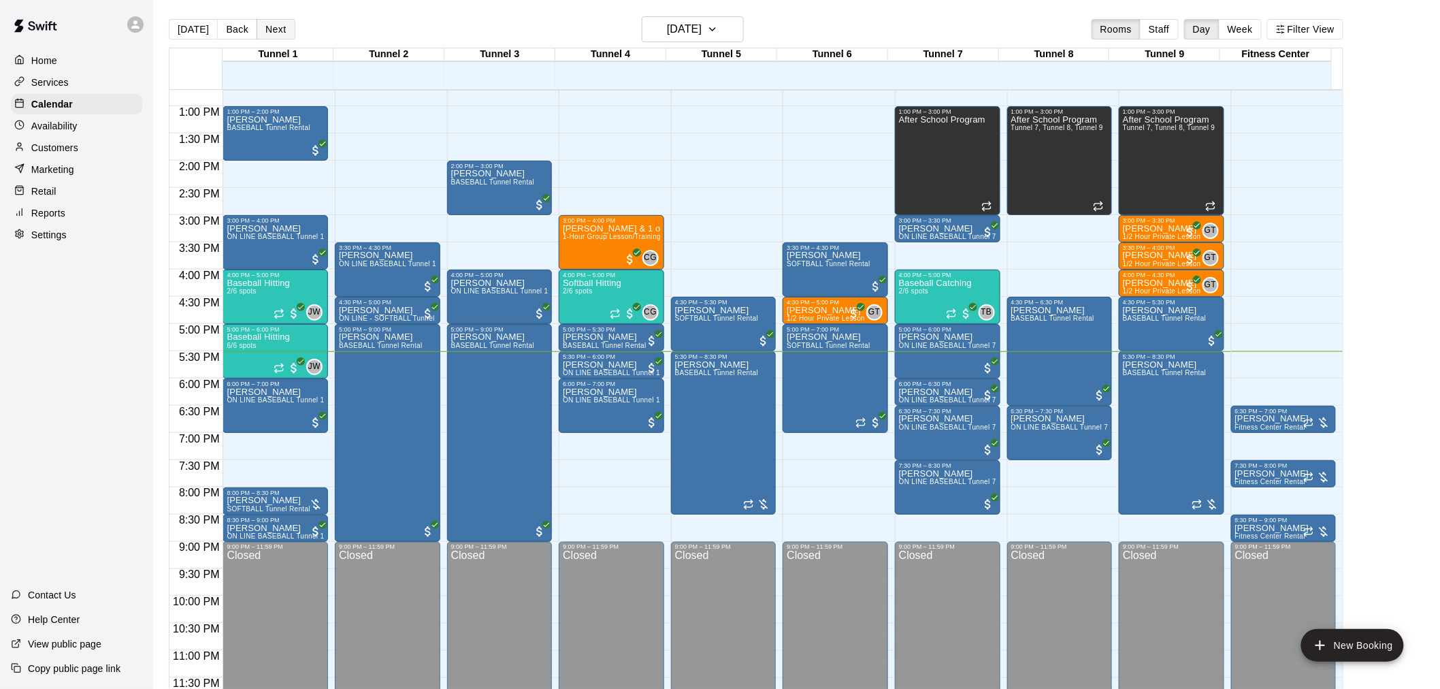
click at [285, 25] on button "Next" at bounding box center [276, 29] width 38 height 20
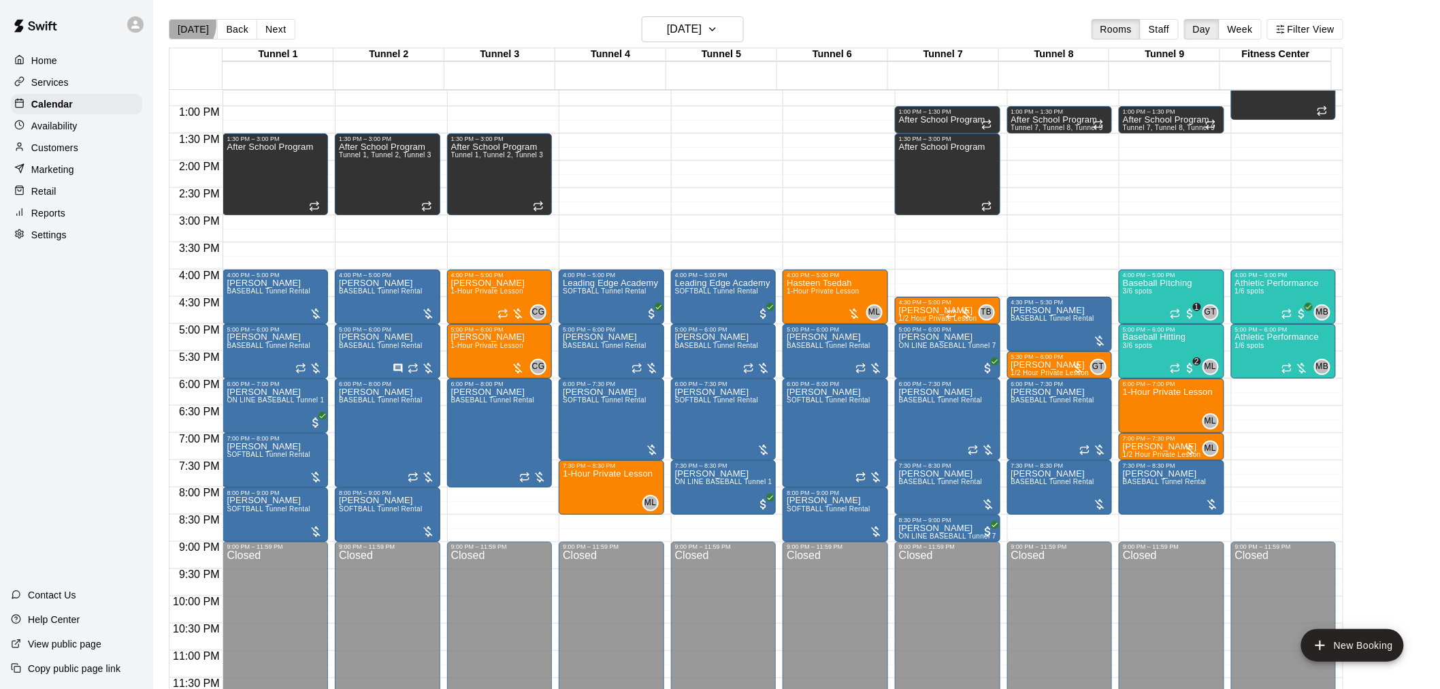
click at [179, 24] on button "[DATE]" at bounding box center [193, 29] width 49 height 20
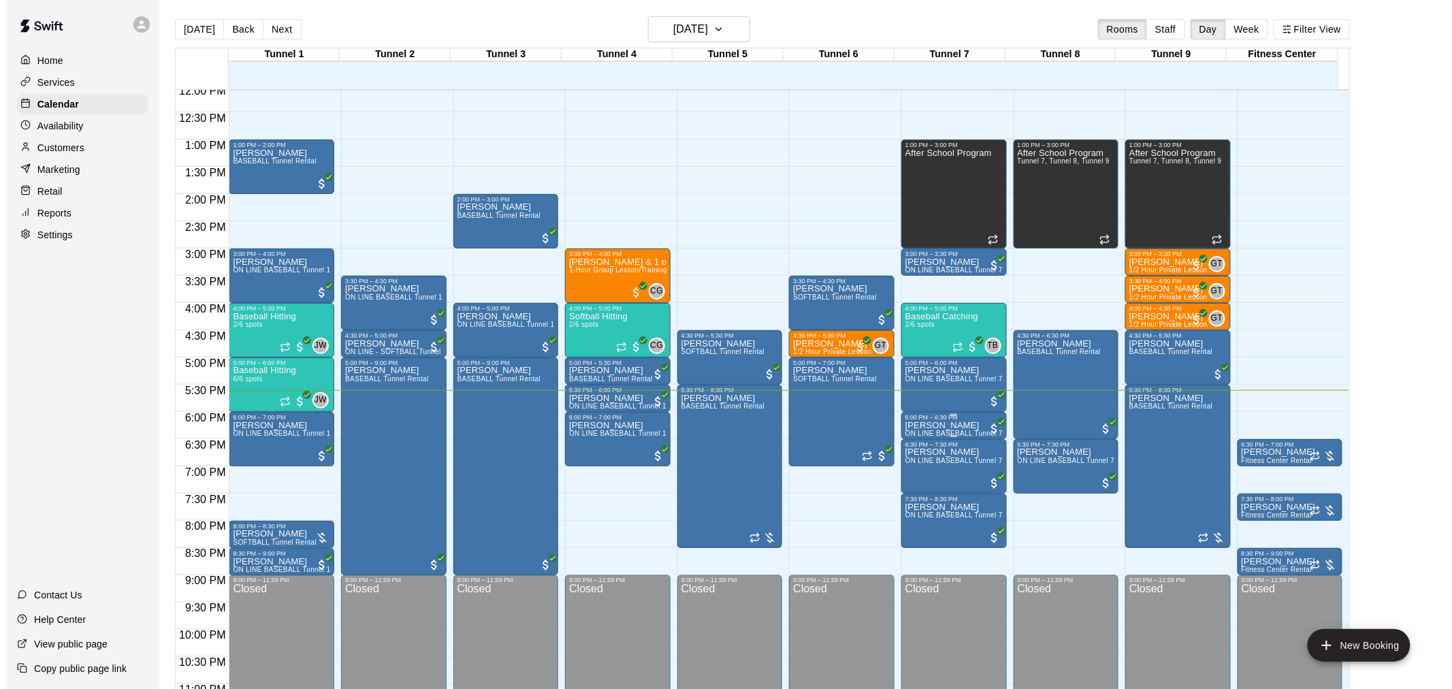
scroll to position [692, 0]
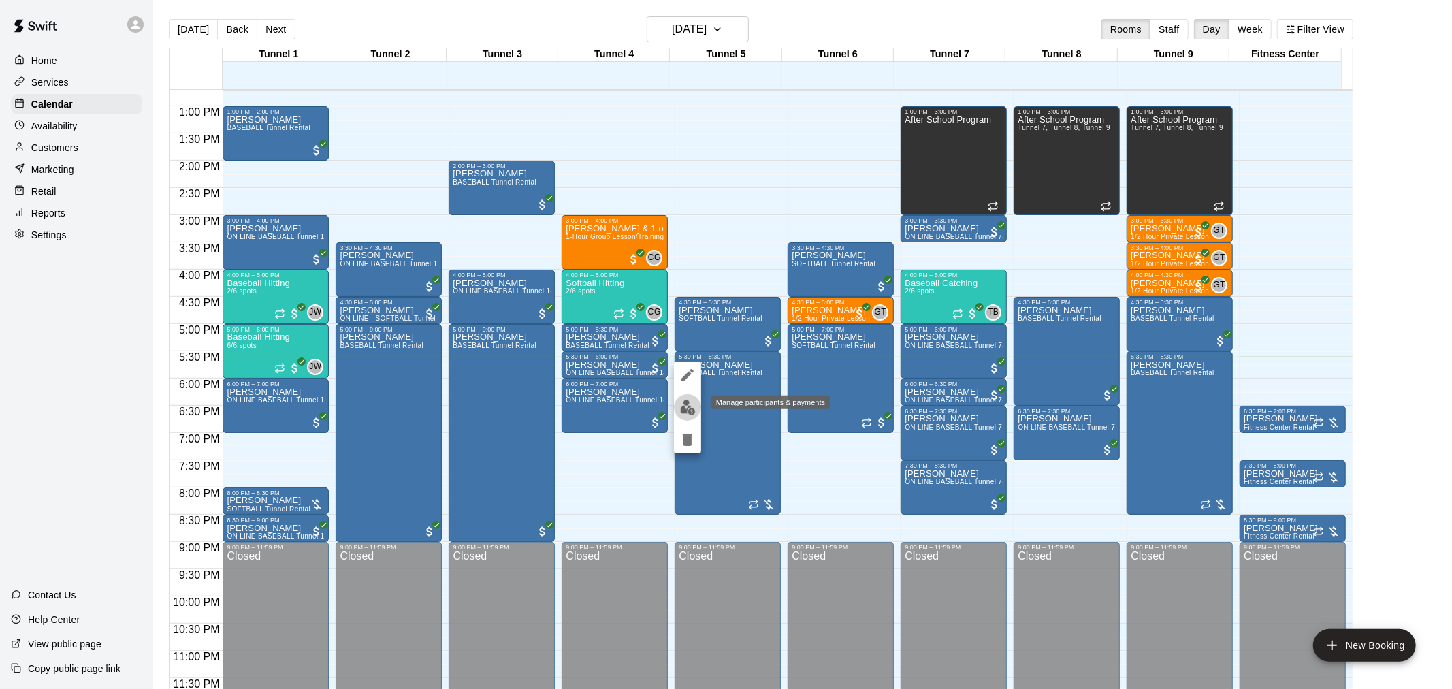
click at [688, 413] on img "edit" at bounding box center [688, 408] width 16 height 16
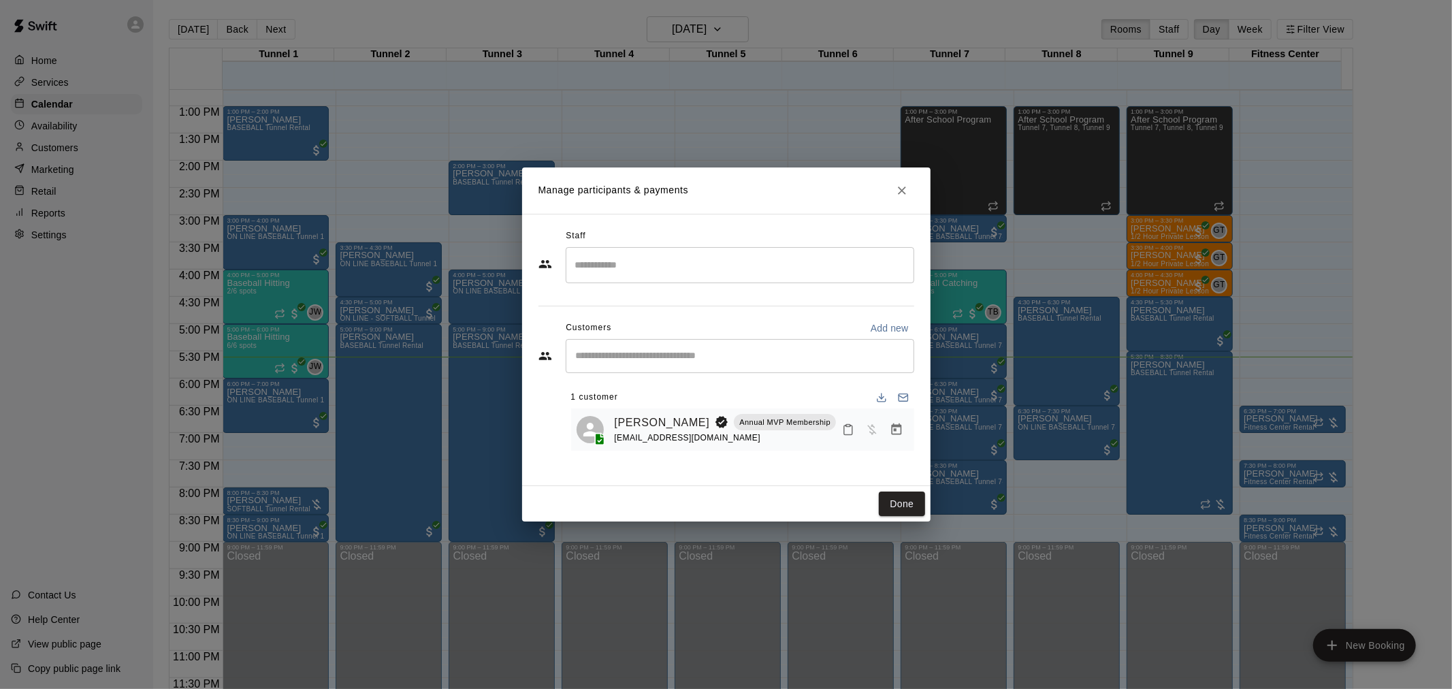
click at [894, 432] on icon "Manage bookings & payment" at bounding box center [896, 429] width 10 height 12
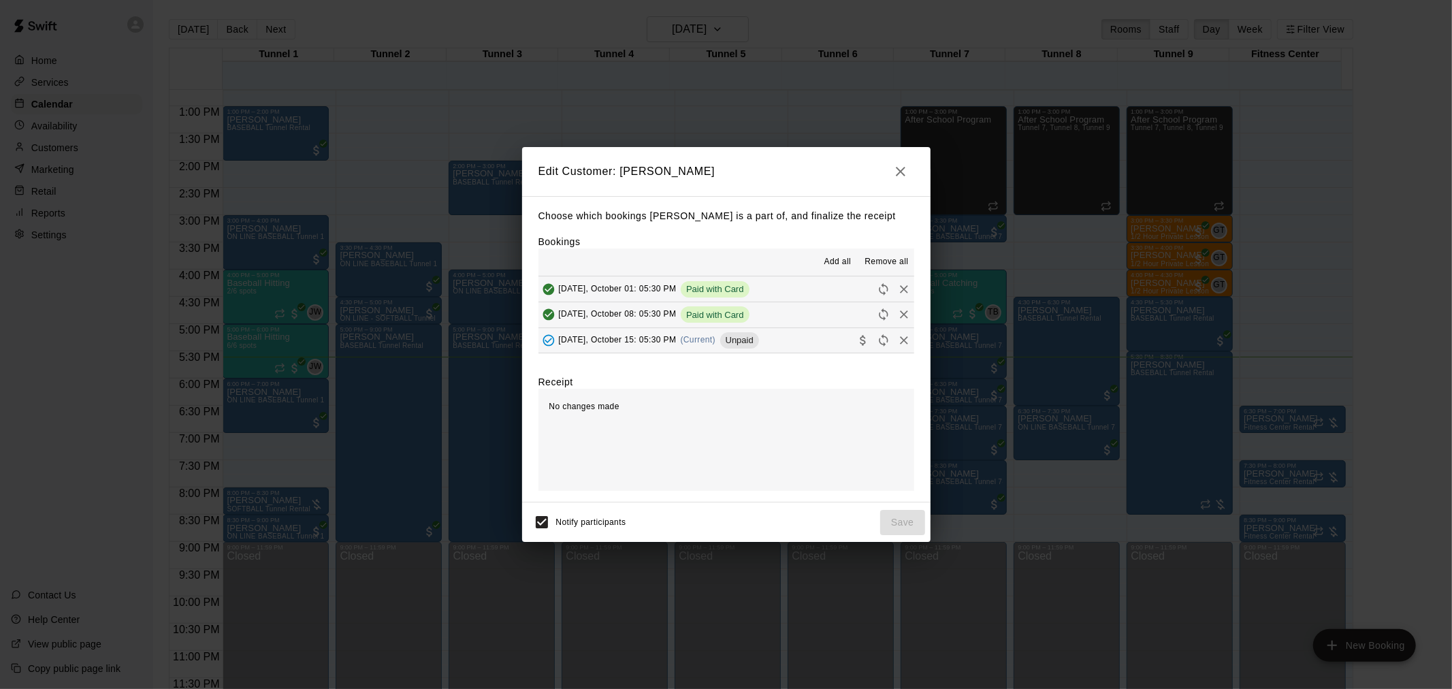
click at [747, 343] on span "Unpaid" at bounding box center [739, 340] width 39 height 10
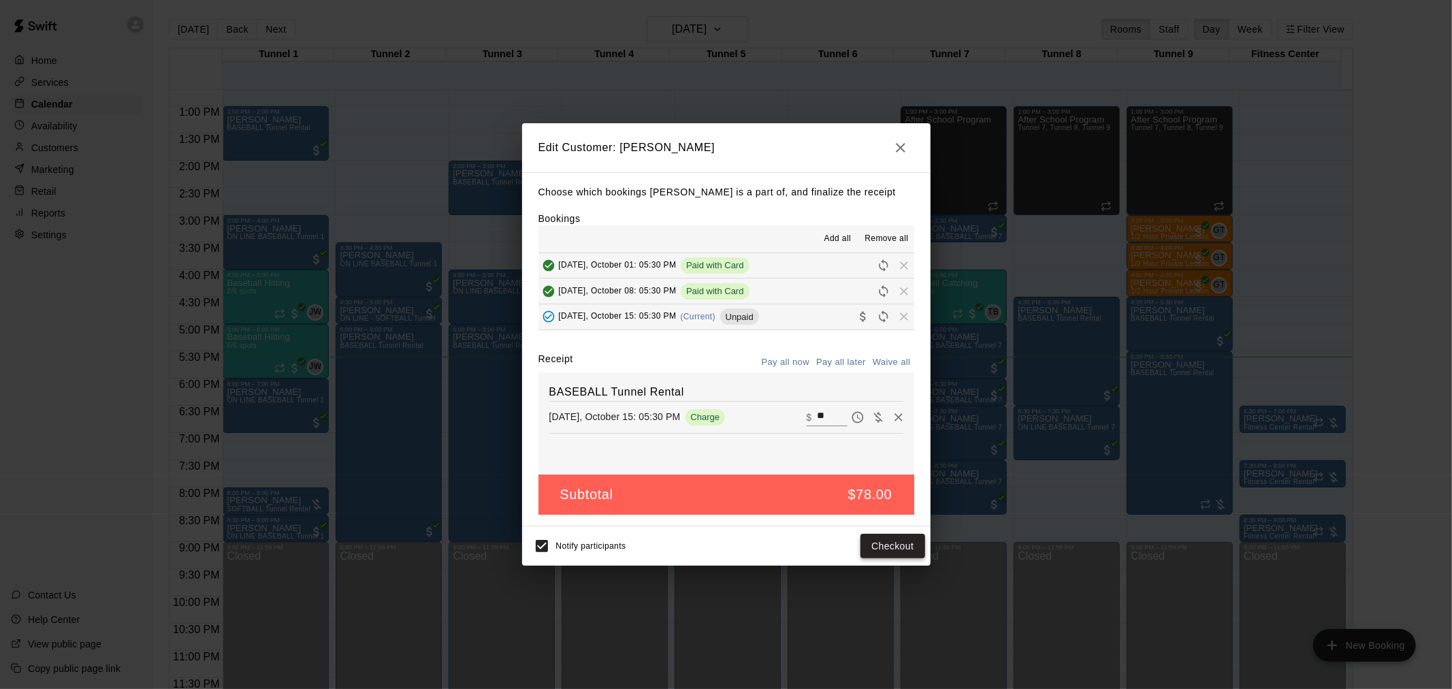
click at [889, 542] on button "Checkout" at bounding box center [892, 546] width 64 height 25
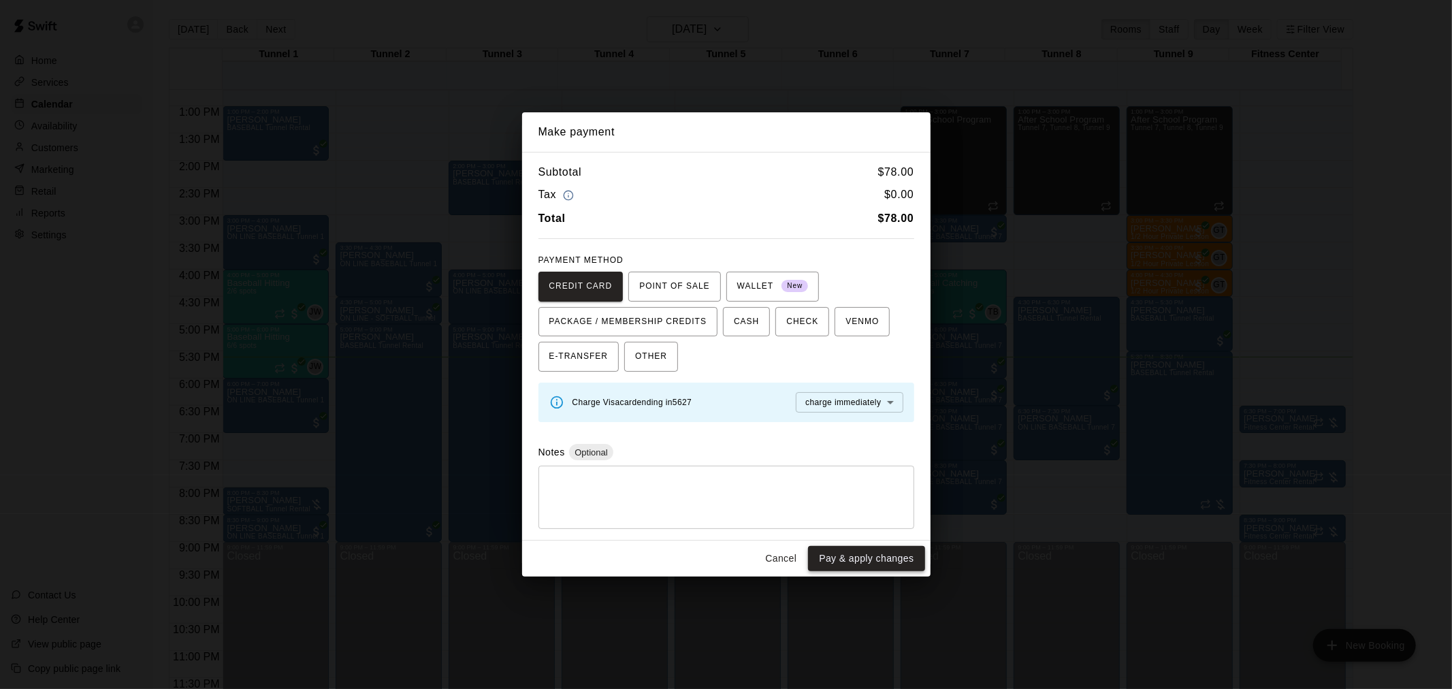
click at [901, 568] on button "Pay & apply changes" at bounding box center [866, 558] width 116 height 25
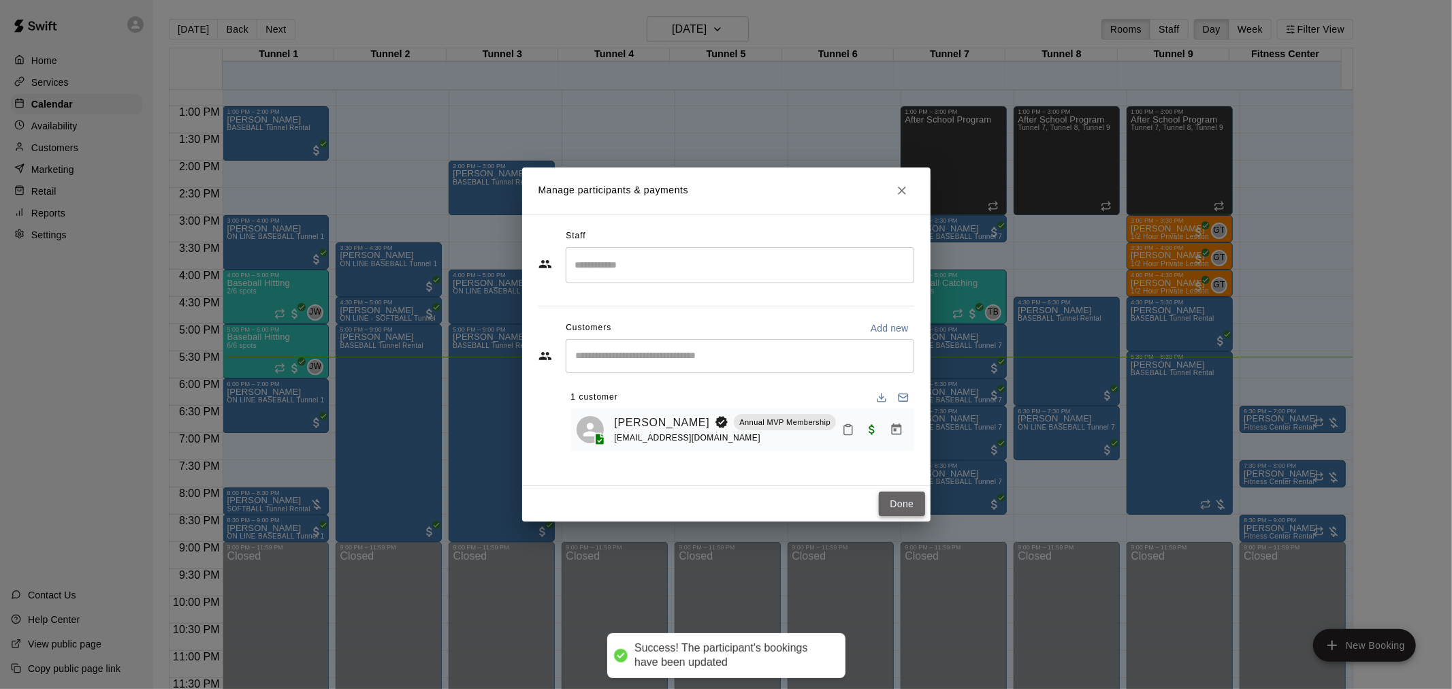
click at [896, 506] on button "Done" at bounding box center [902, 503] width 46 height 25
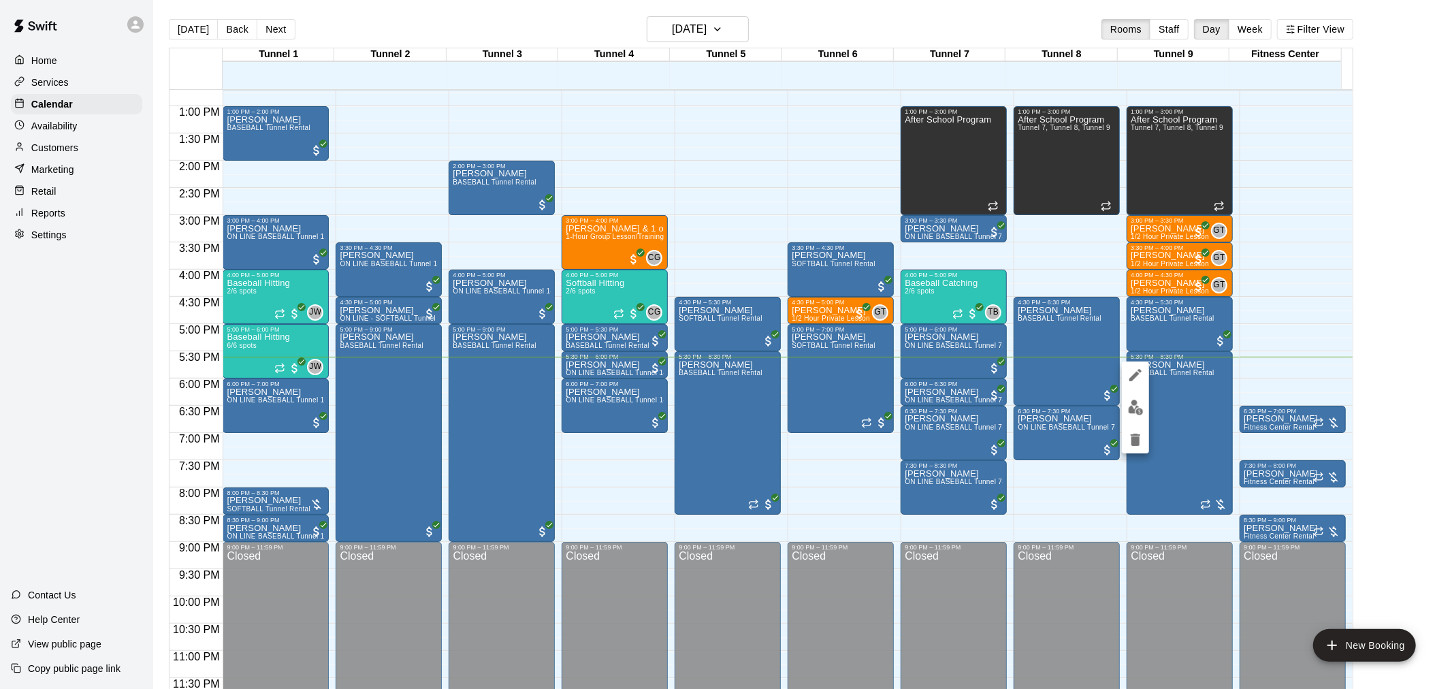
click at [1137, 409] on img "edit" at bounding box center [1136, 408] width 16 height 16
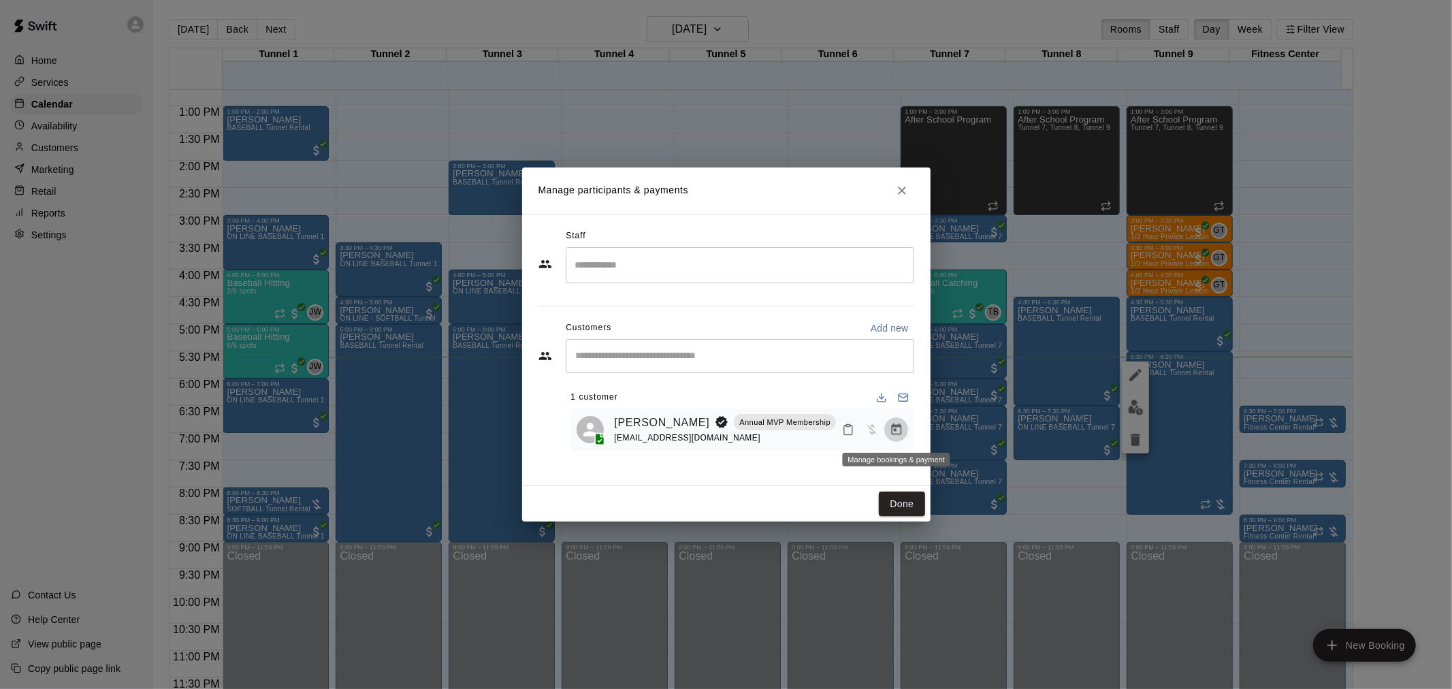
click at [894, 439] on button "Manage bookings & payment" at bounding box center [896, 429] width 25 height 25
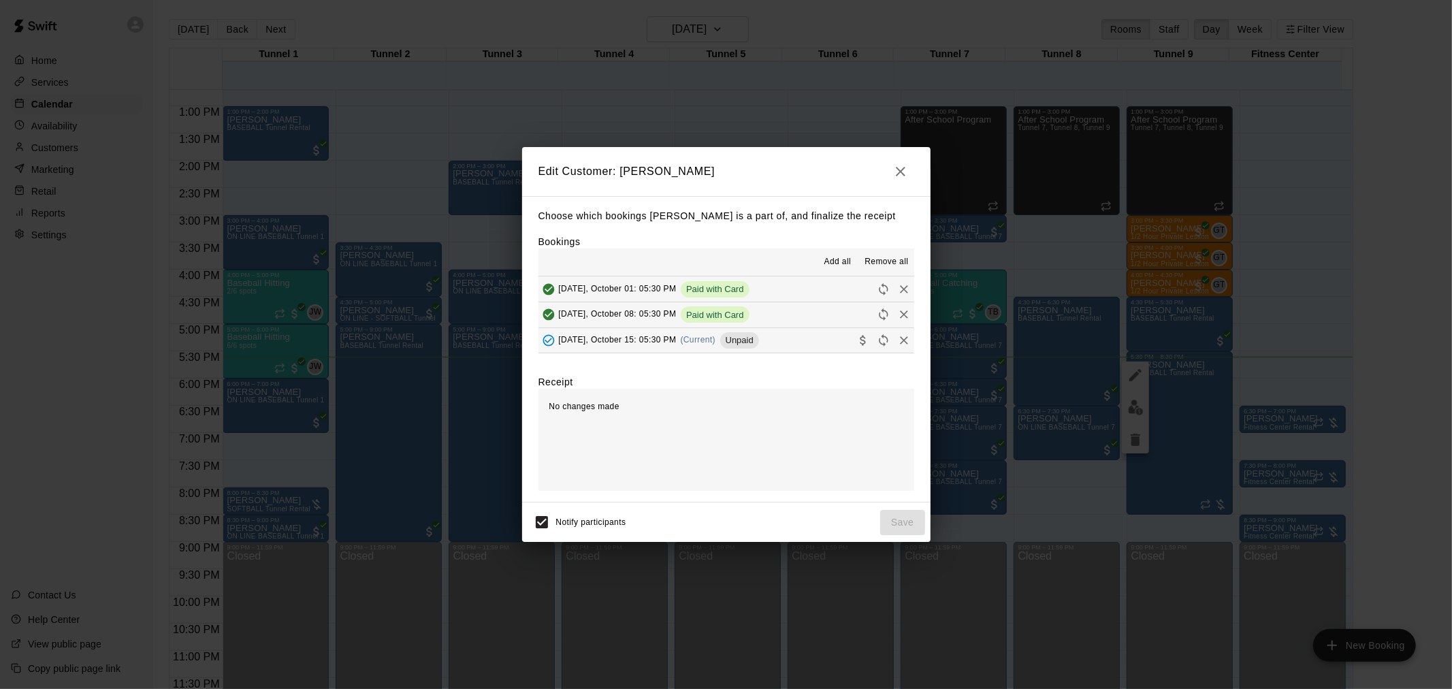
click at [716, 337] on span "(Current)" at bounding box center [698, 340] width 35 height 10
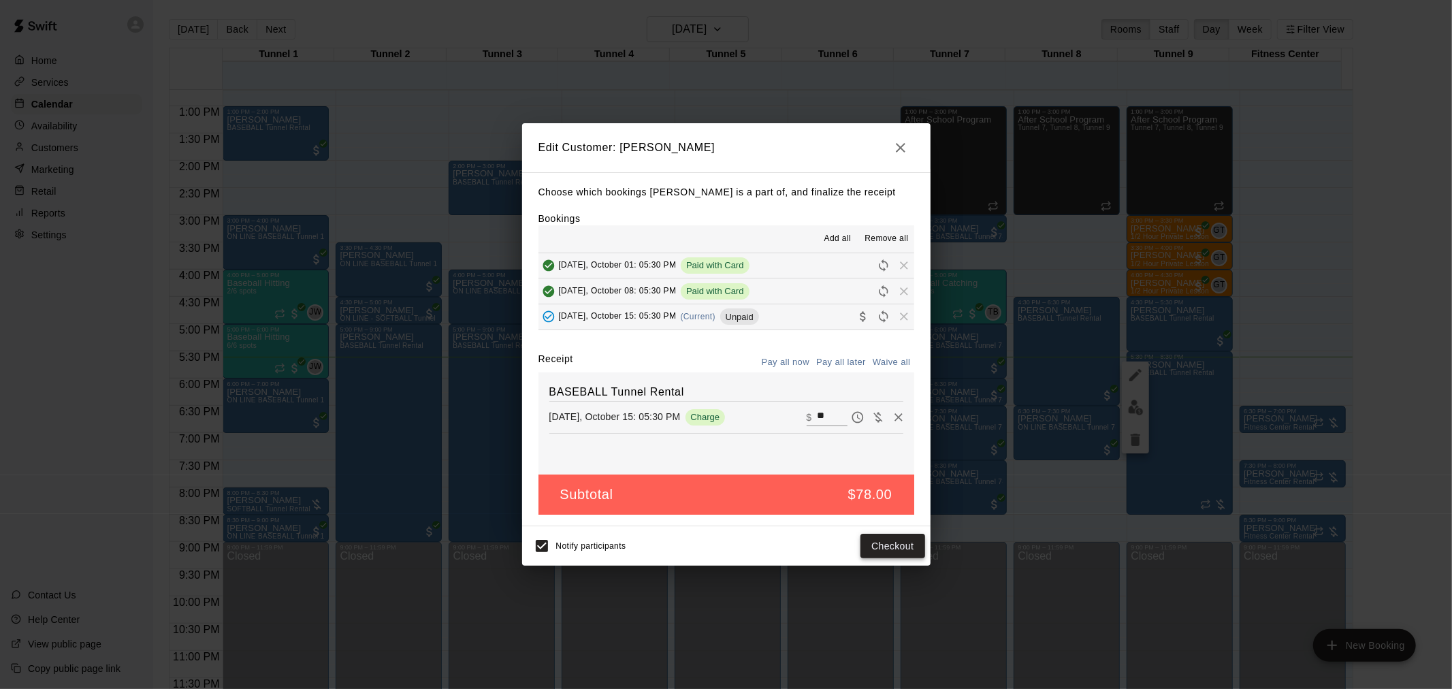
click at [904, 542] on button "Checkout" at bounding box center [892, 546] width 64 height 25
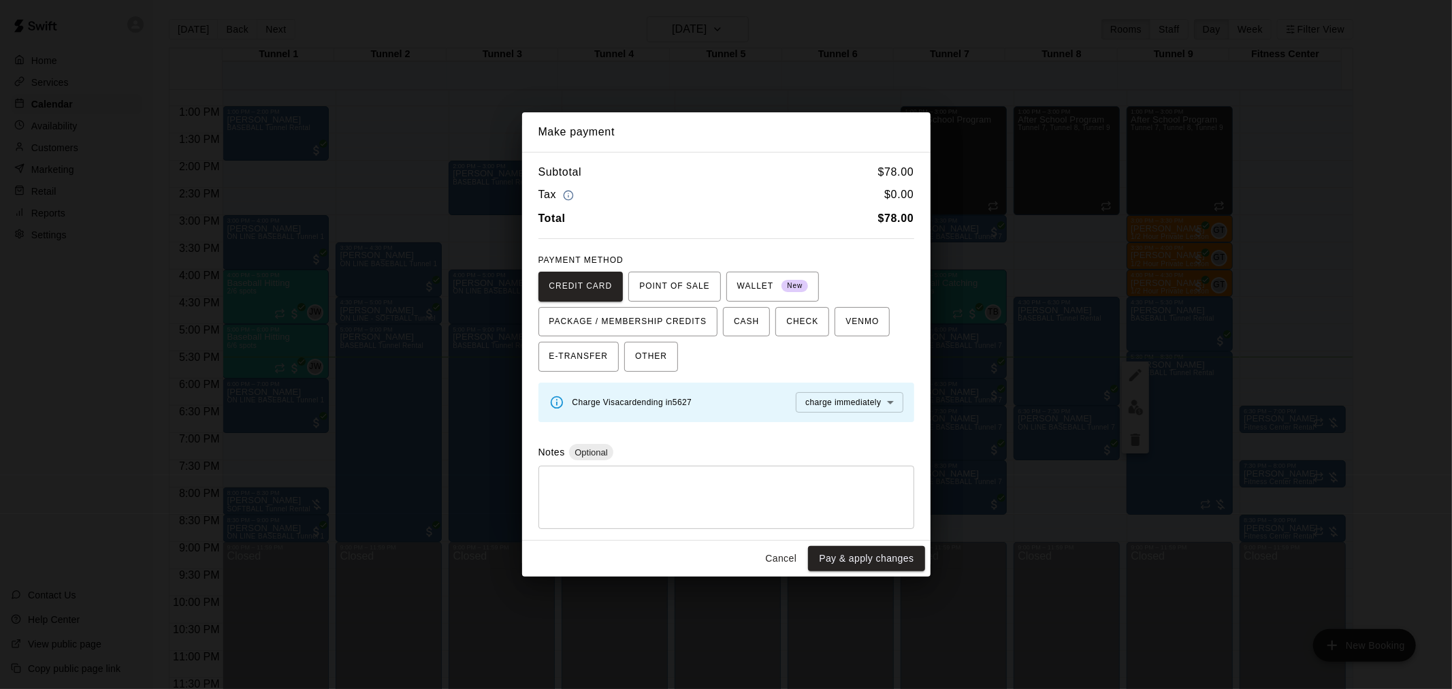
drag, startPoint x: 904, startPoint y: 542, endPoint x: 738, endPoint y: 368, distance: 240.7
click at [731, 363] on div "CREDIT CARD POINT OF SALE WALLET New PACKAGE / MEMBERSHIP CREDITS CASH CHECK VE…" at bounding box center [726, 322] width 376 height 101
click at [862, 553] on button "Pay & apply changes" at bounding box center [866, 558] width 116 height 25
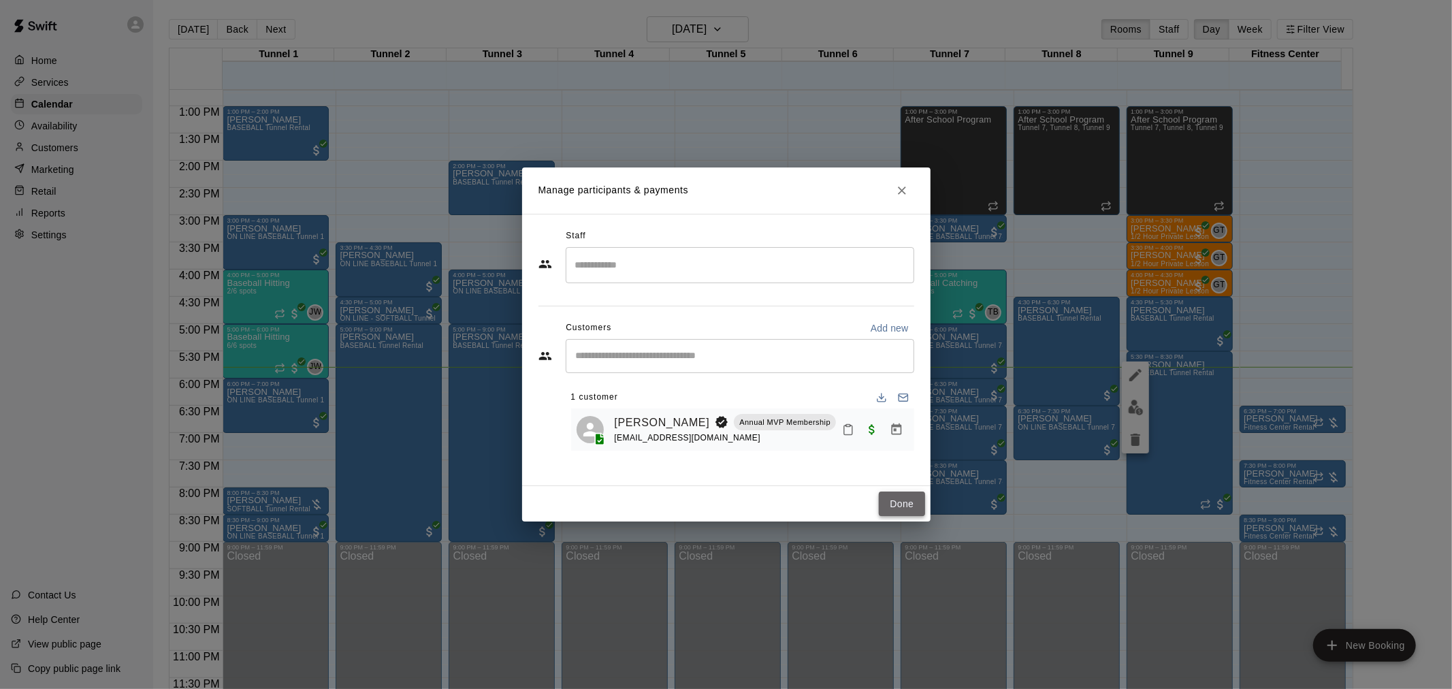
click at [906, 499] on button "Done" at bounding box center [902, 503] width 46 height 25
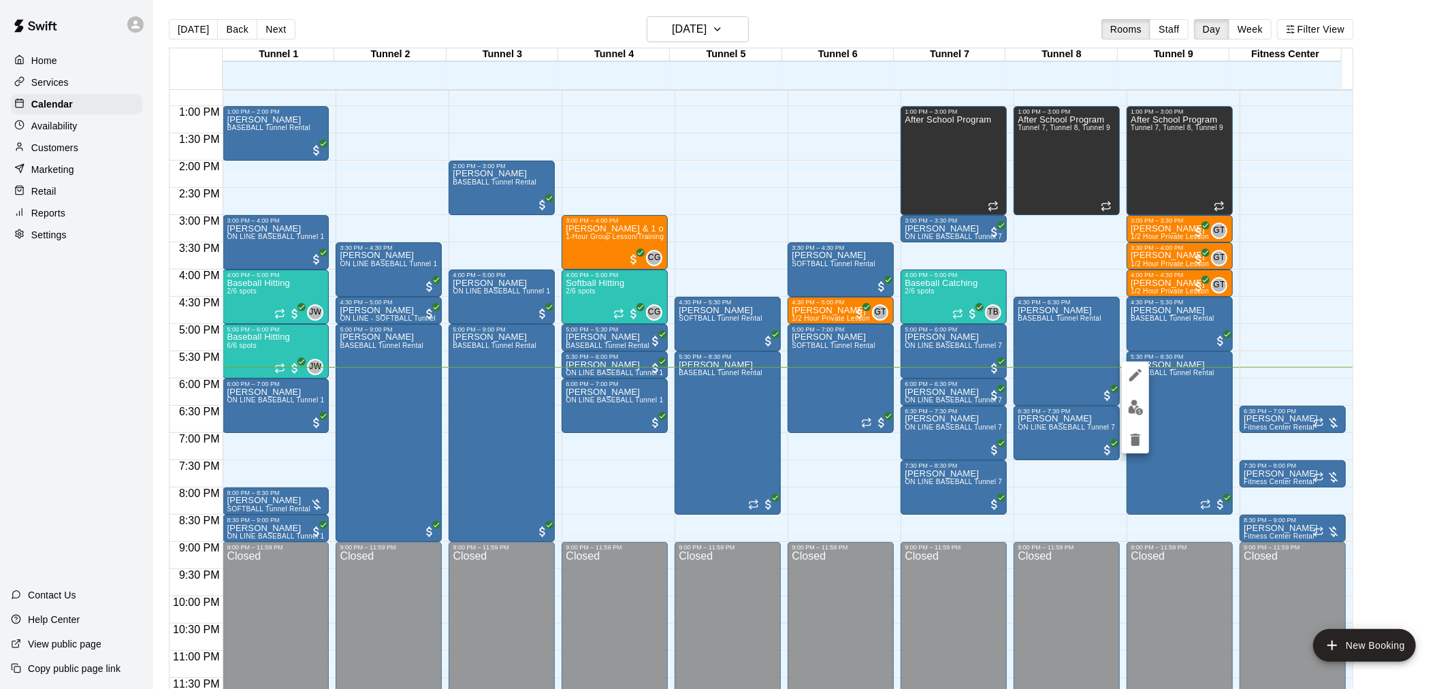
click at [1058, 521] on div at bounding box center [726, 344] width 1452 height 689
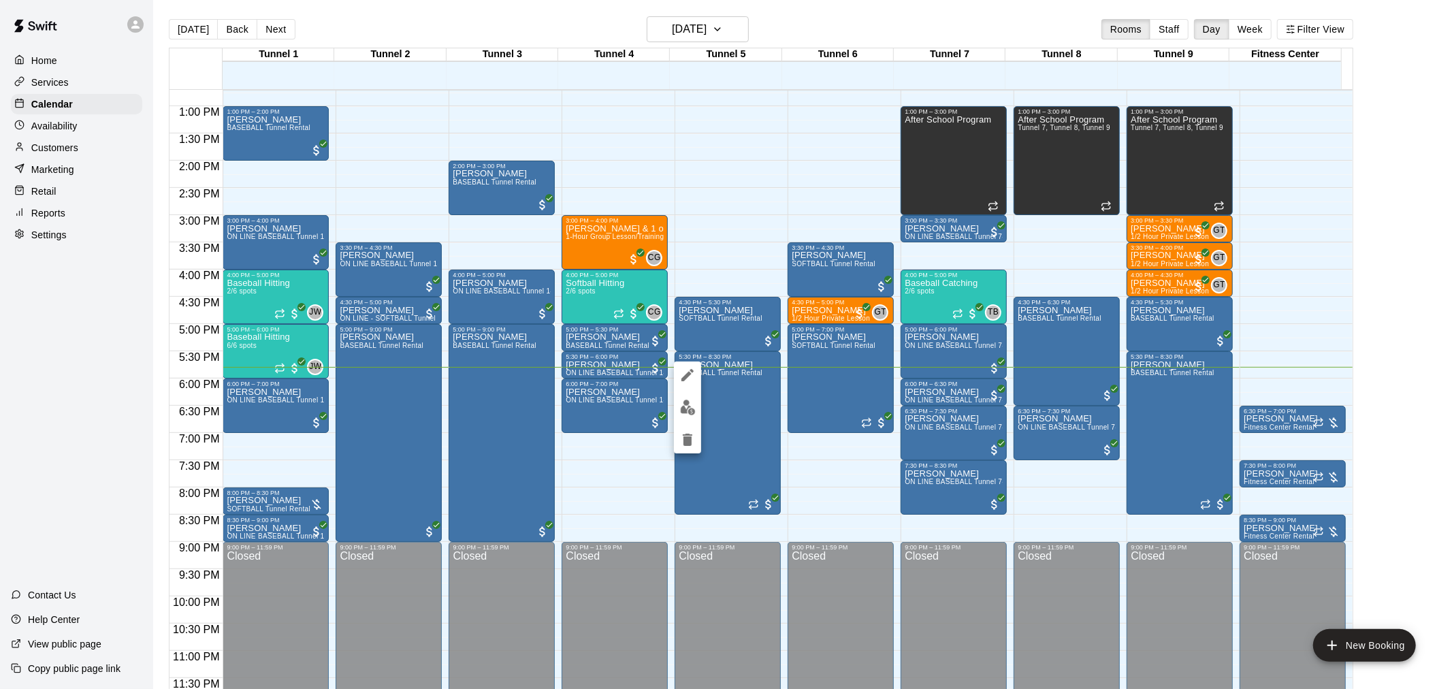
click at [684, 400] on img "edit" at bounding box center [688, 408] width 16 height 16
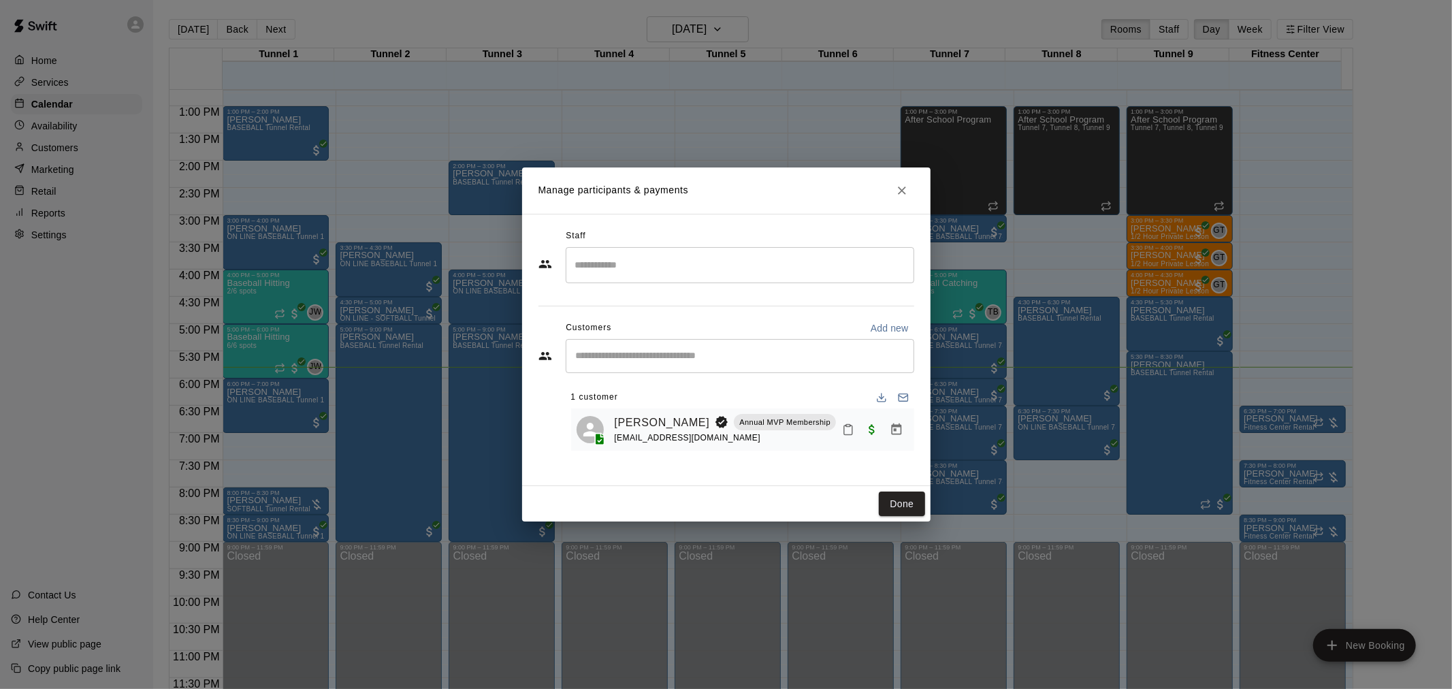
click at [681, 412] on div "[PERSON_NAME] Annual MVP Membership [EMAIL_ADDRESS][DOMAIN_NAME]" at bounding box center [742, 429] width 343 height 43
click at [683, 415] on link "[PERSON_NAME]" at bounding box center [662, 423] width 95 height 18
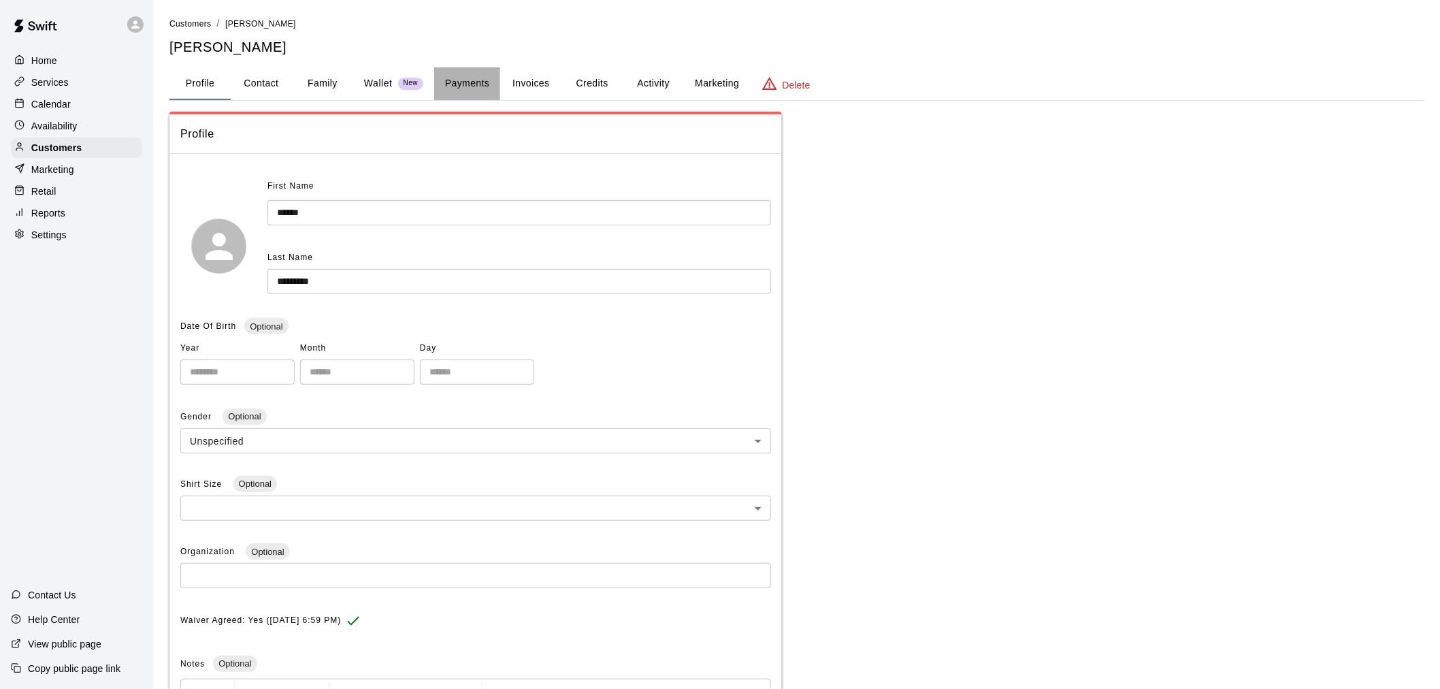
click at [472, 82] on button "Payments" at bounding box center [467, 83] width 66 height 33
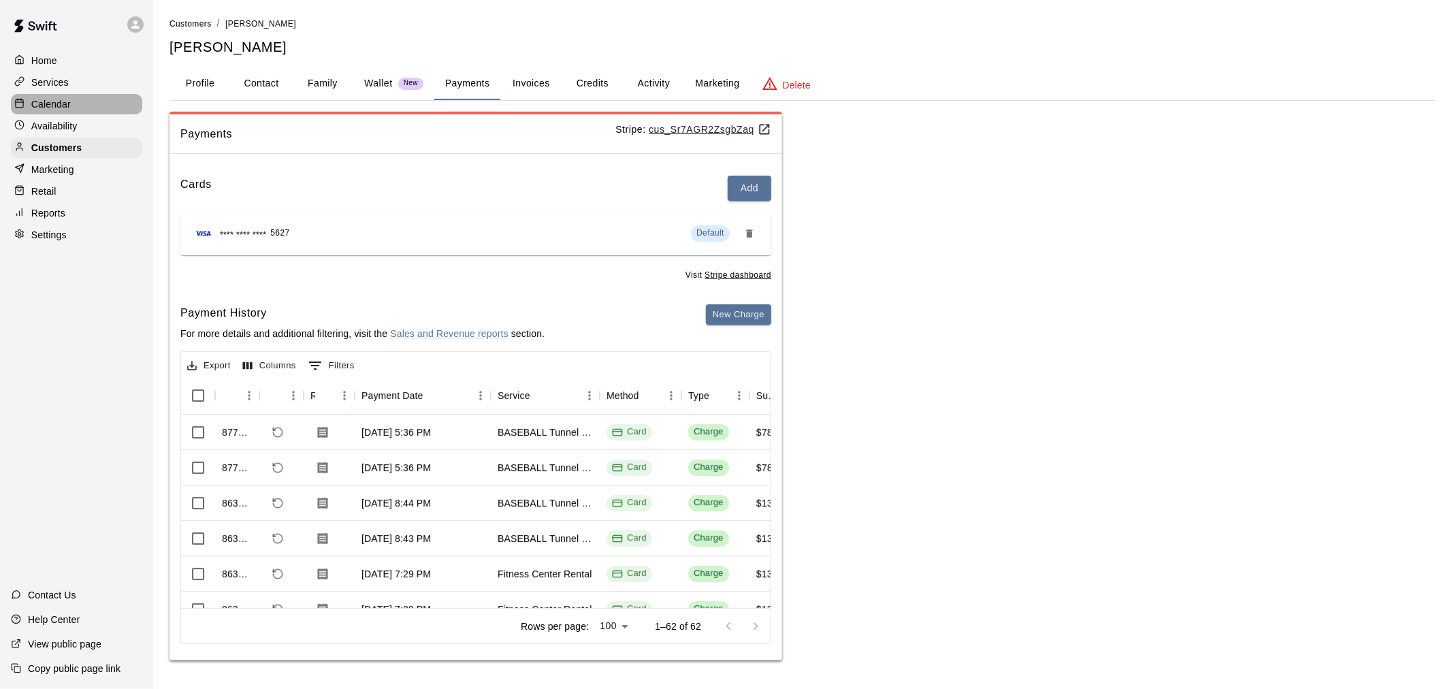
click at [101, 110] on div "Calendar" at bounding box center [76, 104] width 131 height 20
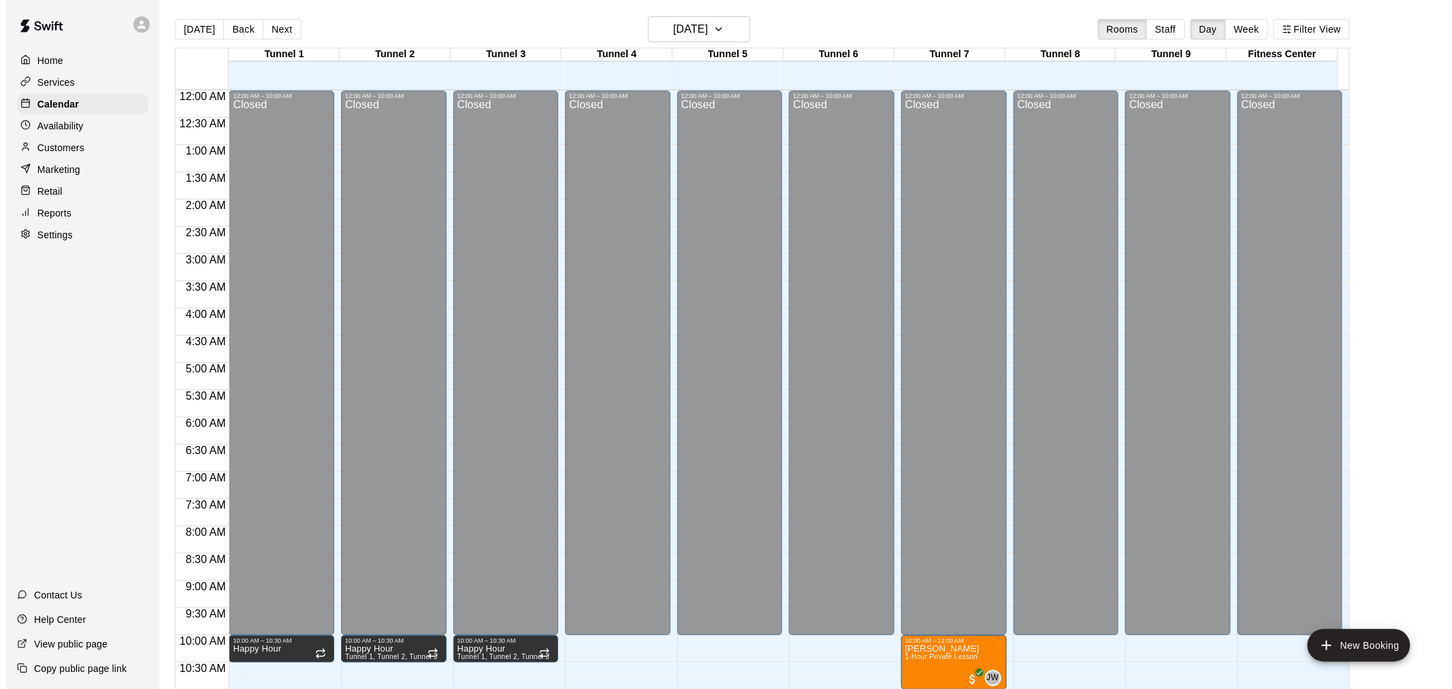
scroll to position [651, 0]
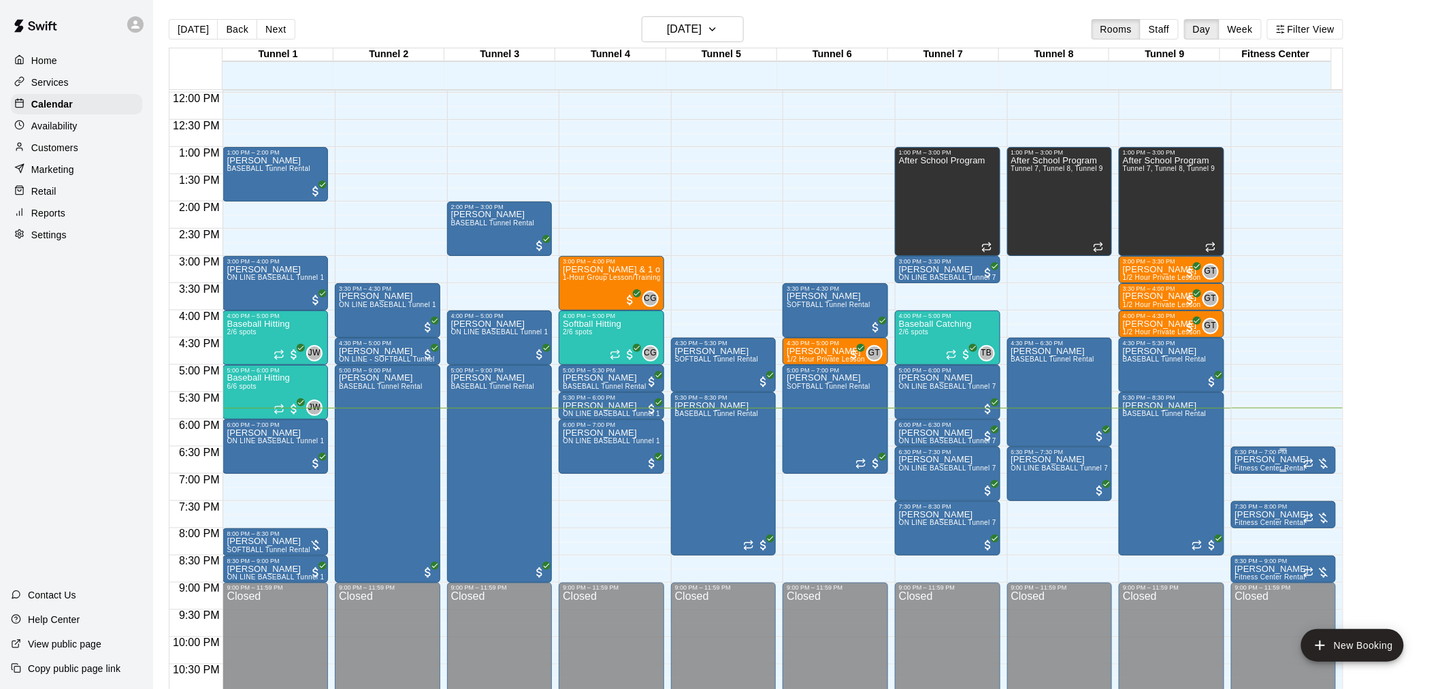
click at [1280, 459] on p "[PERSON_NAME]" at bounding box center [1272, 459] width 74 height 0
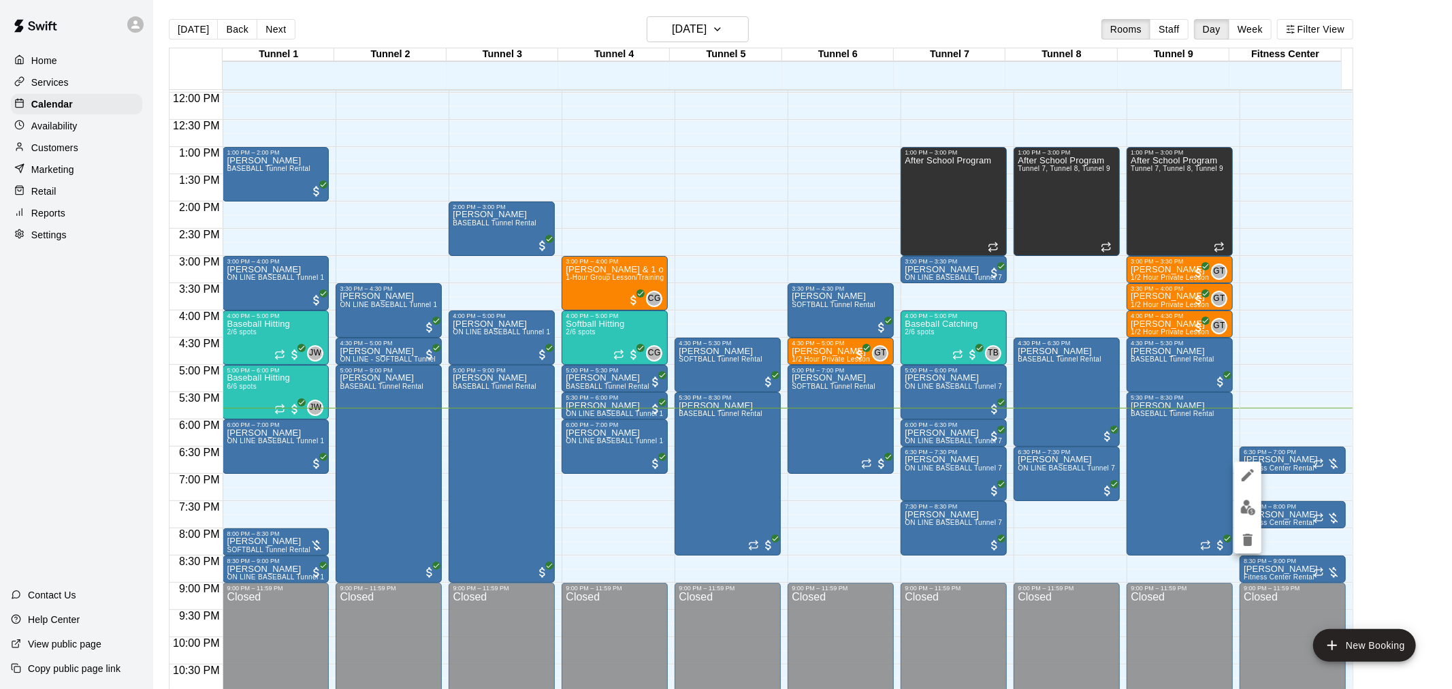
click at [1255, 500] on img "edit" at bounding box center [1248, 508] width 16 height 16
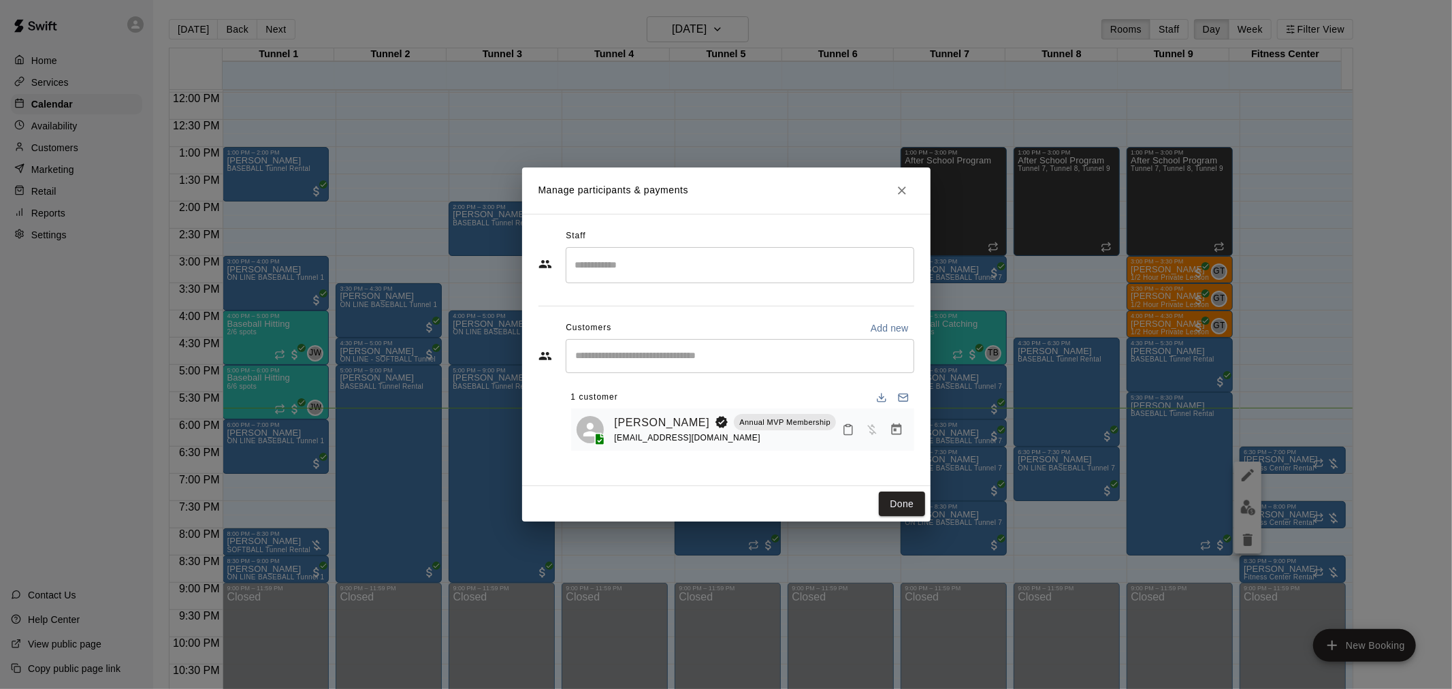
click at [895, 434] on icon "Manage bookings & payment" at bounding box center [896, 429] width 10 height 12
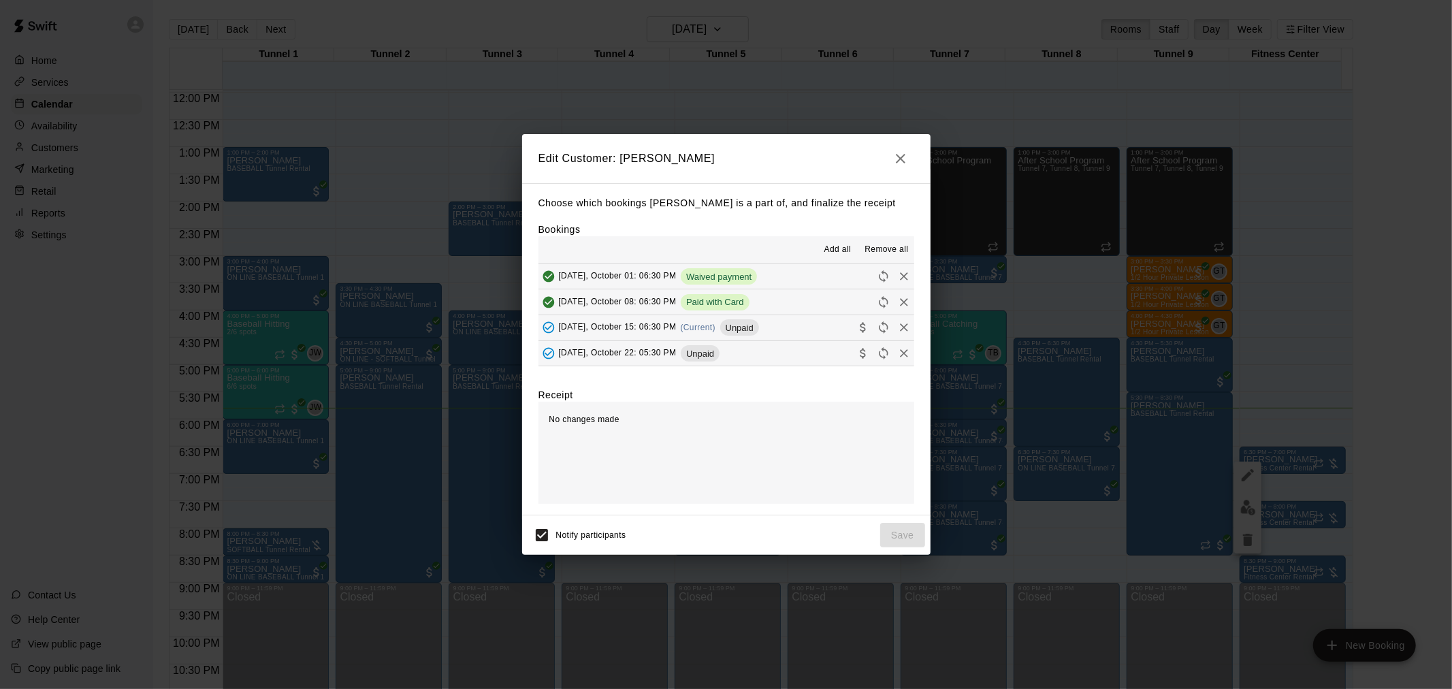
click at [743, 325] on span "Unpaid" at bounding box center [739, 328] width 39 height 10
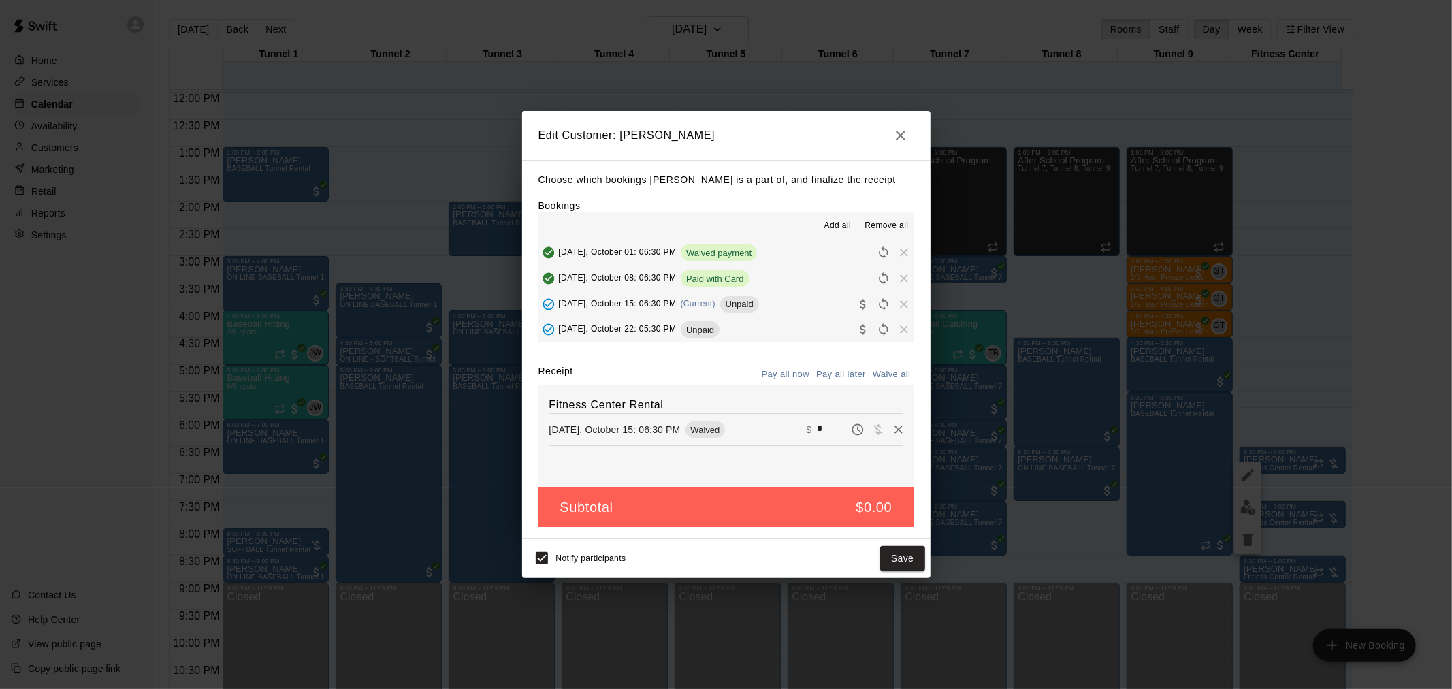
click at [828, 427] on input "*" at bounding box center [832, 430] width 30 height 18
click at [683, 271] on div "[DATE], October 08: 06:30 PM Paid with Card" at bounding box center [643, 278] width 211 height 20
click at [890, 145] on h2 "Edit Customer: [PERSON_NAME]" at bounding box center [726, 135] width 408 height 49
click at [894, 133] on icon "button" at bounding box center [900, 135] width 16 height 16
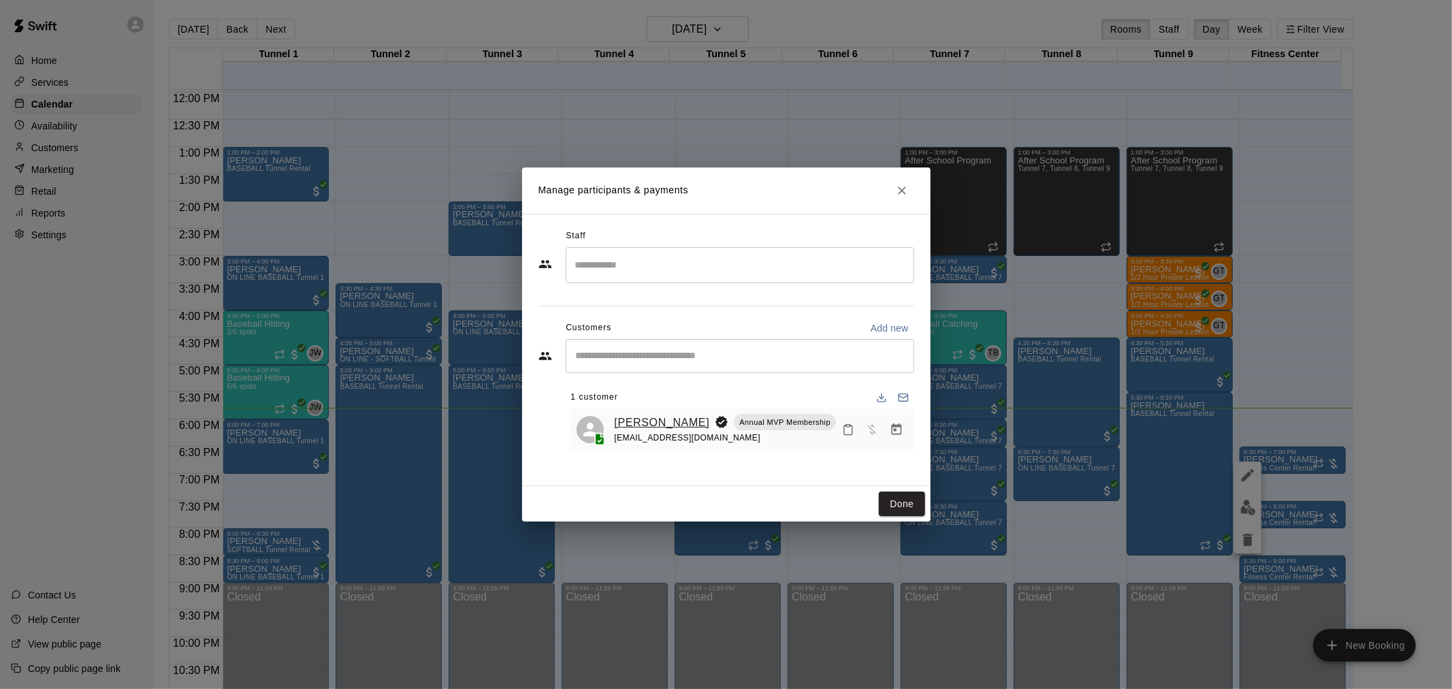
click at [668, 421] on link "[PERSON_NAME]" at bounding box center [662, 423] width 95 height 18
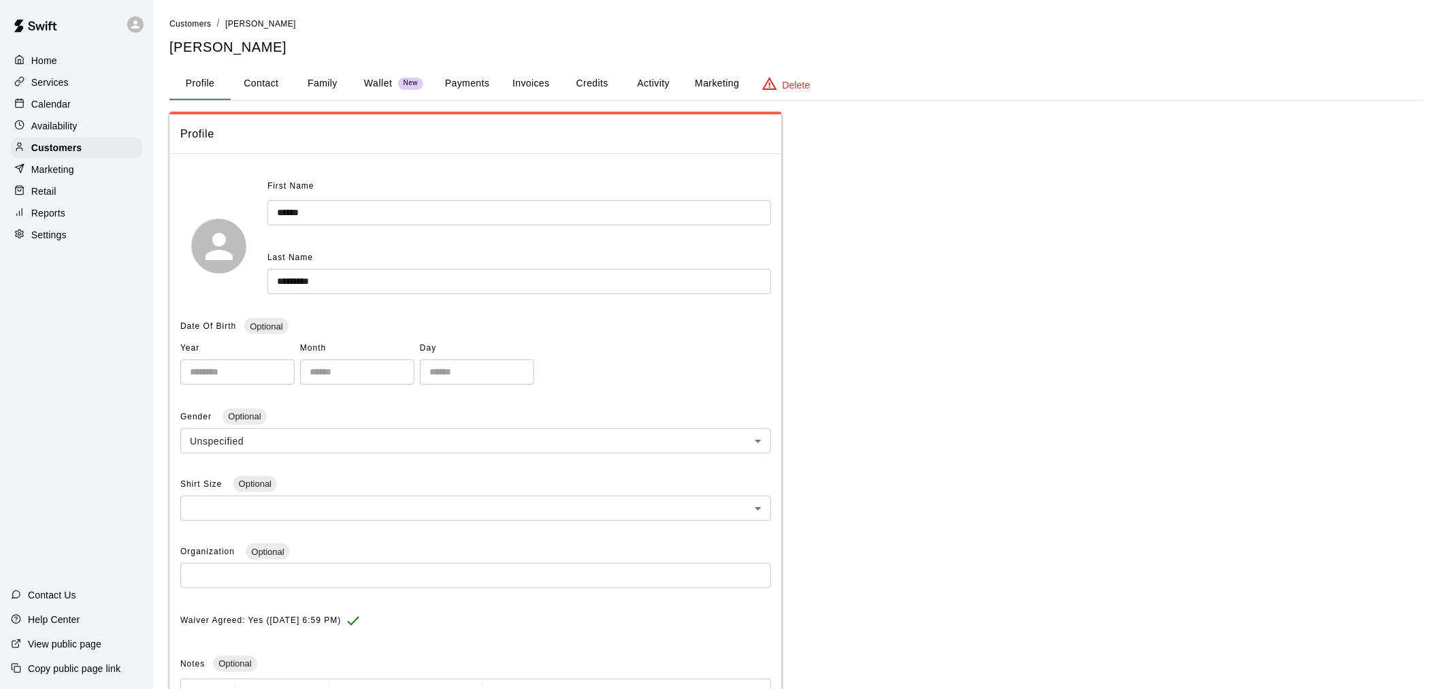
click at [468, 68] on button "Payments" at bounding box center [467, 83] width 66 height 33
click at [480, 97] on button "Payments" at bounding box center [467, 83] width 66 height 33
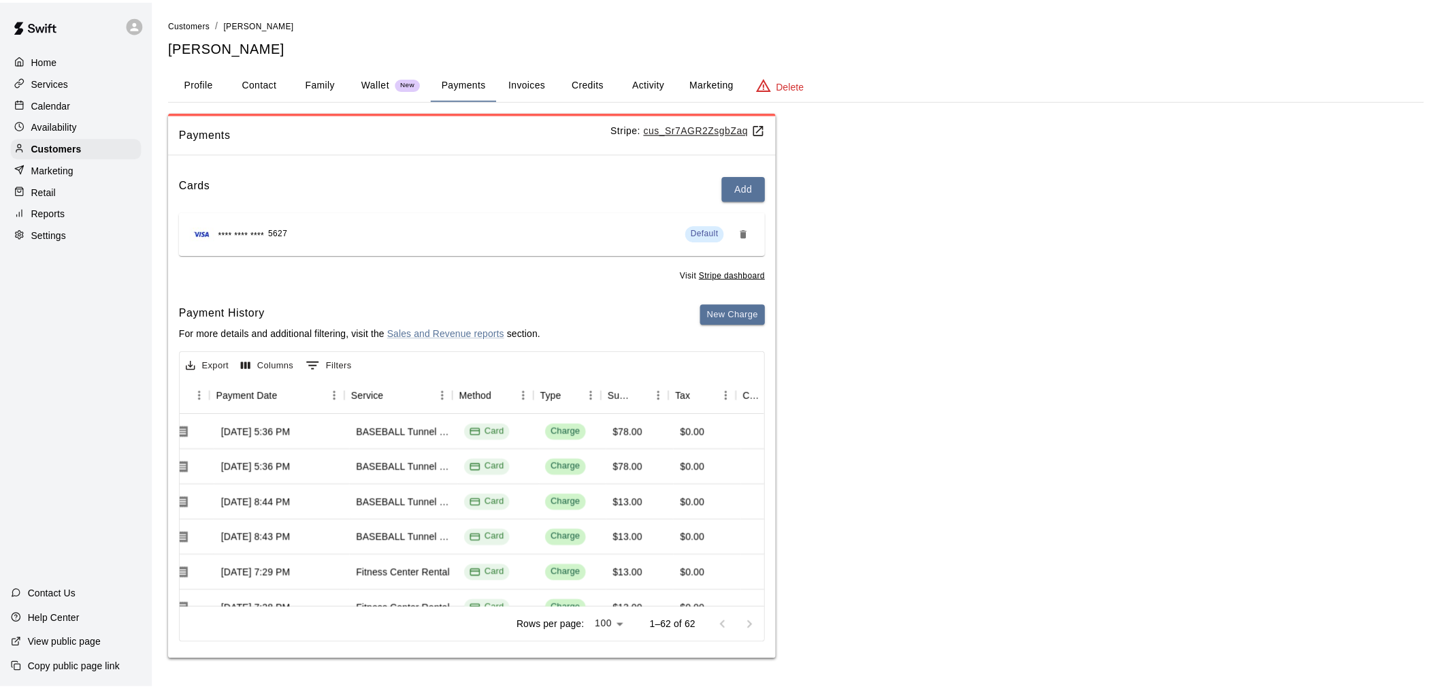
scroll to position [0, 146]
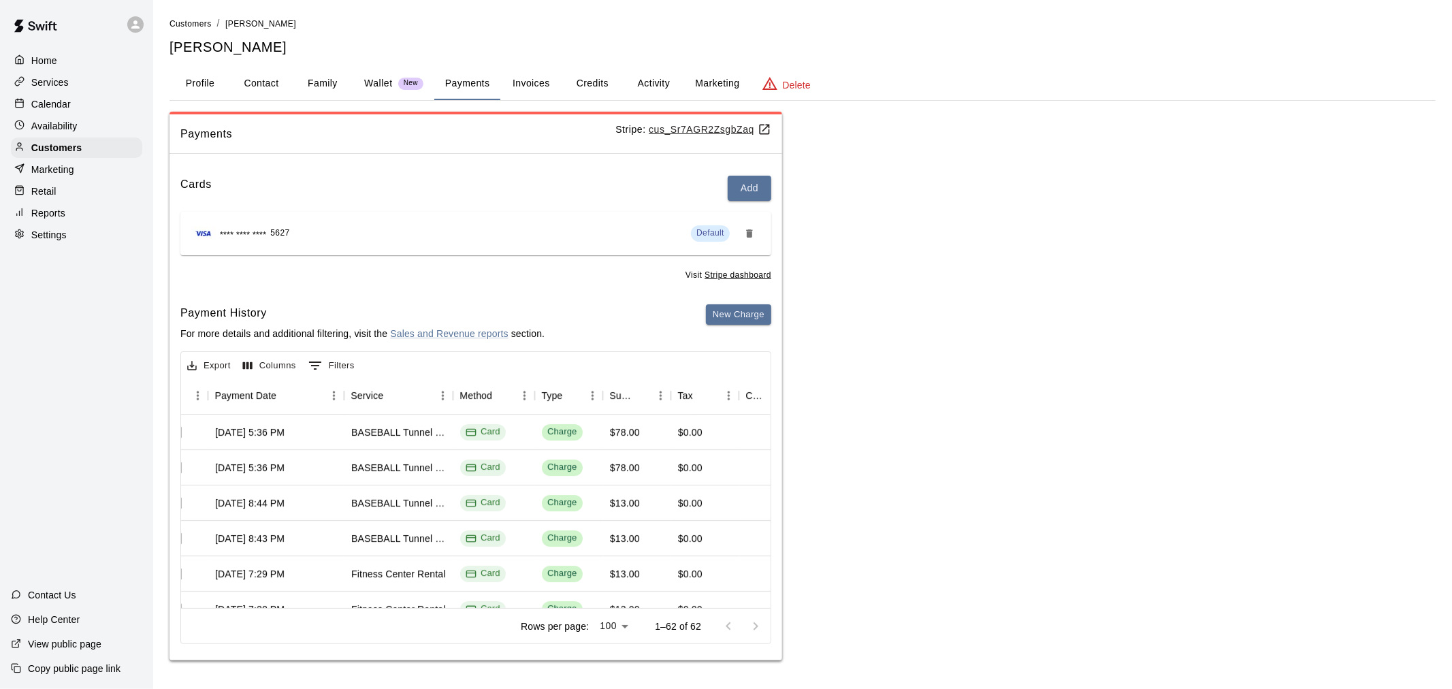
click at [90, 110] on div "Calendar" at bounding box center [76, 104] width 131 height 20
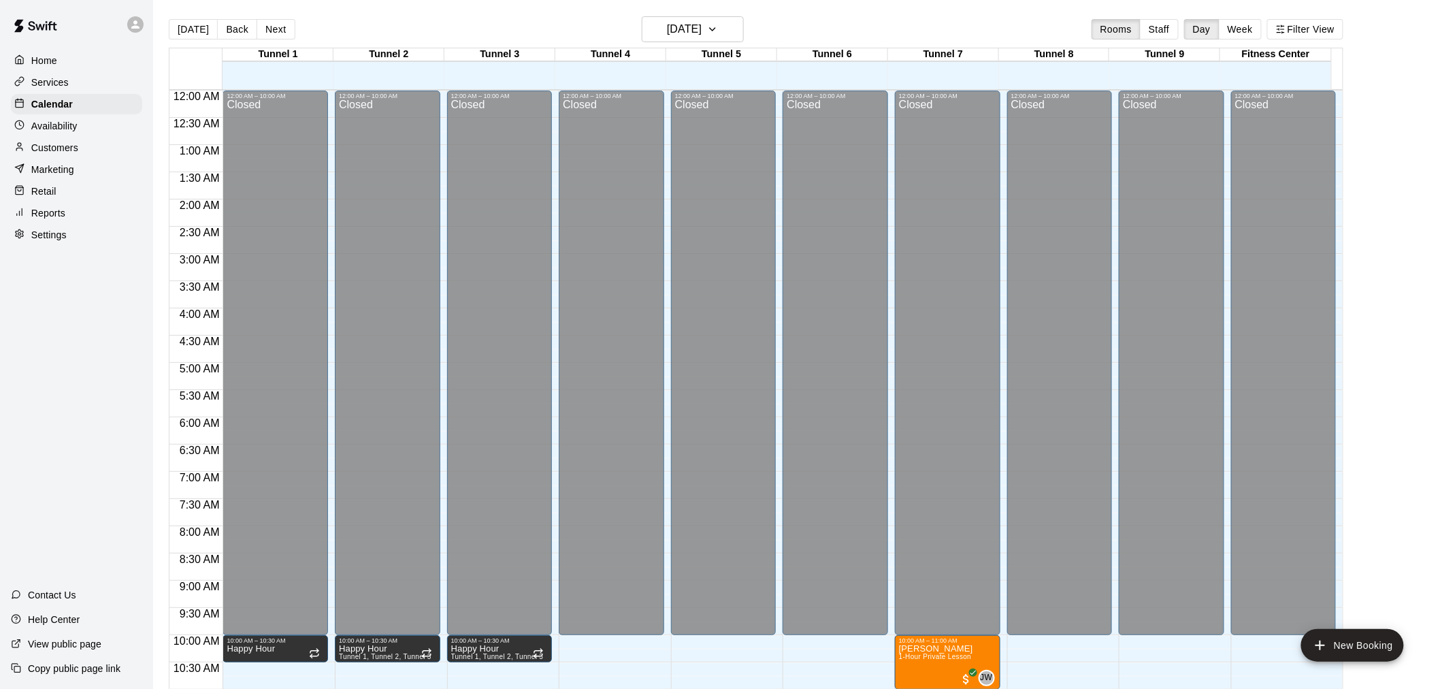
scroll to position [651, 0]
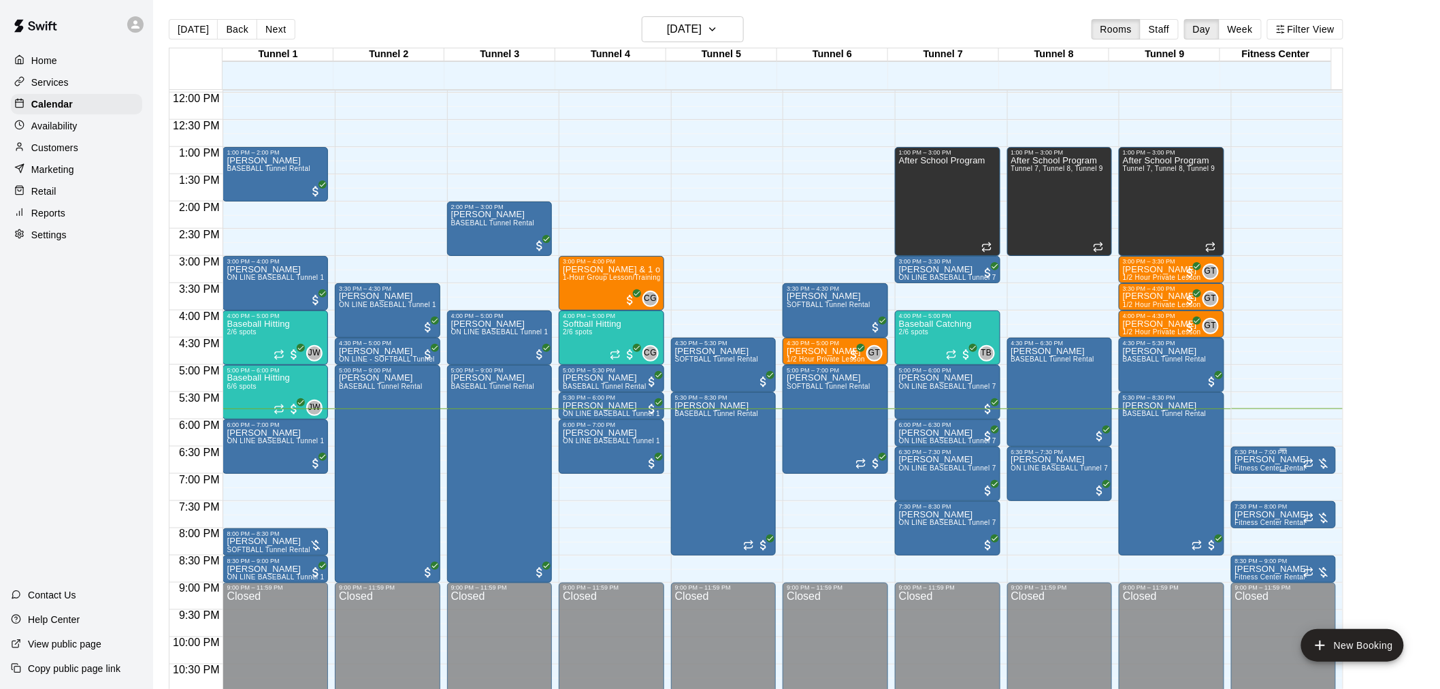
click at [1280, 459] on p "[PERSON_NAME]" at bounding box center [1272, 459] width 74 height 0
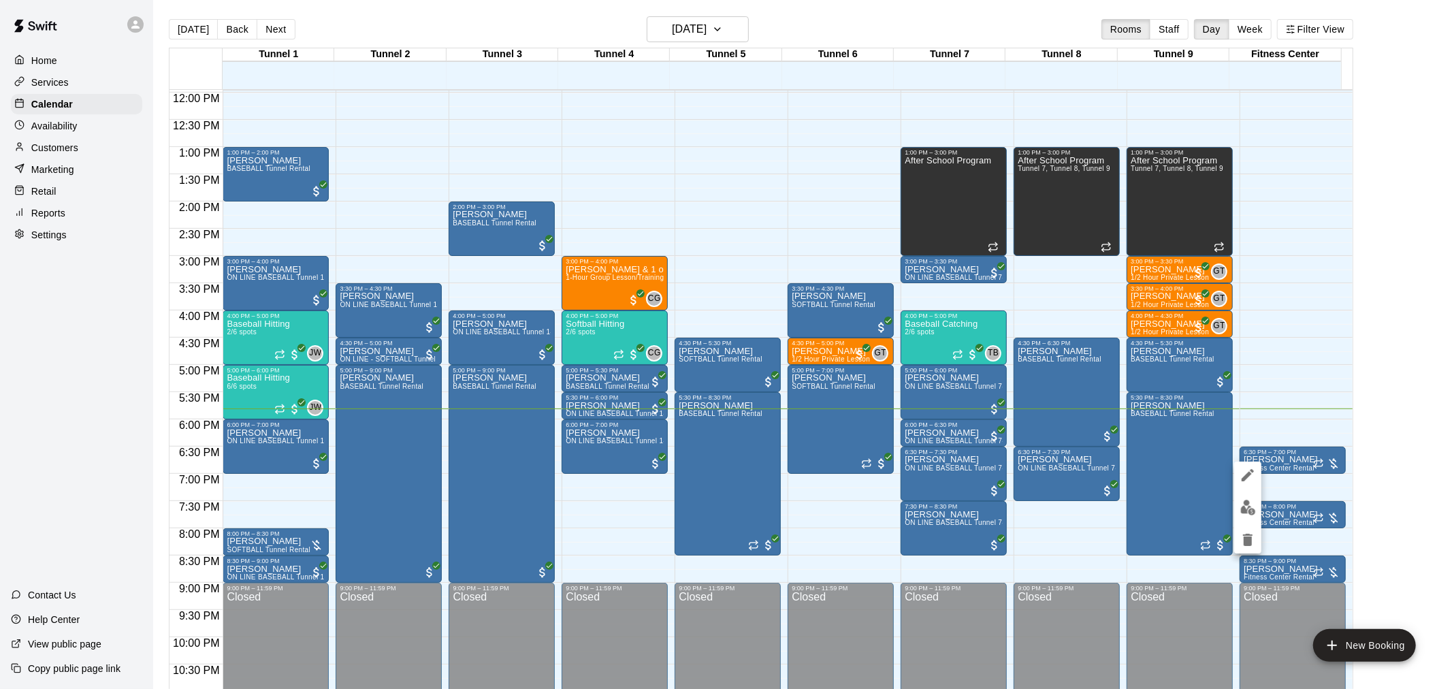
click at [1254, 497] on button "edit" at bounding box center [1247, 507] width 27 height 27
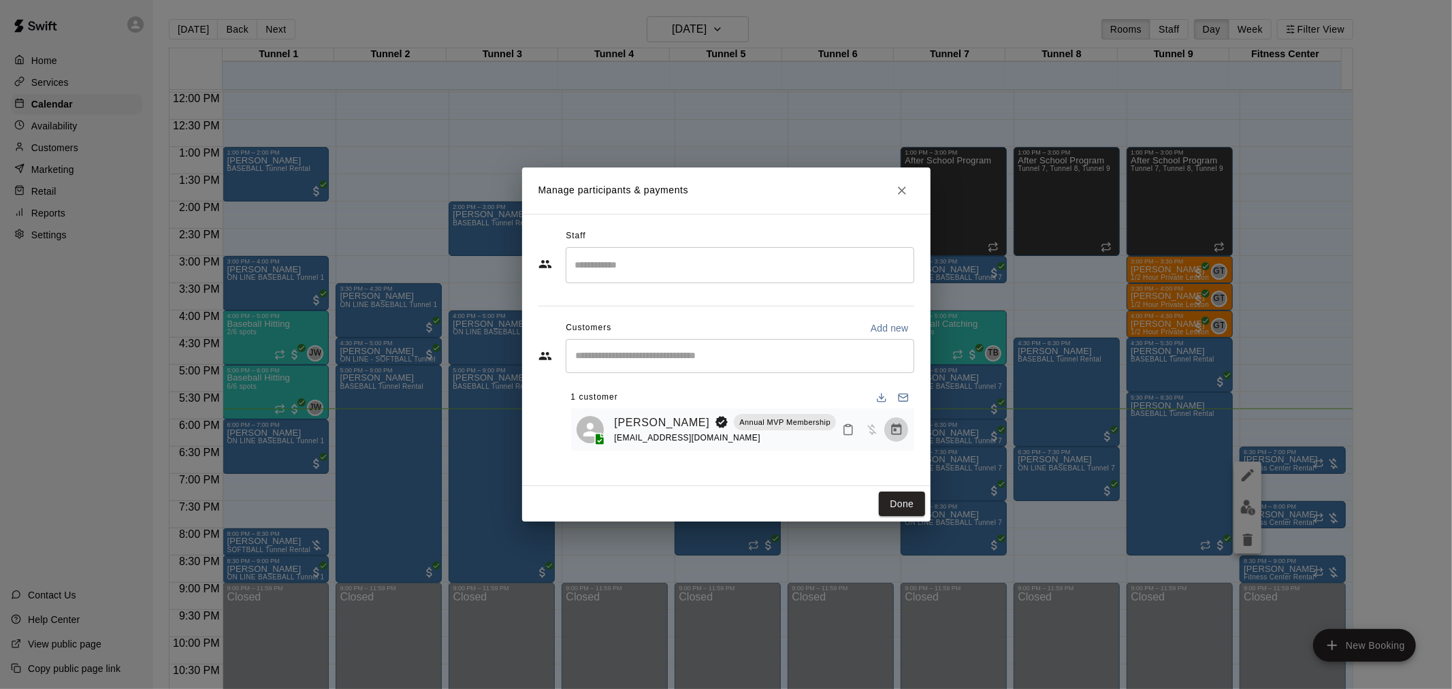
click at [890, 429] on icon "Manage bookings & payment" at bounding box center [897, 430] width 14 height 14
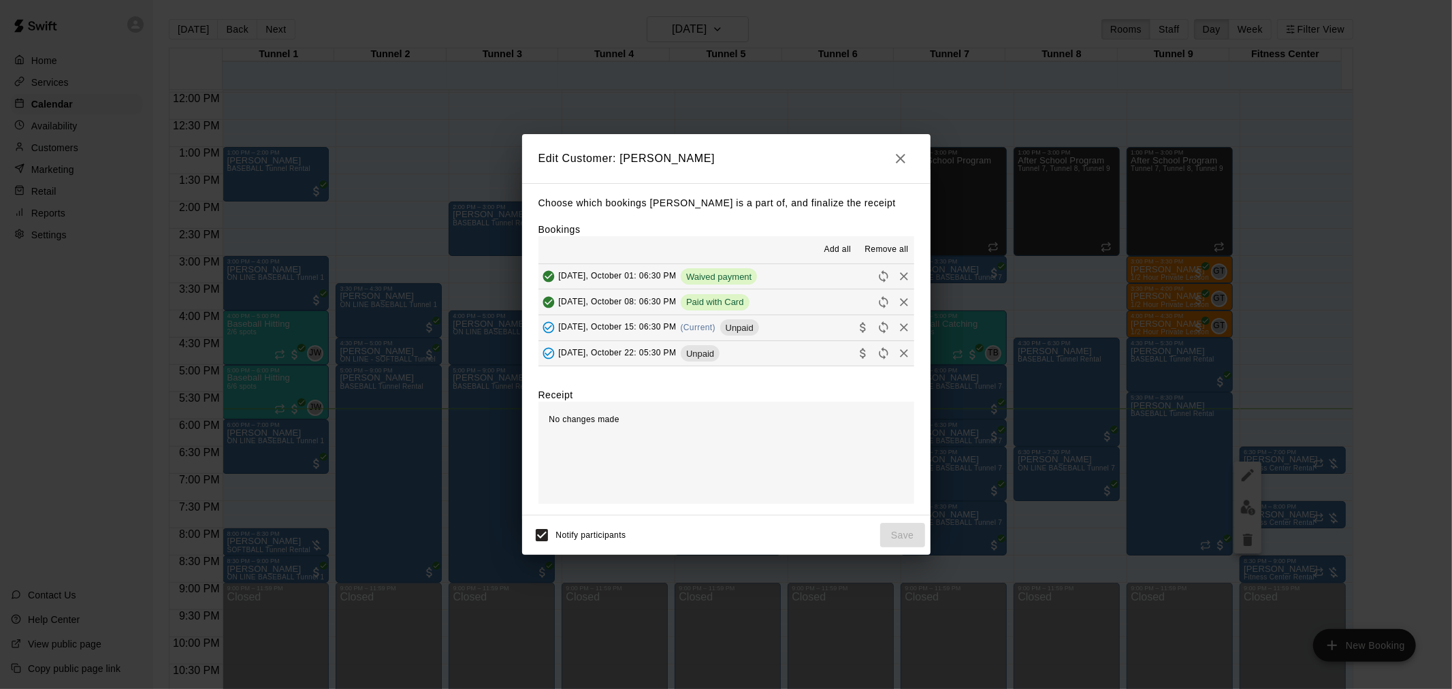
click at [745, 317] on button "[DATE], October 15: 06:30 PM (Current) Unpaid" at bounding box center [726, 327] width 376 height 25
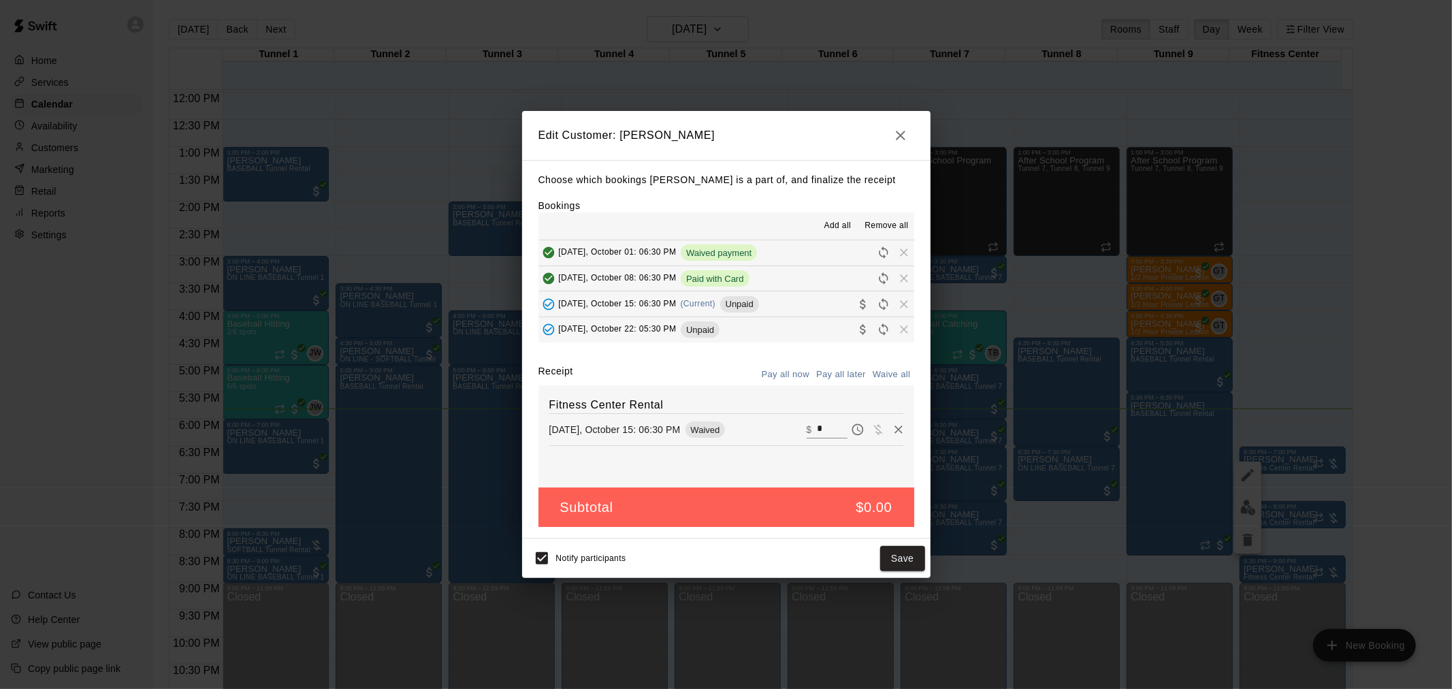
click at [825, 417] on div "Fitness Center Rental [DATE], October 15: 06:30 PM Waived ​ $ *" at bounding box center [726, 436] width 376 height 102
click at [832, 425] on input "*" at bounding box center [832, 430] width 30 height 18
type input "**"
click at [889, 566] on button "Checkout" at bounding box center [892, 558] width 64 height 25
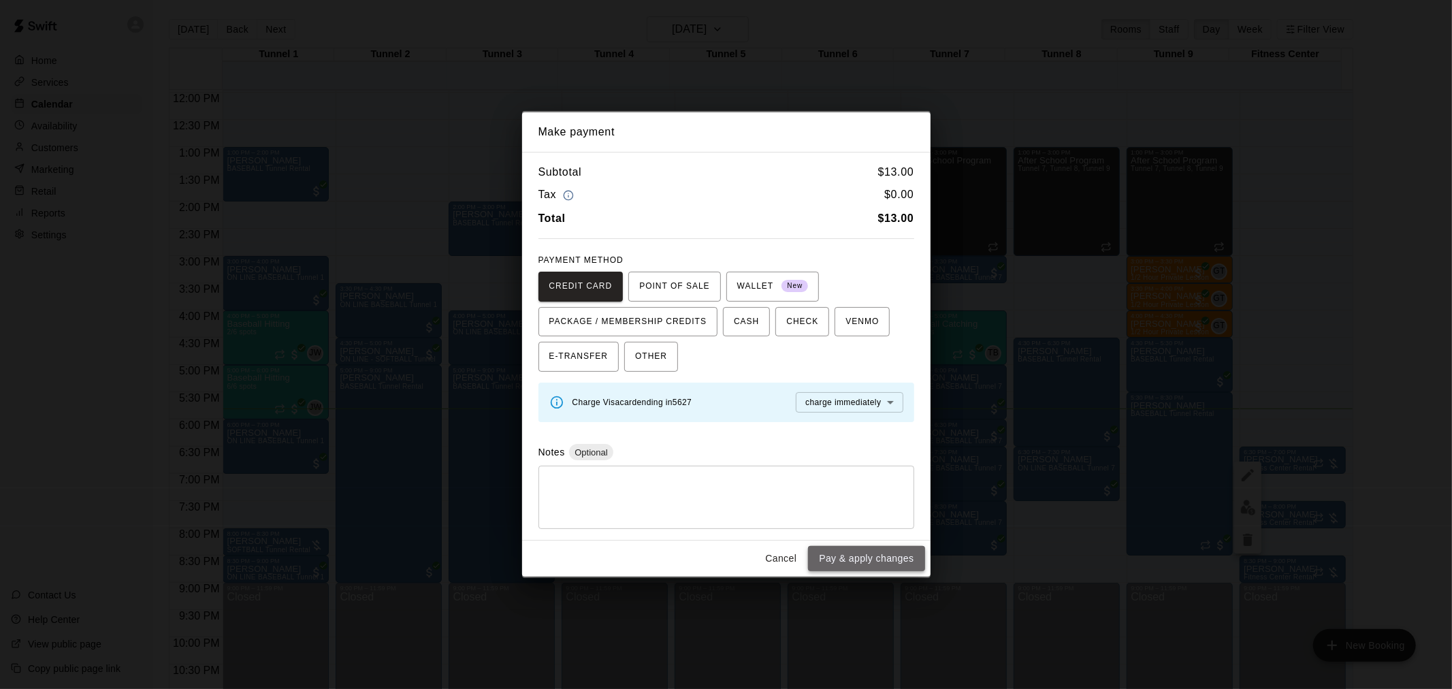
click at [871, 563] on button "Pay & apply changes" at bounding box center [866, 558] width 116 height 25
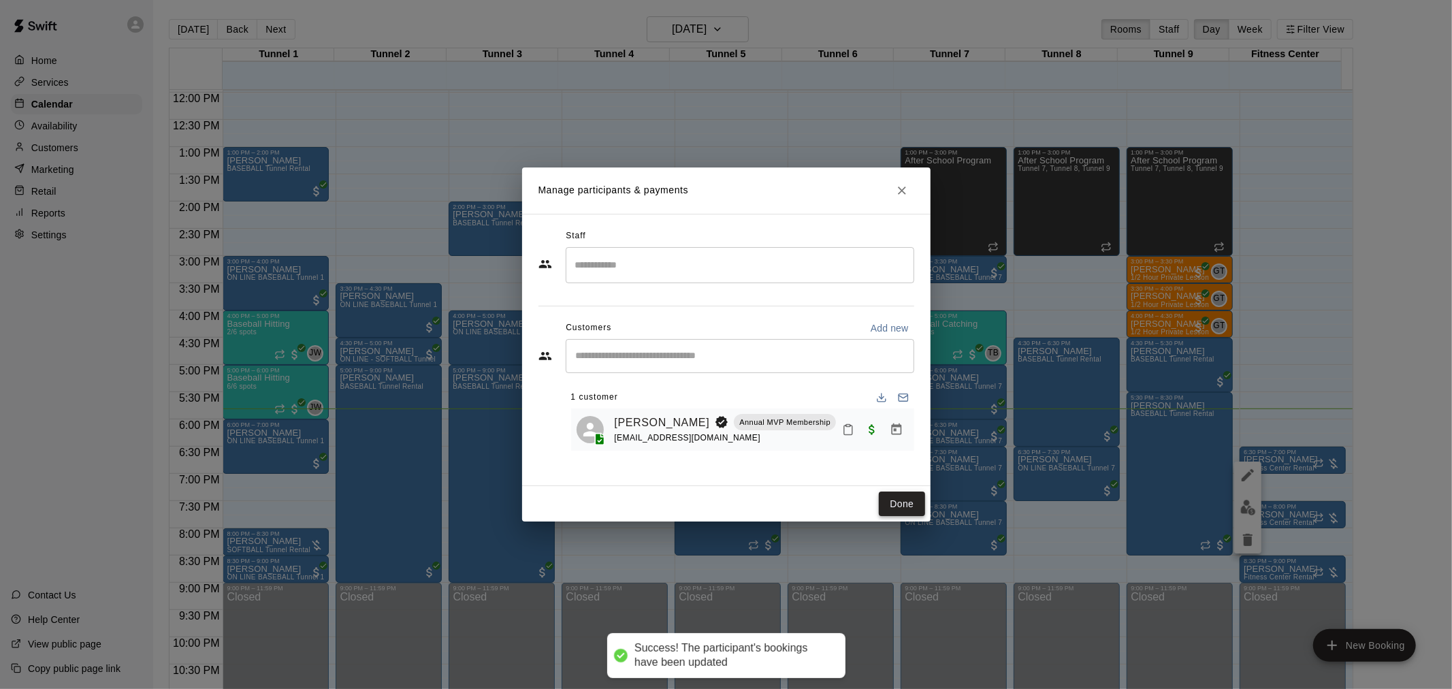
click at [901, 502] on button "Done" at bounding box center [902, 503] width 46 height 25
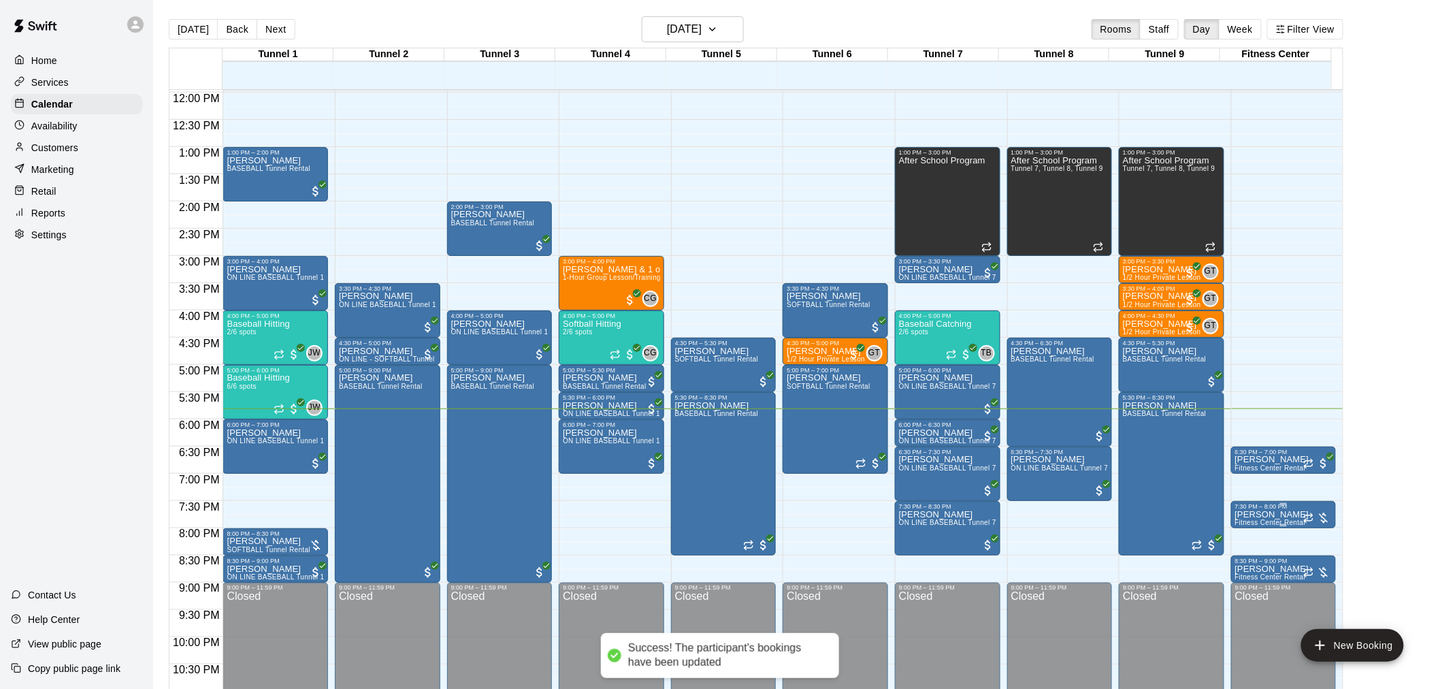
click at [1249, 515] on p "[PERSON_NAME]" at bounding box center [1272, 515] width 74 height 0
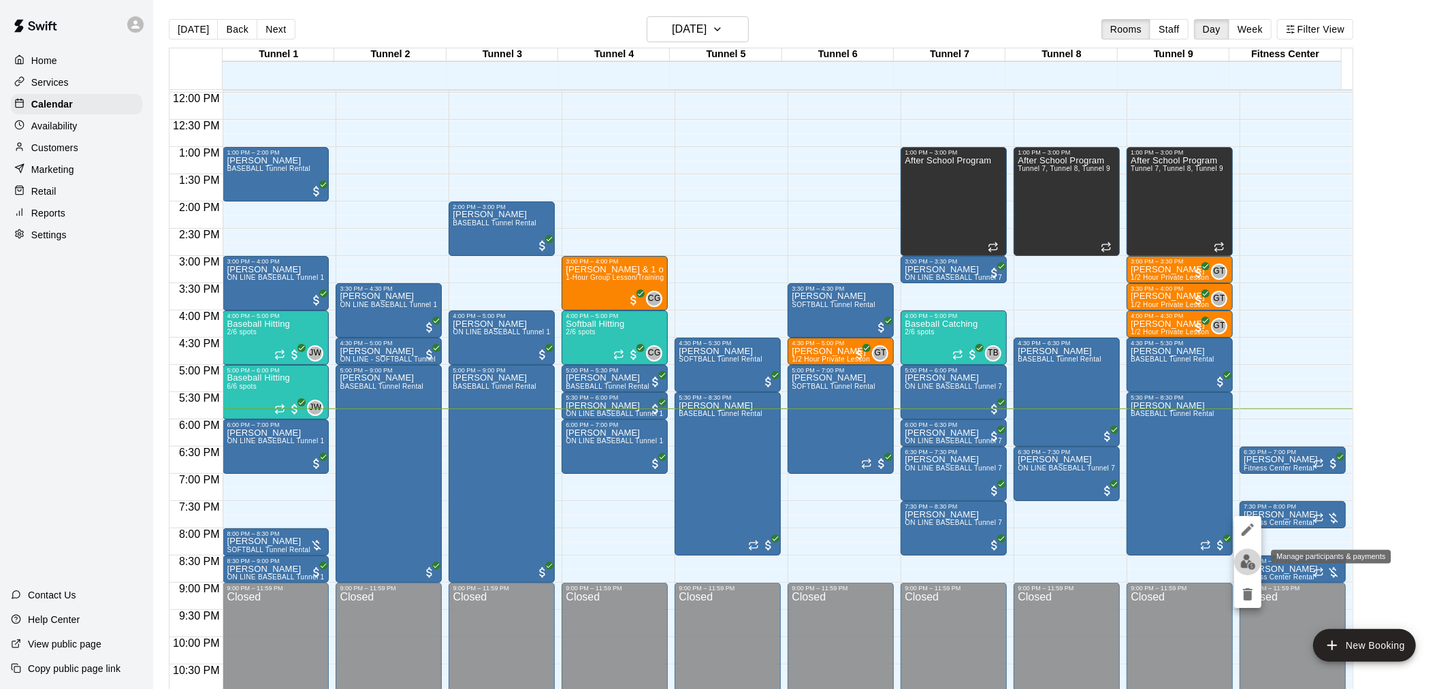
click at [1253, 557] on img "edit" at bounding box center [1248, 562] width 16 height 16
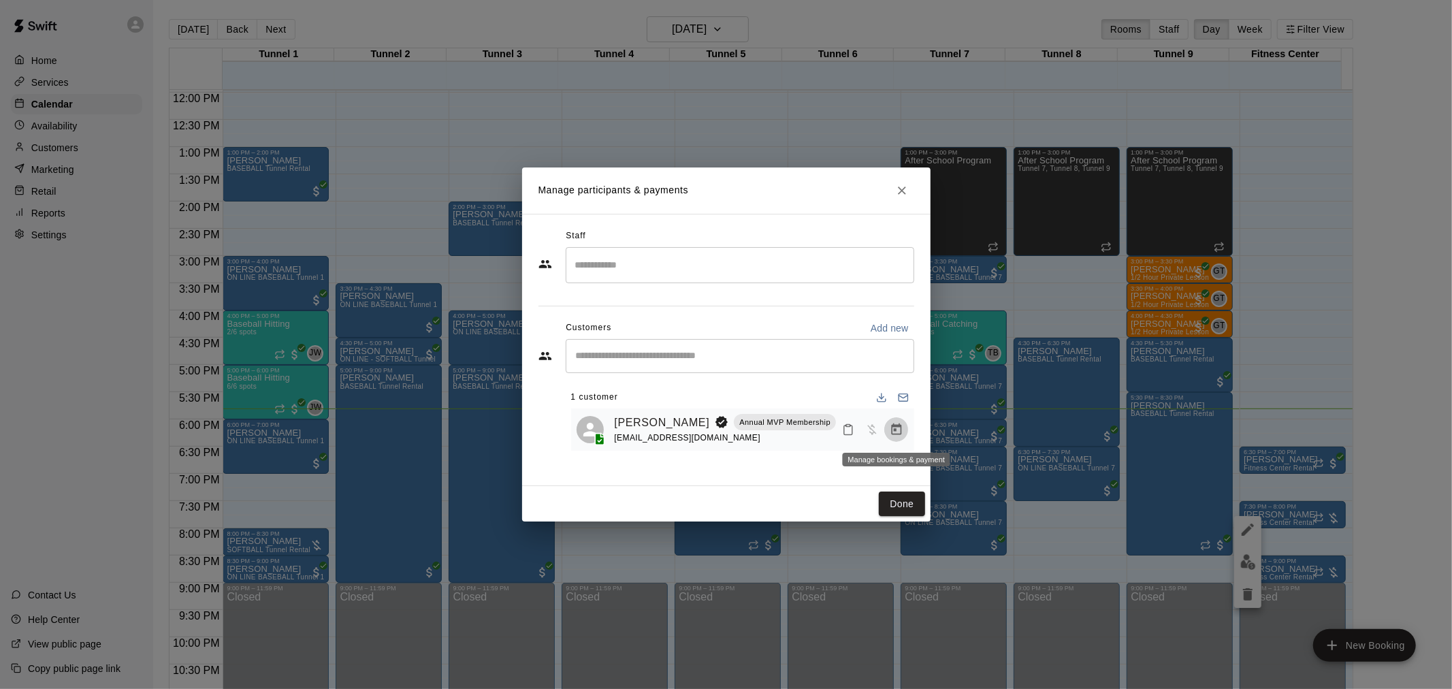
click at [894, 432] on icon "Manage bookings & payment" at bounding box center [896, 429] width 10 height 12
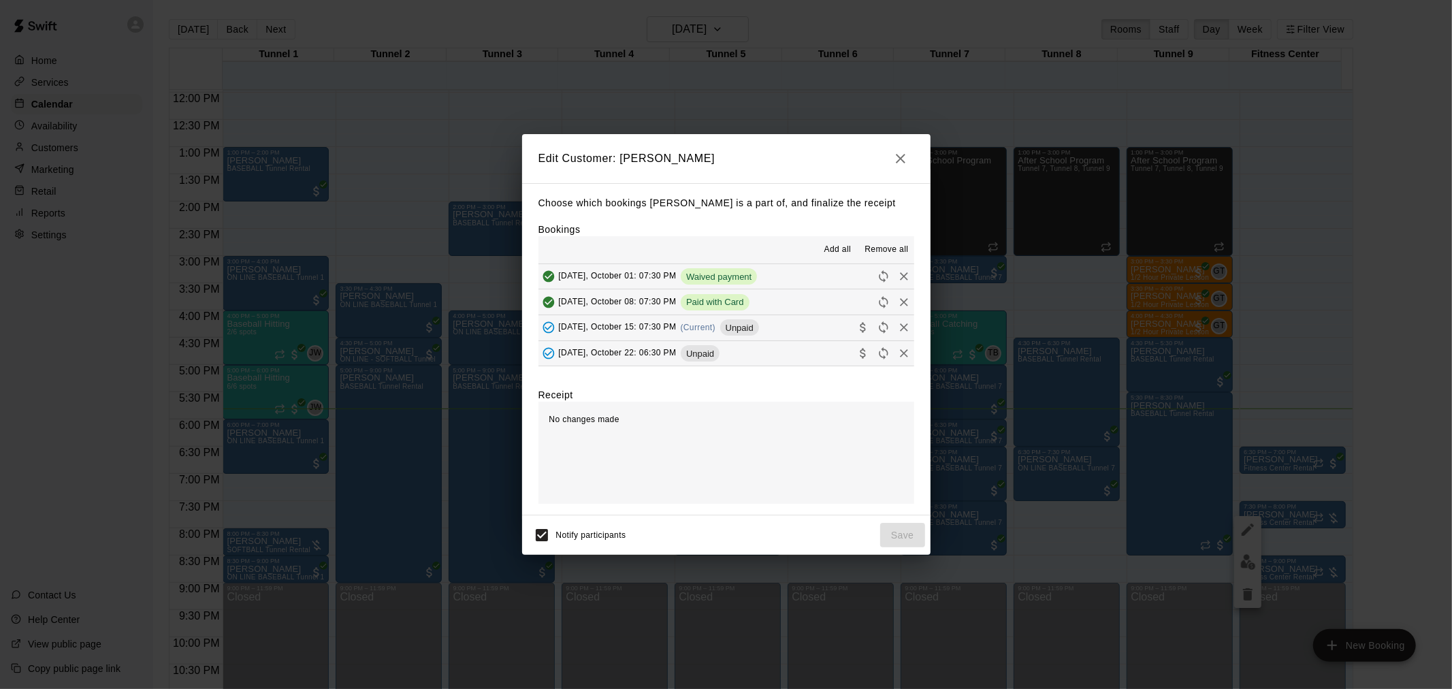
click at [744, 323] on div "Unpaid" at bounding box center [739, 327] width 39 height 16
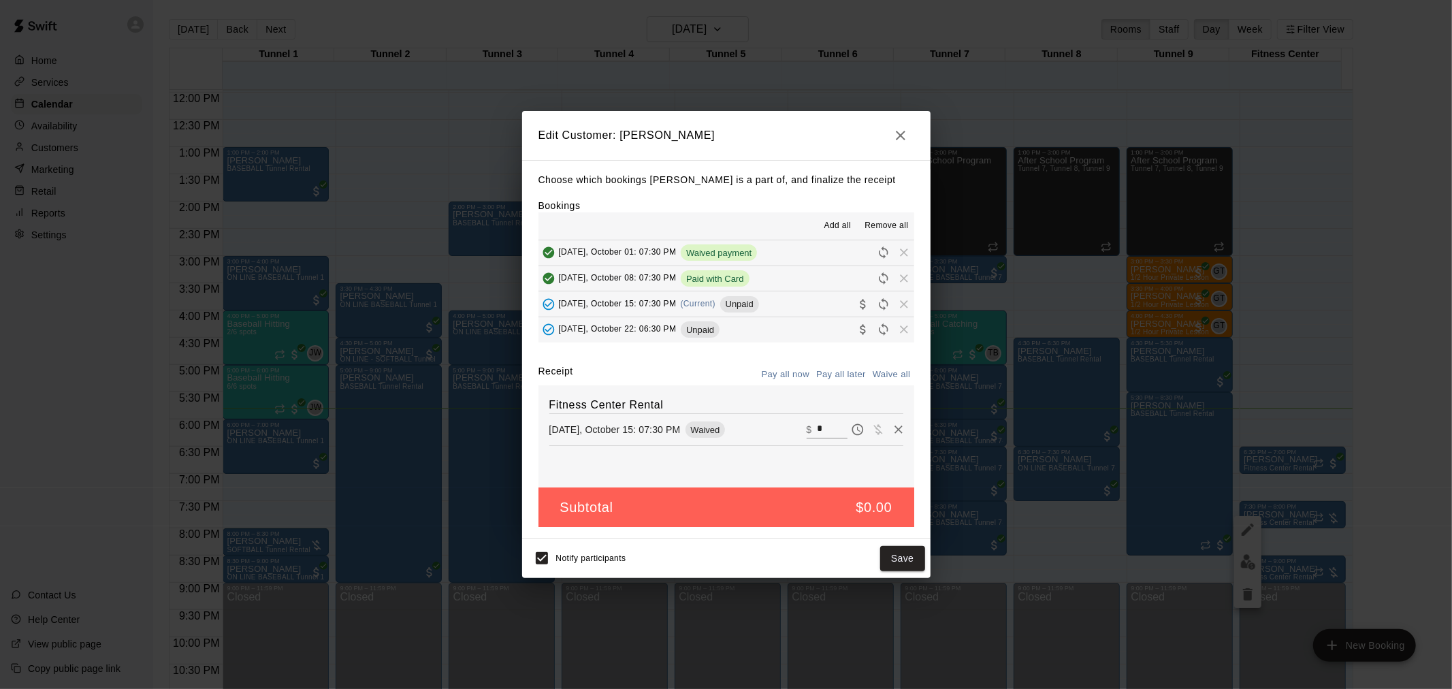
click at [817, 429] on input "*" at bounding box center [832, 430] width 30 height 18
type input "**"
click at [894, 562] on button "Checkout" at bounding box center [892, 558] width 64 height 25
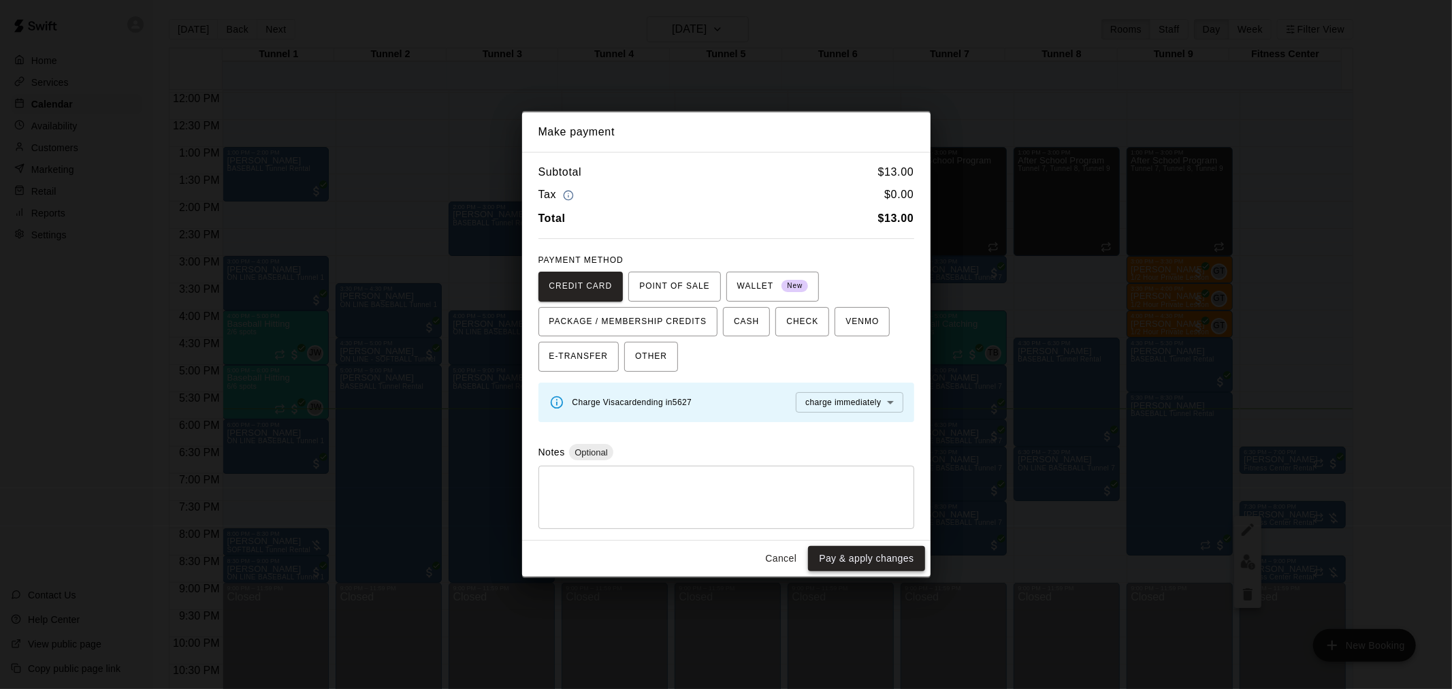
click at [887, 549] on button "Pay & apply changes" at bounding box center [866, 558] width 116 height 25
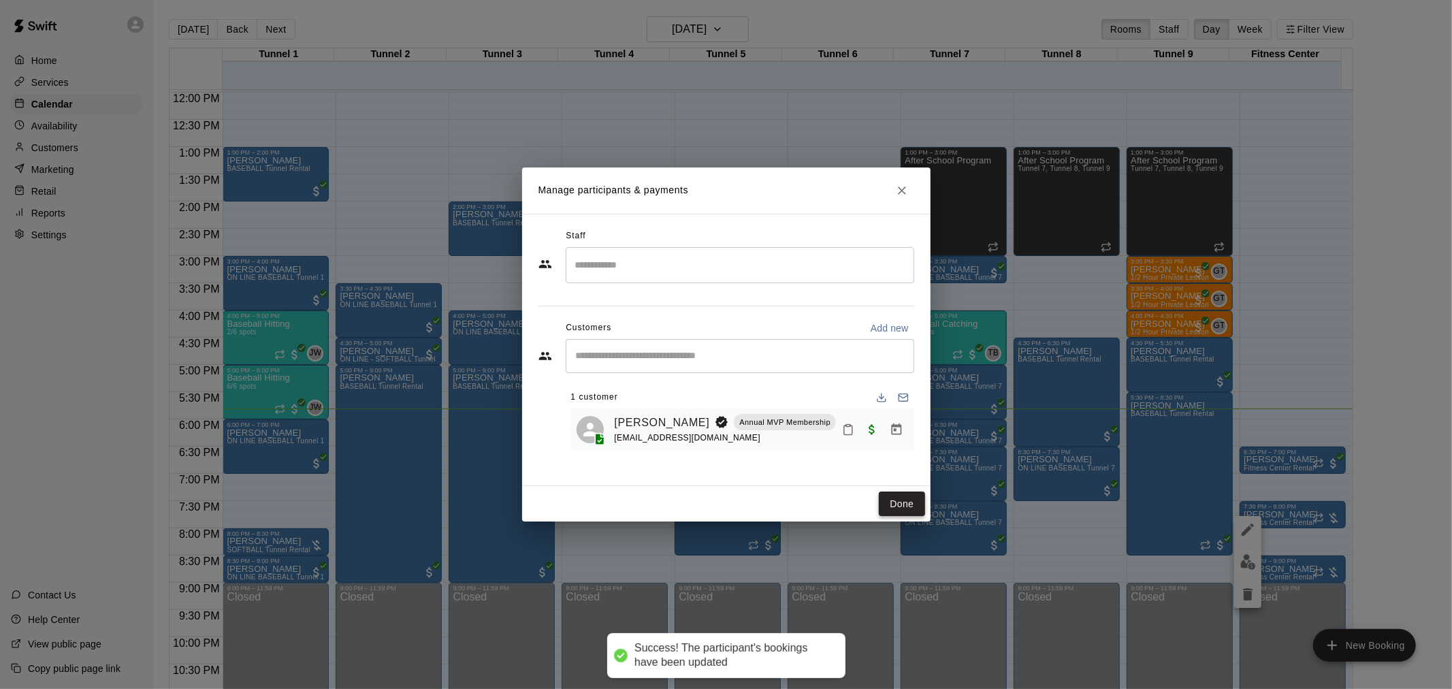
click at [900, 501] on button "Done" at bounding box center [902, 503] width 46 height 25
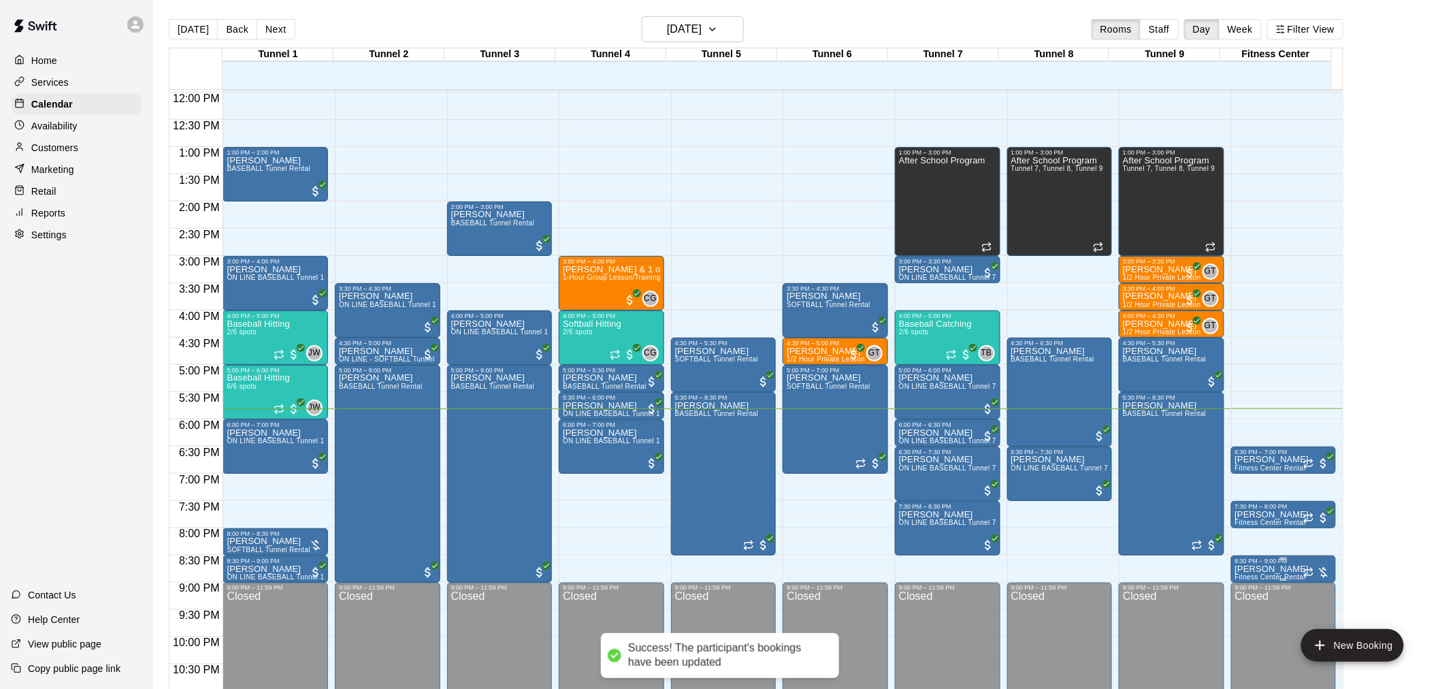
click at [1261, 569] on p "[PERSON_NAME]" at bounding box center [1272, 569] width 74 height 0
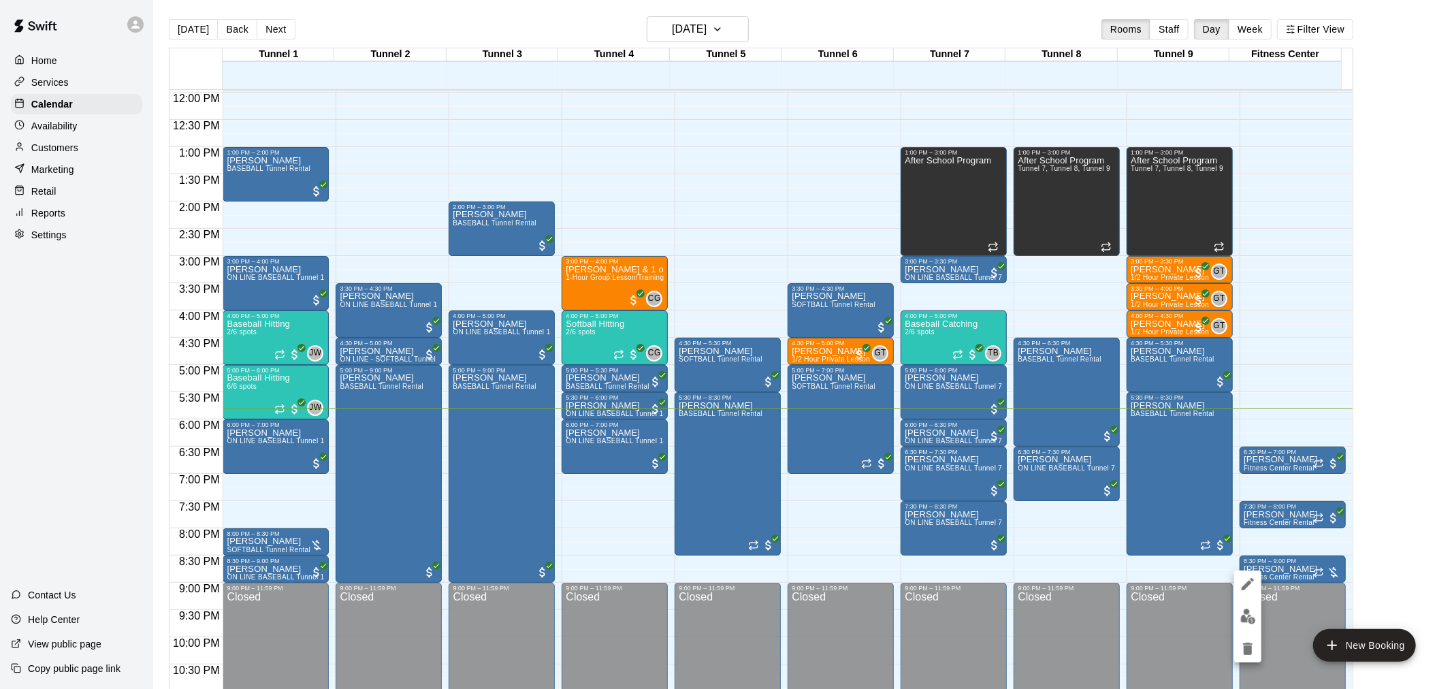
click at [1244, 608] on img "edit" at bounding box center [1248, 616] width 16 height 16
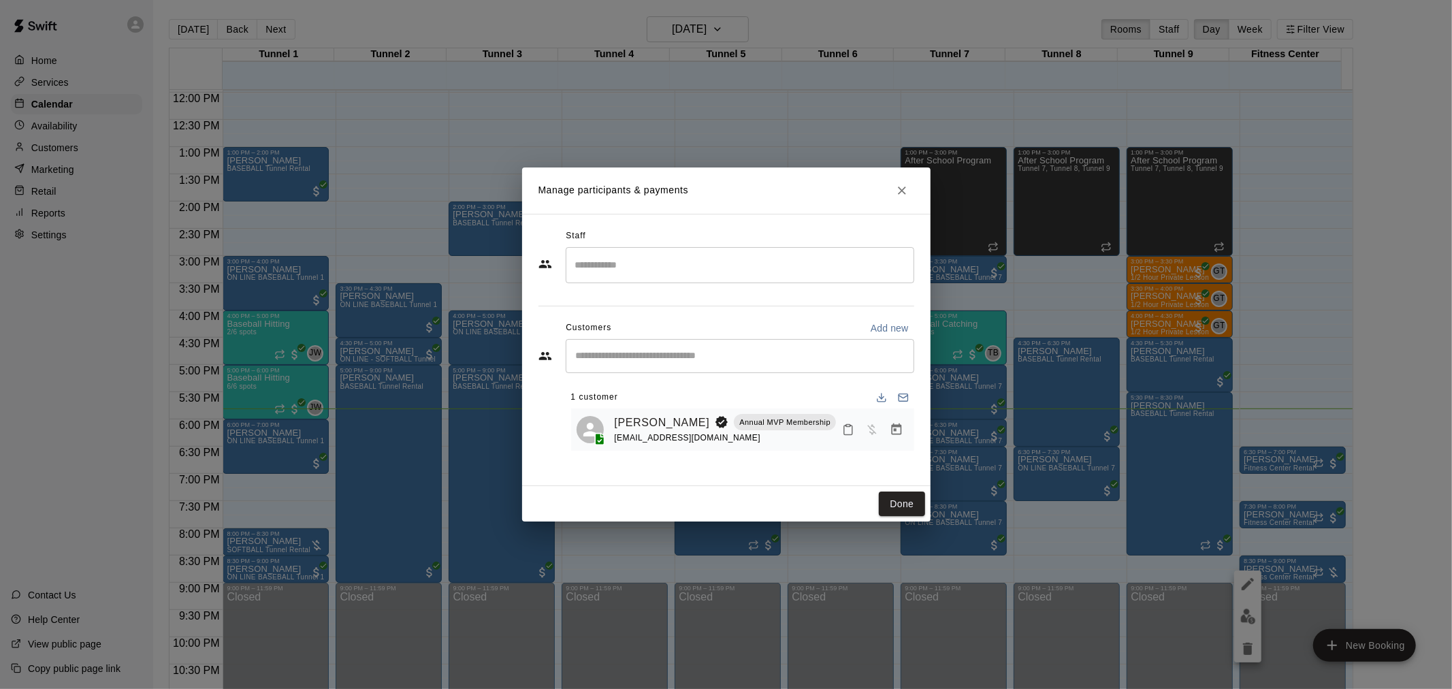
click at [903, 432] on button "Manage bookings & payment" at bounding box center [896, 429] width 25 height 25
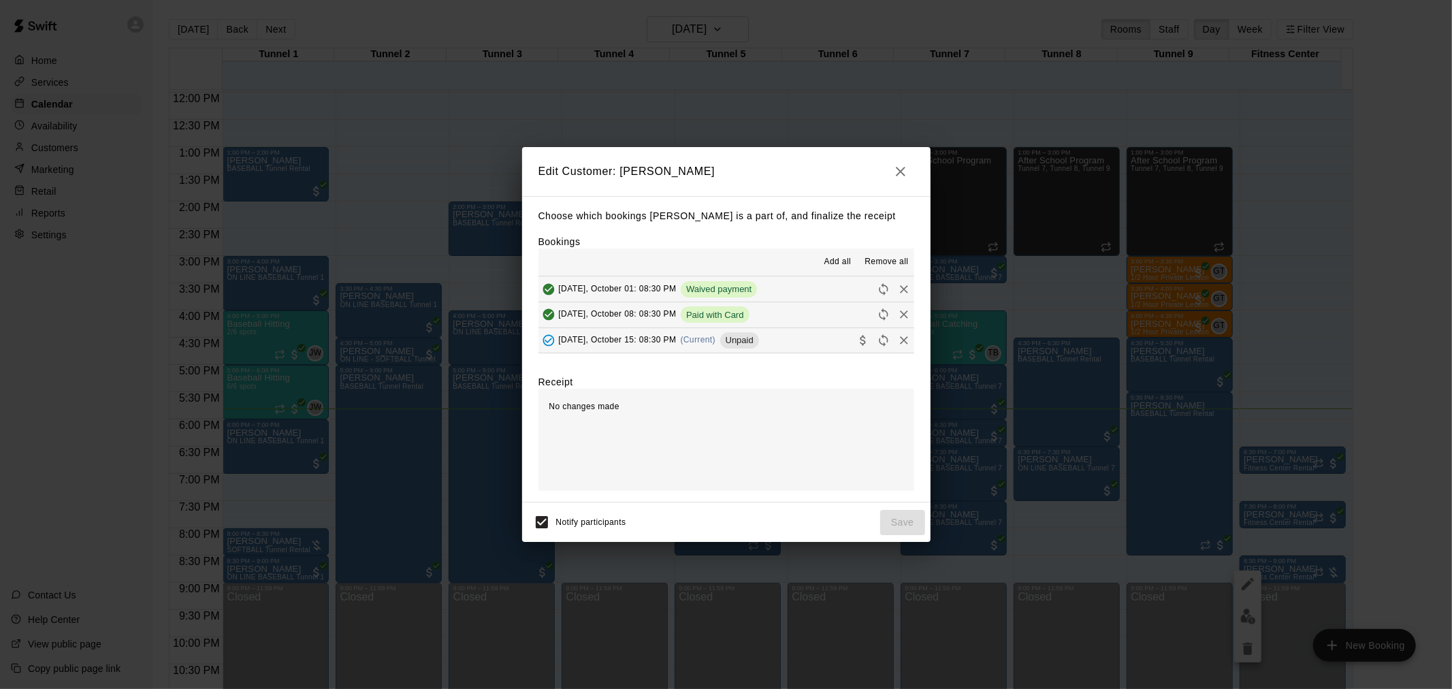
drag, startPoint x: 751, startPoint y: 338, endPoint x: 801, endPoint y: 400, distance: 79.4
click at [751, 339] on span "Unpaid" at bounding box center [739, 340] width 39 height 10
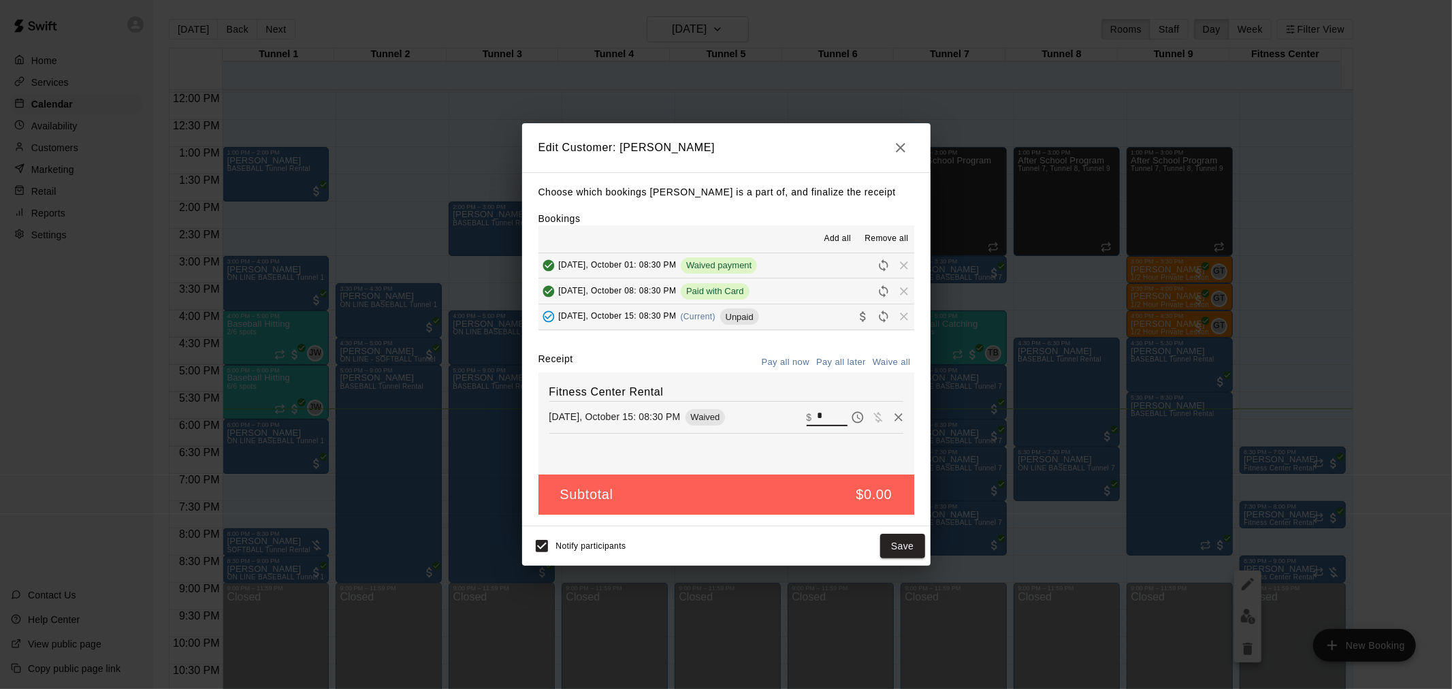
click at [817, 417] on input "*" at bounding box center [832, 417] width 30 height 18
type input "**"
click at [903, 545] on button "Checkout" at bounding box center [892, 546] width 64 height 25
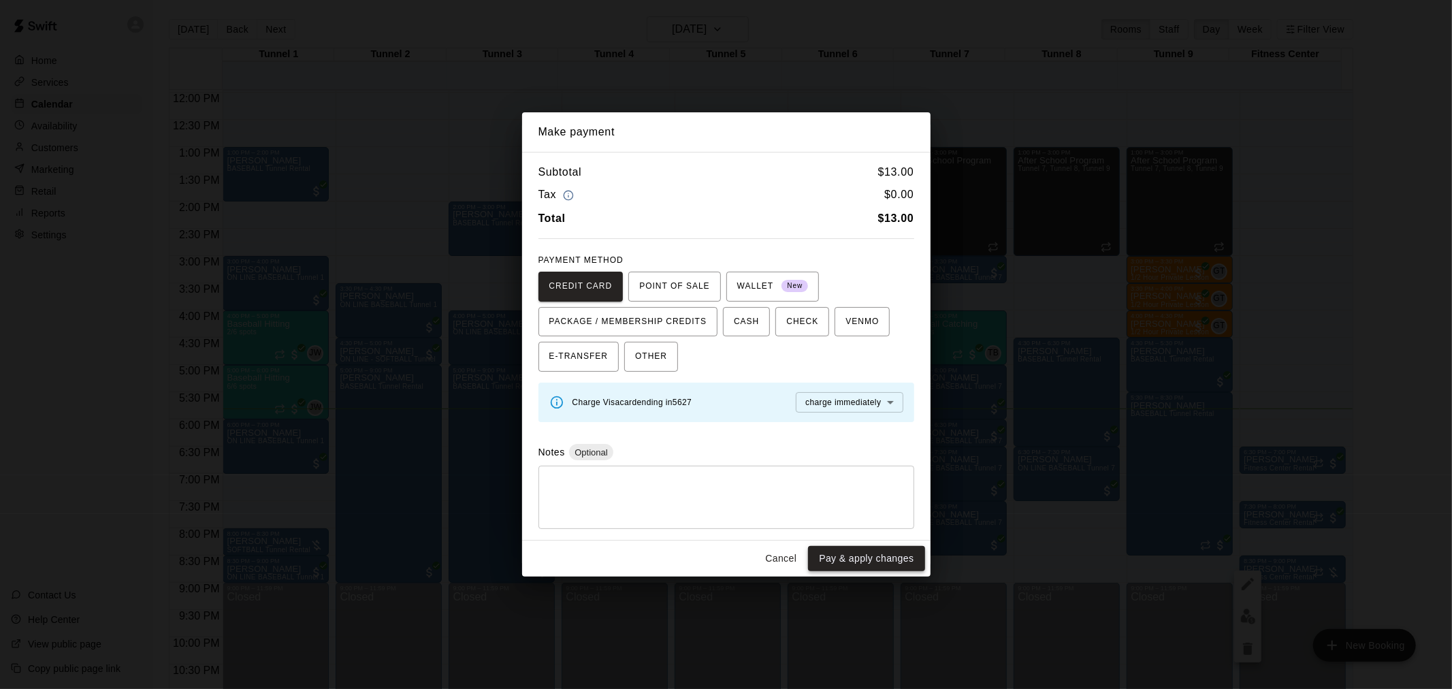
click at [896, 560] on button "Pay & apply changes" at bounding box center [866, 558] width 116 height 25
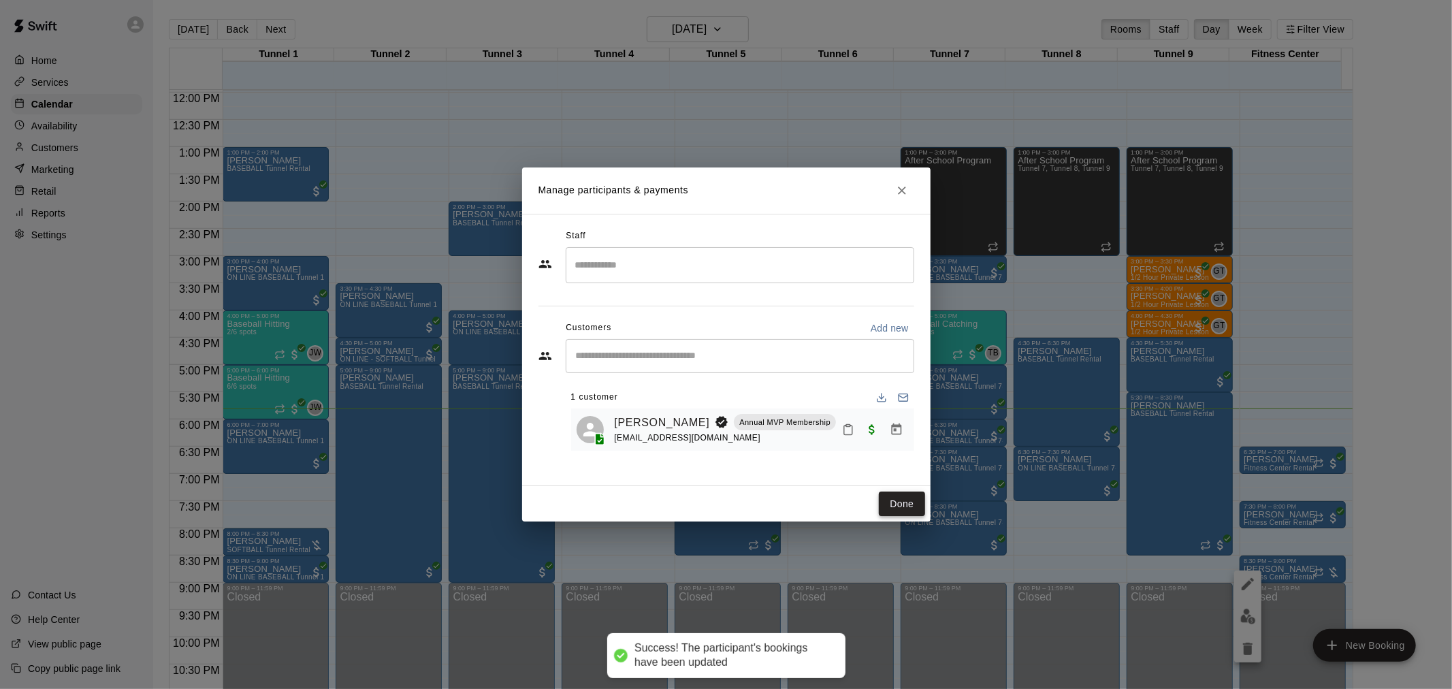
click at [881, 505] on button "Done" at bounding box center [902, 503] width 46 height 25
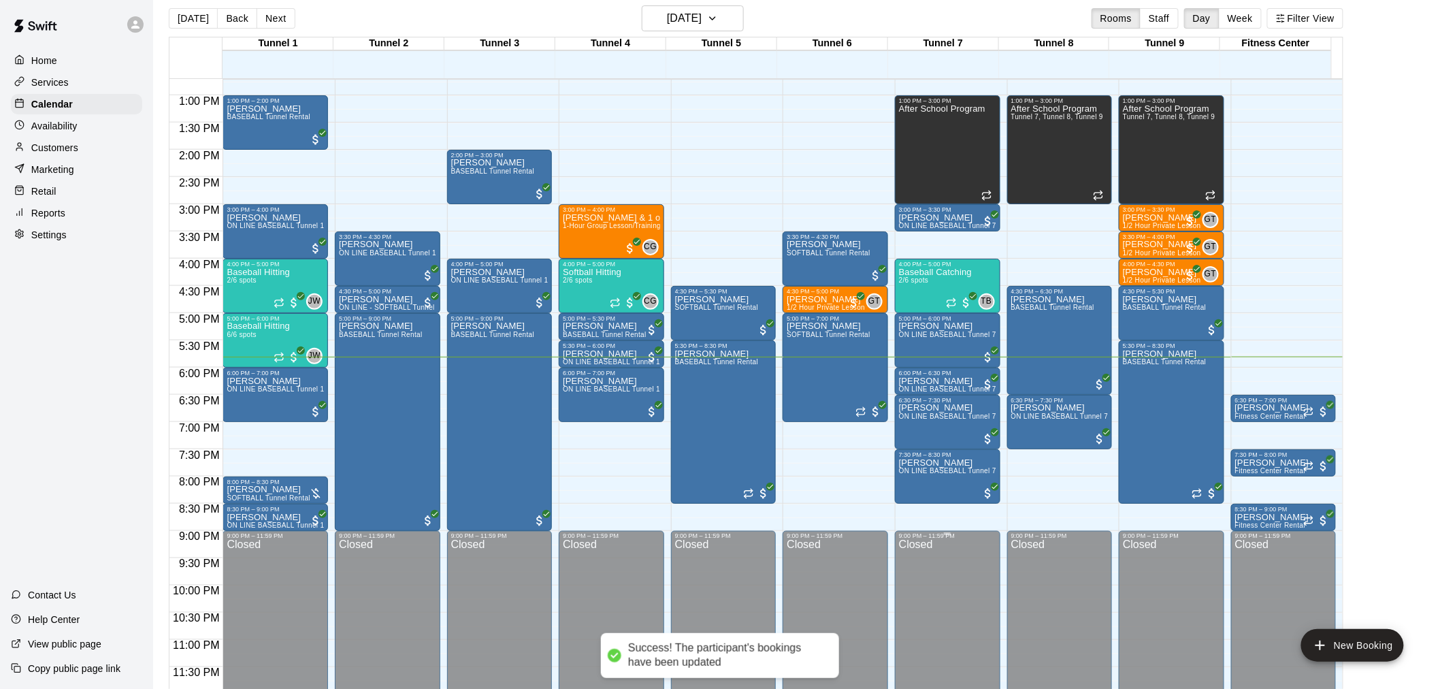
scroll to position [22, 0]
